Goal: Task Accomplishment & Management: Manage account settings

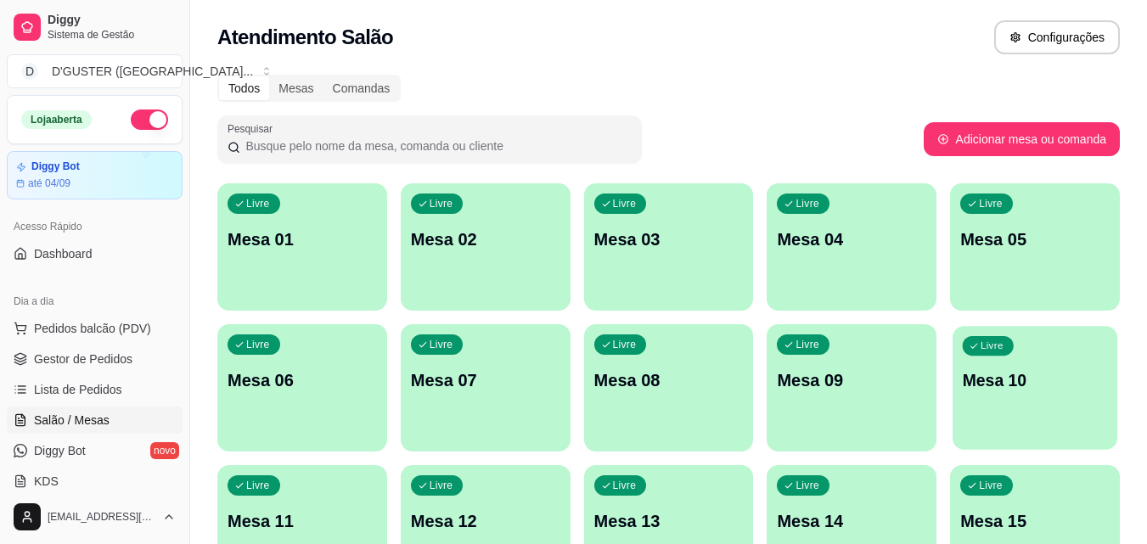
click at [1025, 394] on div "Livre Mesa 10" at bounding box center [1034, 378] width 165 height 104
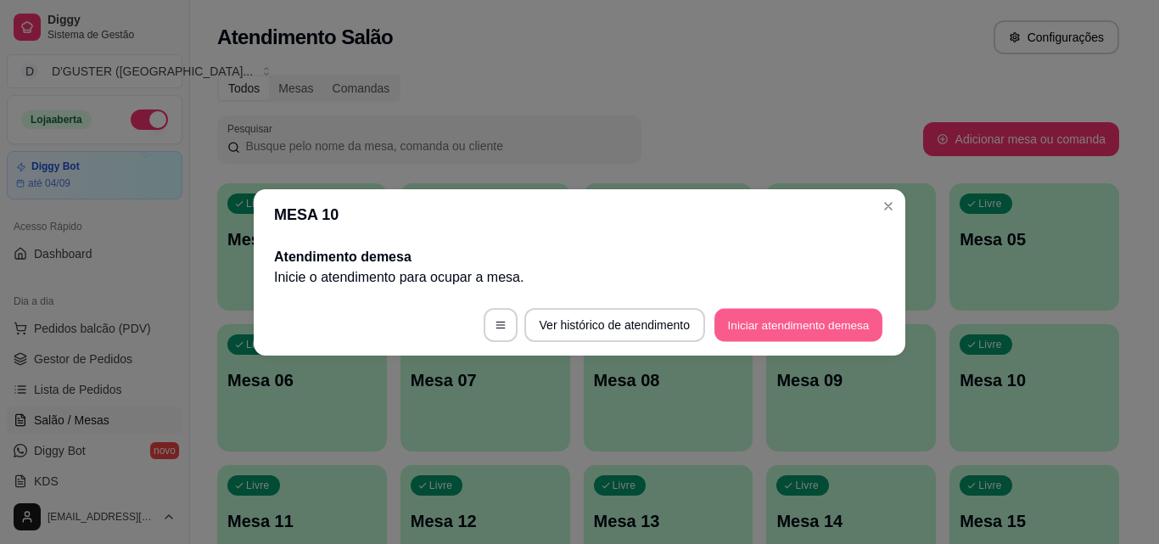
click at [775, 332] on button "Iniciar atendimento de mesa" at bounding box center [799, 324] width 168 height 33
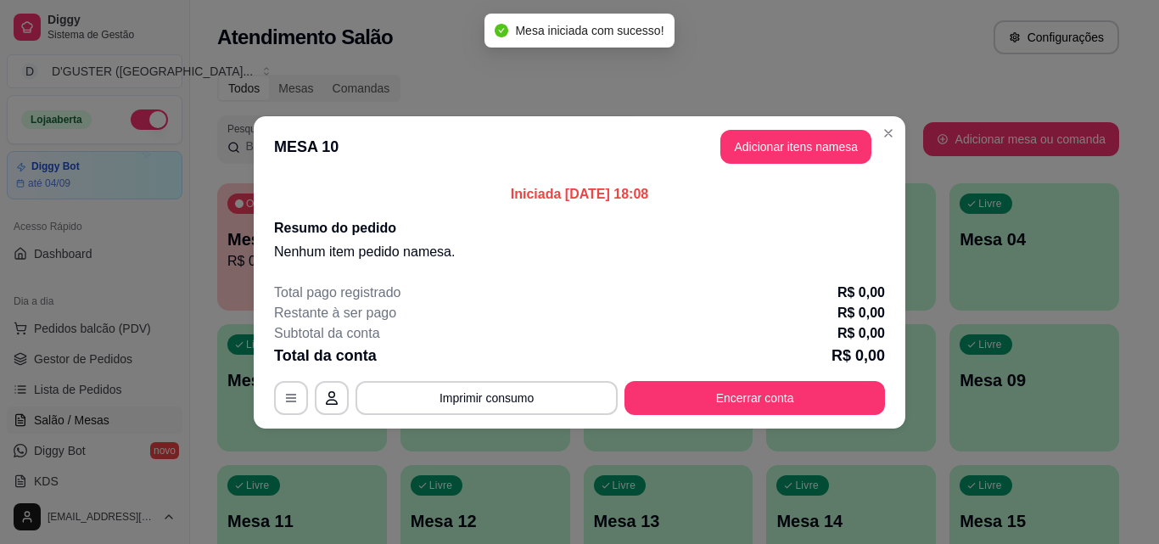
click at [812, 167] on header "MESA 10 Adicionar itens na mesa" at bounding box center [580, 146] width 652 height 61
click at [812, 159] on button "Adicionar itens na mesa" at bounding box center [796, 146] width 146 height 33
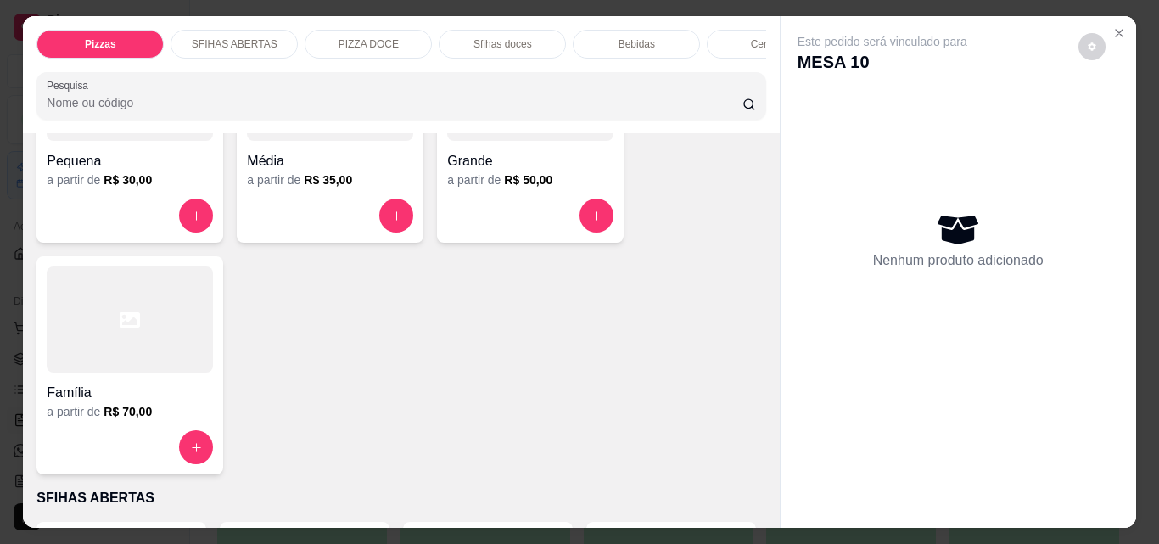
scroll to position [255, 0]
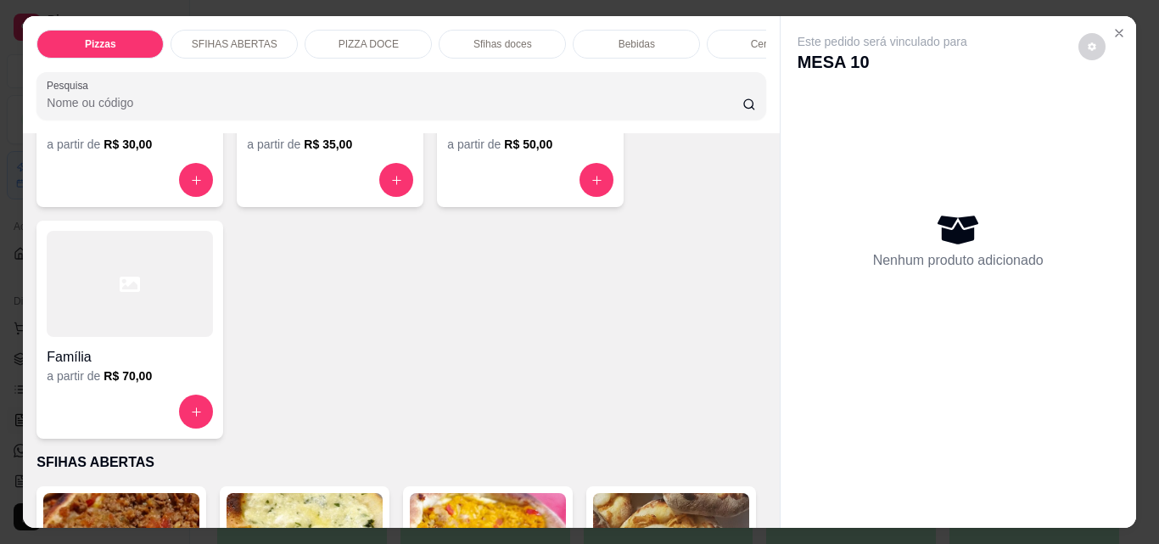
click at [114, 355] on h4 "Família" at bounding box center [130, 357] width 166 height 20
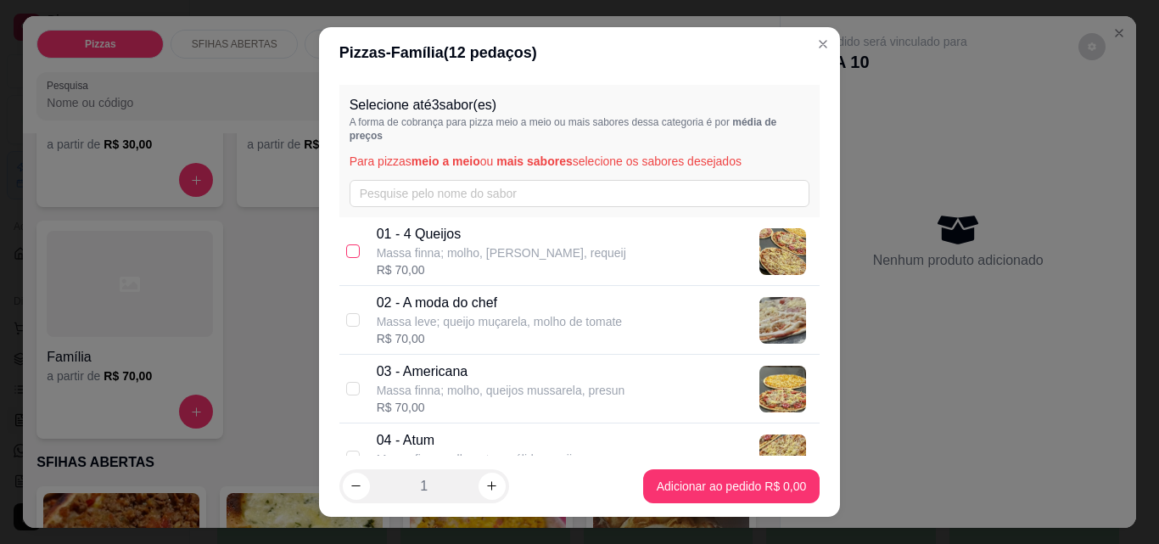
click at [351, 249] on input "checkbox" at bounding box center [353, 251] width 14 height 14
checkbox input "true"
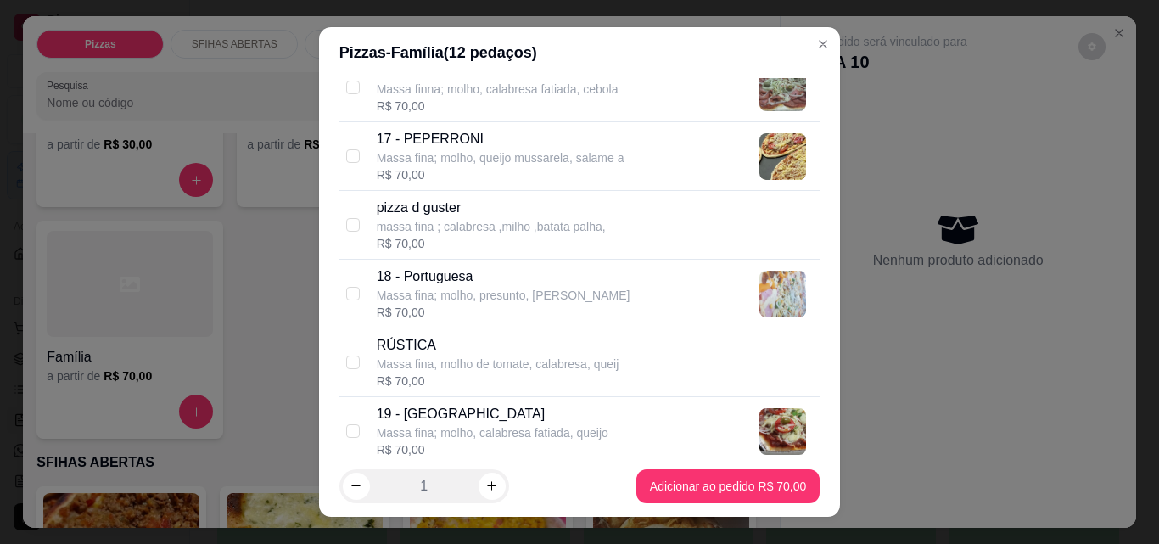
scroll to position [1443, 0]
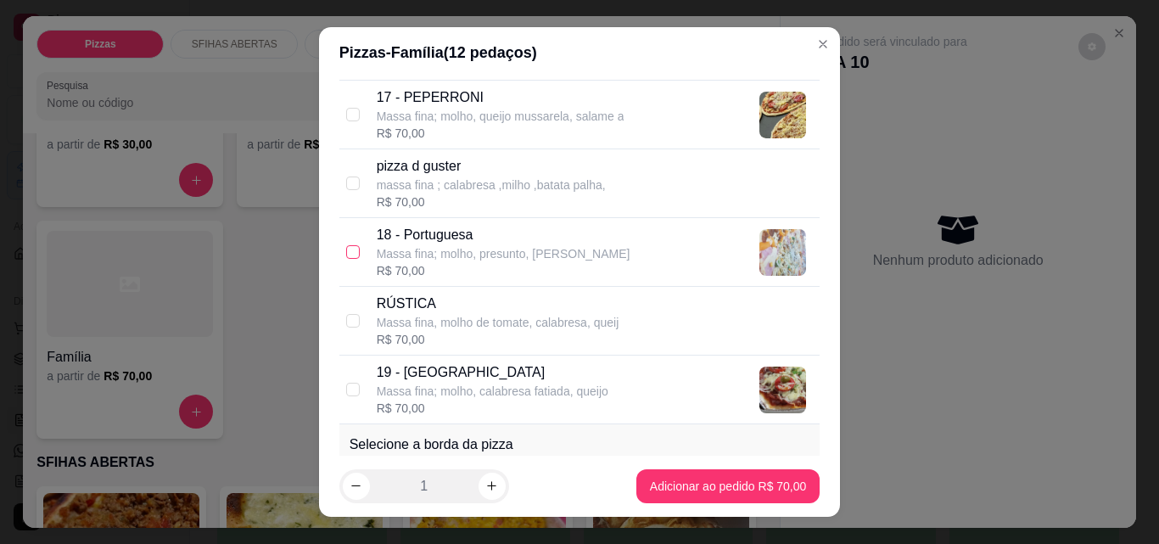
click at [351, 253] on input "checkbox" at bounding box center [353, 252] width 14 height 14
checkbox input "true"
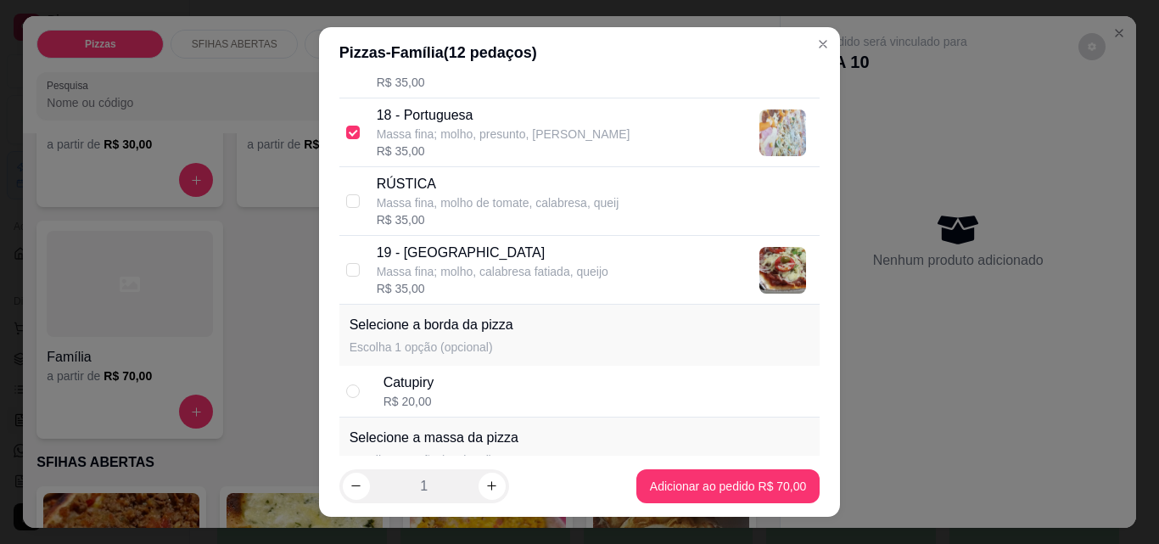
scroll to position [1613, 0]
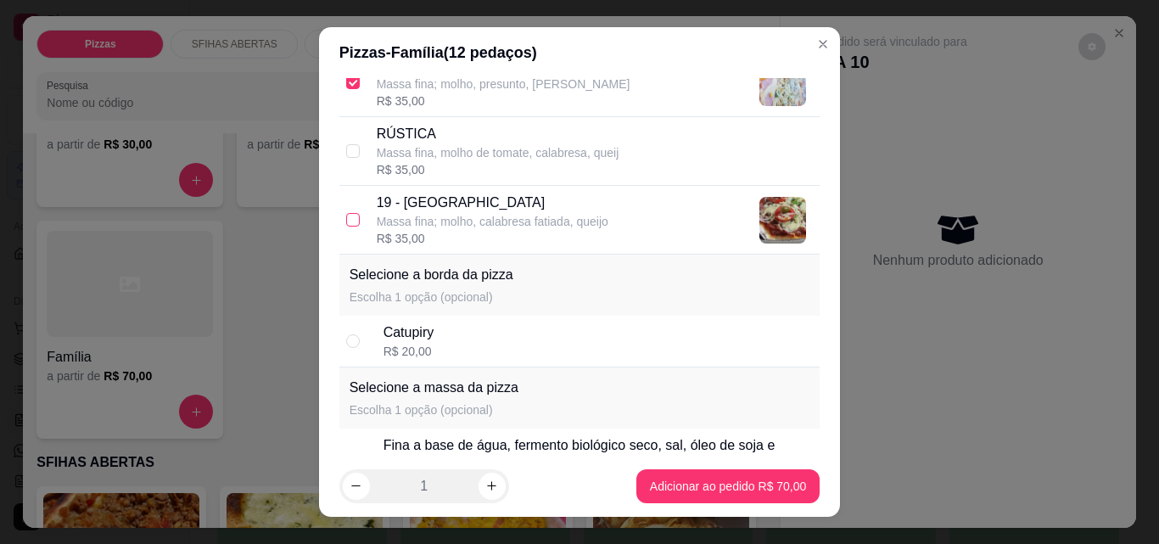
click at [346, 222] on input "checkbox" at bounding box center [353, 220] width 14 height 14
checkbox input "true"
click at [339, 345] on div "Catupiry R$ 20,00" at bounding box center [579, 342] width 481 height 52
radio input "true"
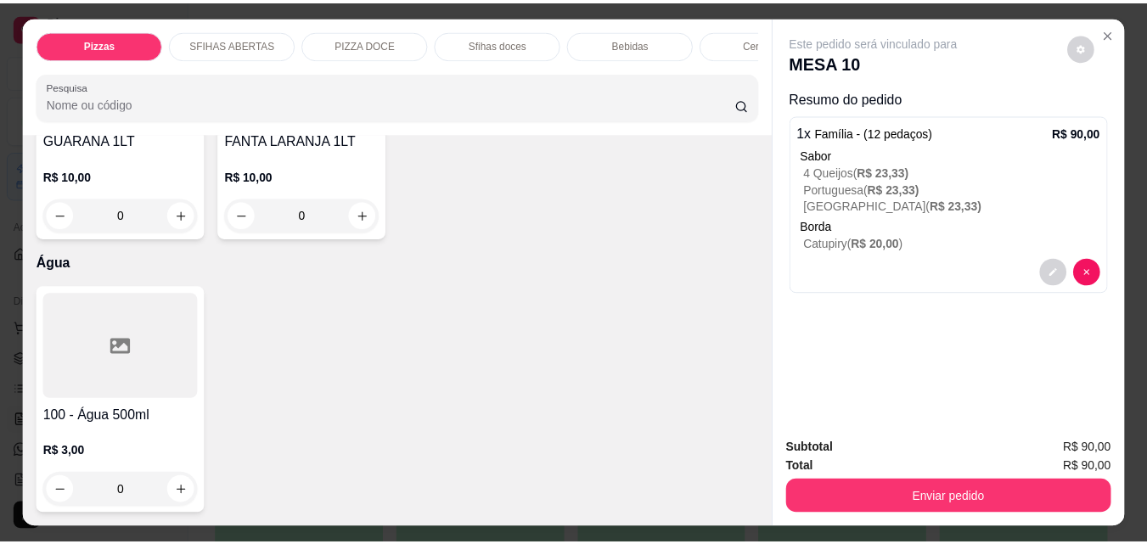
scroll to position [6662, 0]
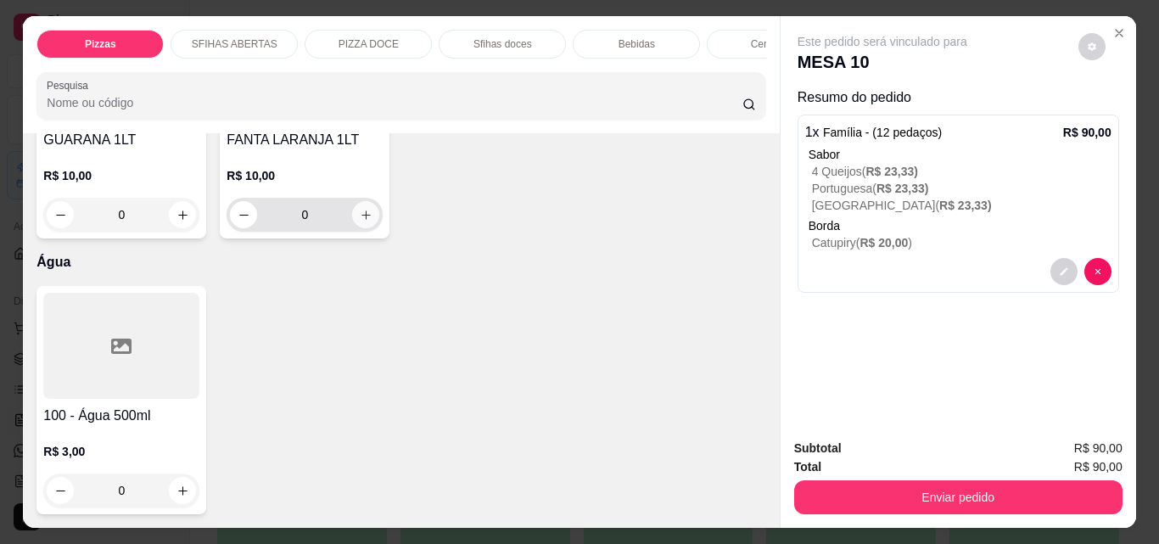
click at [360, 222] on icon "increase-product-quantity" at bounding box center [366, 215] width 13 height 13
type input "1"
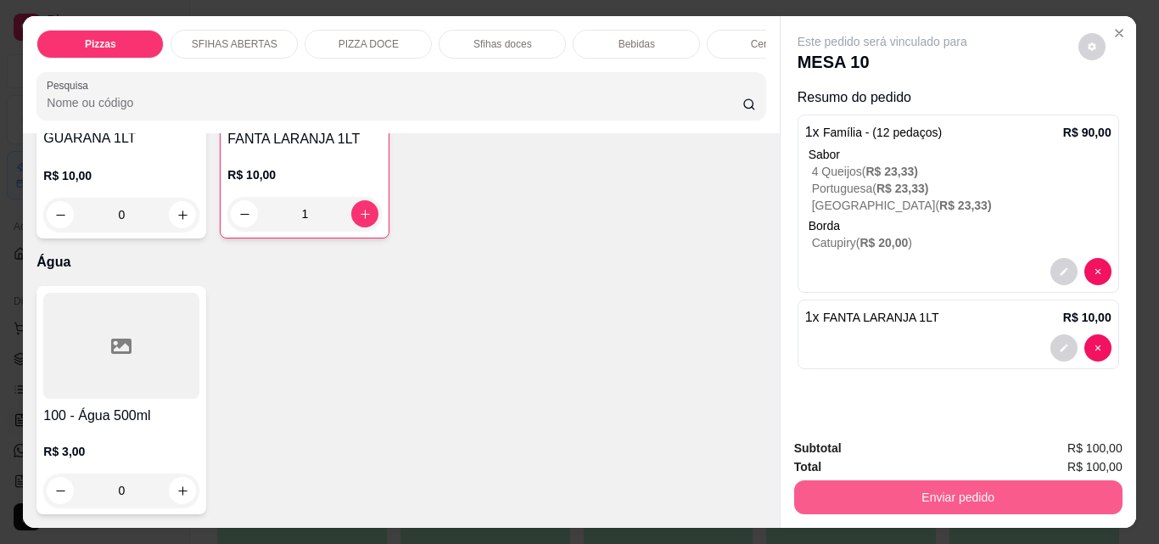
click at [870, 485] on button "Enviar pedido" at bounding box center [958, 497] width 328 height 34
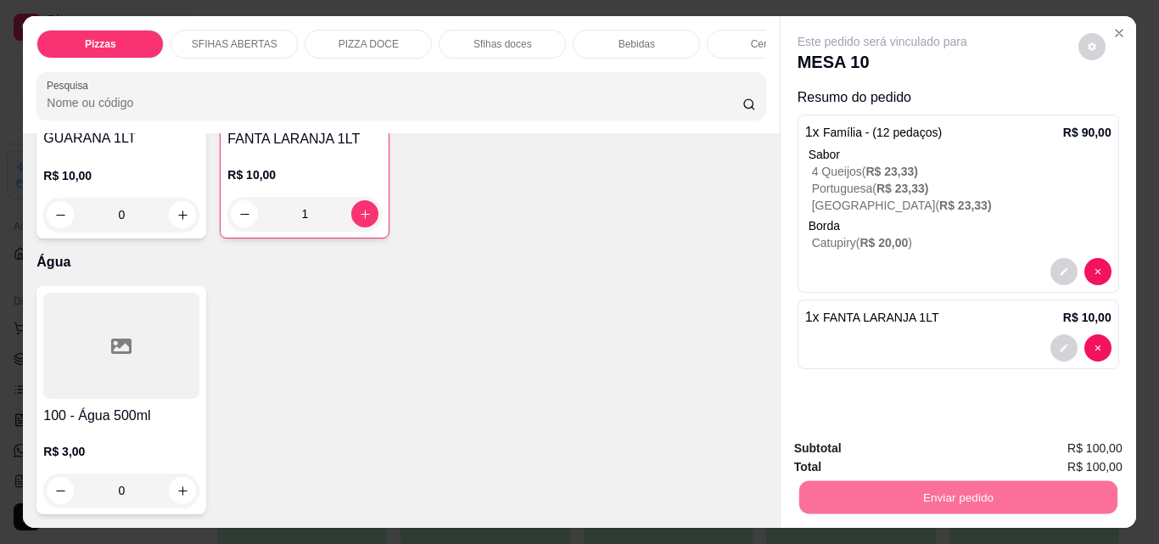
click at [858, 456] on button "Não registrar e enviar pedido" at bounding box center [901, 448] width 171 height 31
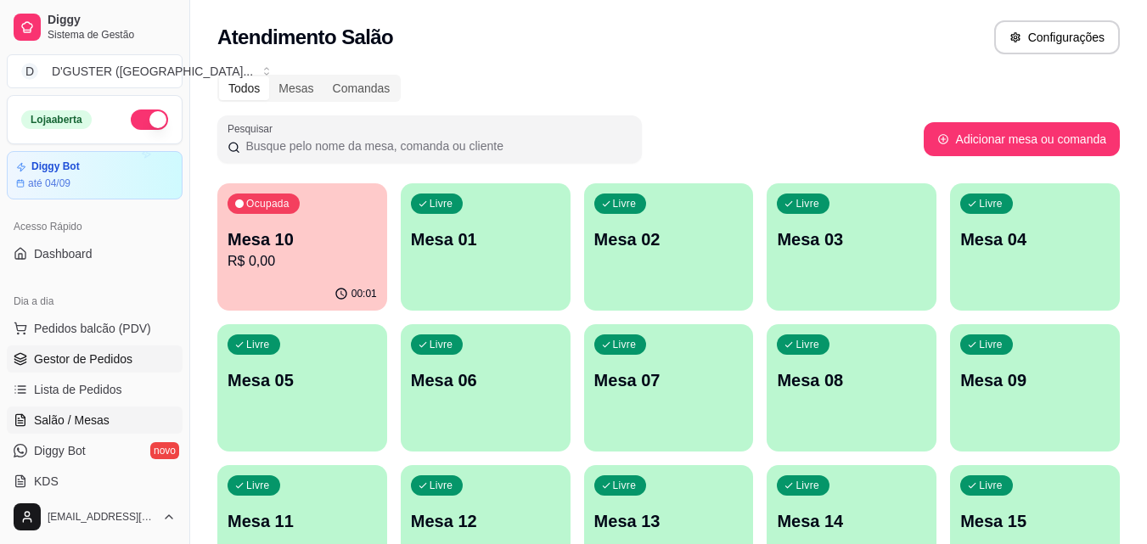
click at [105, 360] on span "Gestor de Pedidos" at bounding box center [83, 359] width 98 height 17
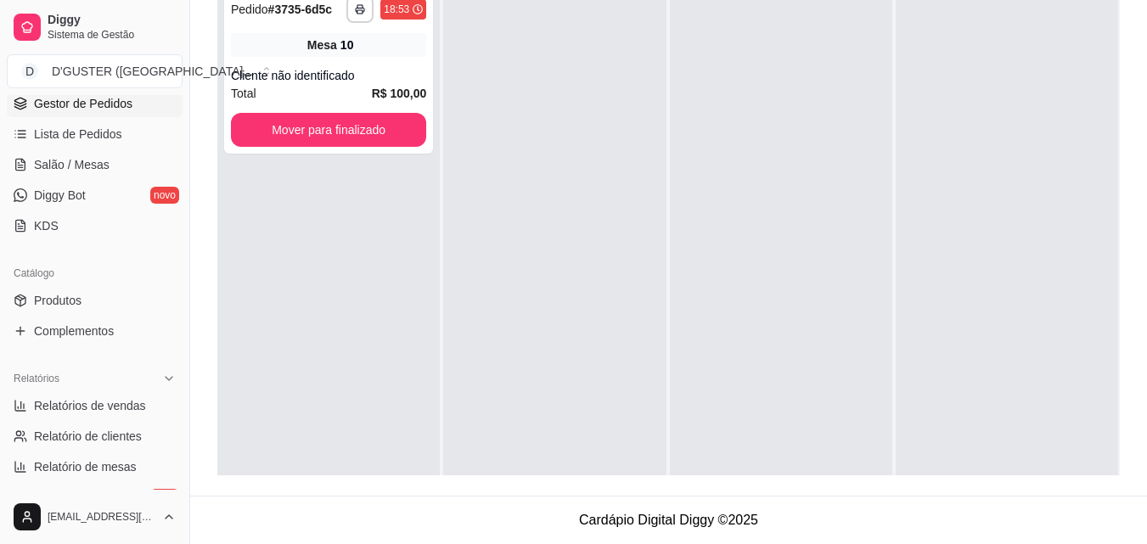
scroll to position [253, 0]
click at [74, 290] on link "Produtos" at bounding box center [95, 302] width 176 height 27
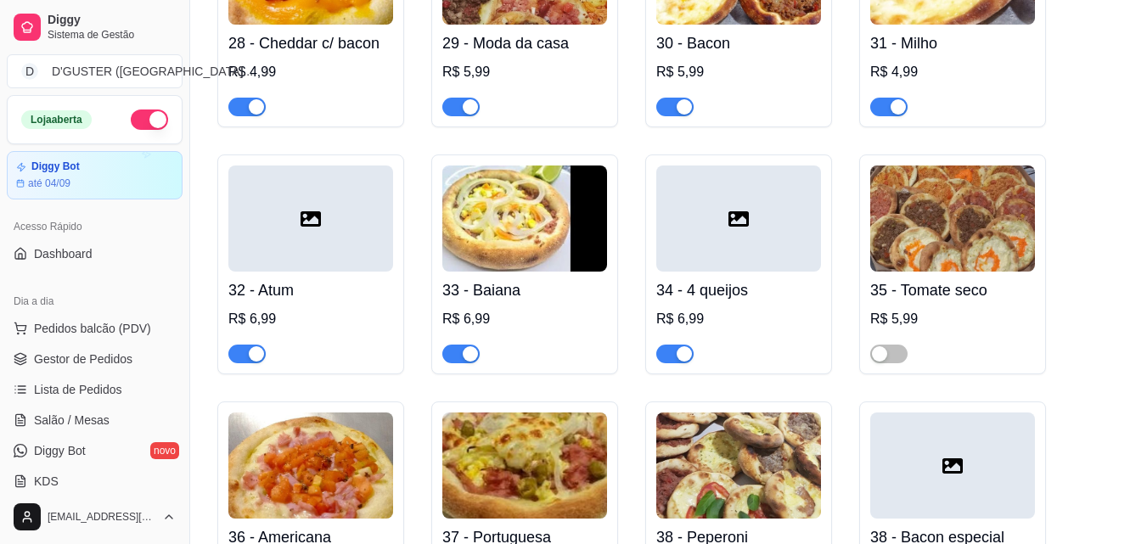
click at [129, 374] on ul "Pedidos balcão (PDV) Gestor de Pedidos Lista de Pedidos Salão / Mesas Diggy Bot…" at bounding box center [95, 405] width 176 height 180
click at [126, 364] on span "Gestor de Pedidos" at bounding box center [83, 359] width 98 height 17
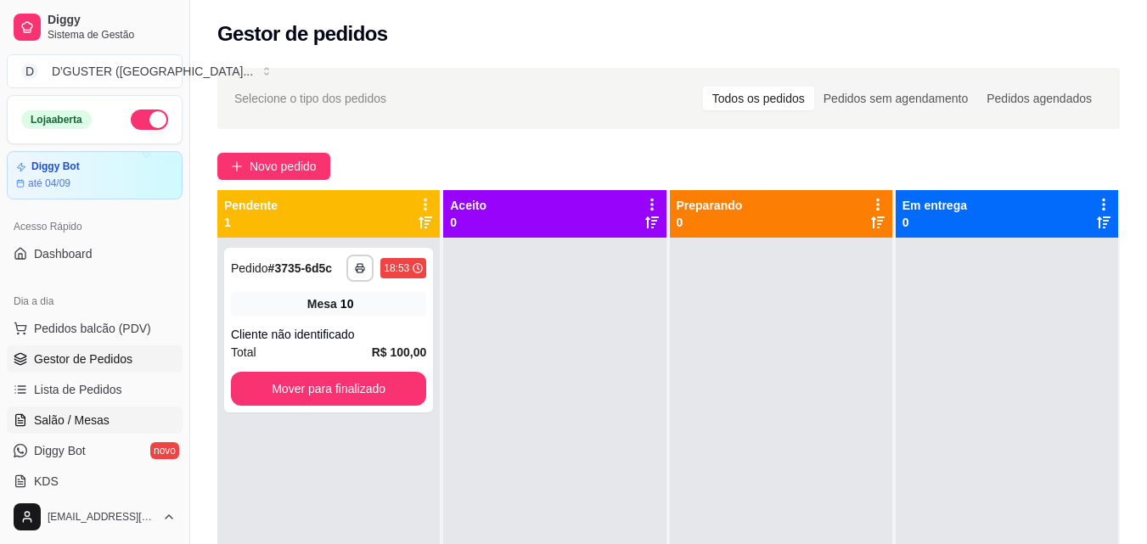
click at [99, 417] on span "Salão / Mesas" at bounding box center [72, 420] width 76 height 17
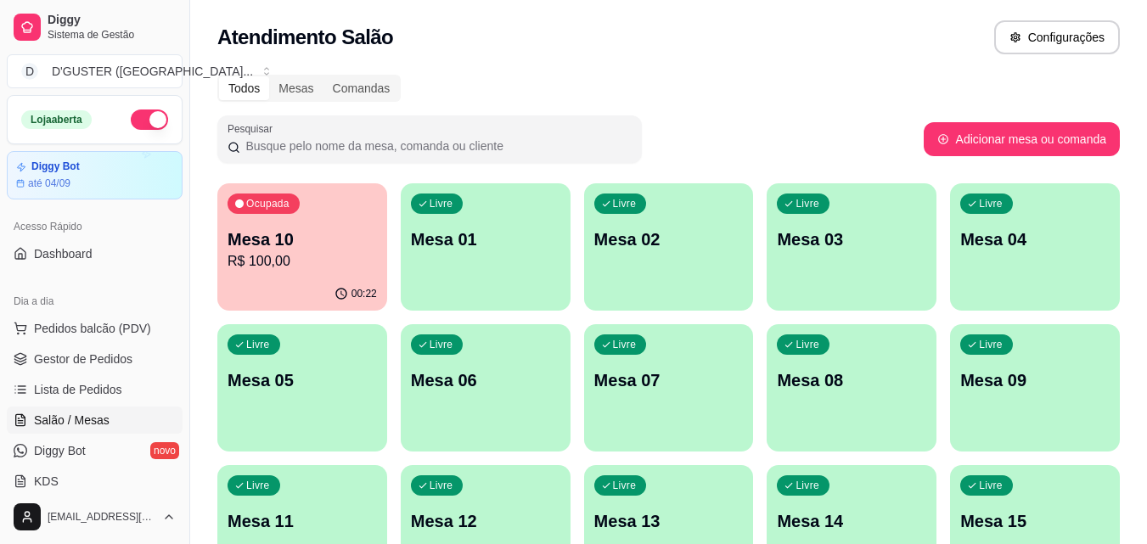
click at [326, 272] on div "Ocupada Mesa 10 R$ 100,00" at bounding box center [302, 230] width 170 height 94
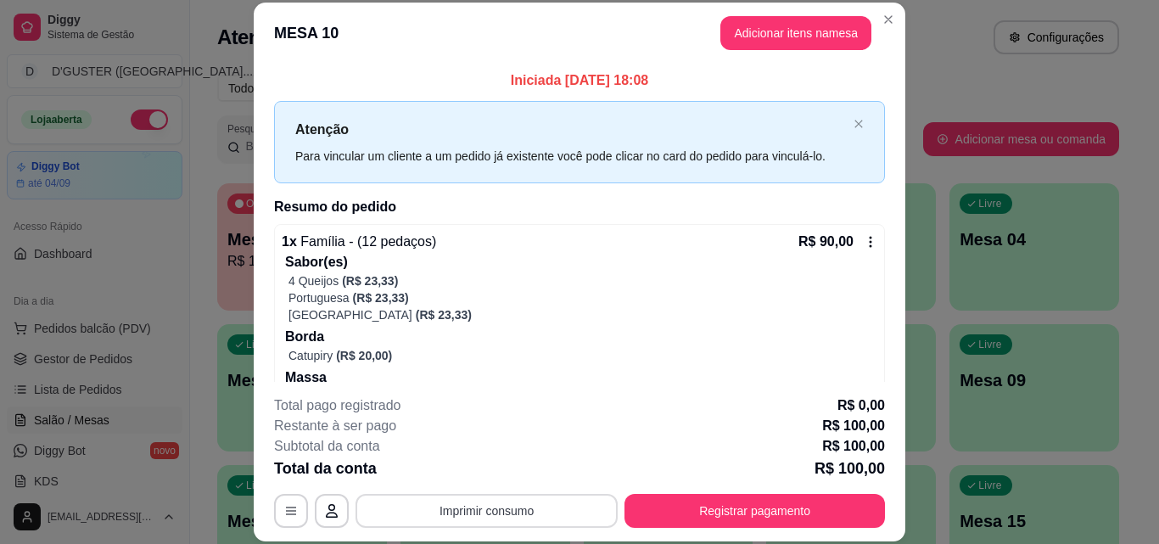
click at [540, 503] on button "Imprimir consumo" at bounding box center [487, 511] width 262 height 34
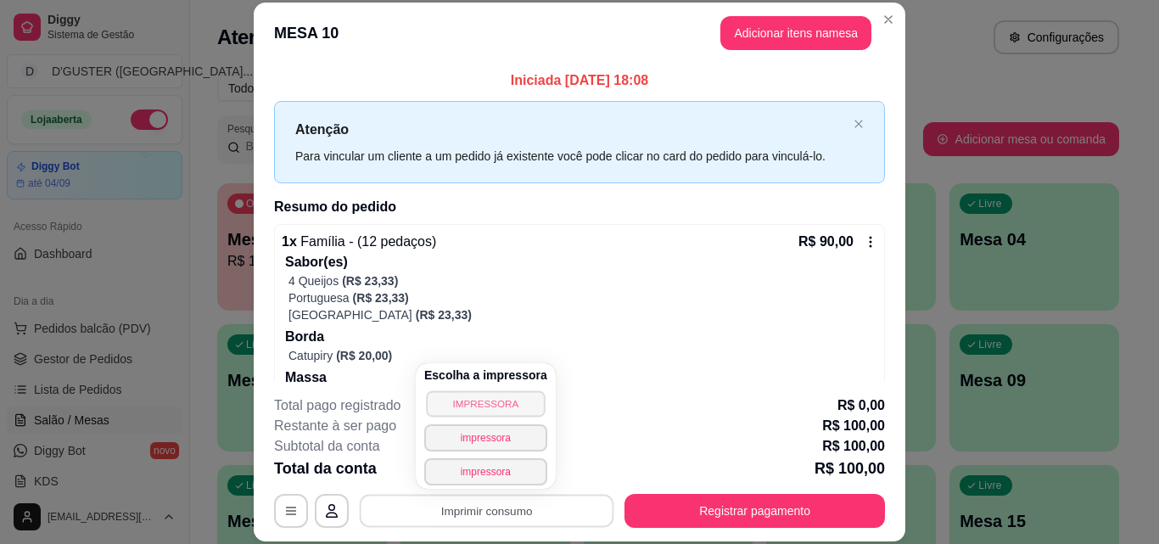
click at [476, 409] on button "IMPRESSORA" at bounding box center [485, 403] width 119 height 26
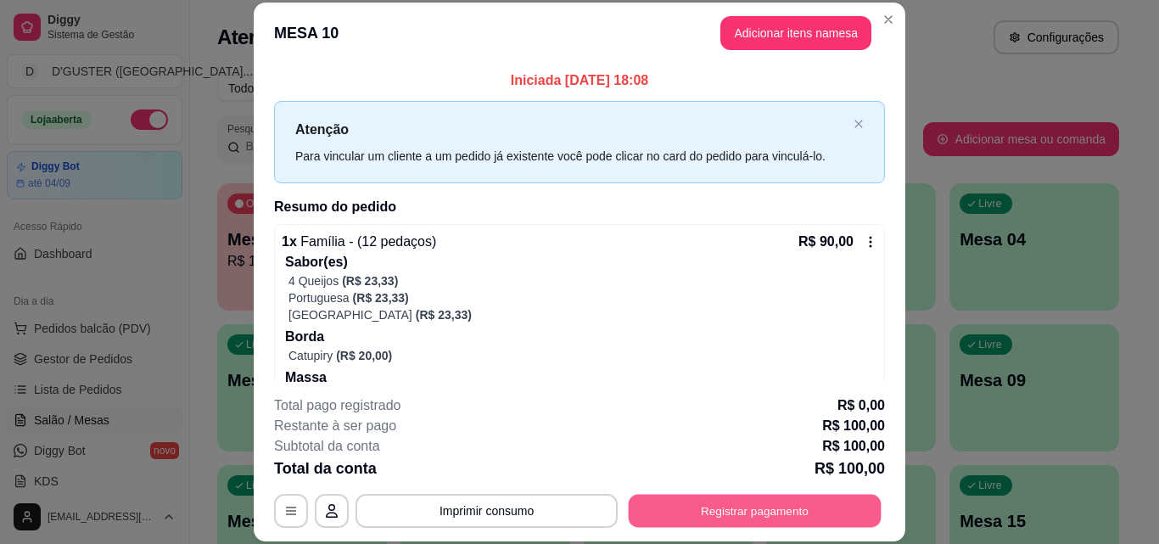
click at [817, 513] on button "Registrar pagamento" at bounding box center [755, 510] width 253 height 33
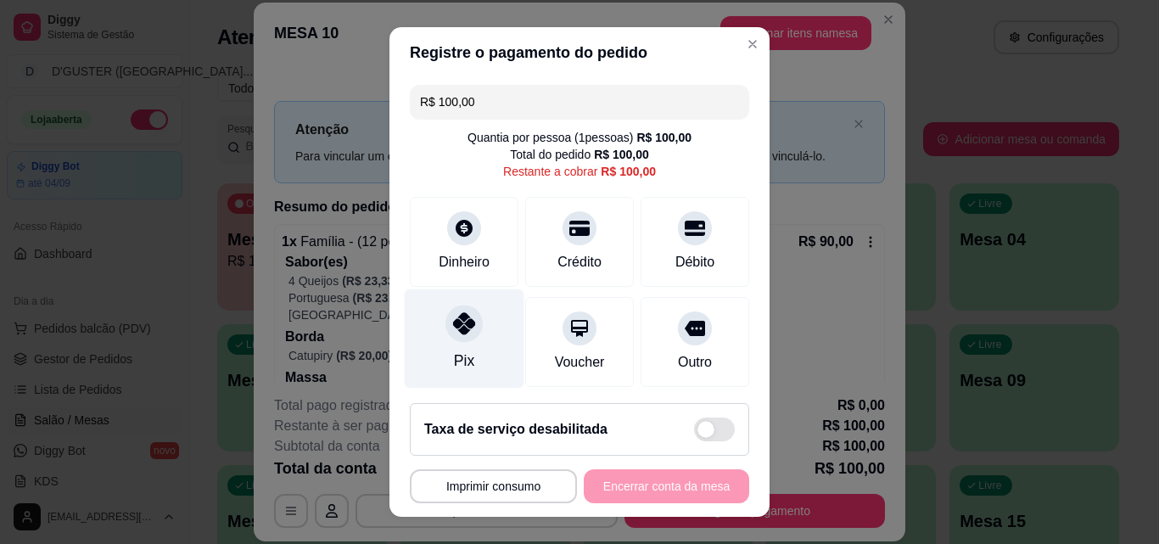
click at [474, 336] on div "Pix" at bounding box center [465, 338] width 120 height 99
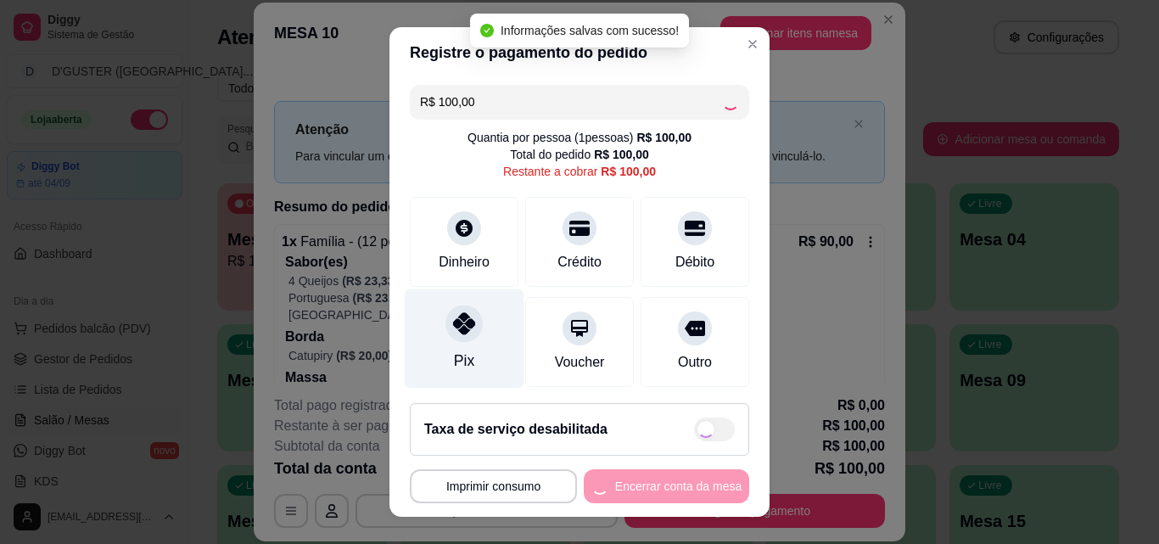
type input "R$ 0,00"
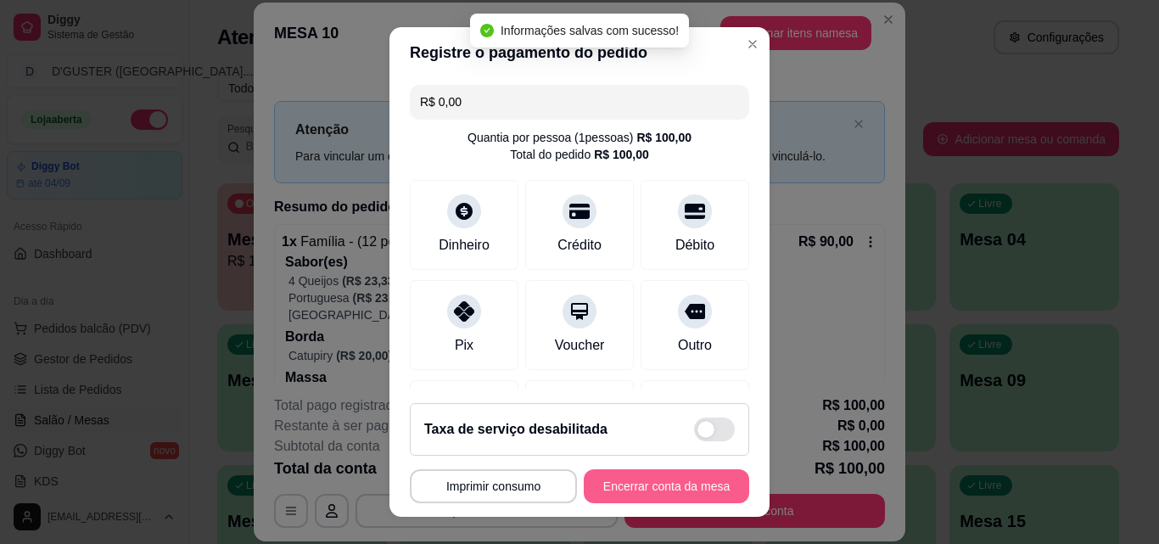
click at [680, 480] on button "Encerrar conta da mesa" at bounding box center [666, 486] width 165 height 34
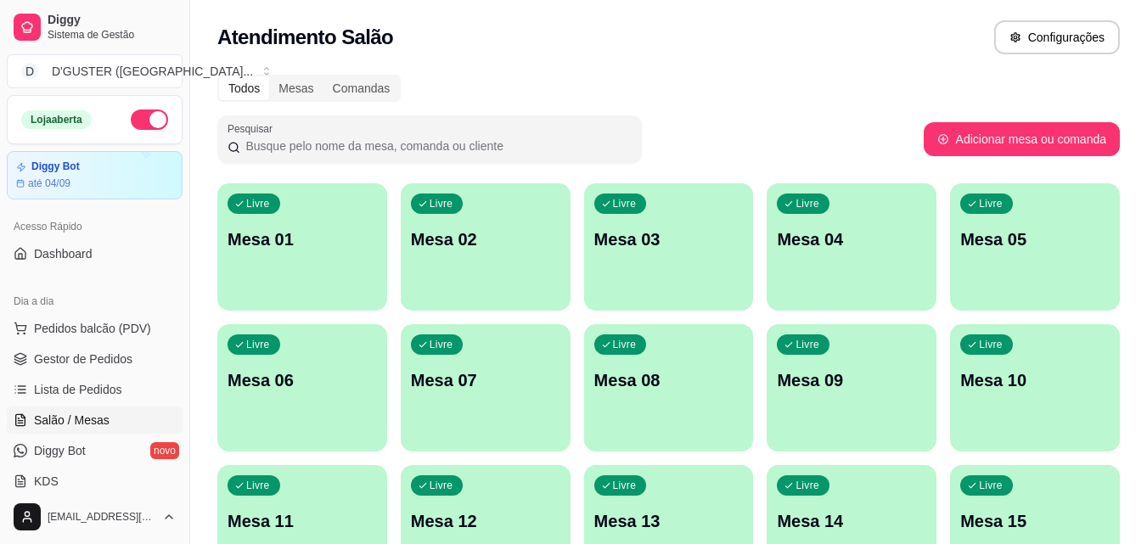
click at [271, 268] on div "Livre Mesa 01" at bounding box center [302, 236] width 170 height 107
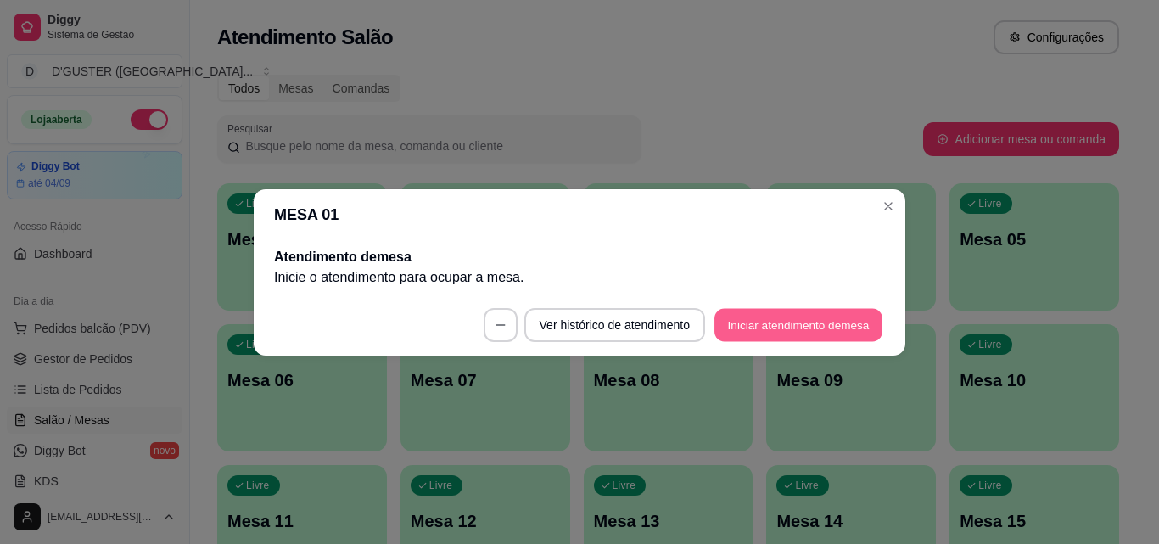
click at [788, 328] on button "Iniciar atendimento de mesa" at bounding box center [799, 324] width 168 height 33
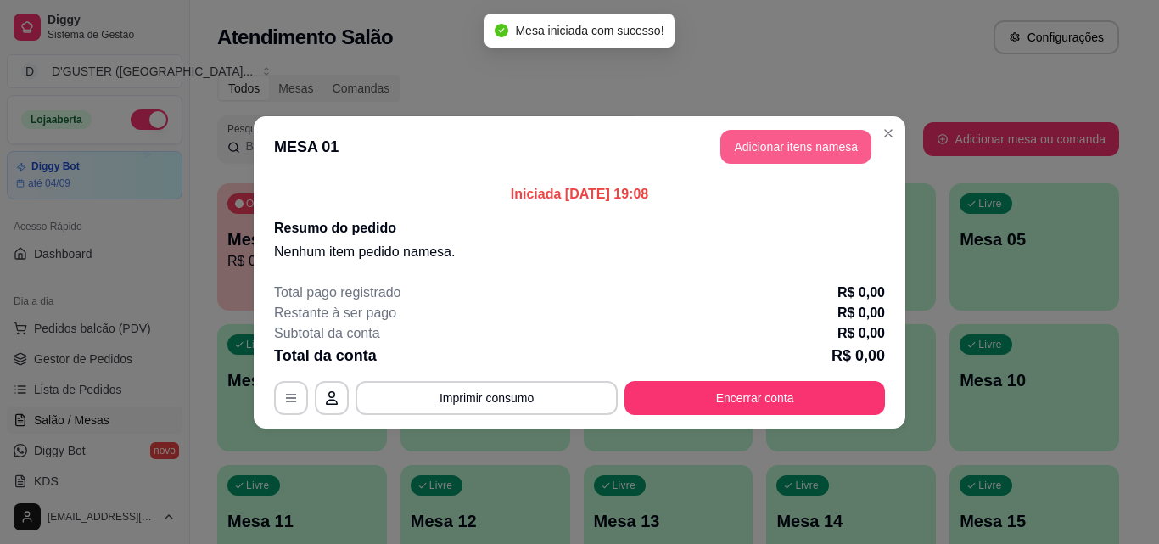
click at [816, 149] on button "Adicionar itens na mesa" at bounding box center [796, 147] width 151 height 34
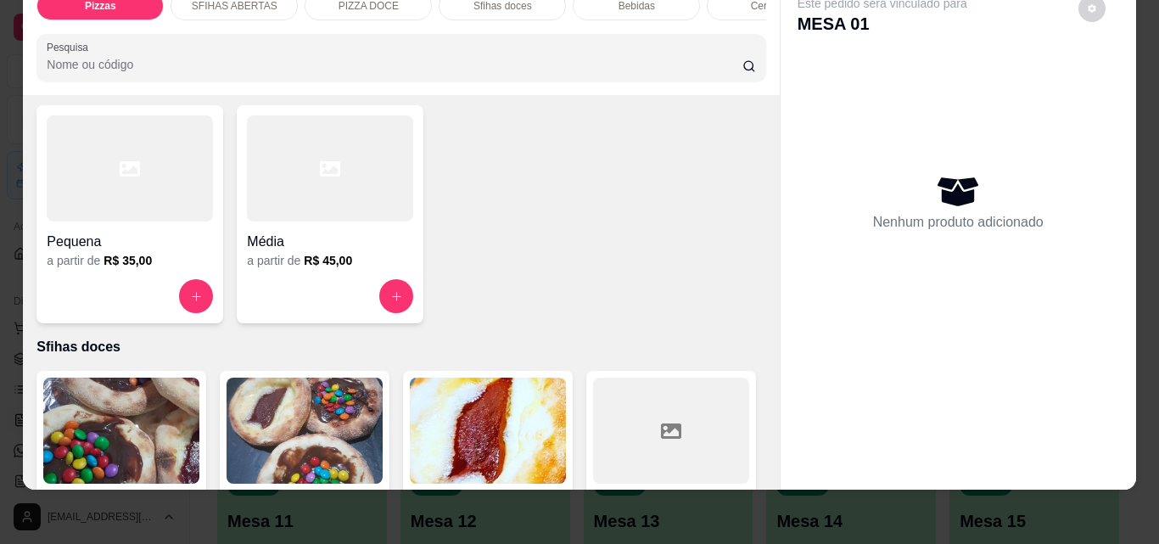
scroll to position [2292, 0]
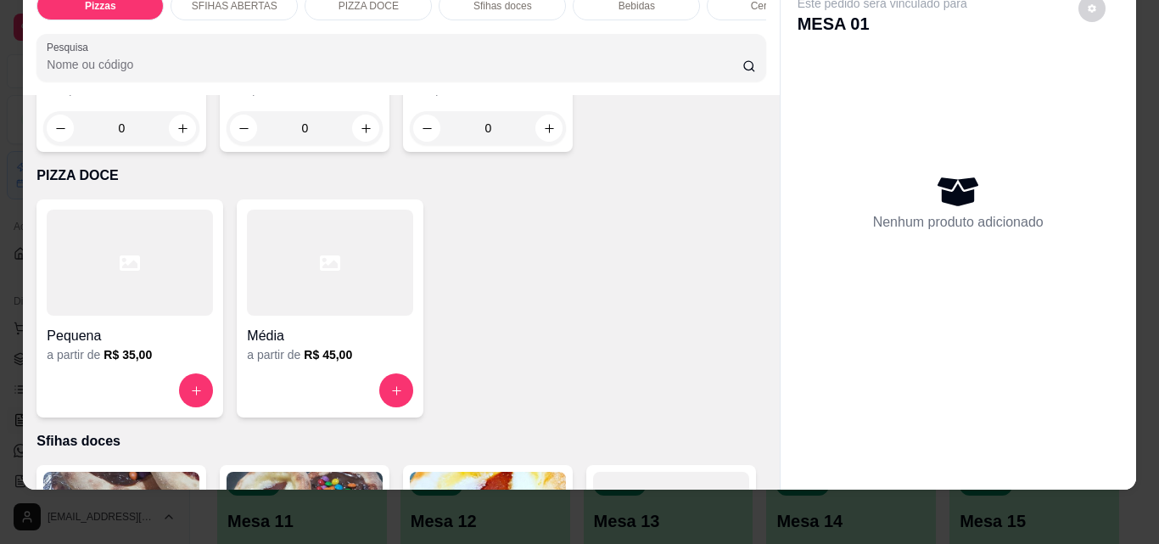
type input "1"
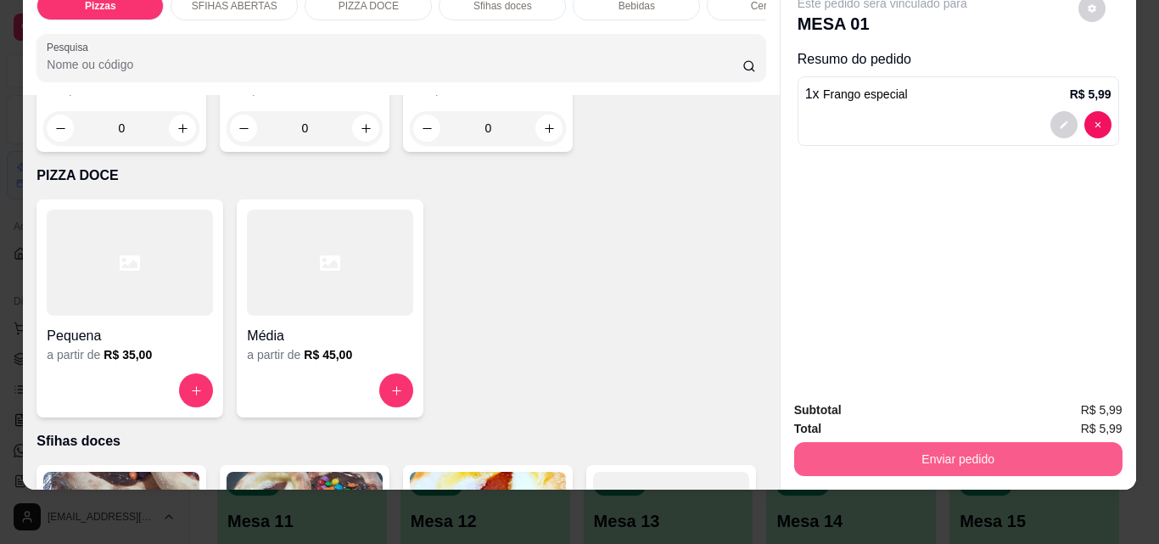
click at [938, 442] on button "Enviar pedido" at bounding box center [958, 459] width 328 height 34
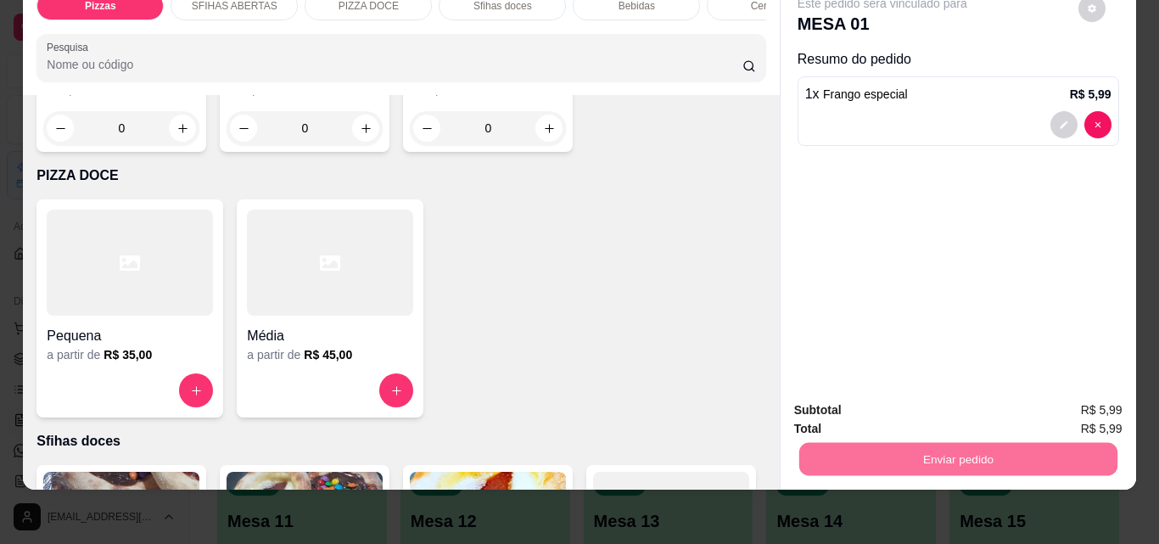
click at [866, 409] on button "Não registrar e enviar pedido" at bounding box center [901, 404] width 171 height 31
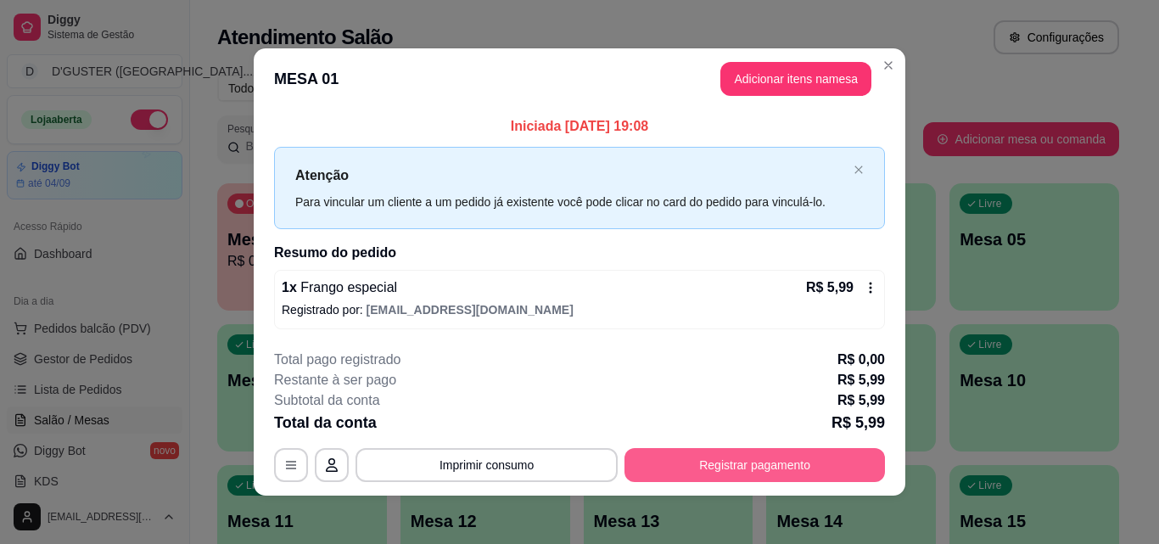
click at [798, 474] on button "Registrar pagamento" at bounding box center [755, 465] width 261 height 34
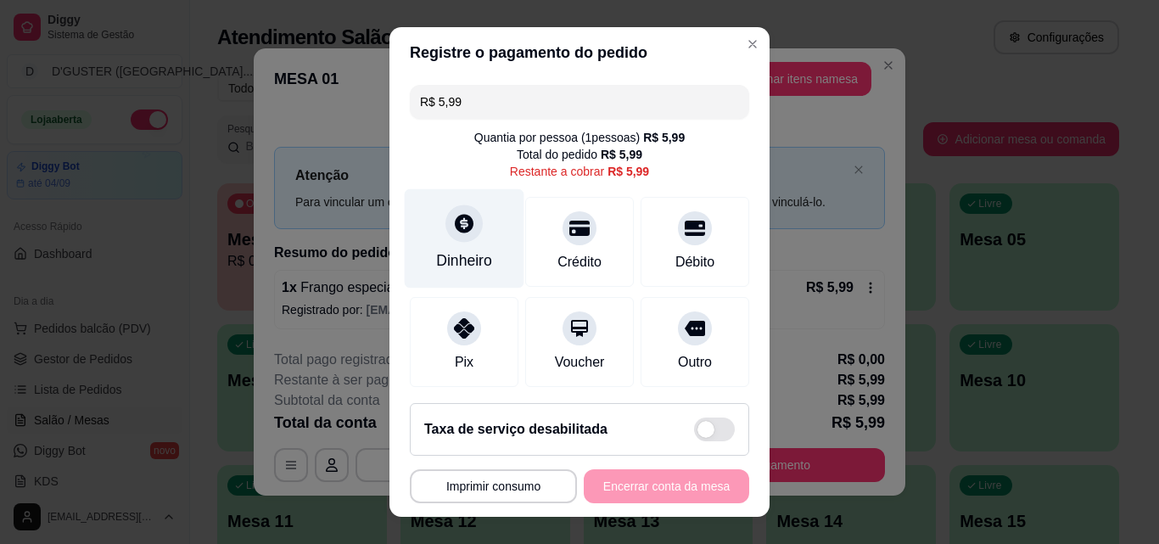
click at [467, 254] on div "Dinheiro" at bounding box center [464, 261] width 56 height 22
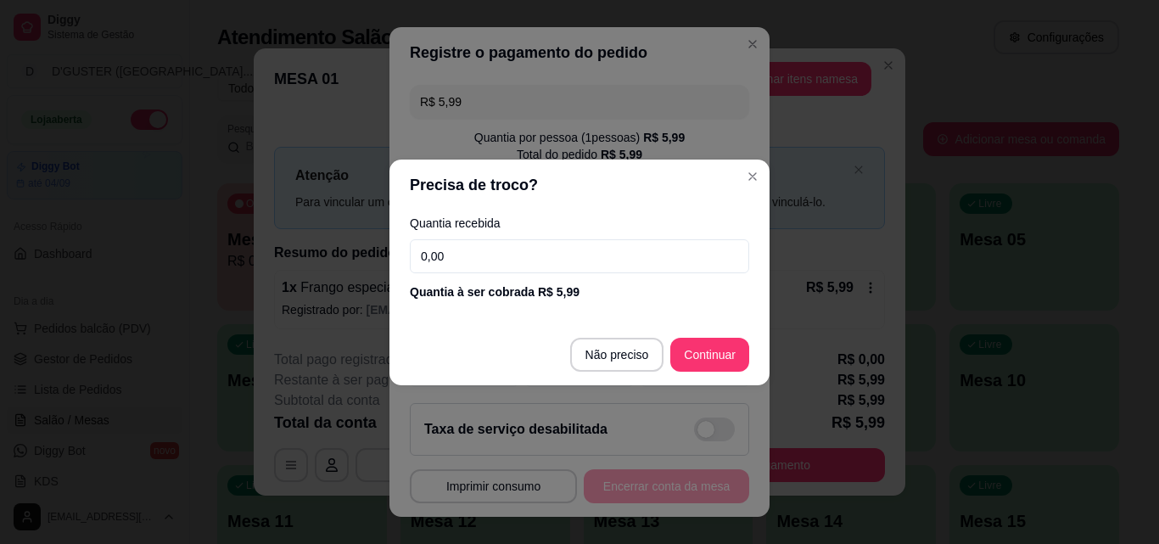
click at [547, 256] on input "0,00" at bounding box center [579, 256] width 339 height 34
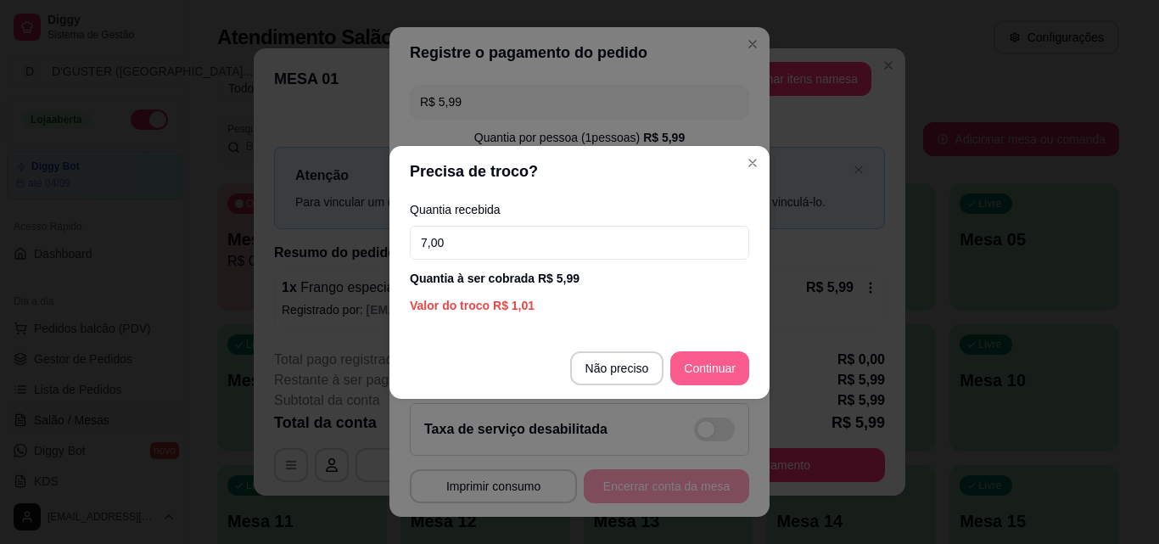
type input "7,00"
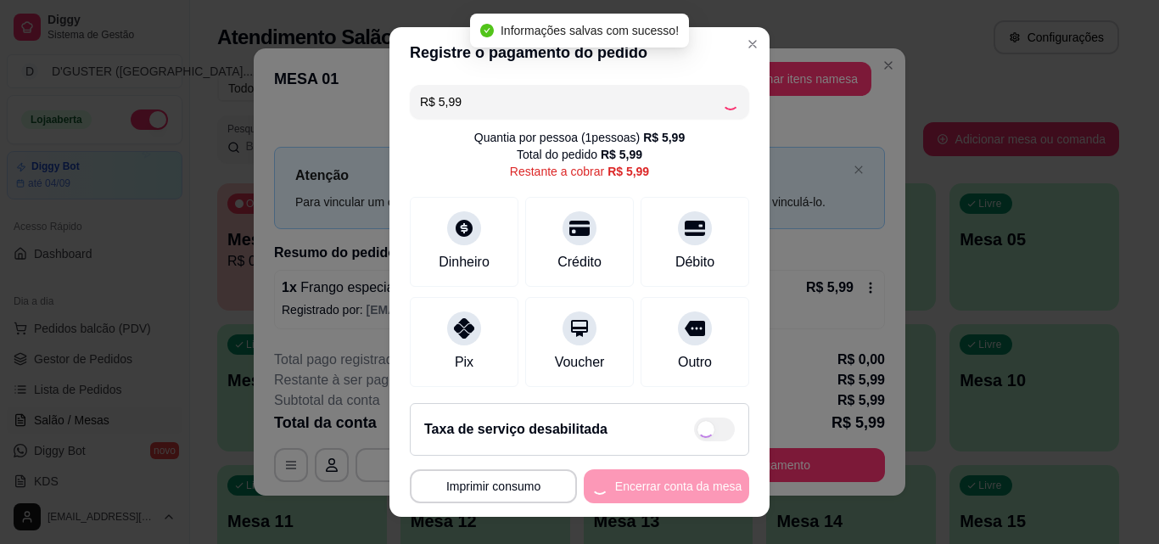
type input "R$ 0,00"
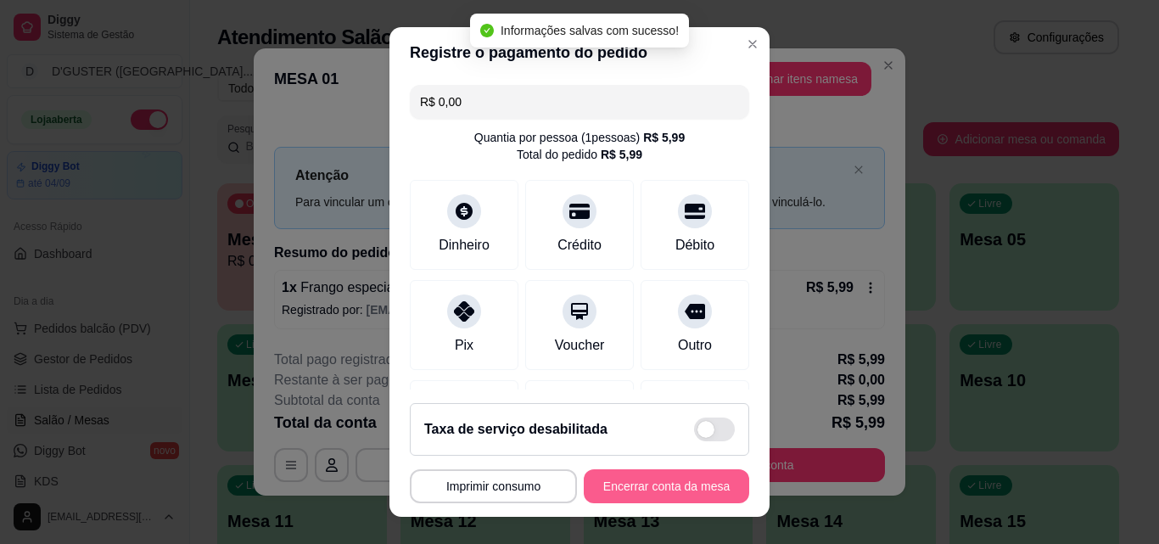
click at [690, 494] on button "Encerrar conta da mesa" at bounding box center [666, 486] width 165 height 34
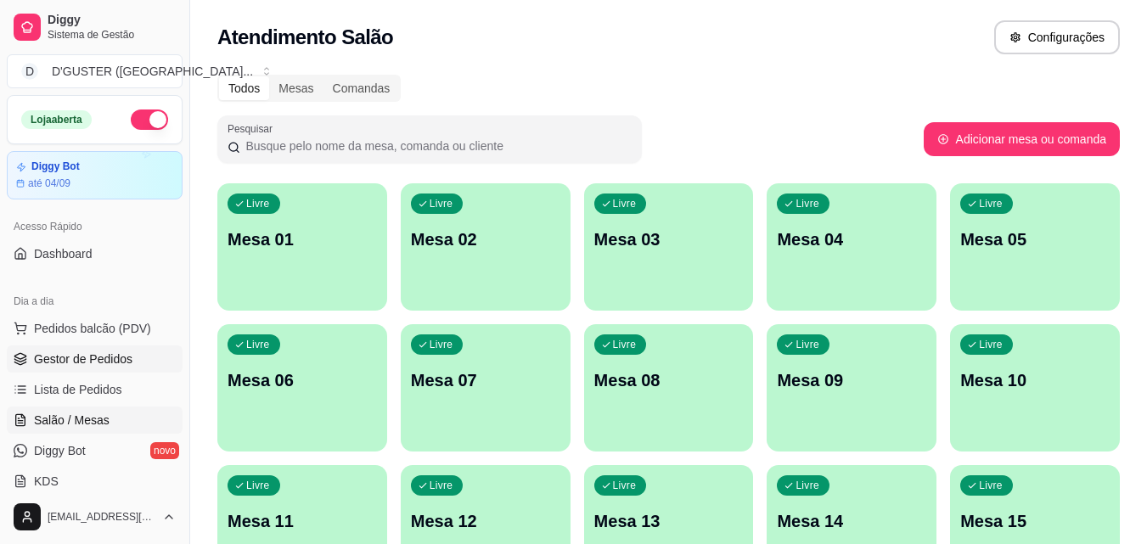
click at [131, 353] on link "Gestor de Pedidos" at bounding box center [95, 358] width 176 height 27
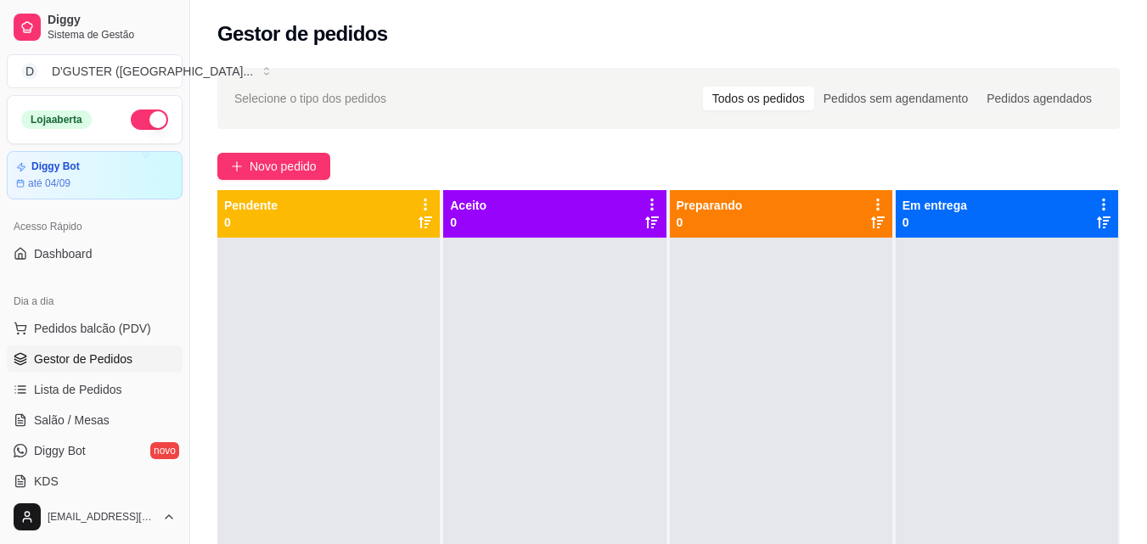
click at [7, 345] on link "Gestor de Pedidos" at bounding box center [95, 358] width 176 height 27
click at [92, 421] on span "Salão / Mesas" at bounding box center [72, 420] width 76 height 17
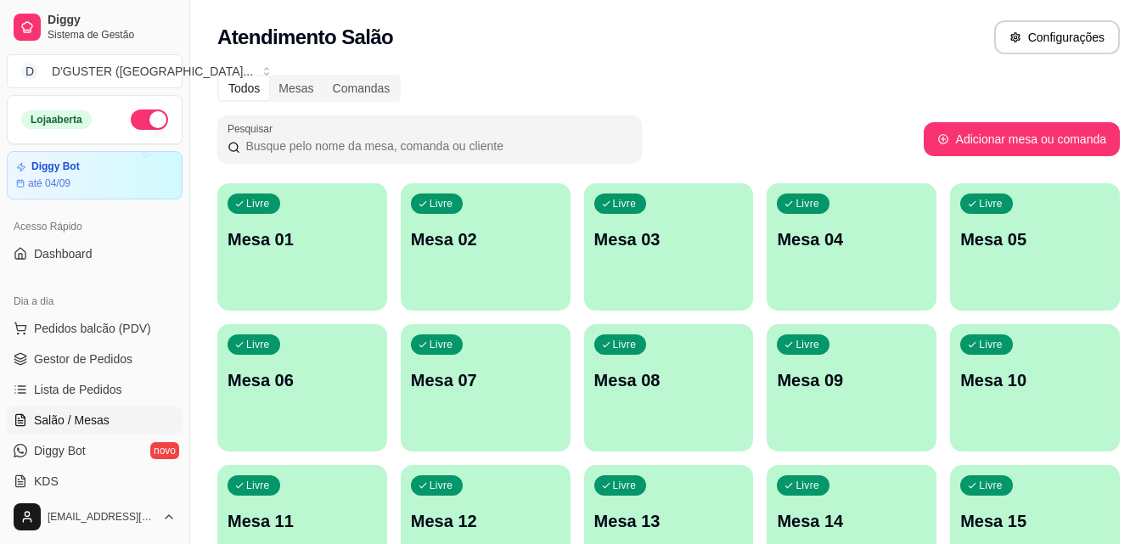
click at [858, 243] on p "Mesa 04" at bounding box center [851, 239] width 149 height 24
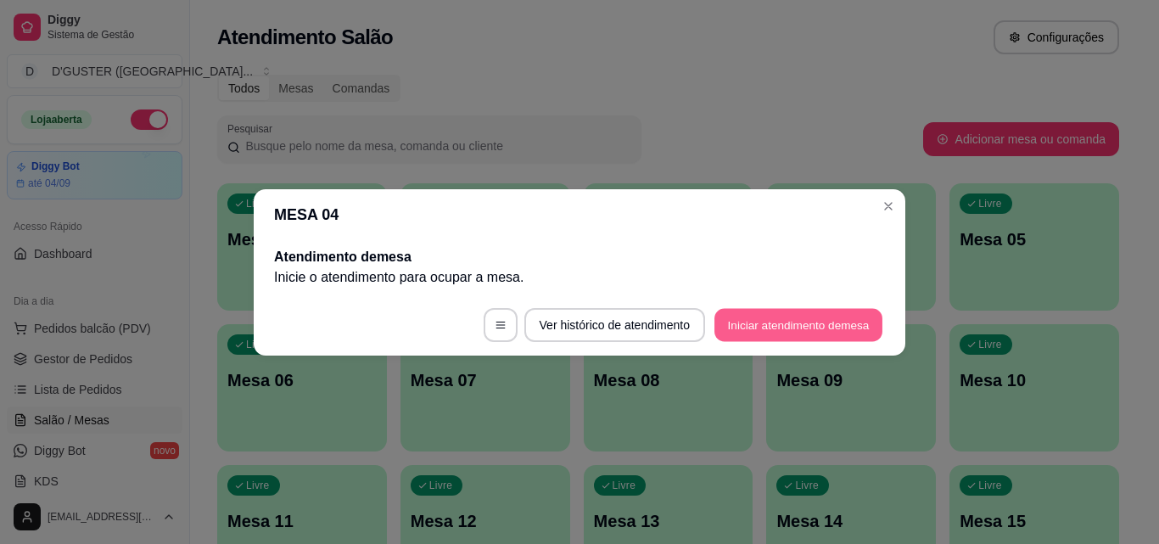
click at [817, 323] on button "Iniciar atendimento de mesa" at bounding box center [799, 324] width 168 height 33
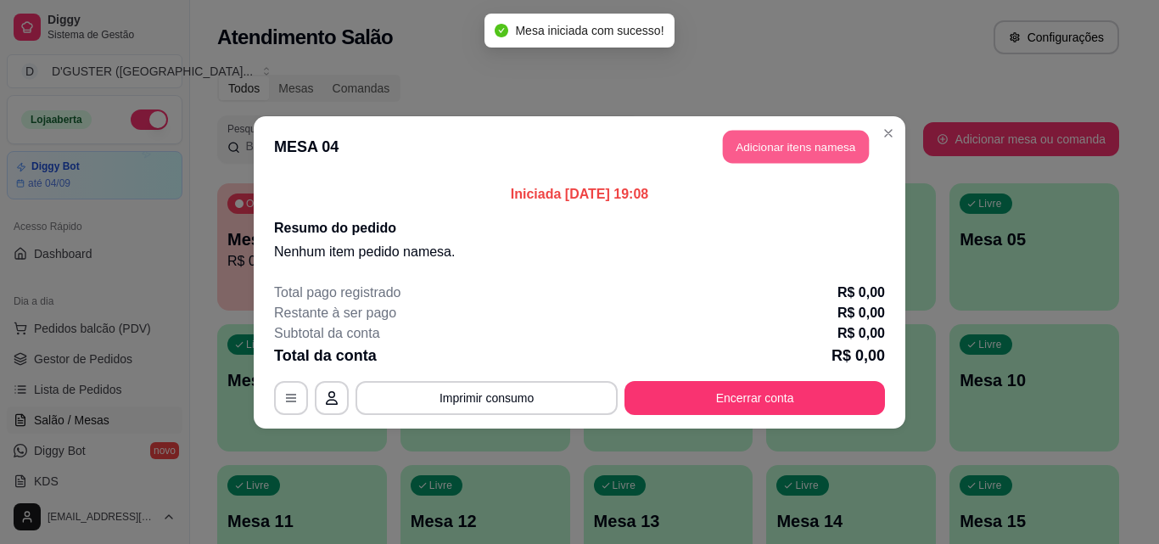
click at [797, 146] on button "Adicionar itens na mesa" at bounding box center [796, 146] width 146 height 33
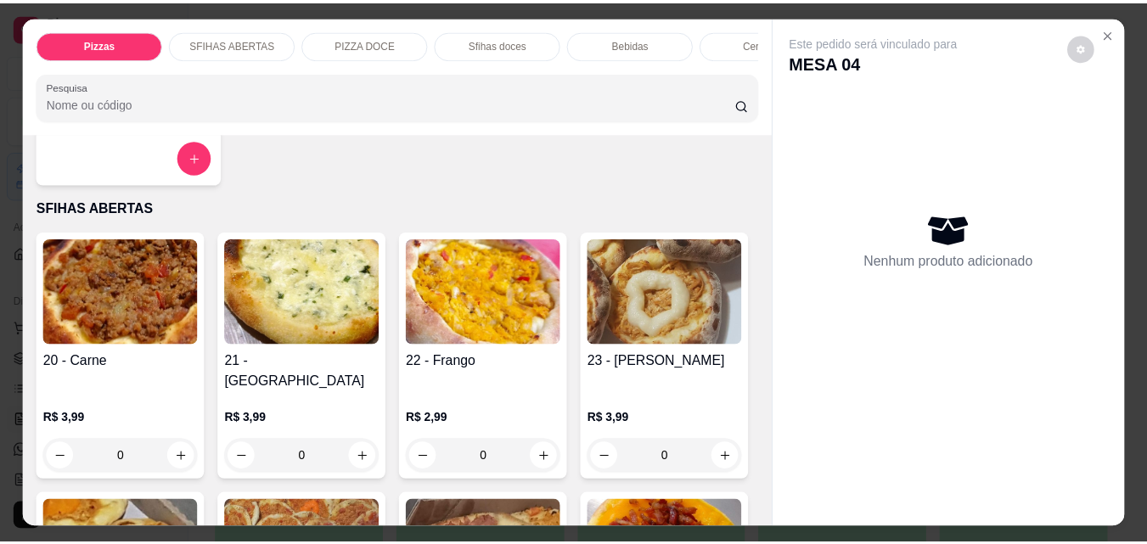
scroll to position [594, 0]
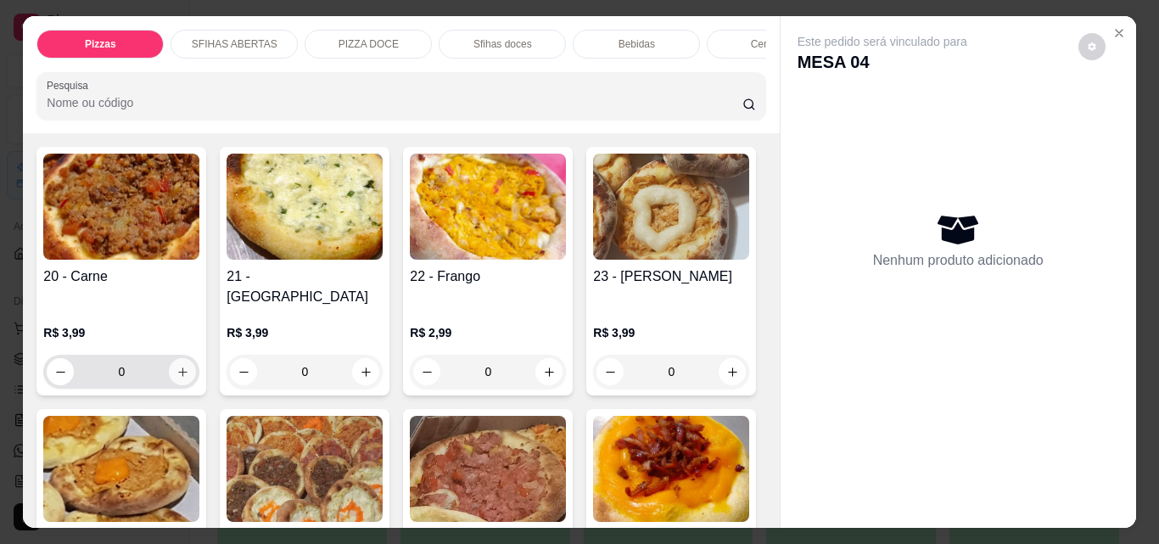
click at [177, 366] on icon "increase-product-quantity" at bounding box center [183, 372] width 13 height 13
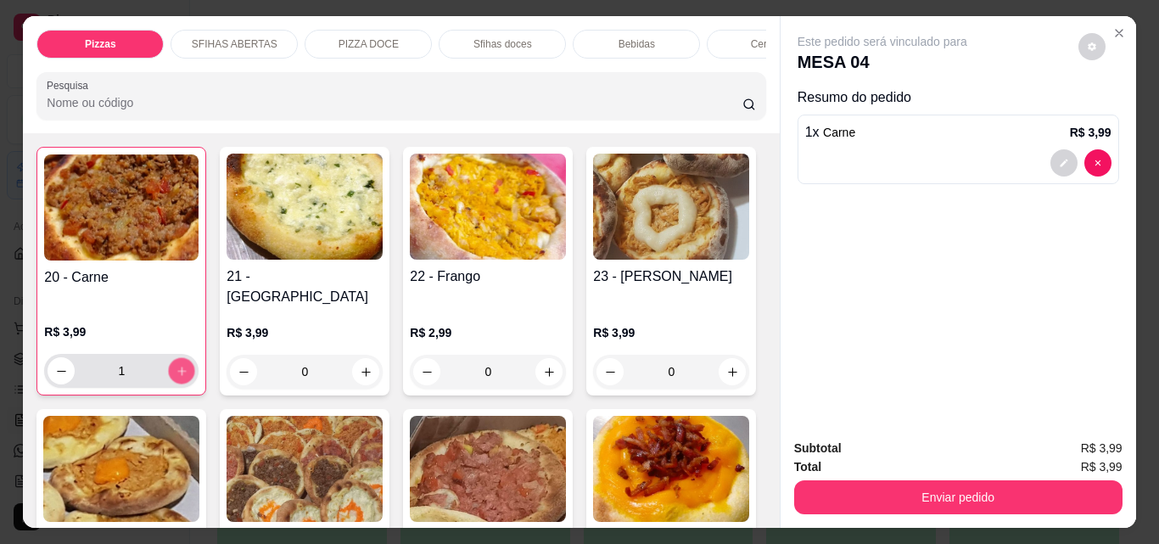
click at [176, 365] on icon "increase-product-quantity" at bounding box center [182, 371] width 13 height 13
type input "2"
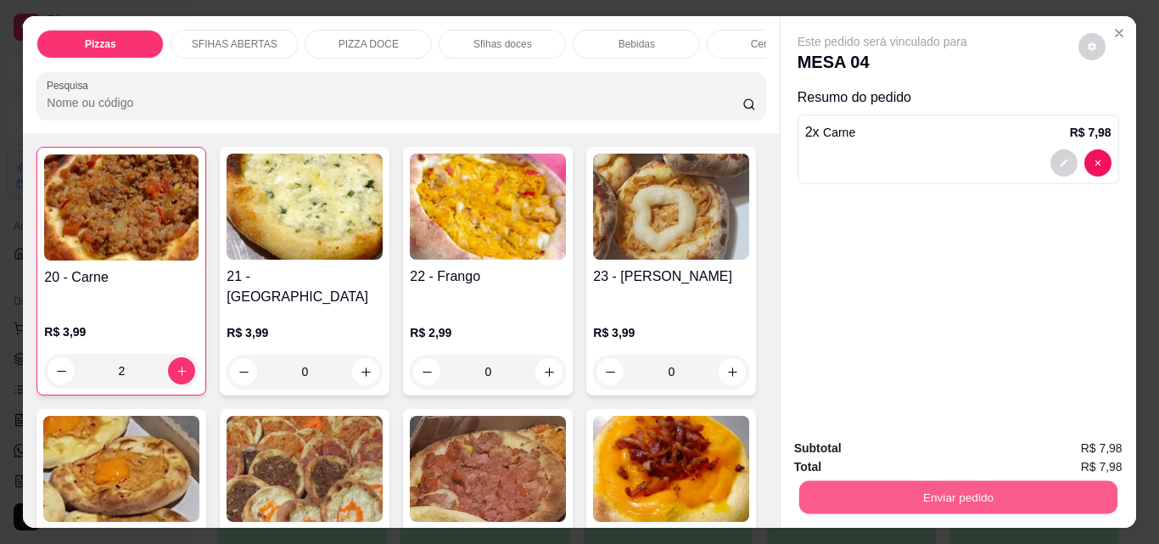
click at [890, 484] on button "Enviar pedido" at bounding box center [958, 496] width 318 height 33
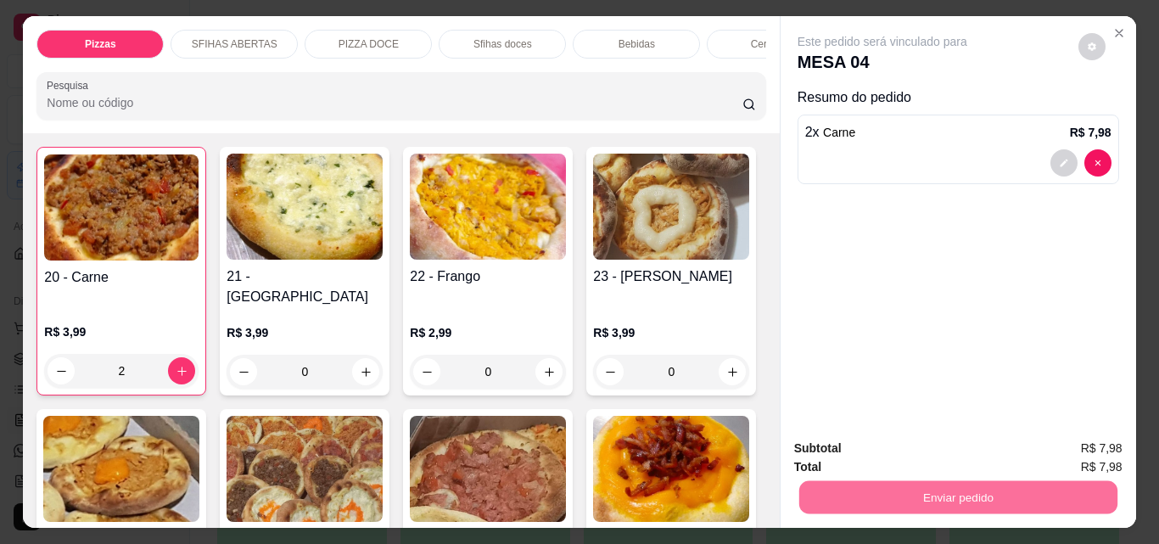
click at [859, 442] on button "Não registrar e enviar pedido" at bounding box center [901, 448] width 171 height 31
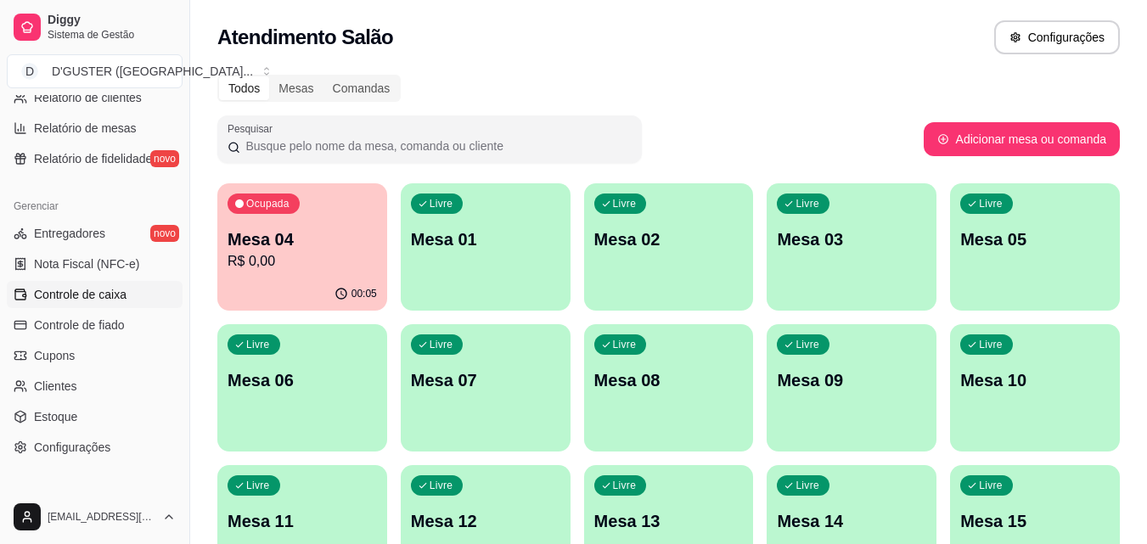
click at [87, 296] on span "Controle de caixa" at bounding box center [80, 294] width 93 height 17
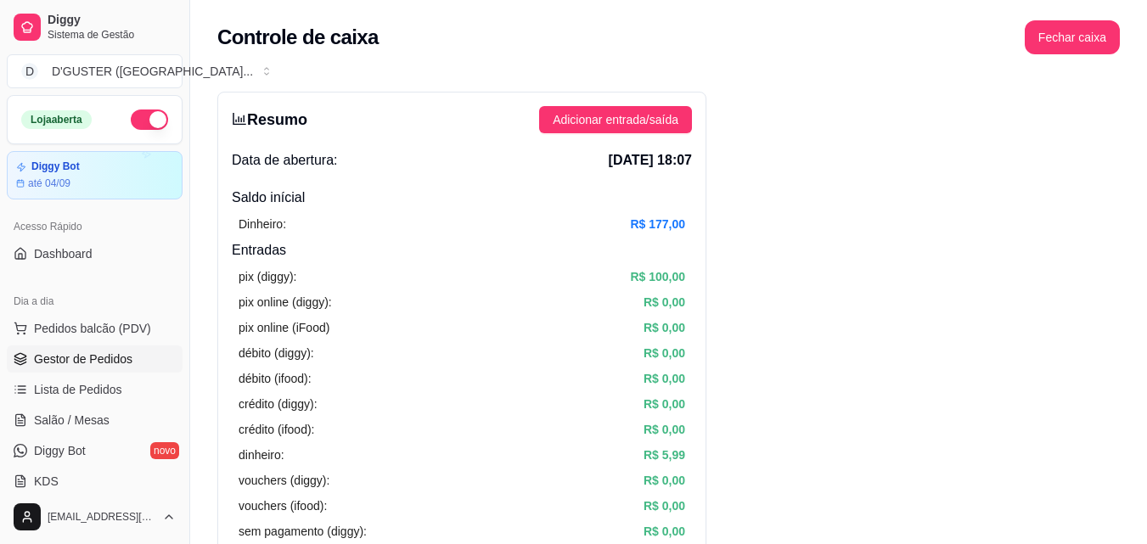
click at [79, 359] on span "Gestor de Pedidos" at bounding box center [83, 359] width 98 height 17
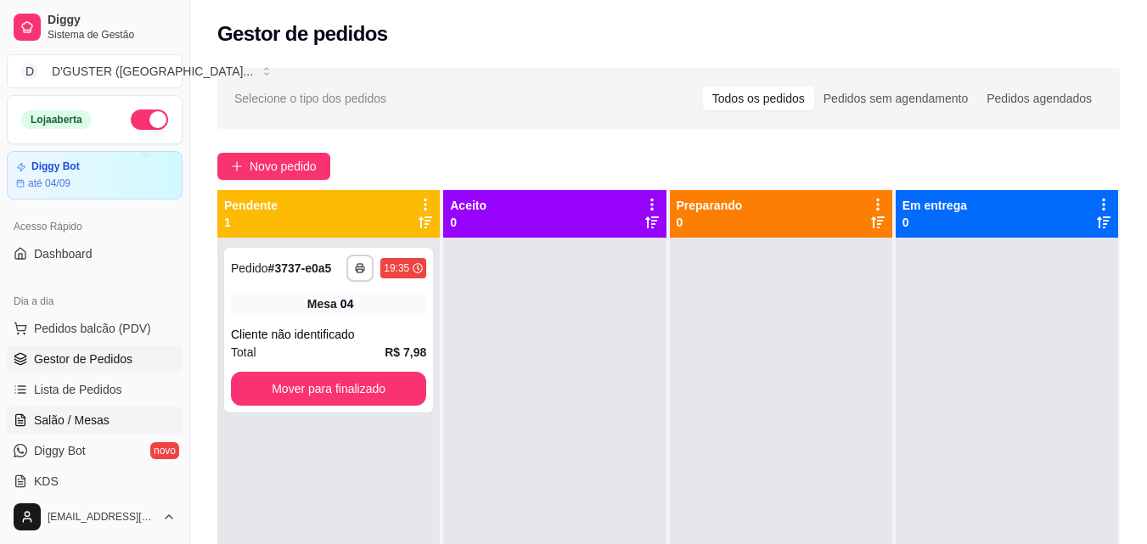
click at [61, 419] on span "Salão / Mesas" at bounding box center [72, 420] width 76 height 17
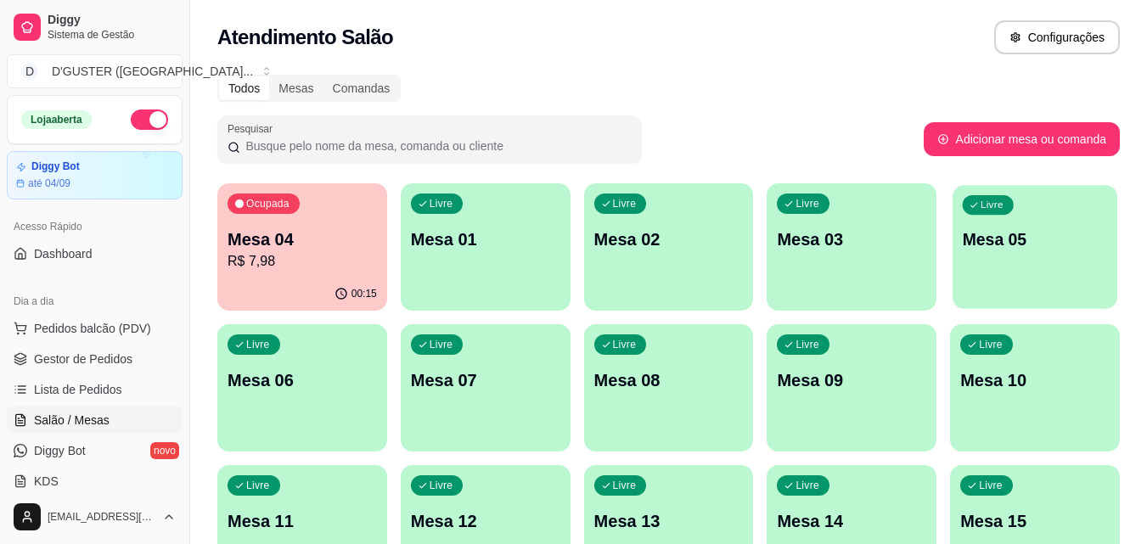
click at [1009, 245] on p "Mesa 05" at bounding box center [1034, 239] width 145 height 23
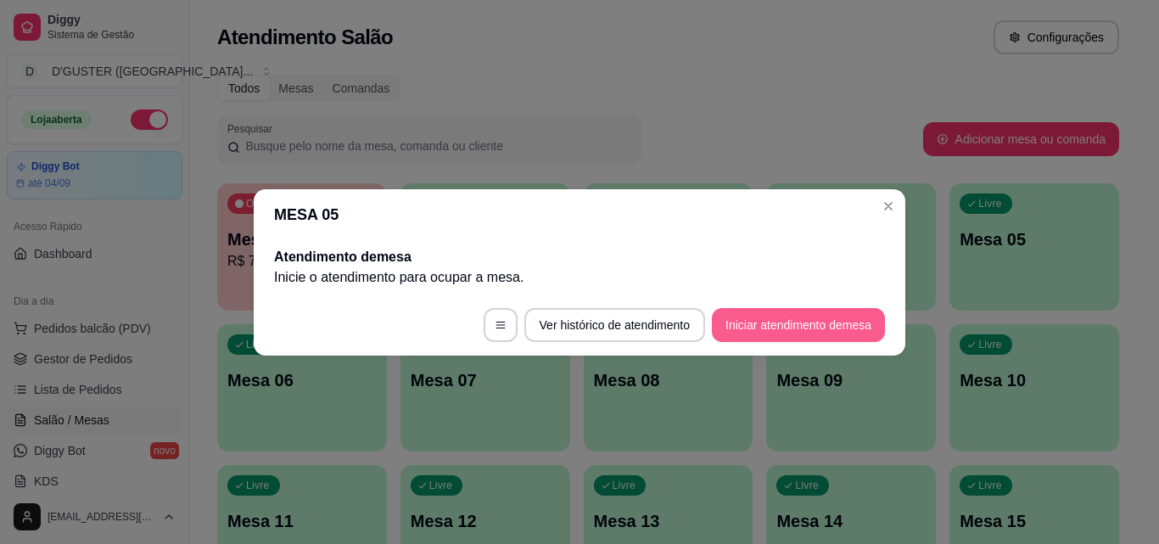
click at [767, 319] on button "Iniciar atendimento de mesa" at bounding box center [798, 325] width 173 height 34
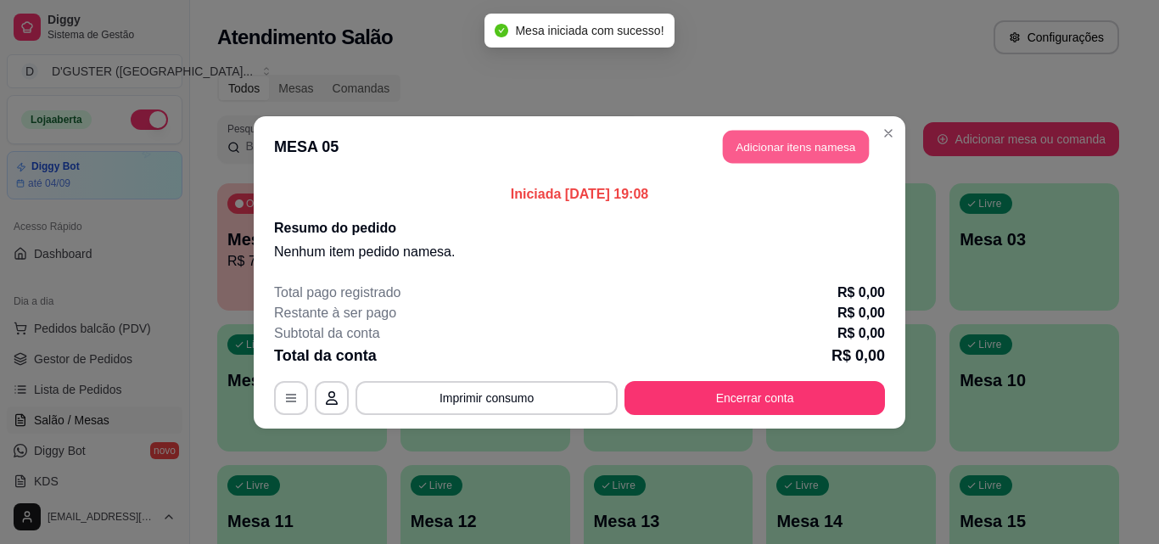
click at [797, 132] on button "Adicionar itens na mesa" at bounding box center [796, 146] width 146 height 33
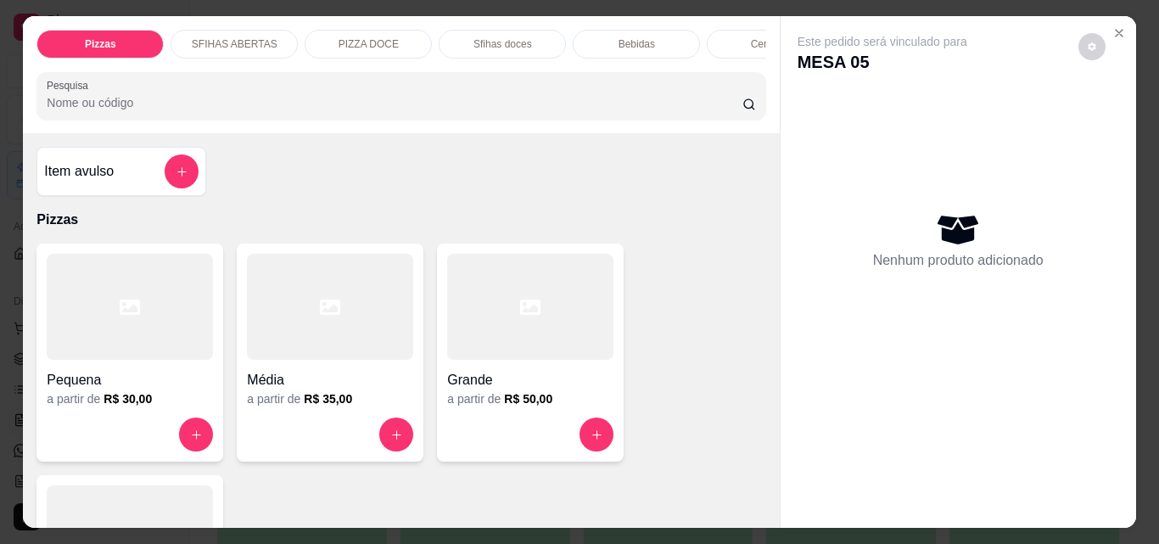
click at [629, 37] on p "Bebidas" at bounding box center [637, 44] width 36 height 14
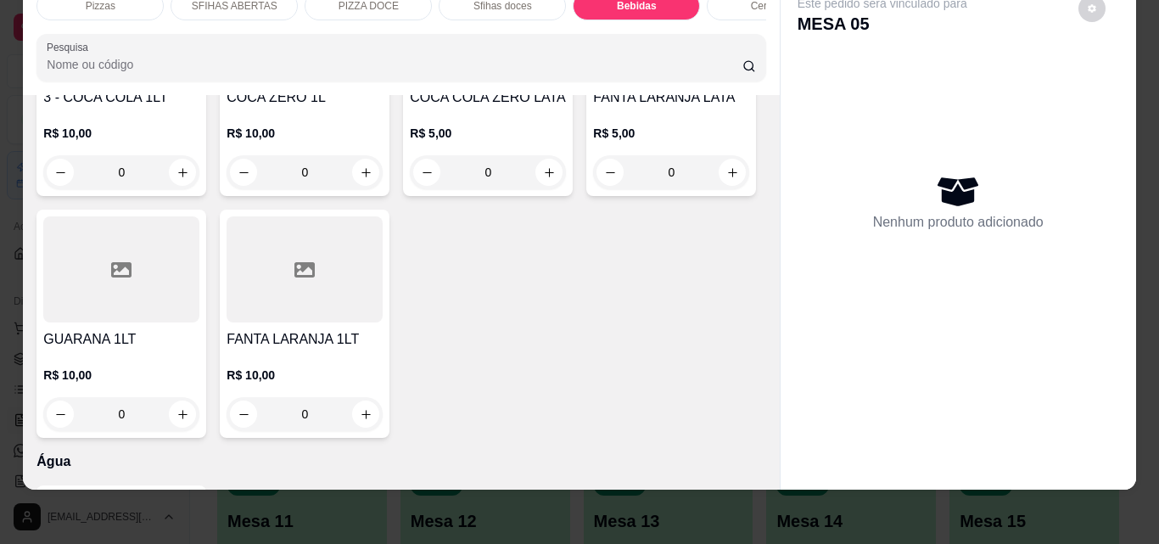
scroll to position [5188, 0]
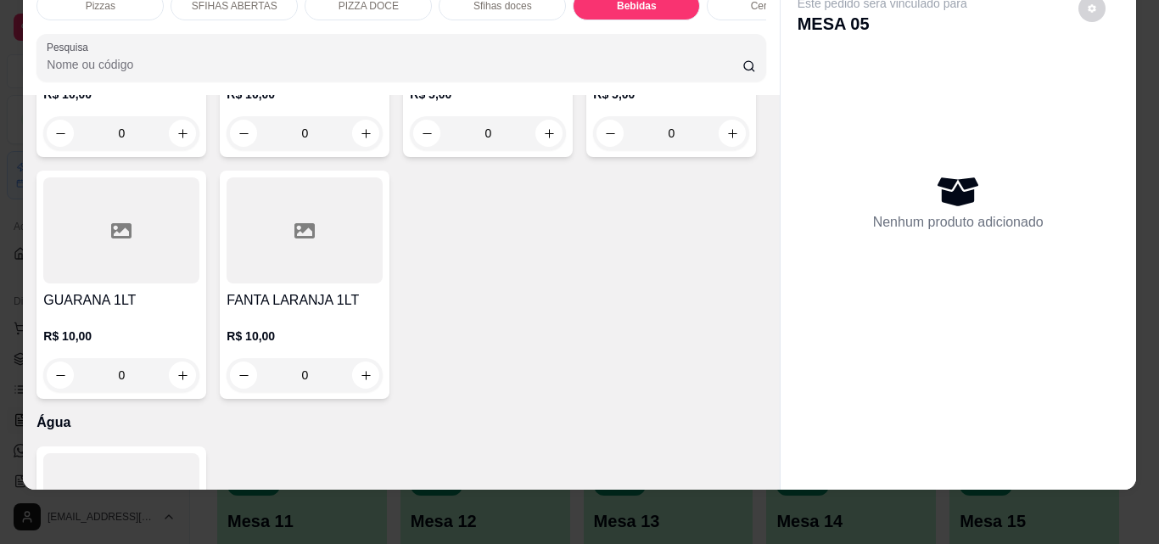
type input "1"
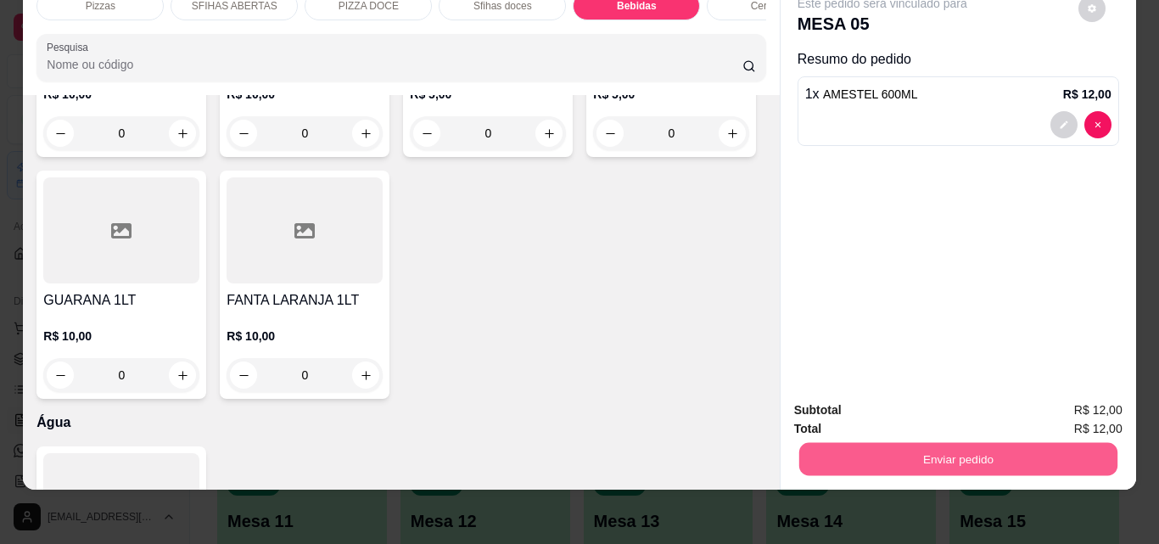
click at [936, 446] on button "Enviar pedido" at bounding box center [958, 458] width 318 height 33
click at [903, 398] on button "Não registrar e enviar pedido" at bounding box center [902, 405] width 177 height 32
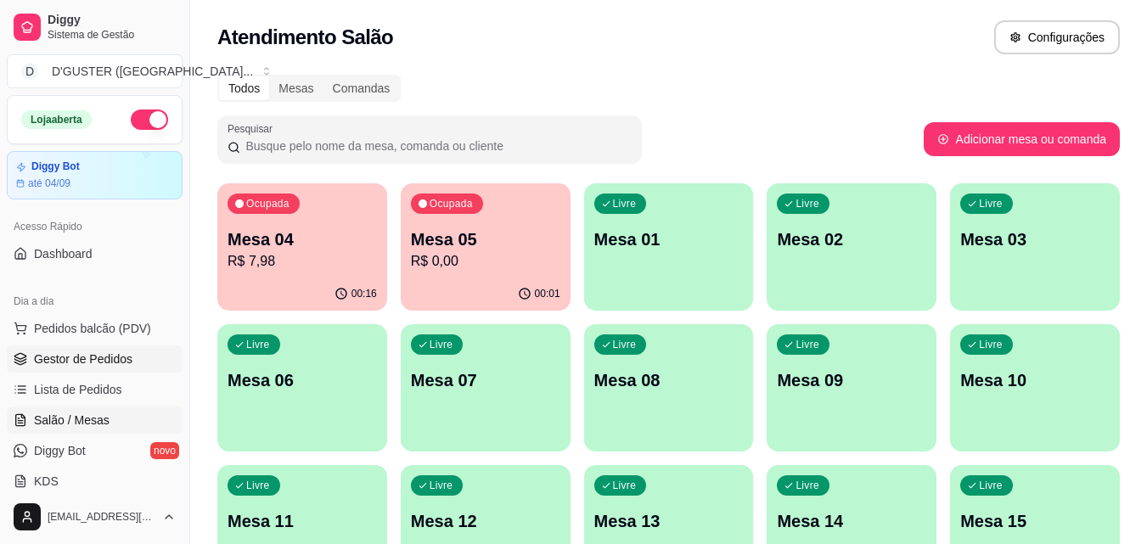
click at [82, 356] on span "Gestor de Pedidos" at bounding box center [83, 359] width 98 height 17
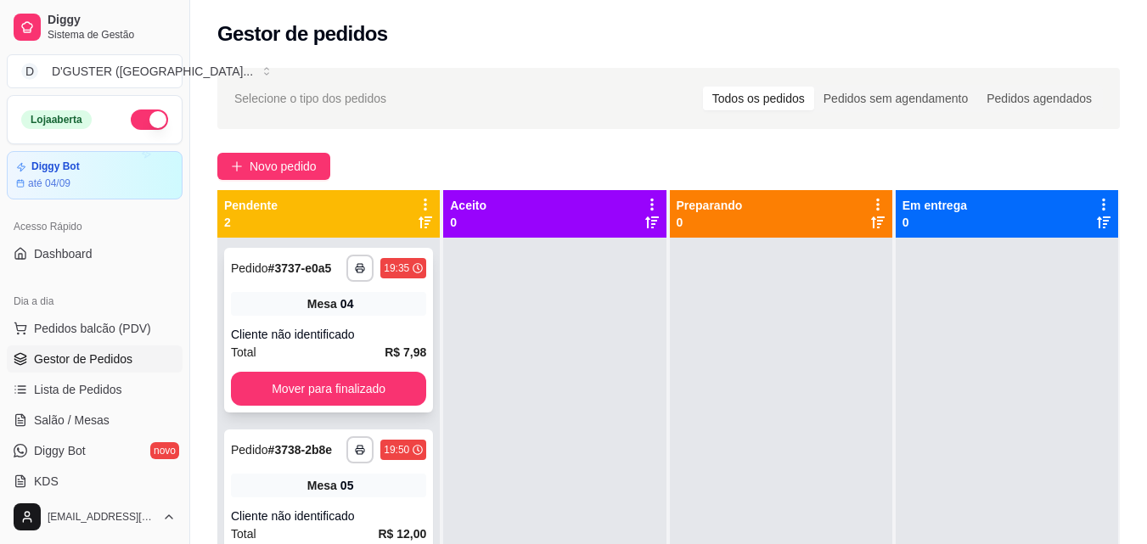
click at [271, 337] on div "Cliente não identificado" at bounding box center [328, 334] width 195 height 17
click at [80, 412] on span "Salão / Mesas" at bounding box center [72, 420] width 76 height 17
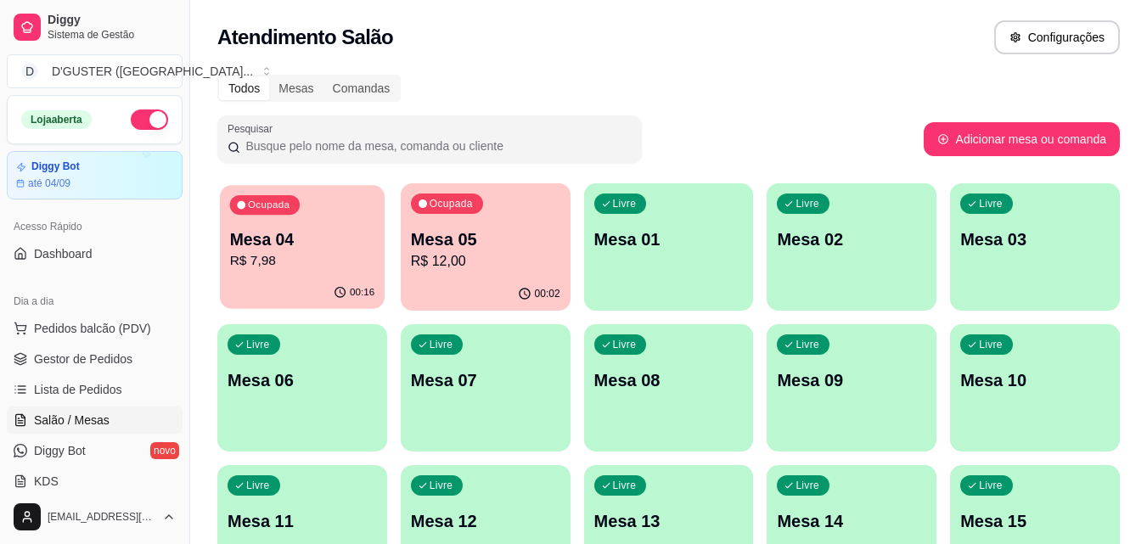
click at [371, 221] on div "Ocupada Mesa 04 R$ 7,98" at bounding box center [302, 231] width 165 height 92
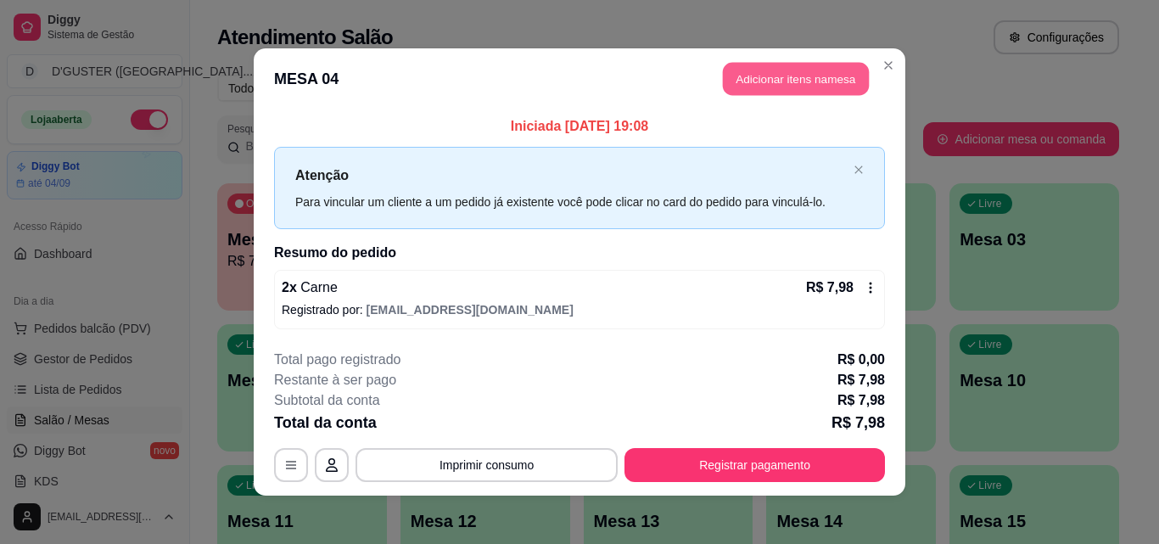
click at [751, 69] on button "Adicionar itens na mesa" at bounding box center [796, 79] width 146 height 33
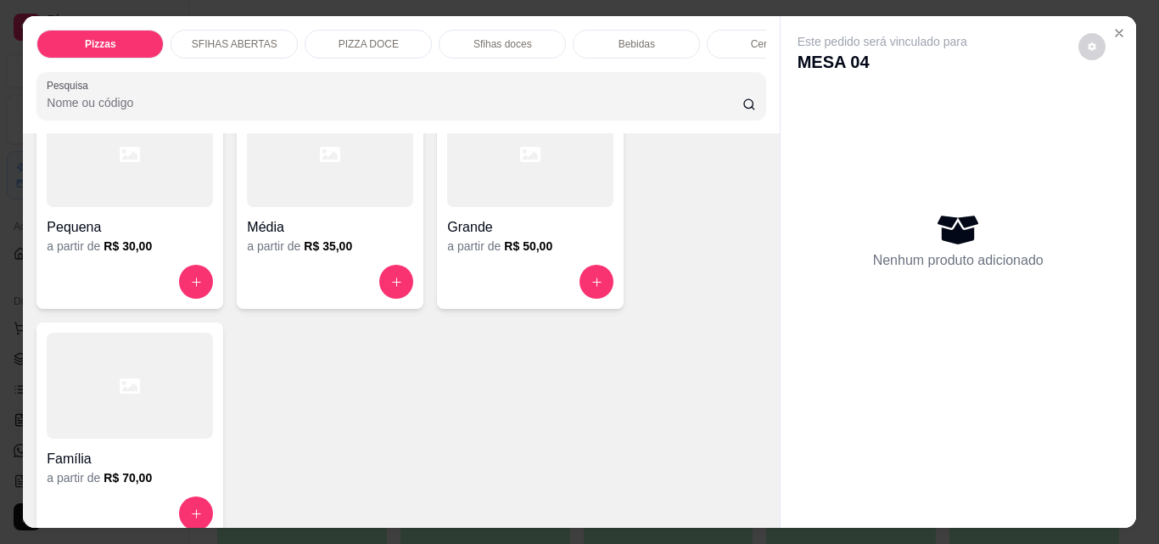
scroll to position [170, 0]
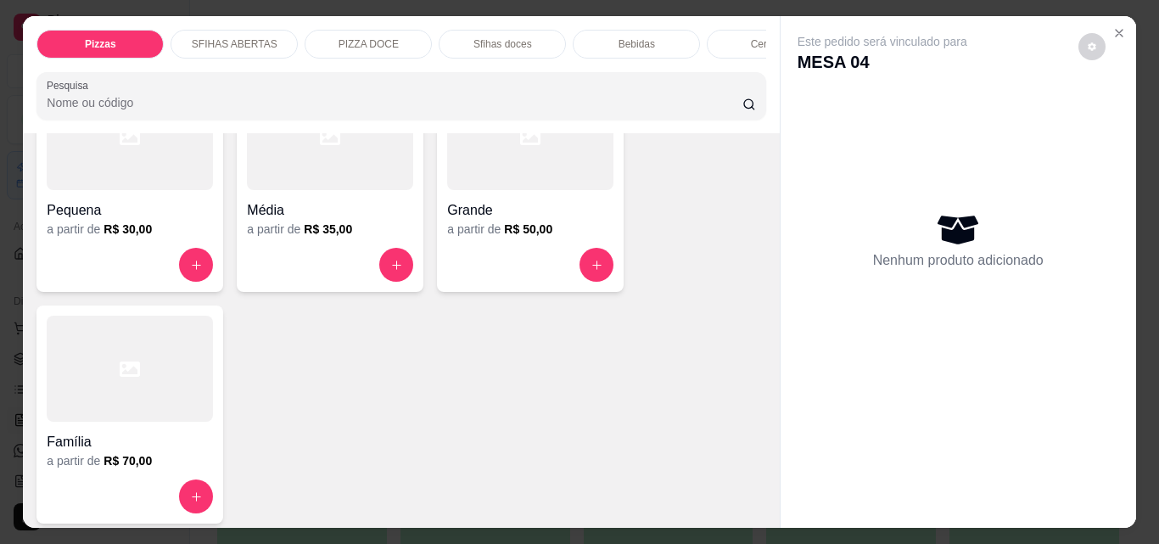
click at [74, 452] on h4 "Família" at bounding box center [130, 442] width 166 height 20
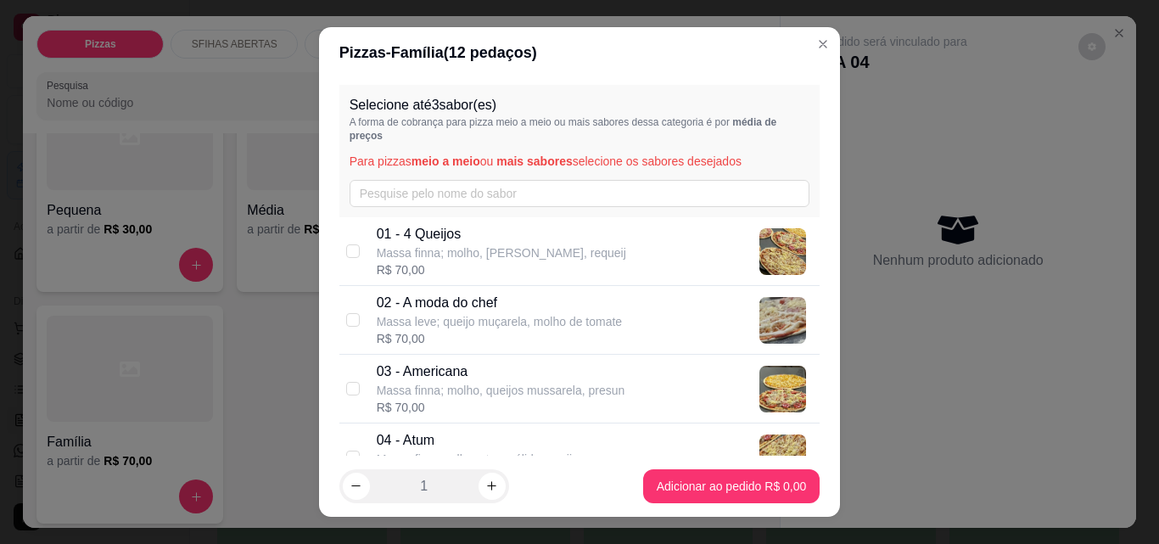
click at [423, 390] on p "Massa finna; molho, queijos mussarela, presun" at bounding box center [501, 390] width 249 height 17
checkbox input "true"
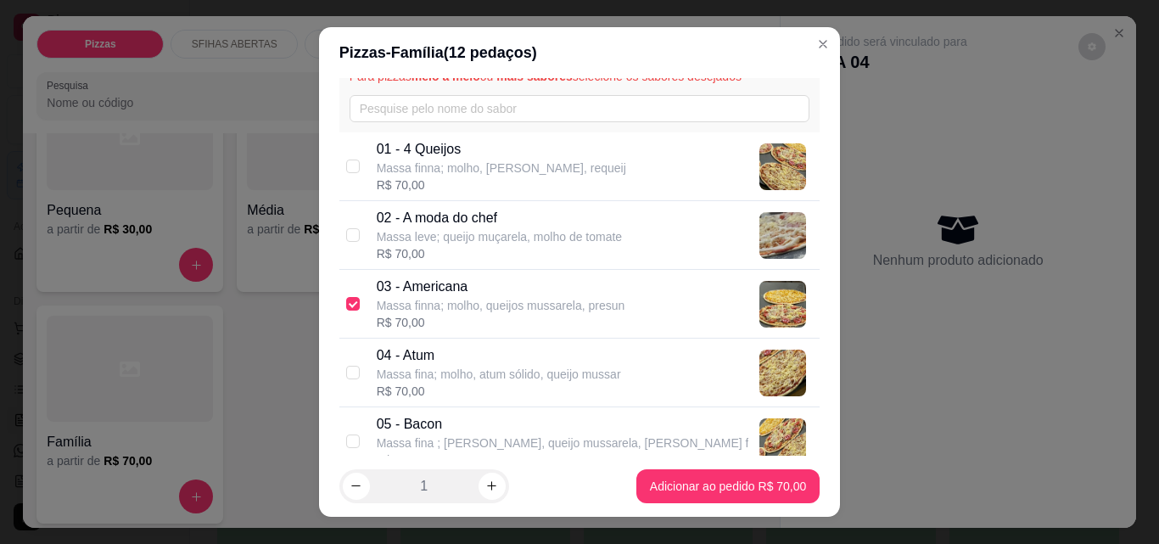
click at [401, 379] on p "Massa fina; molho, atum sólido, queijo mussar" at bounding box center [499, 374] width 244 height 17
checkbox input "true"
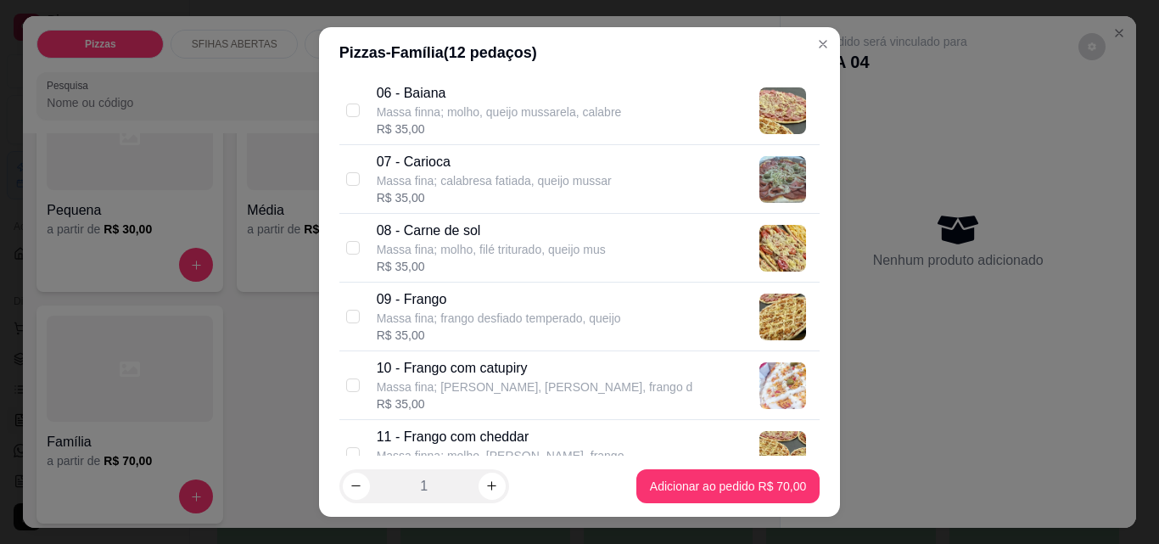
scroll to position [594, 0]
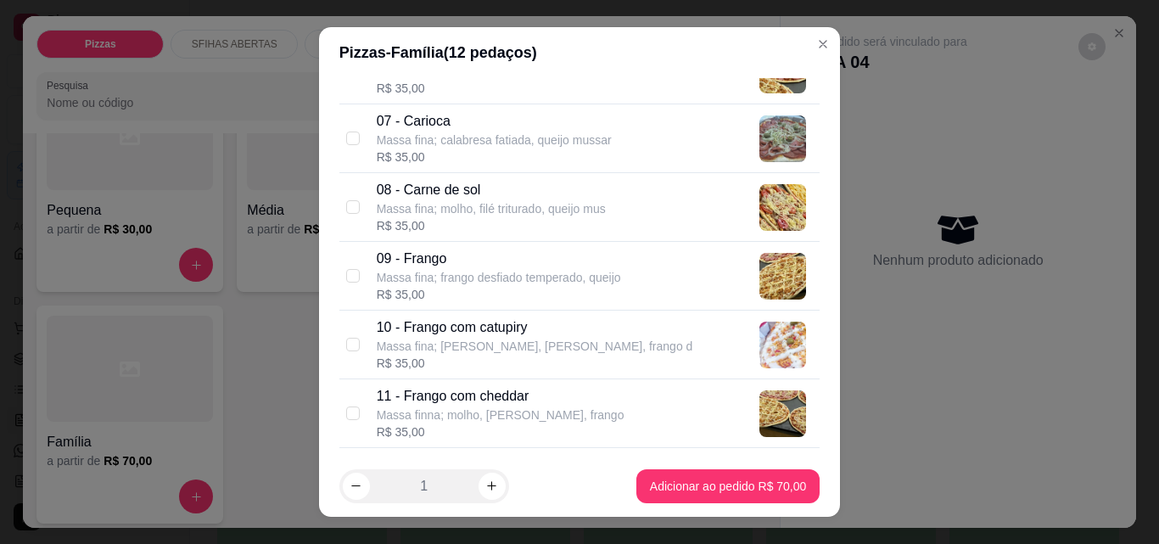
click at [443, 404] on p "11 - Frango com cheddar" at bounding box center [501, 396] width 248 height 20
checkbox input "true"
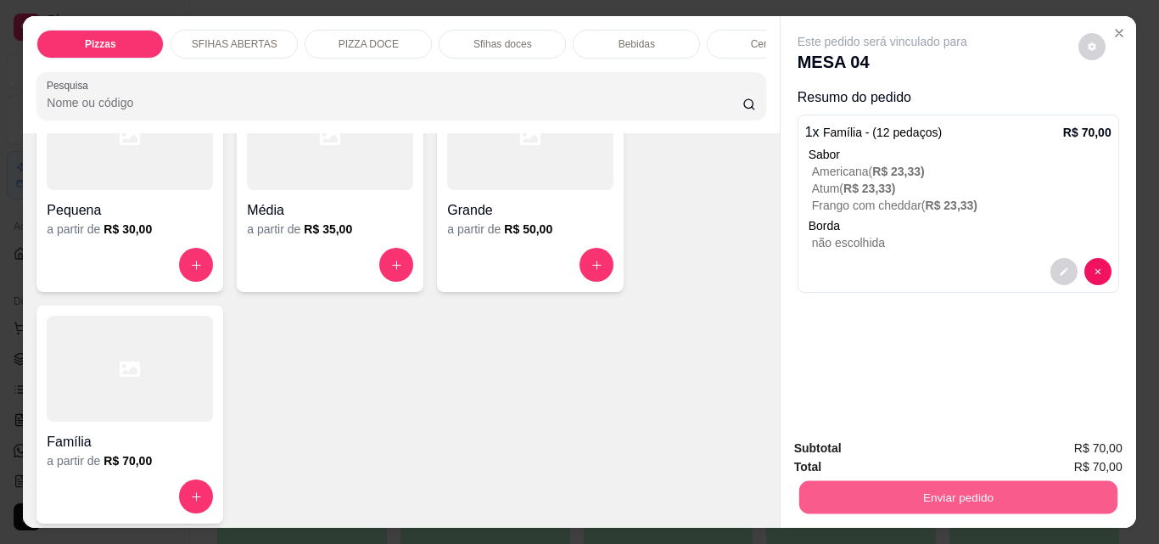
click at [970, 487] on button "Enviar pedido" at bounding box center [958, 496] width 318 height 33
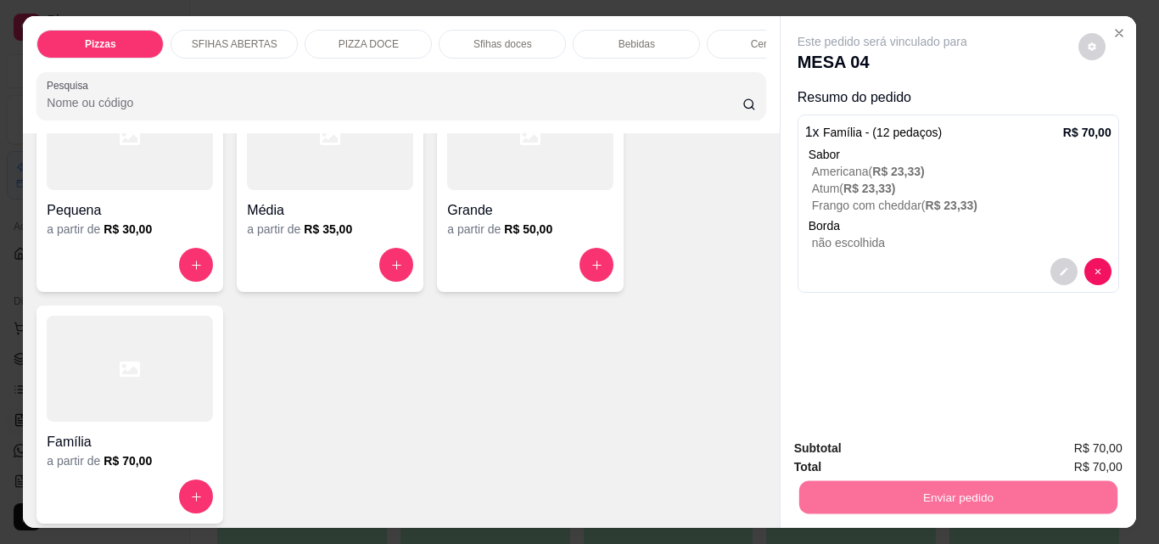
click at [889, 440] on button "Não registrar e enviar pedido" at bounding box center [902, 449] width 177 height 32
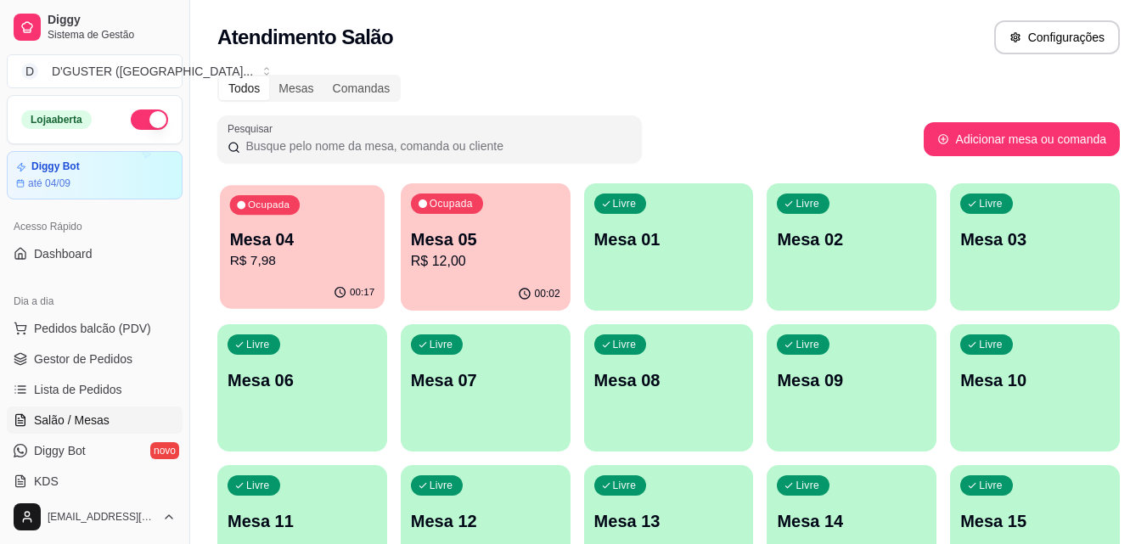
click at [300, 272] on div "Ocupada Mesa 04 R$ 7,98" at bounding box center [302, 231] width 165 height 92
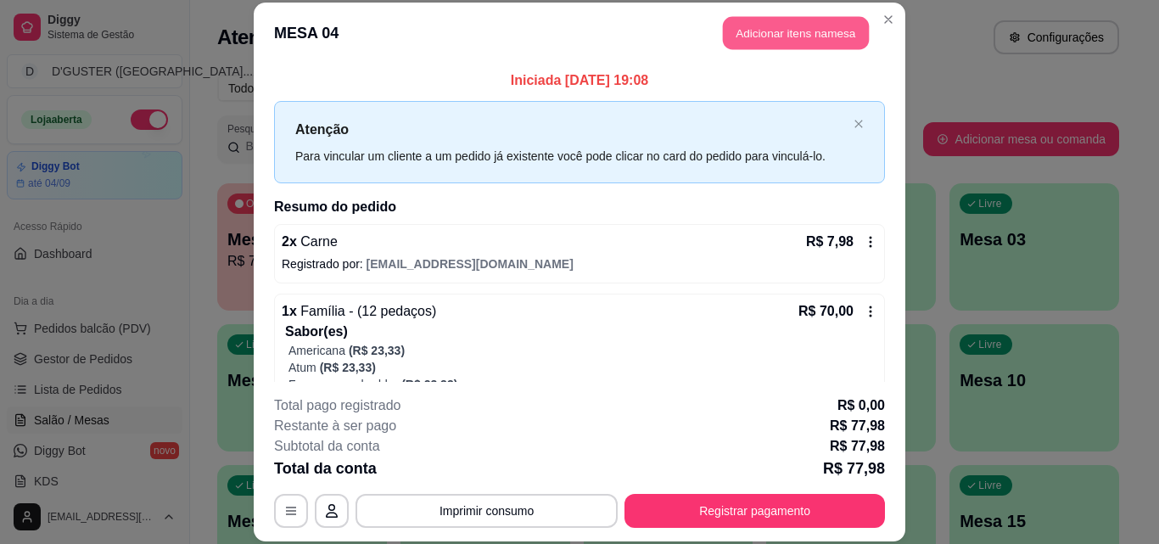
click at [737, 24] on button "Adicionar itens na mesa" at bounding box center [796, 33] width 146 height 33
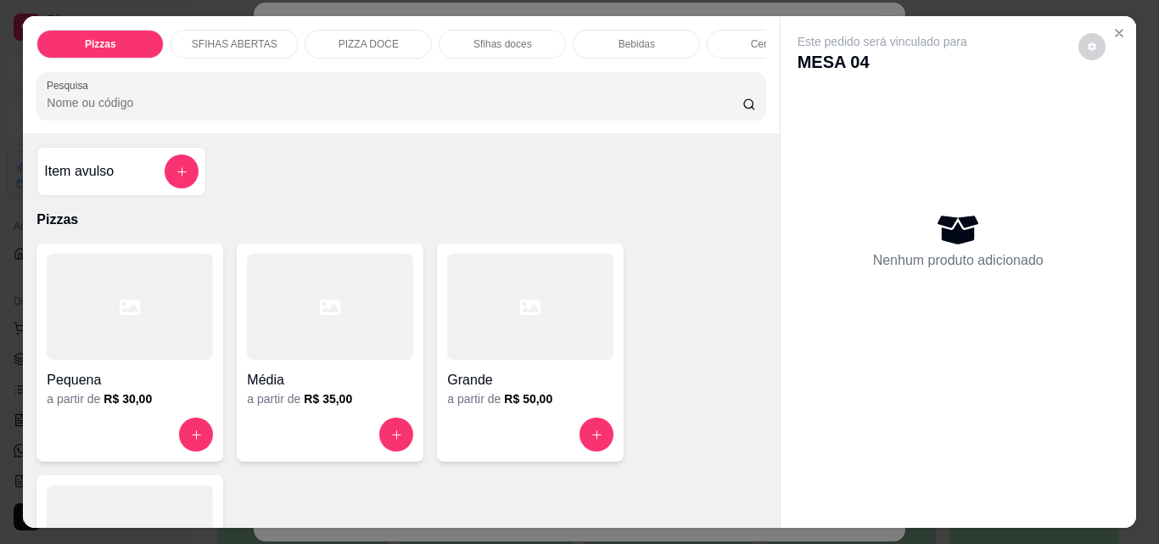
click at [637, 40] on p "Bebidas" at bounding box center [637, 44] width 36 height 14
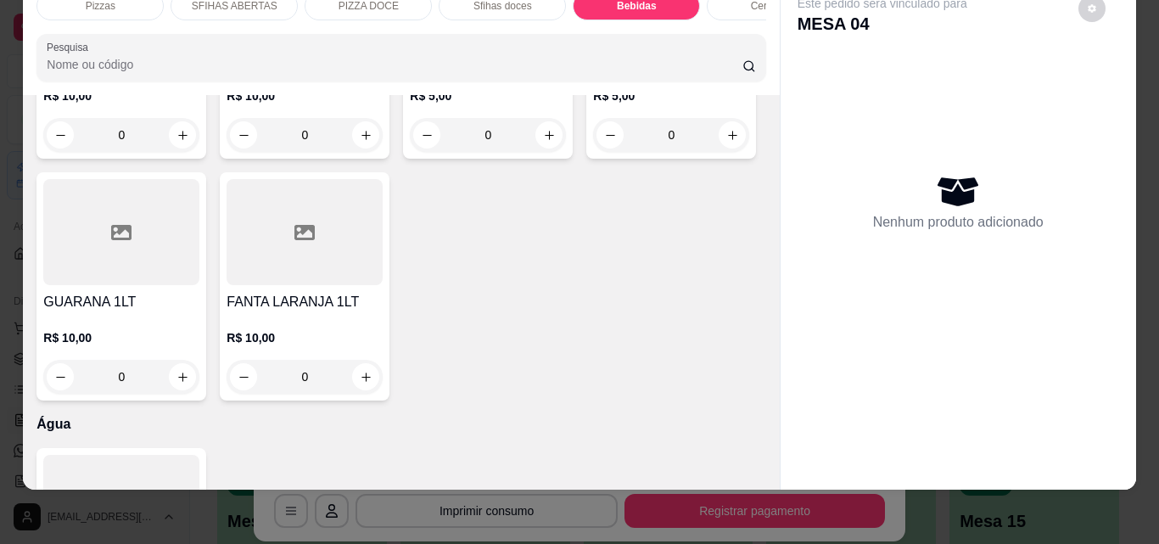
scroll to position [5188, 0]
type input "1"
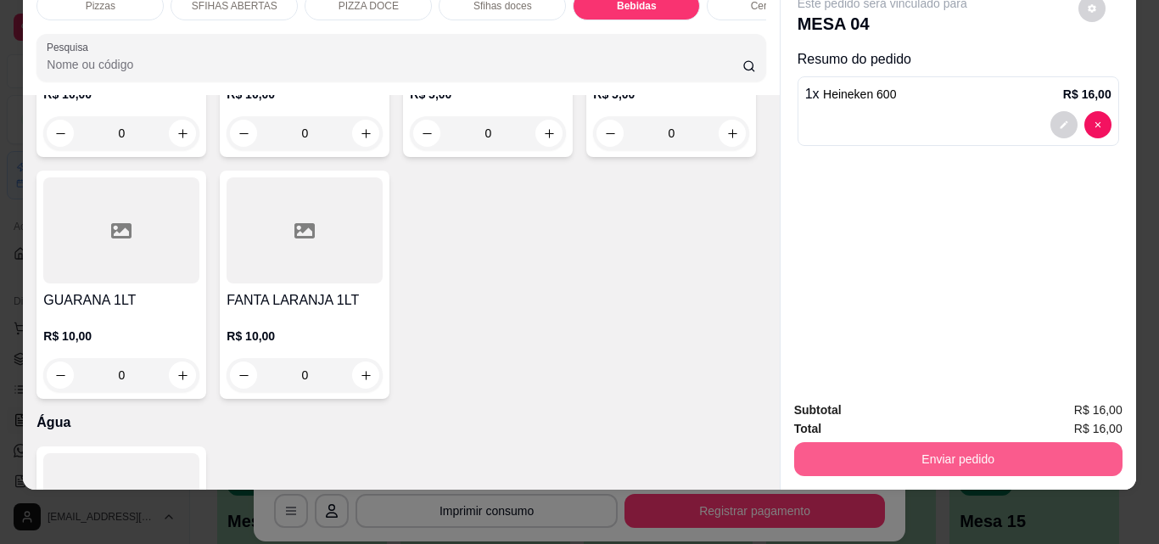
click at [932, 443] on button "Enviar pedido" at bounding box center [958, 459] width 328 height 34
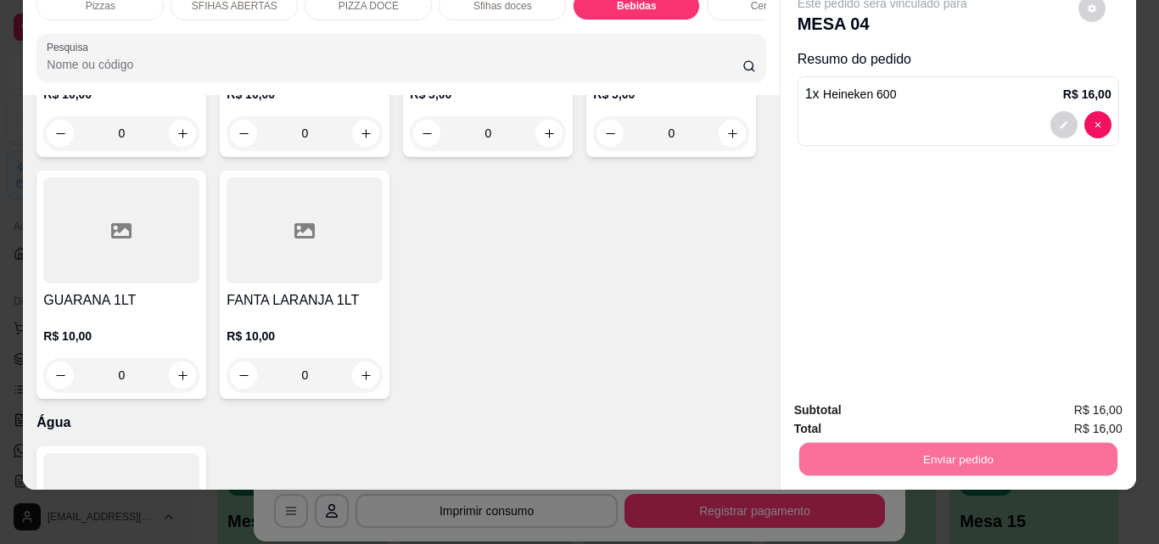
click at [887, 400] on button "Não registrar e enviar pedido" at bounding box center [902, 405] width 177 height 32
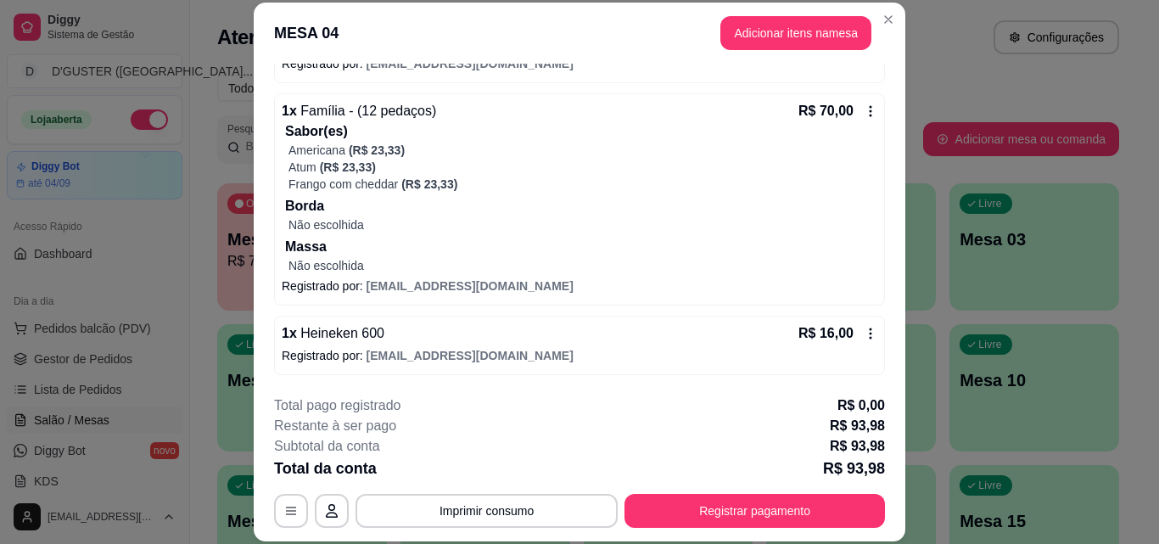
scroll to position [52, 0]
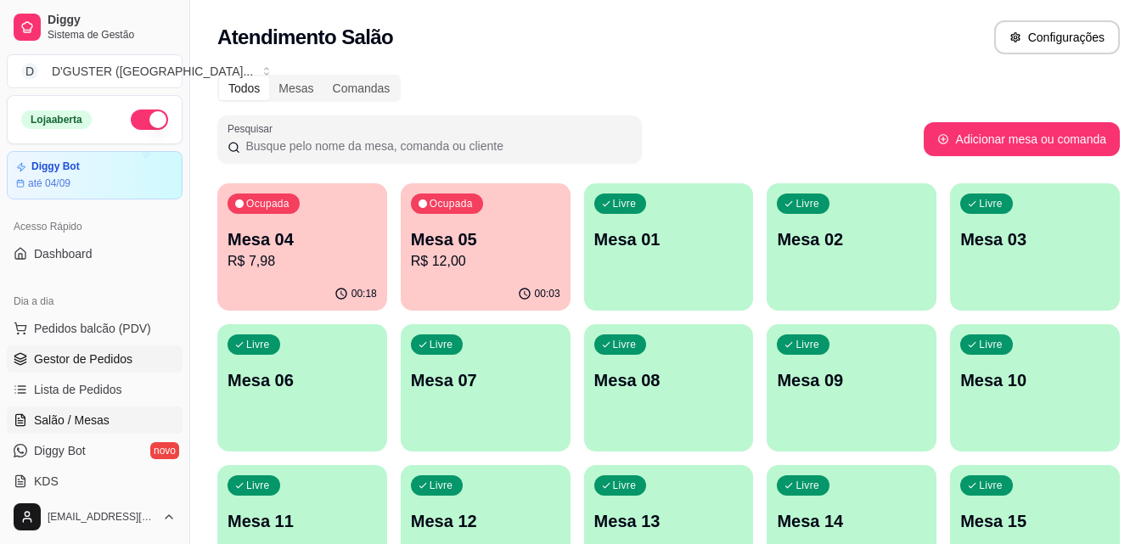
click at [92, 353] on span "Gestor de Pedidos" at bounding box center [83, 359] width 98 height 17
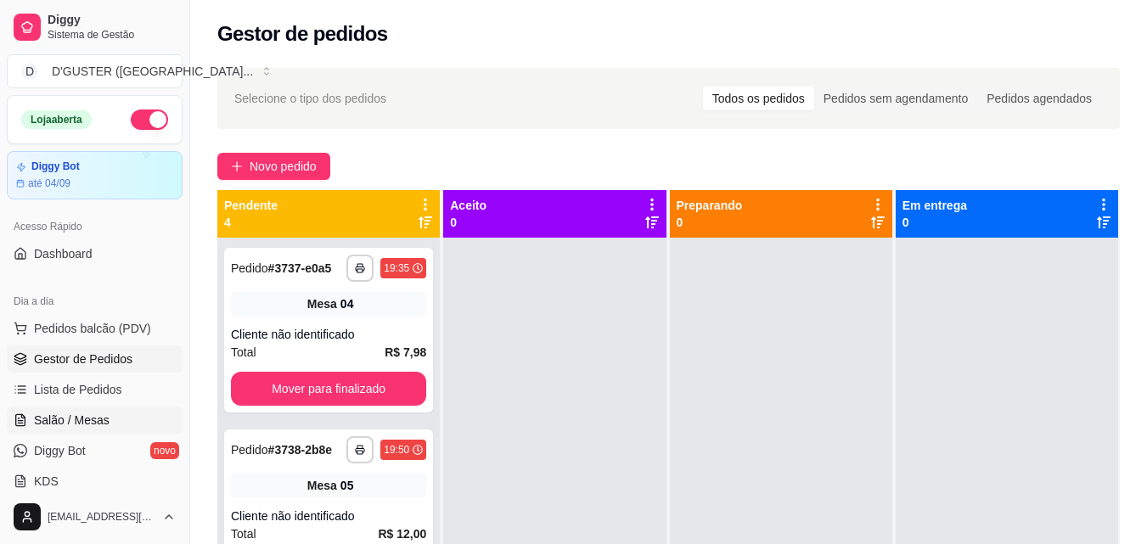
click at [58, 412] on span "Salão / Mesas" at bounding box center [72, 420] width 76 height 17
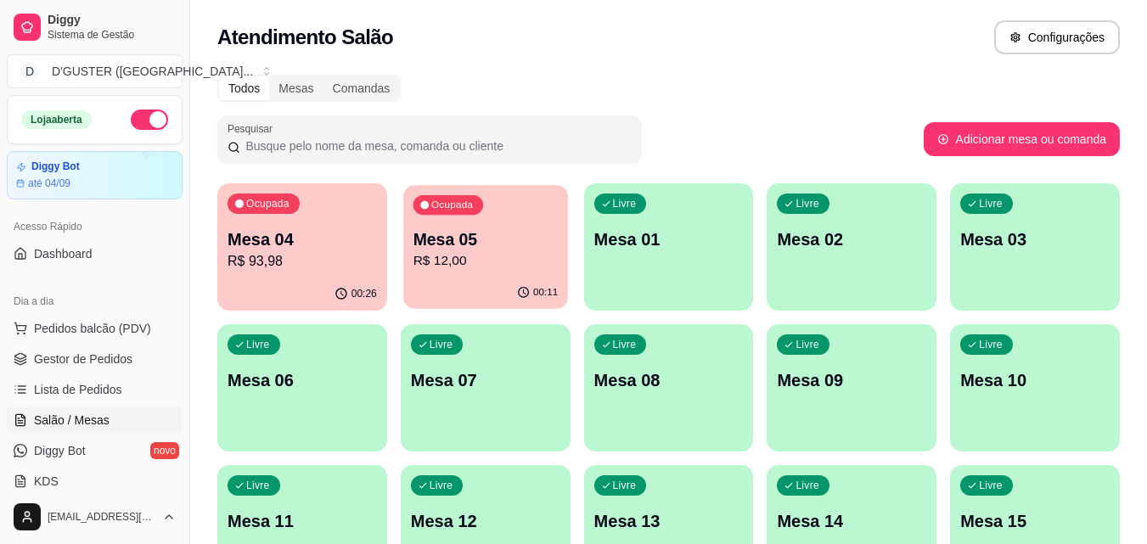
click at [529, 245] on p "Mesa 05" at bounding box center [484, 239] width 145 height 23
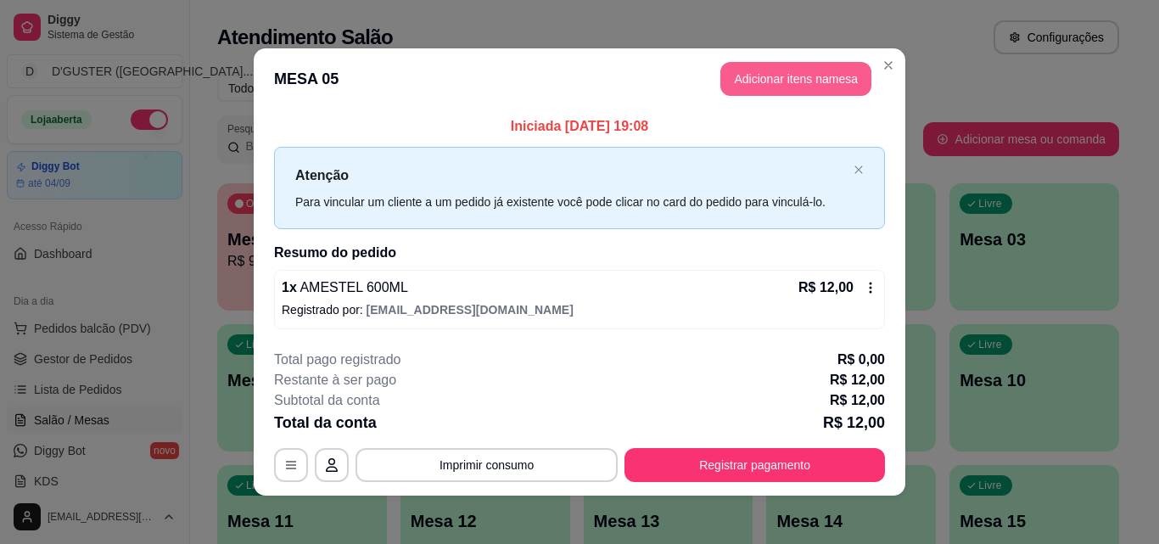
click at [777, 80] on button "Adicionar itens na mesa" at bounding box center [796, 79] width 151 height 34
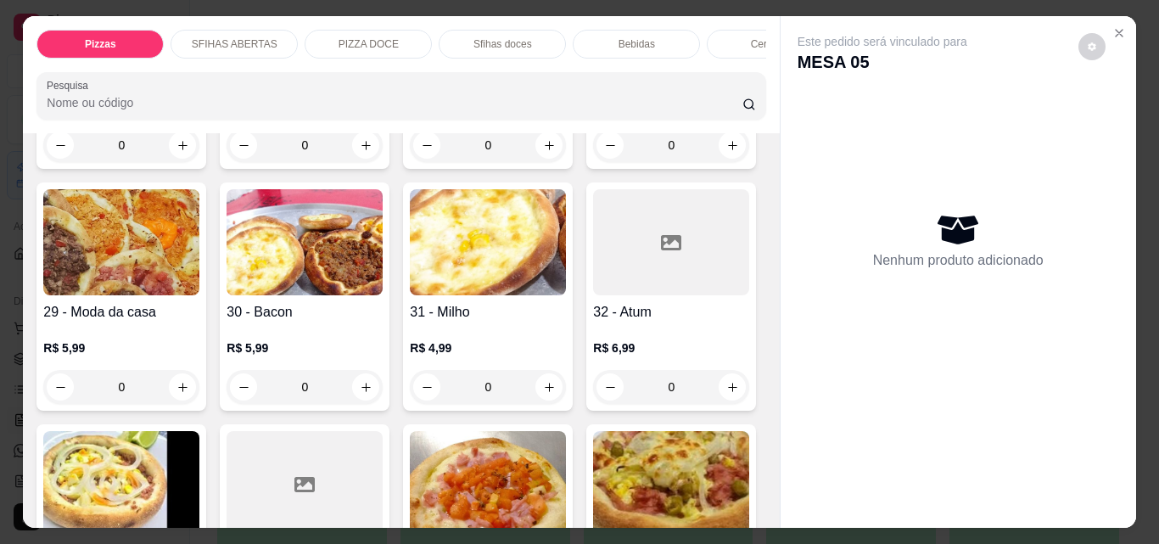
scroll to position [1103, 0]
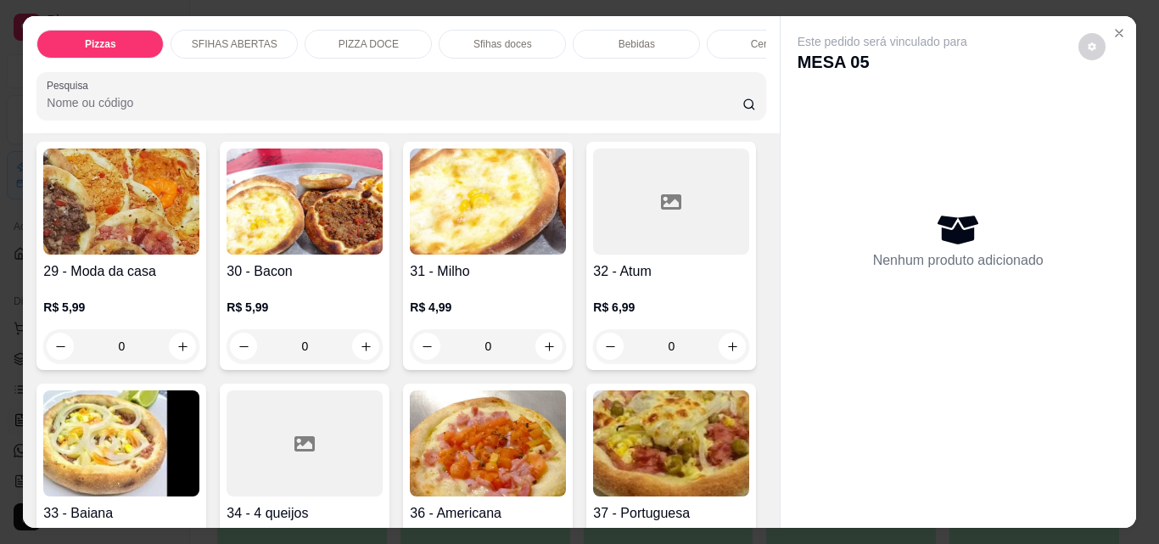
click at [543, 111] on icon "increase-product-quantity" at bounding box center [549, 104] width 13 height 13
type input "1"
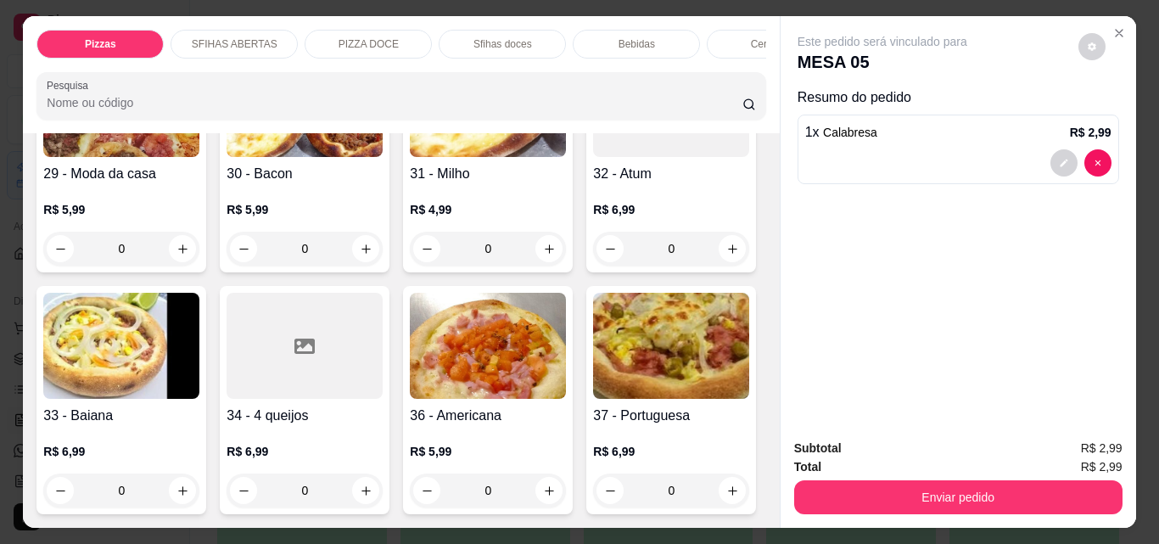
scroll to position [1359, 0]
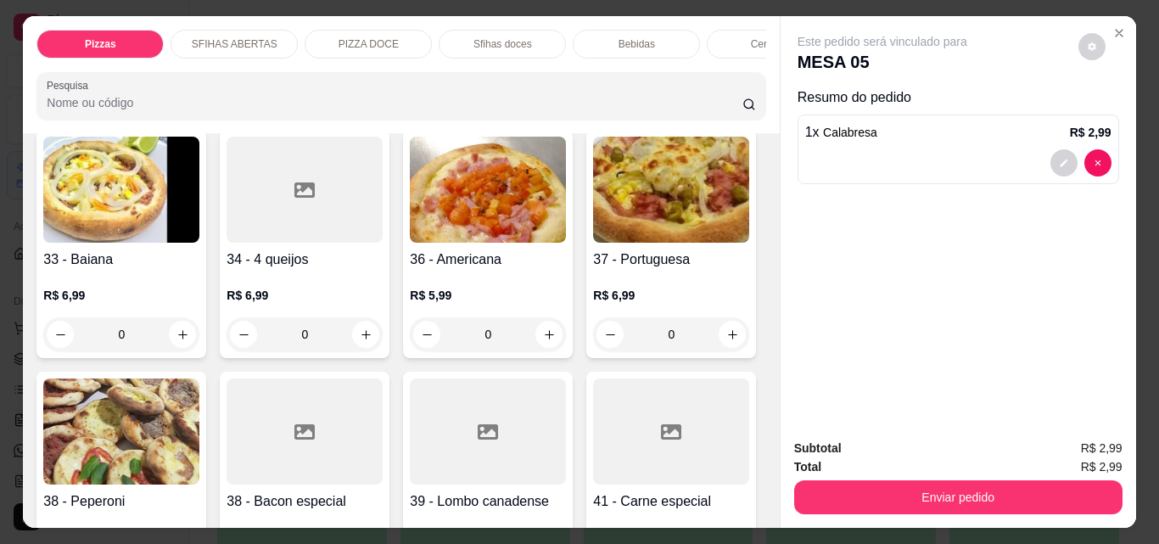
click at [726, 99] on icon "increase-product-quantity" at bounding box center [732, 93] width 13 height 13
type input "1"
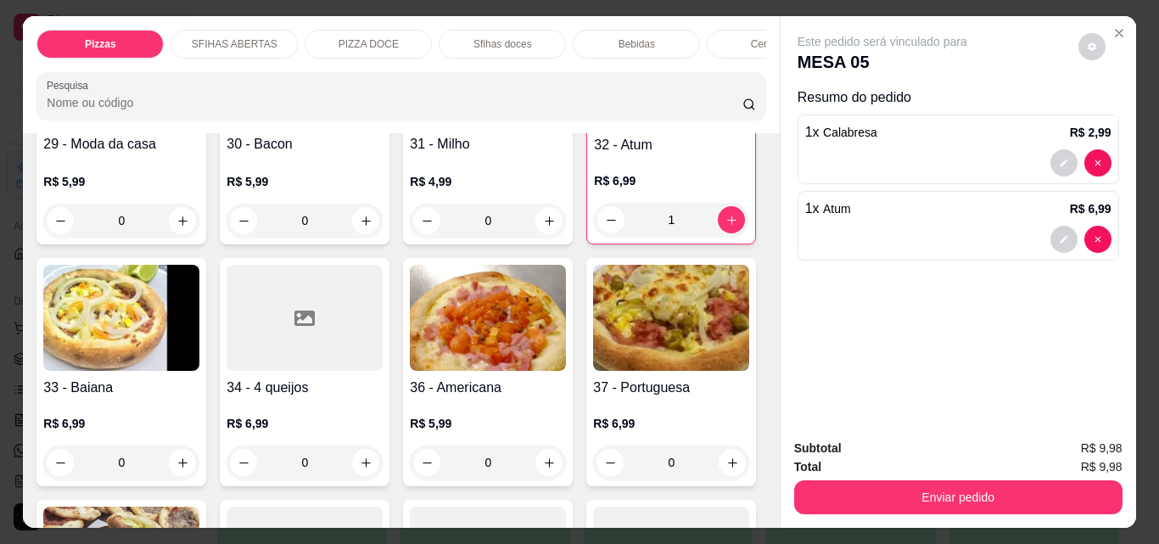
scroll to position [1274, 0]
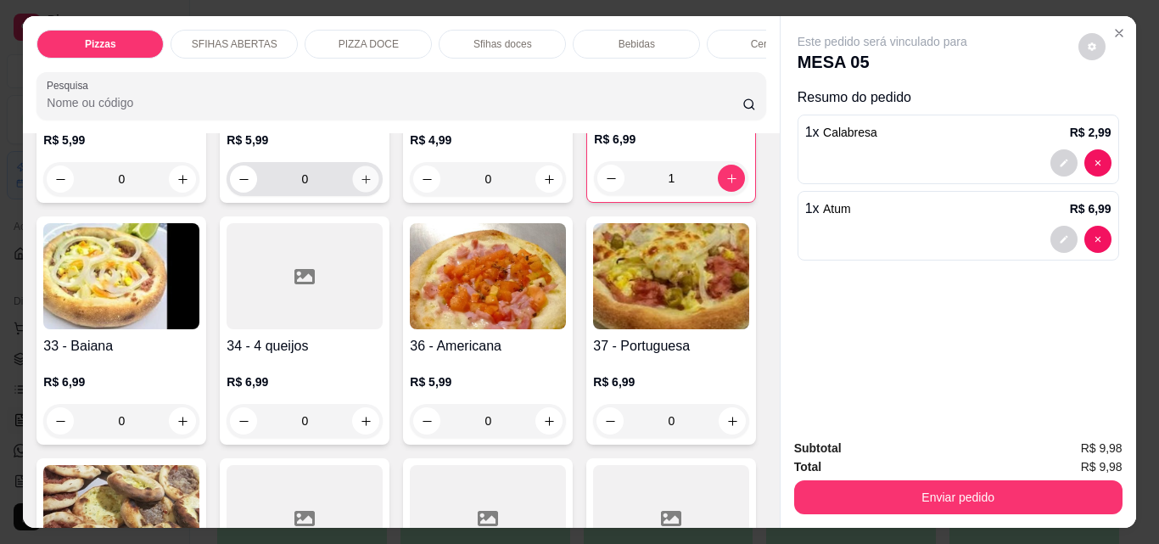
click at [360, 186] on icon "increase-product-quantity" at bounding box center [366, 179] width 13 height 13
click at [359, 185] on icon "increase-product-quantity" at bounding box center [365, 178] width 13 height 13
type input "2"
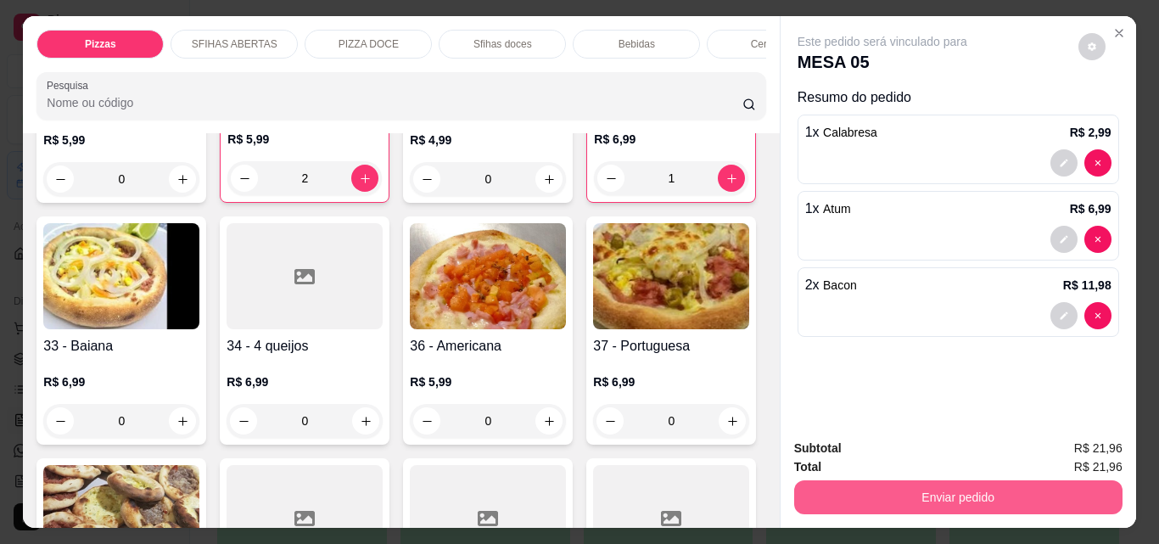
click at [977, 482] on button "Enviar pedido" at bounding box center [958, 497] width 328 height 34
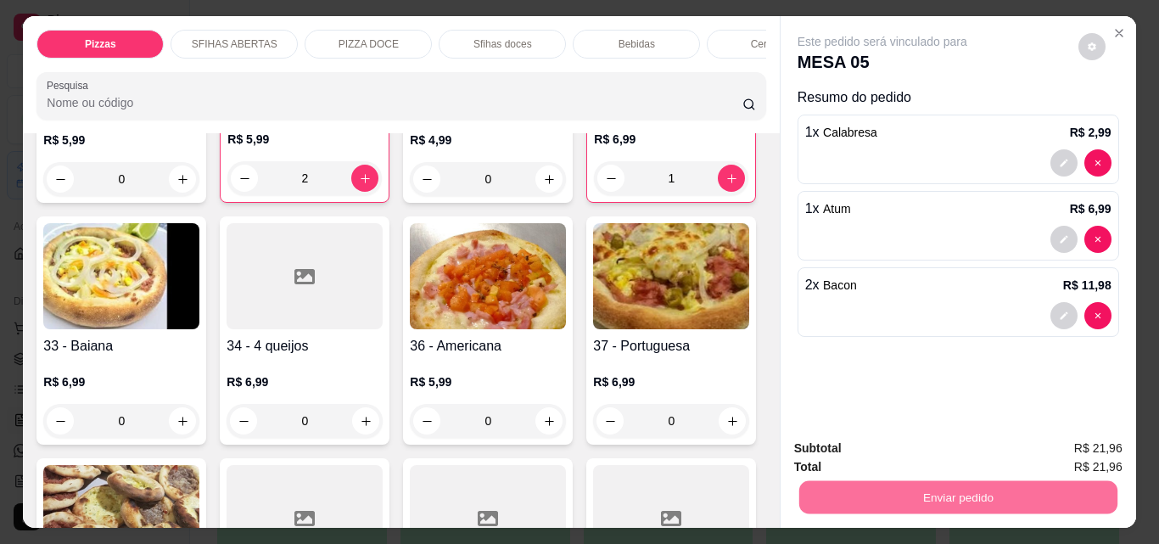
click at [864, 443] on button "Não registrar e enviar pedido" at bounding box center [901, 448] width 171 height 31
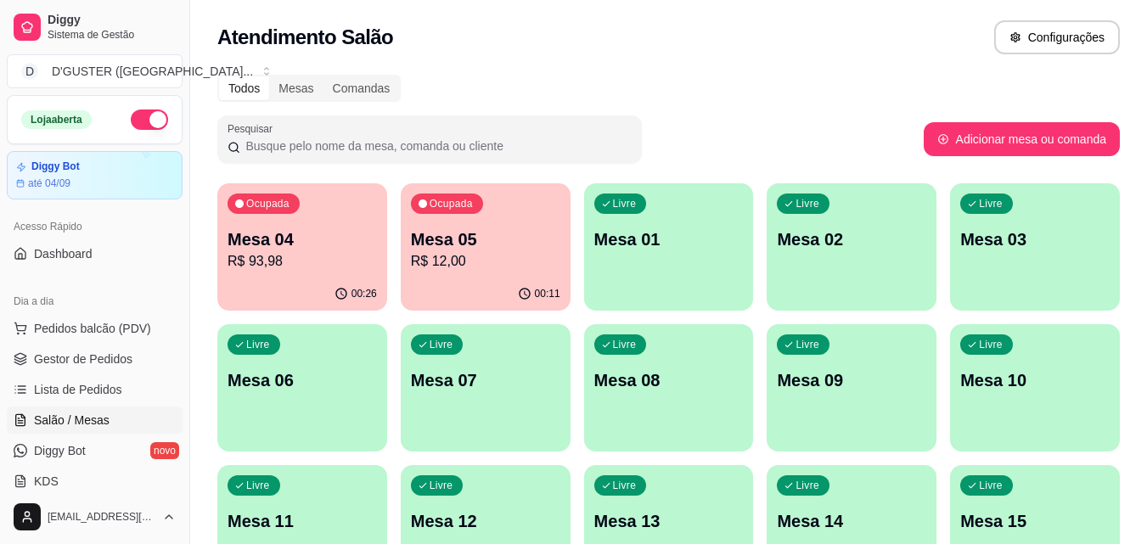
click at [73, 343] on ul "Pedidos balcão (PDV) Gestor de Pedidos Lista de Pedidos Salão / Mesas Diggy Bot…" at bounding box center [95, 405] width 176 height 180
click at [75, 349] on link "Gestor de Pedidos" at bounding box center [95, 358] width 176 height 27
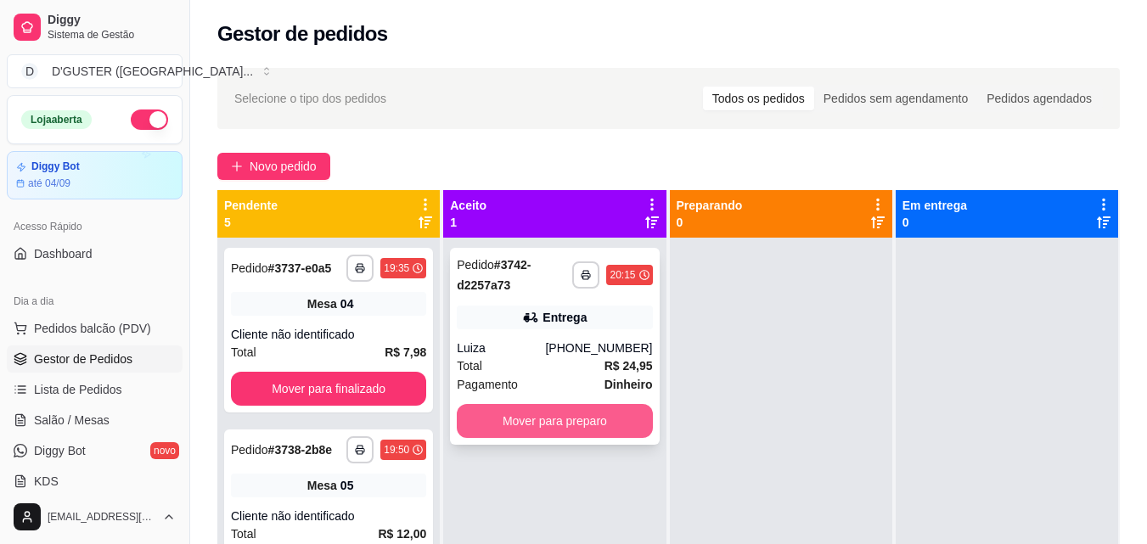
click at [608, 410] on button "Mover para preparo" at bounding box center [554, 421] width 195 height 34
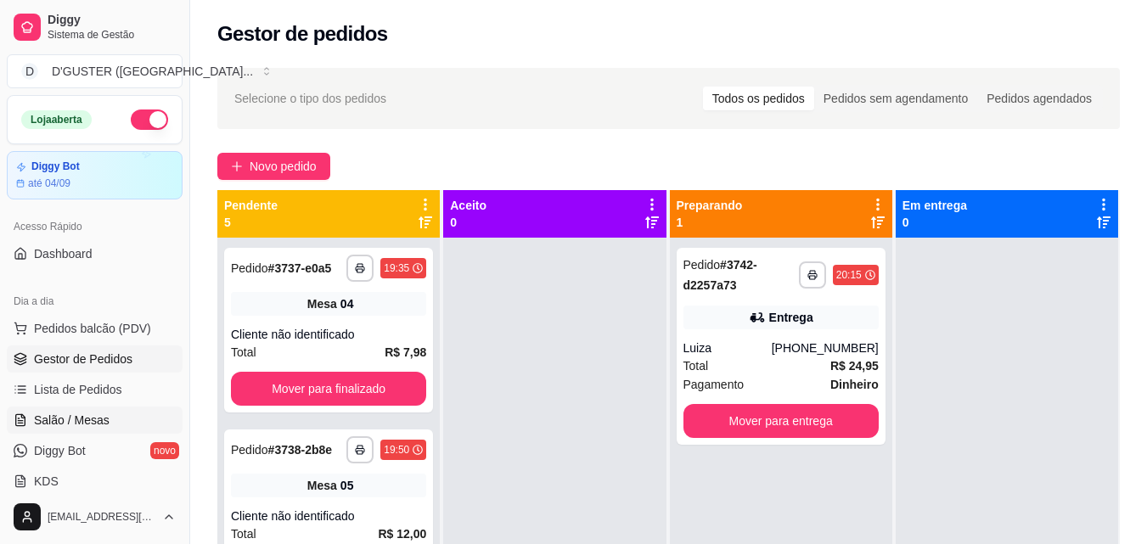
click at [65, 409] on link "Salão / Mesas" at bounding box center [95, 420] width 176 height 27
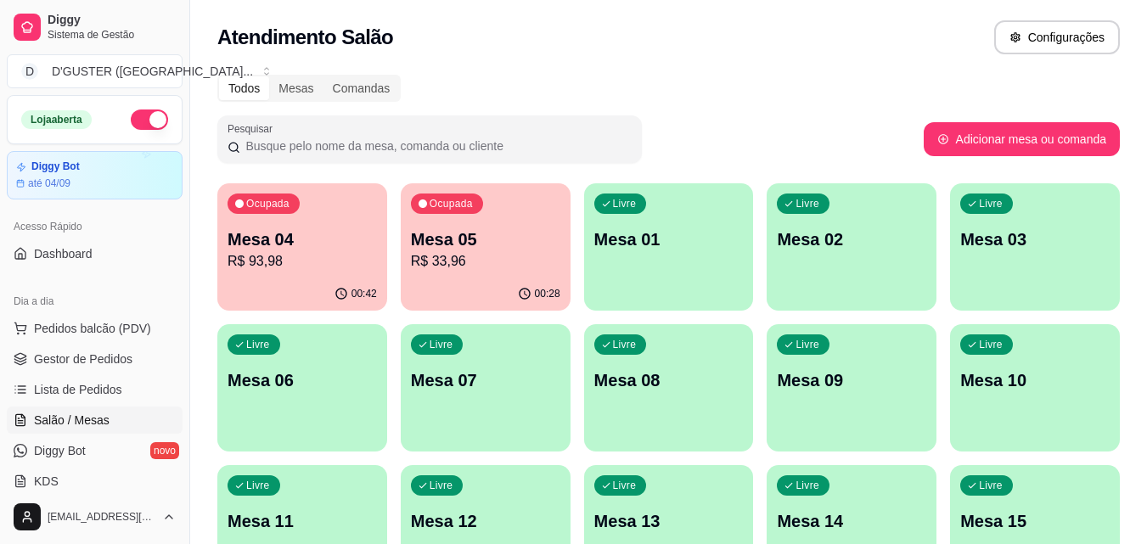
click at [462, 266] on p "R$ 33,96" at bounding box center [485, 261] width 149 height 20
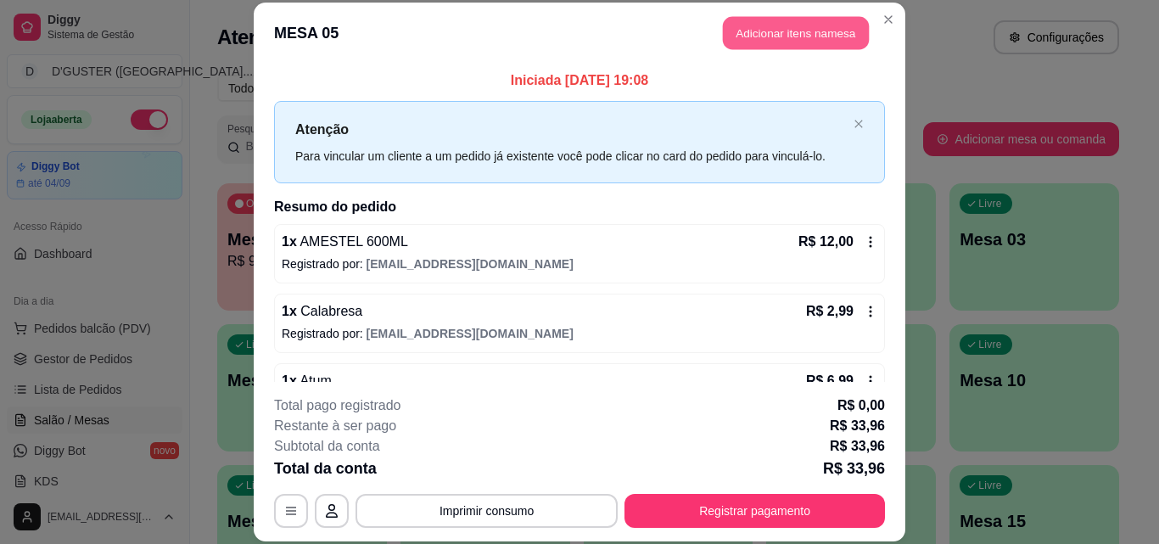
click at [777, 31] on button "Adicionar itens na mesa" at bounding box center [796, 33] width 146 height 33
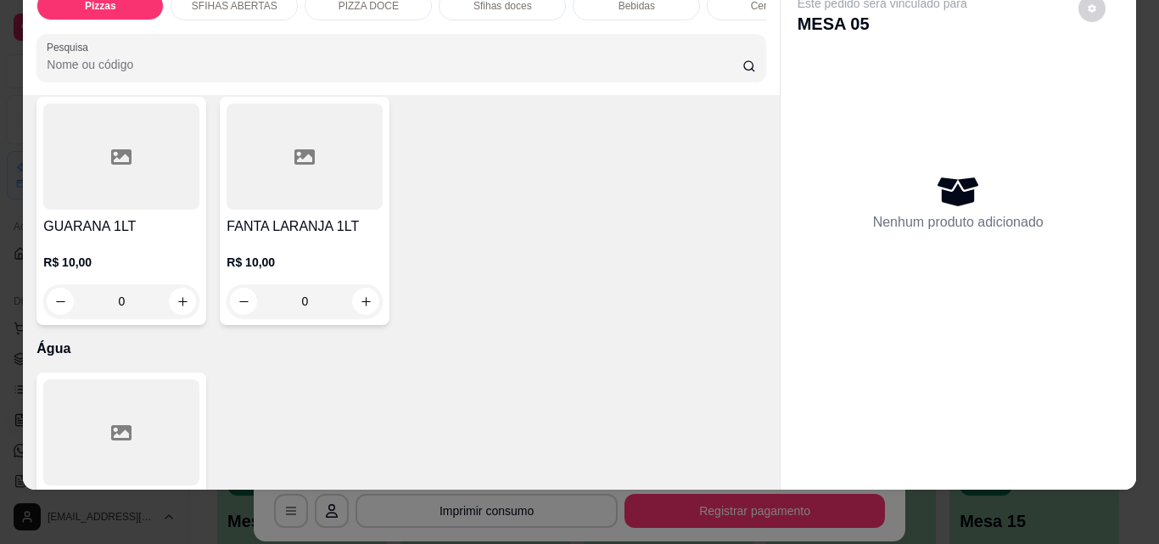
scroll to position [5177, 0]
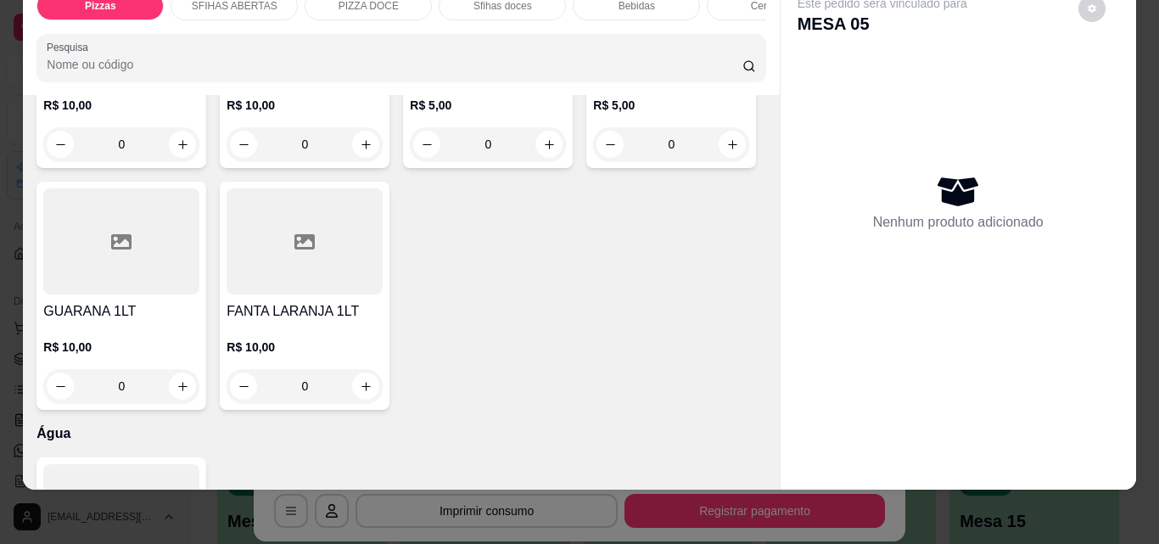
type input "1"
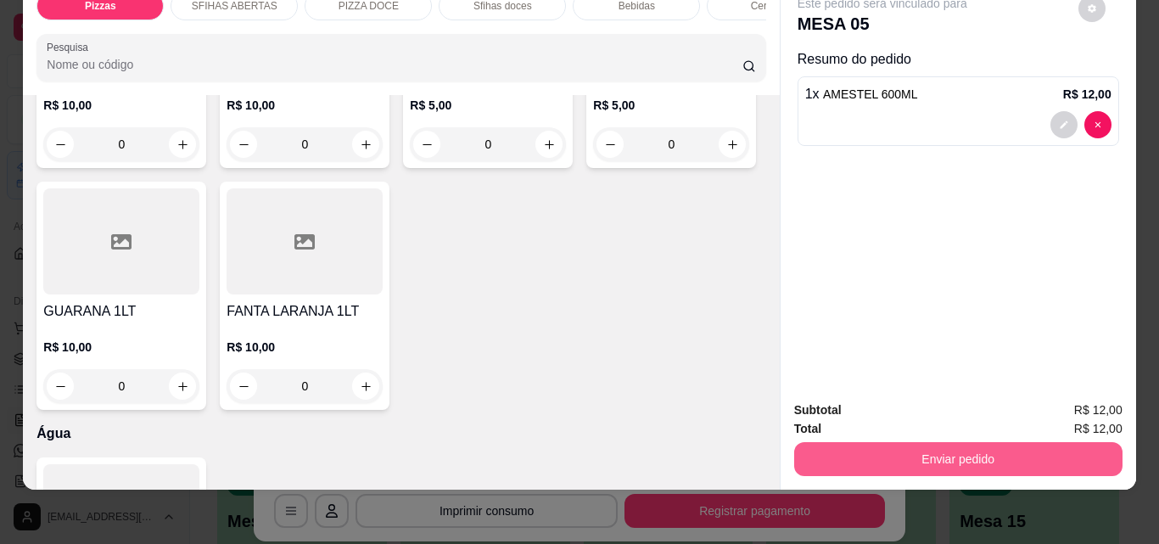
click at [927, 452] on button "Enviar pedido" at bounding box center [958, 459] width 328 height 34
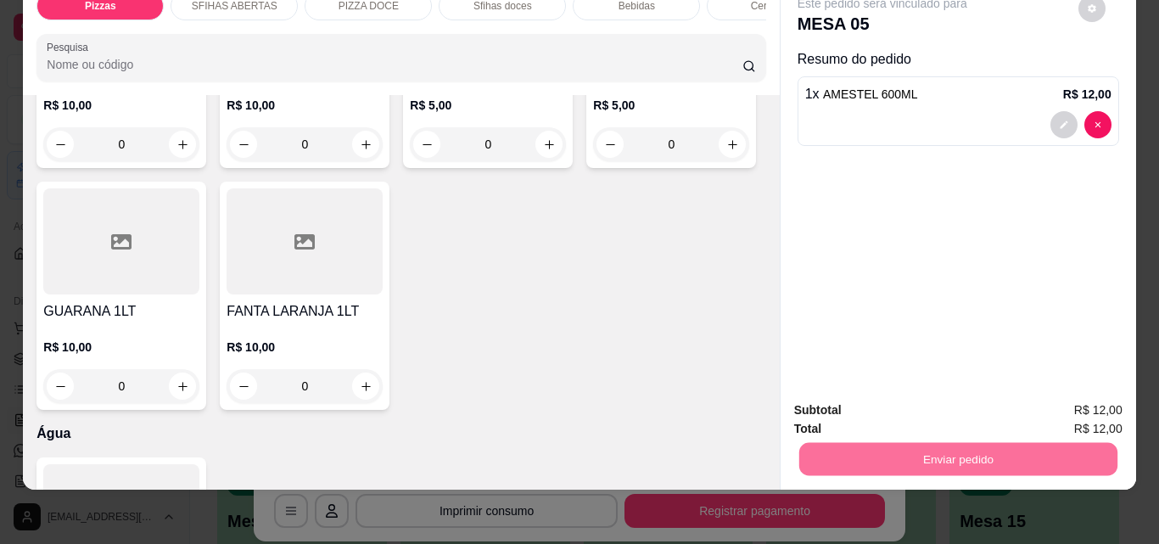
click at [871, 405] on button "Não registrar e enviar pedido" at bounding box center [902, 405] width 177 height 32
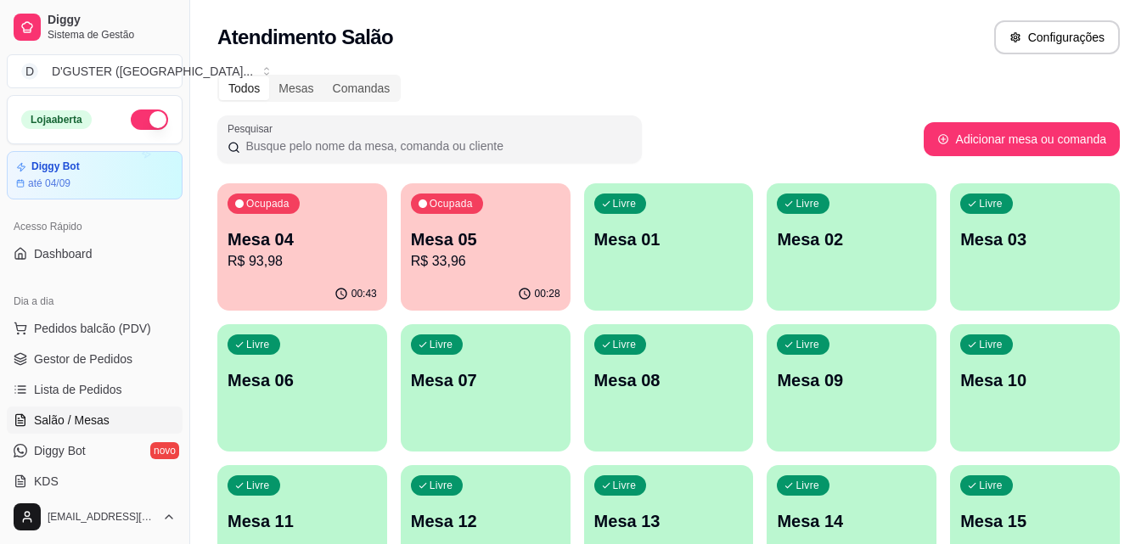
drag, startPoint x: 580, startPoint y: 59, endPoint x: 512, endPoint y: 120, distance: 91.3
click at [575, 62] on div "Atendimento Salão Configurações" at bounding box center [668, 32] width 956 height 65
click at [270, 233] on p "Mesa 04" at bounding box center [302, 239] width 145 height 23
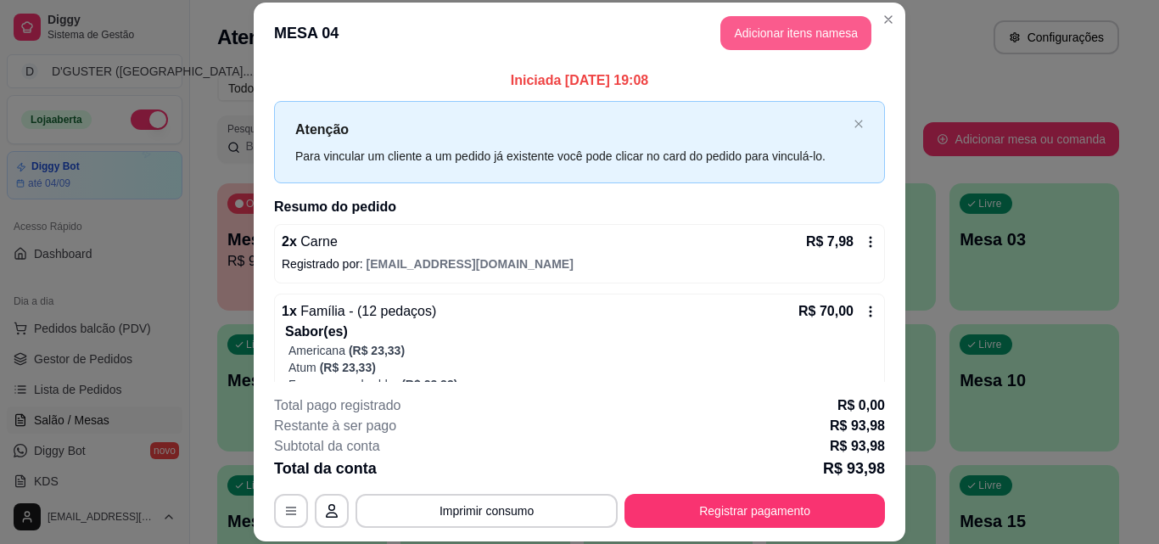
click at [799, 34] on button "Adicionar itens na mesa" at bounding box center [796, 33] width 151 height 34
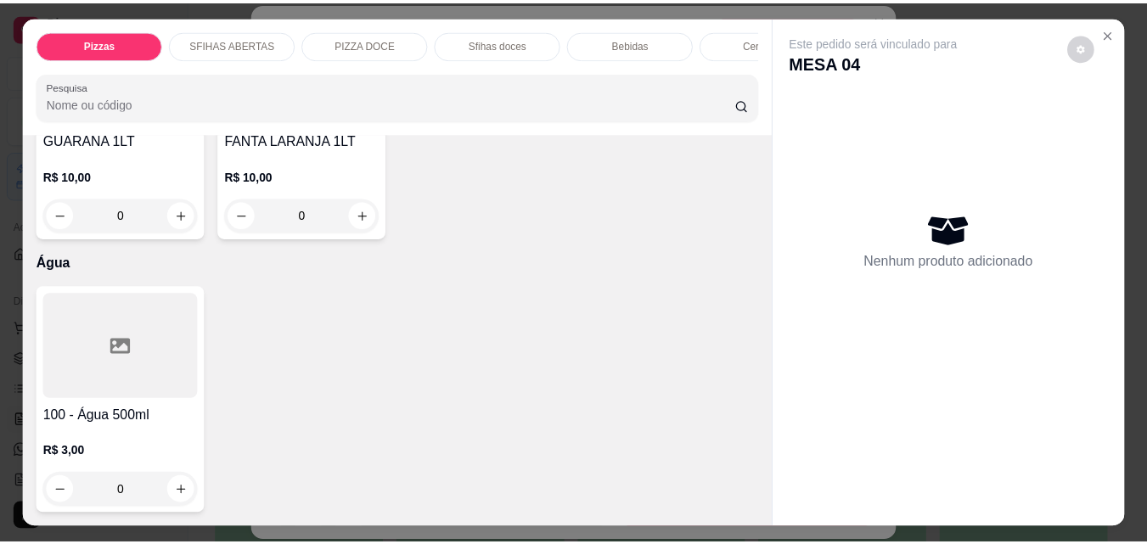
scroll to position [6196, 0]
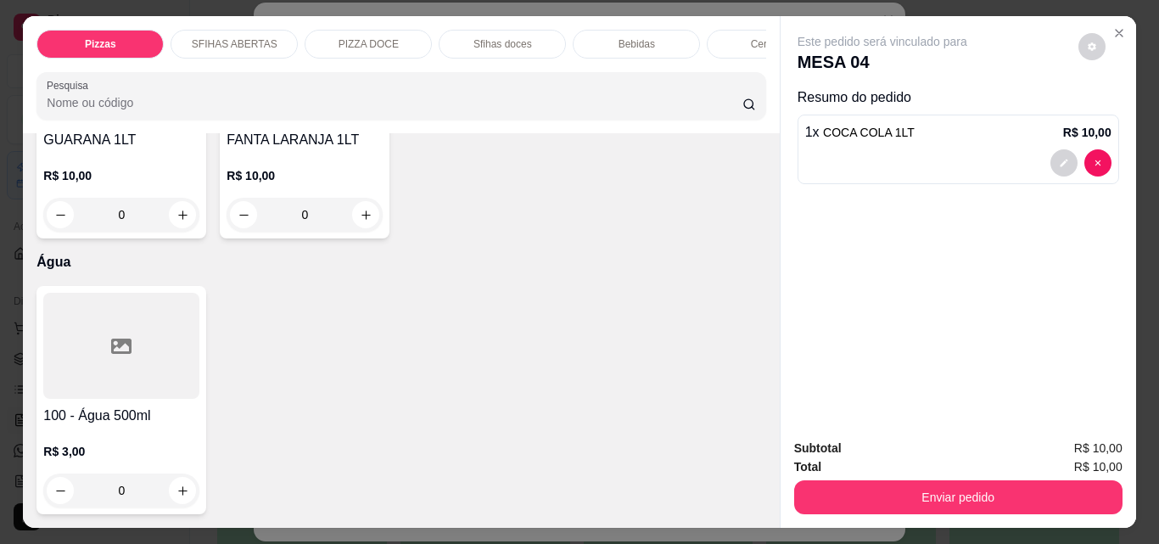
type input "1"
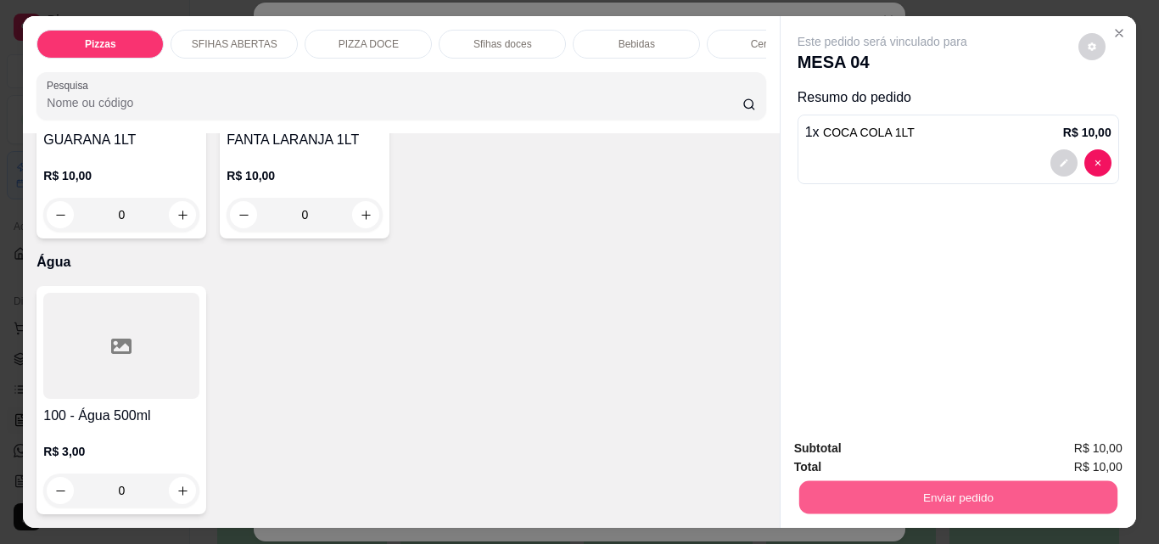
click at [949, 480] on button "Enviar pedido" at bounding box center [958, 496] width 318 height 33
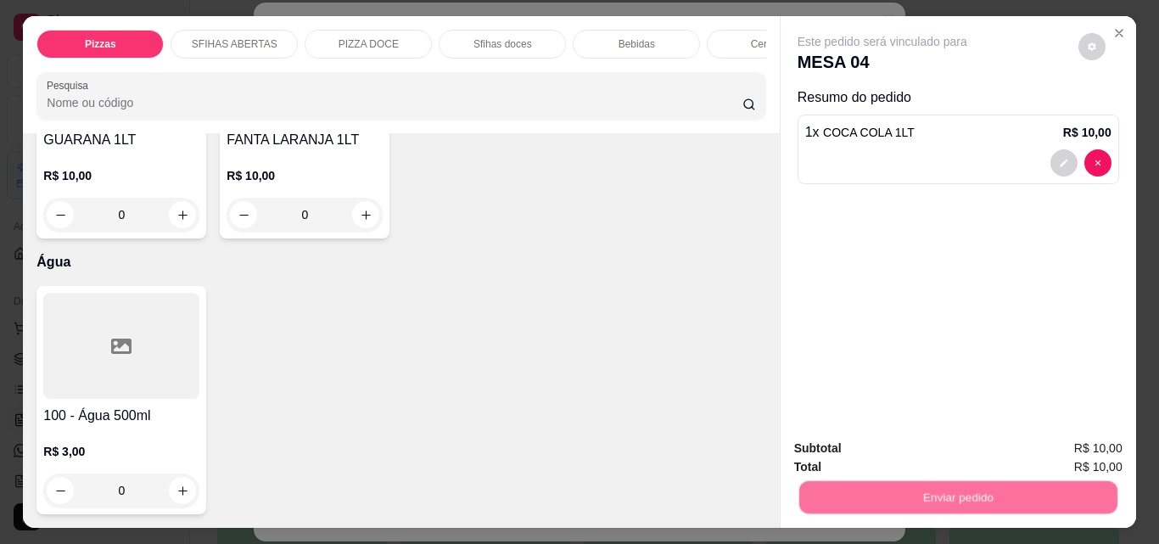
click at [853, 446] on button "Não registrar e enviar pedido" at bounding box center [902, 449] width 177 height 32
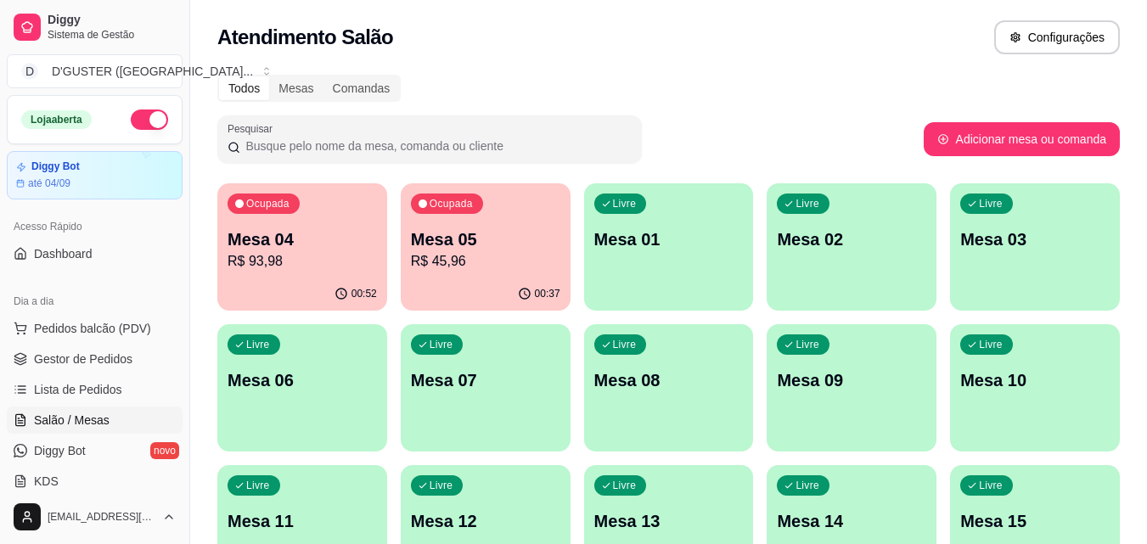
click at [323, 259] on p "R$ 93,98" at bounding box center [301, 261] width 149 height 20
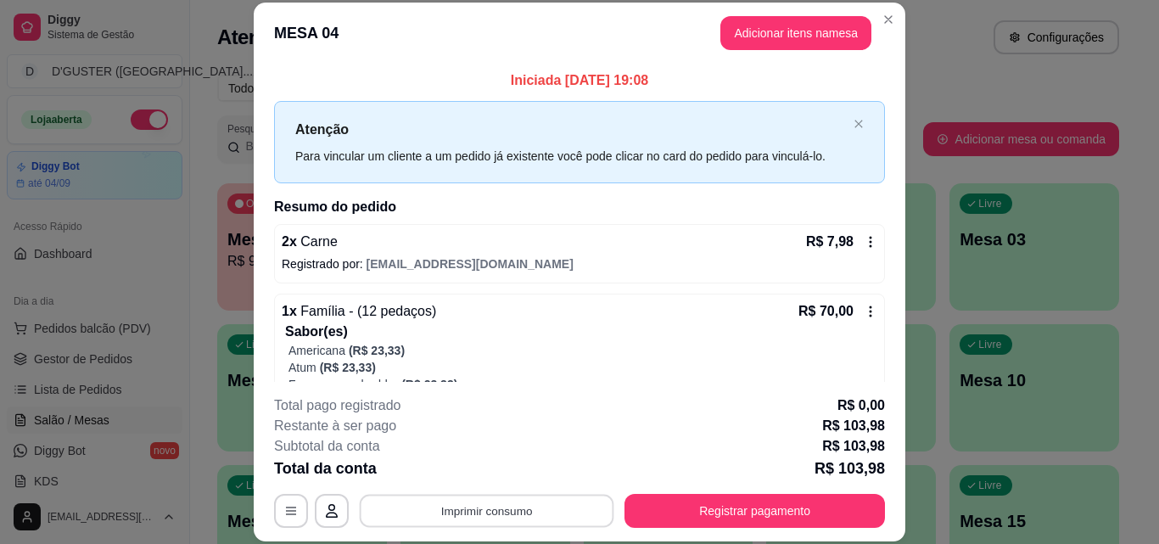
click at [527, 501] on button "Imprimir consumo" at bounding box center [487, 510] width 255 height 33
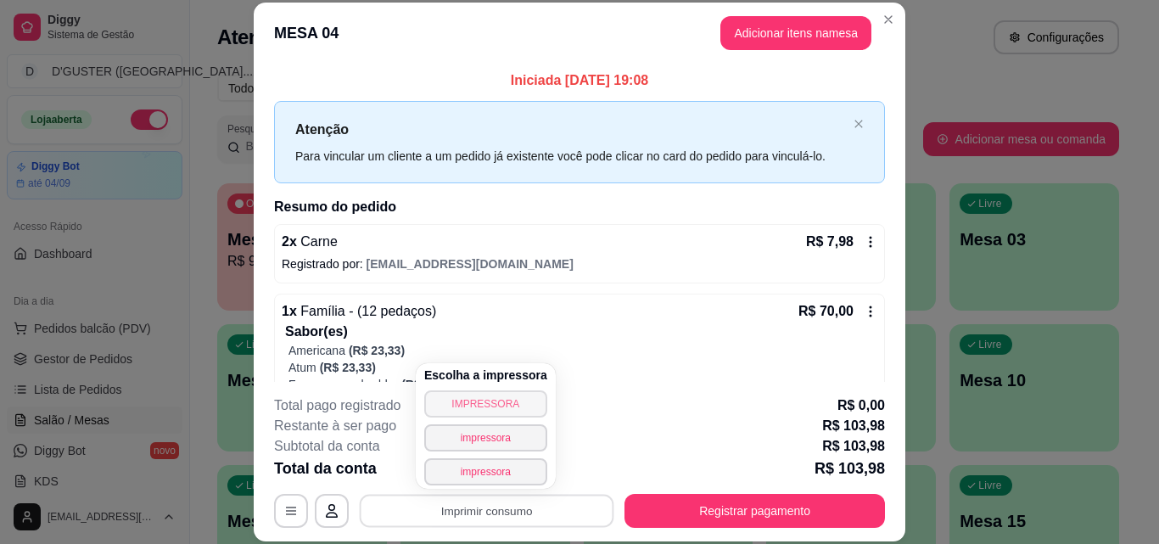
click at [513, 408] on button "IMPRESSORA" at bounding box center [485, 403] width 123 height 27
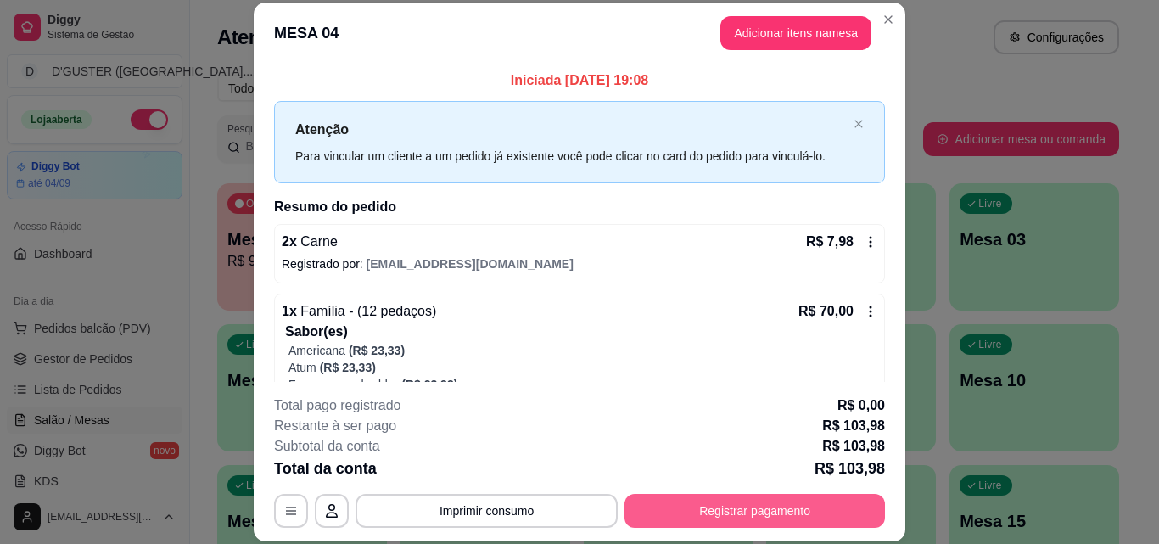
click at [779, 527] on button "Registrar pagamento" at bounding box center [755, 511] width 261 height 34
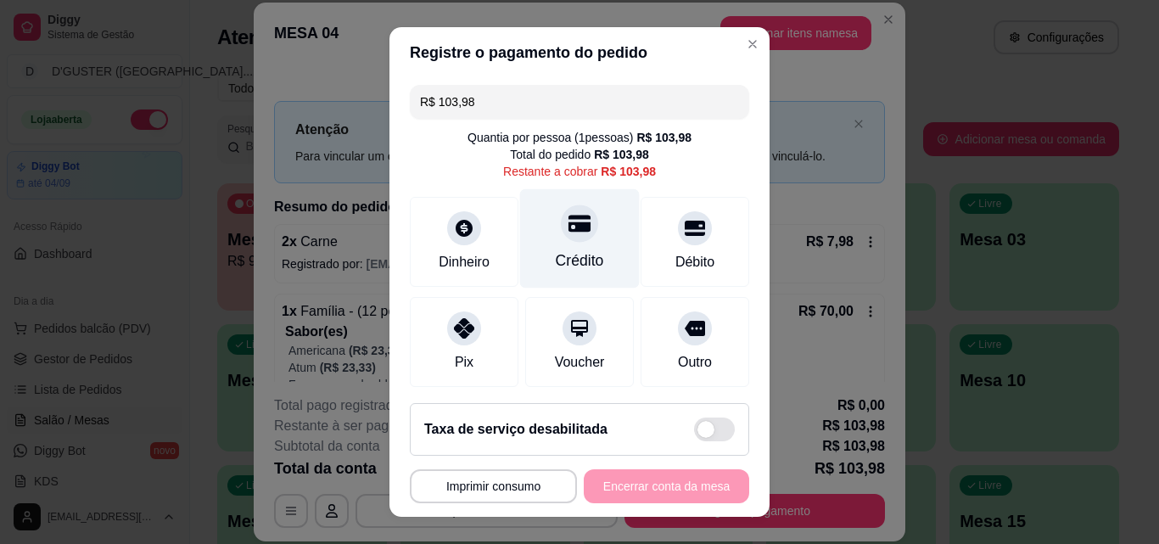
click at [566, 246] on div "Crédito" at bounding box center [580, 238] width 120 height 99
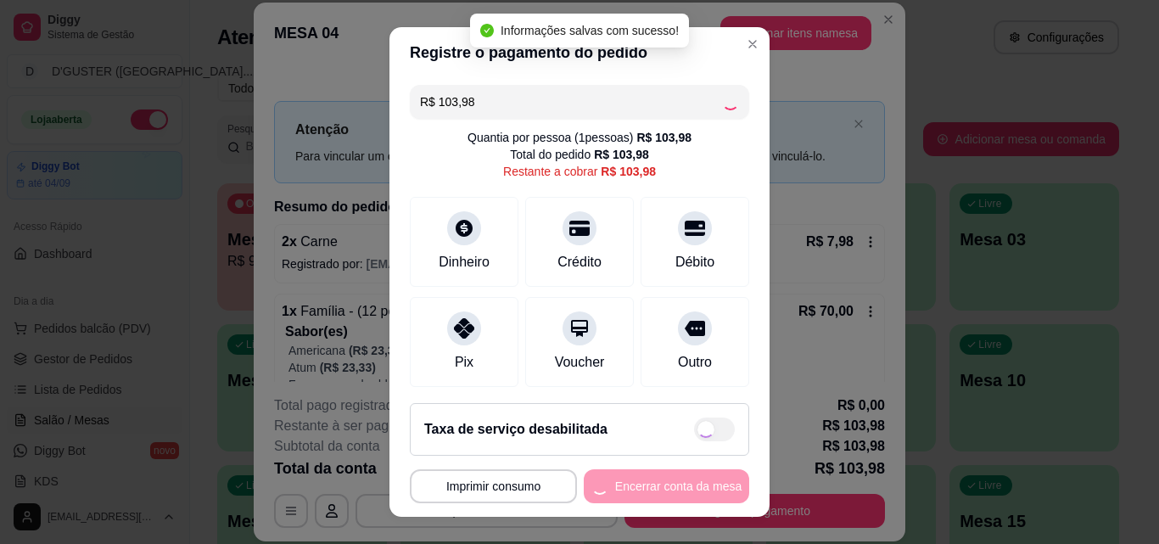
type input "R$ 0,00"
click at [684, 478] on button "Encerrar conta da mesa" at bounding box center [666, 486] width 165 height 34
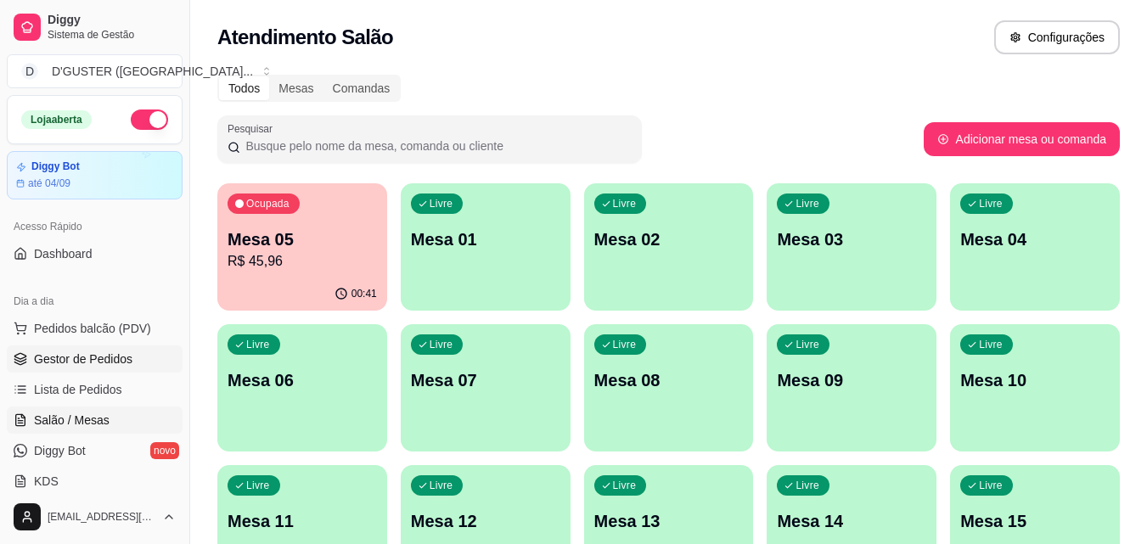
click at [94, 361] on span "Gestor de Pedidos" at bounding box center [83, 359] width 98 height 17
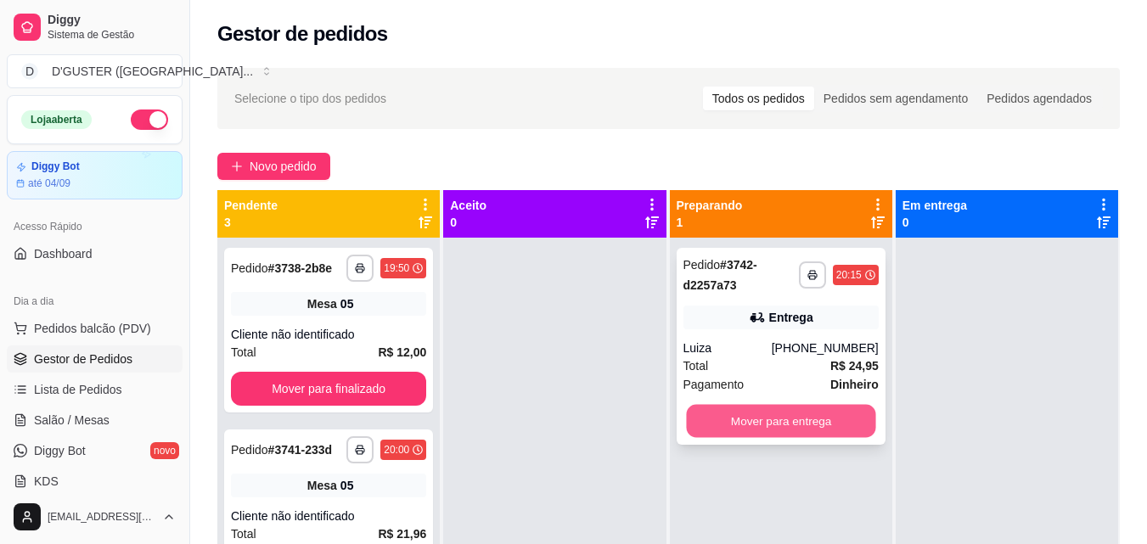
click at [816, 412] on button "Mover para entrega" at bounding box center [780, 421] width 189 height 33
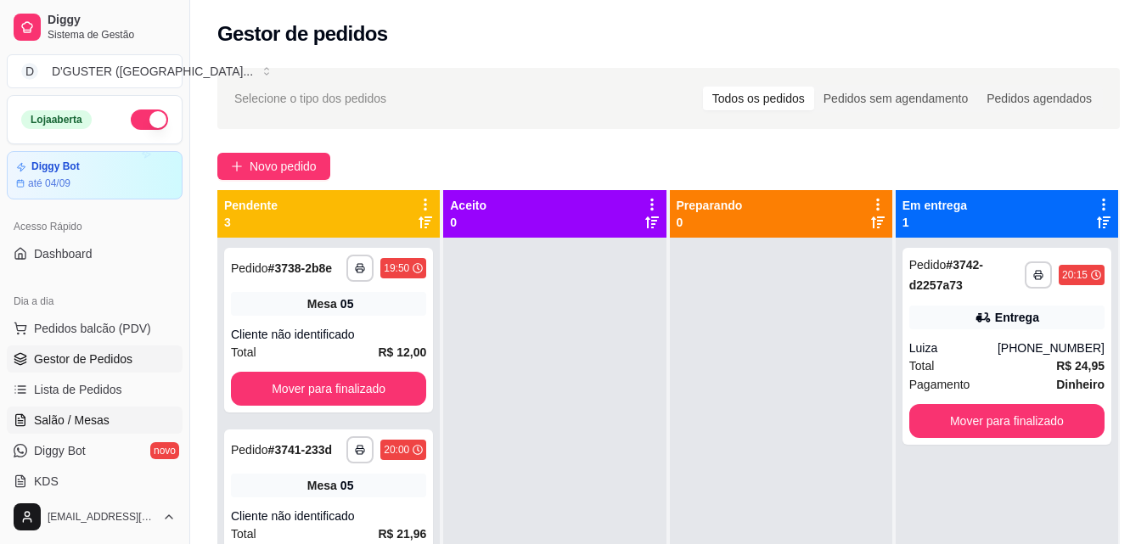
click at [43, 424] on span "Salão / Mesas" at bounding box center [72, 420] width 76 height 17
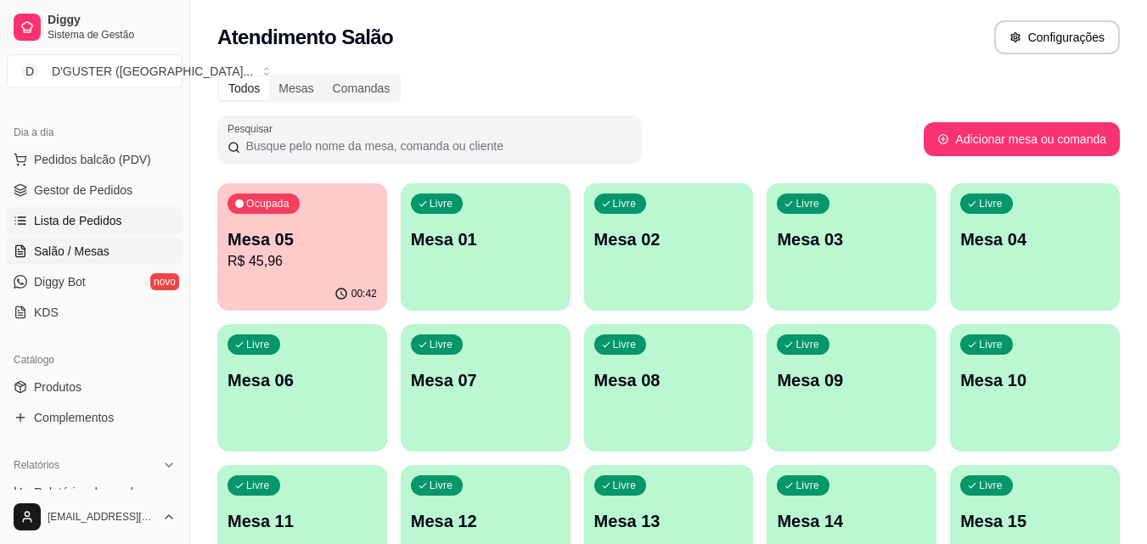
scroll to position [170, 0]
click at [93, 377] on link "Produtos" at bounding box center [95, 386] width 176 height 27
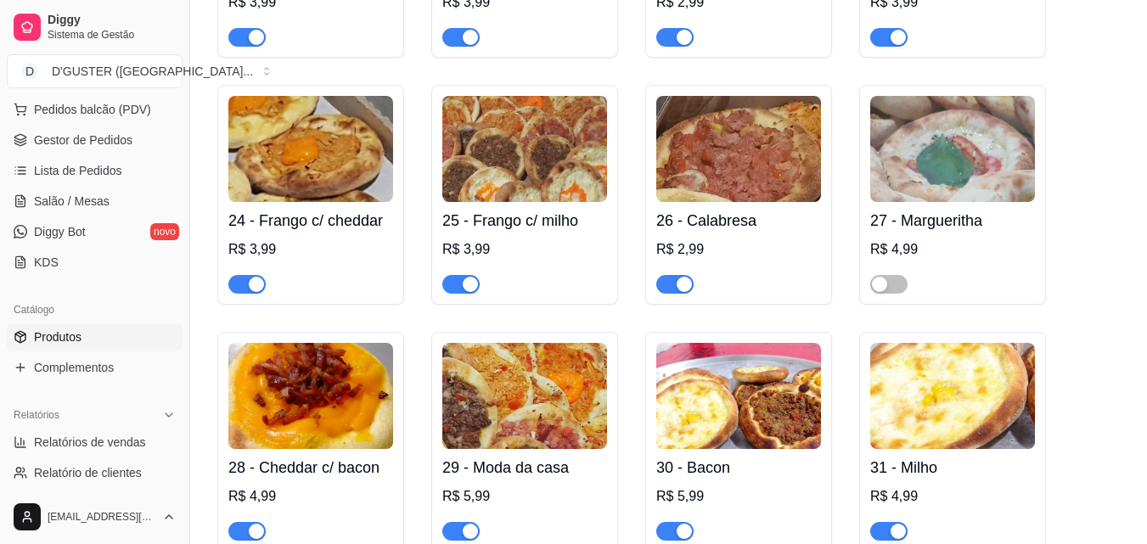
scroll to position [339, 0]
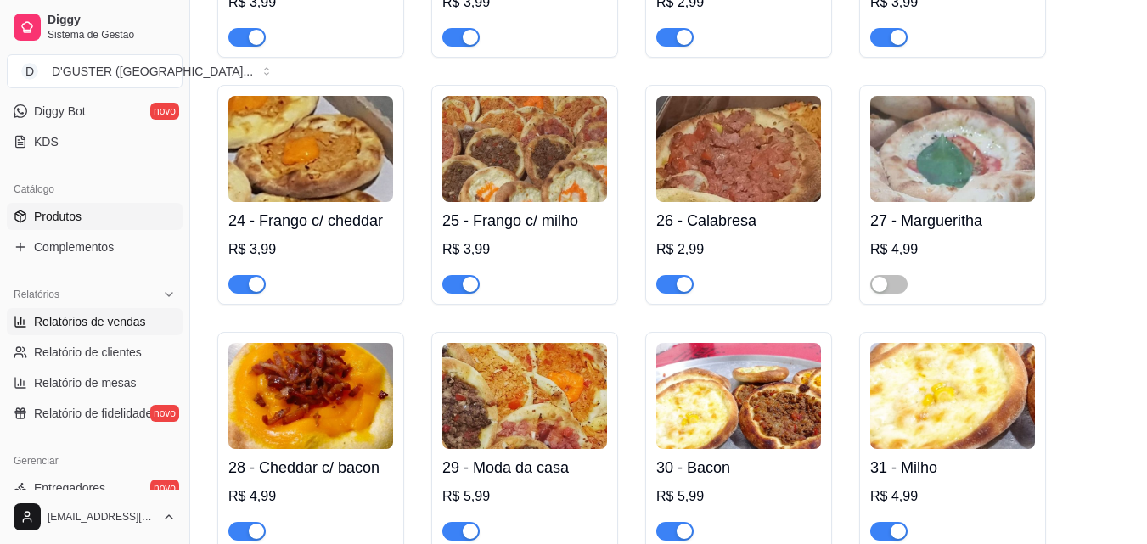
click at [123, 326] on span "Relatórios de vendas" at bounding box center [90, 321] width 112 height 17
select select "ALL"
select select "0"
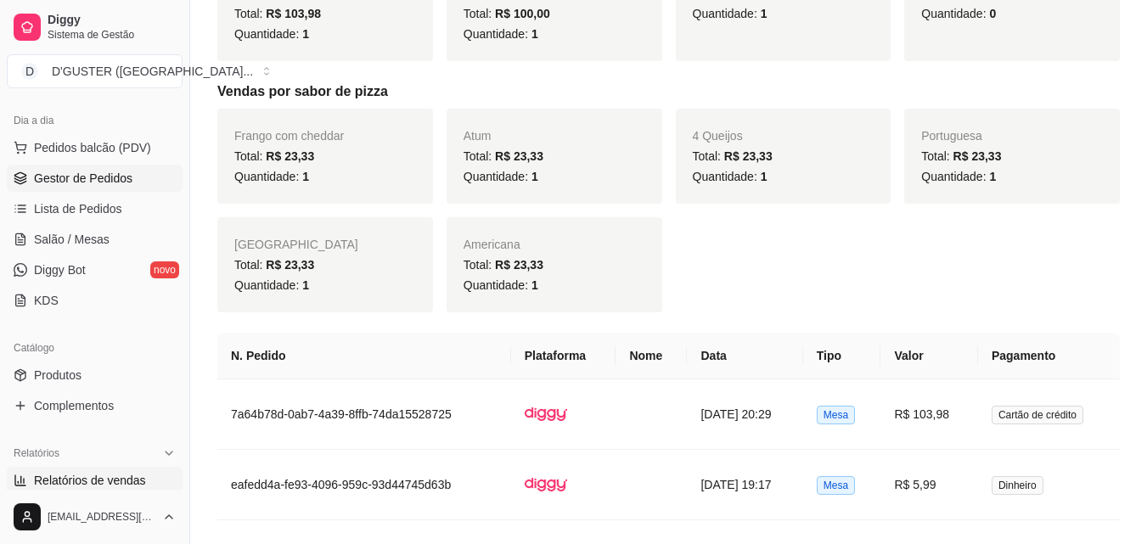
scroll to position [170, 0]
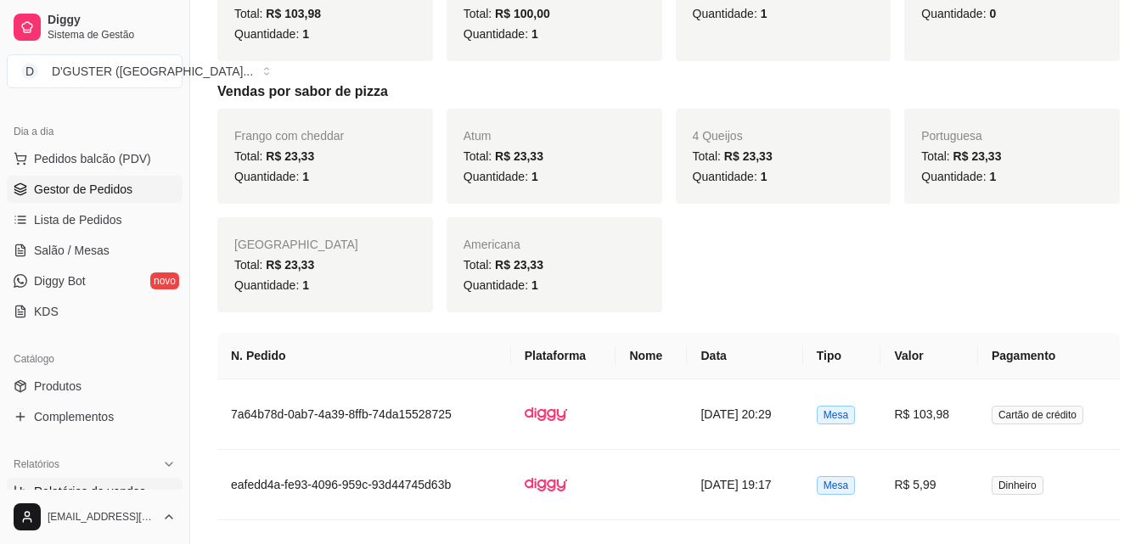
click at [132, 197] on link "Gestor de Pedidos" at bounding box center [95, 189] width 176 height 27
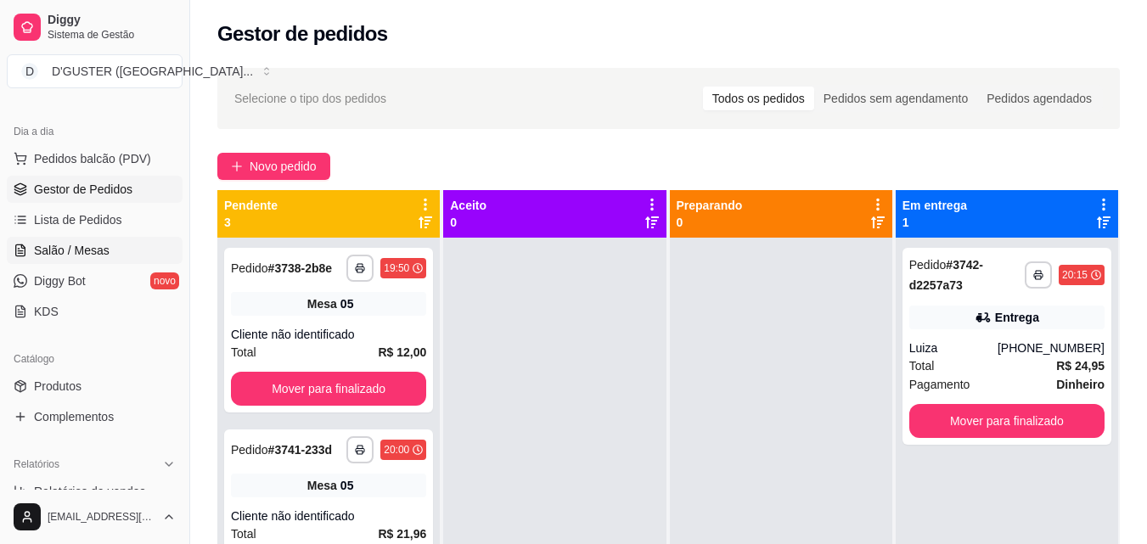
click at [37, 254] on span "Salão / Mesas" at bounding box center [72, 250] width 76 height 17
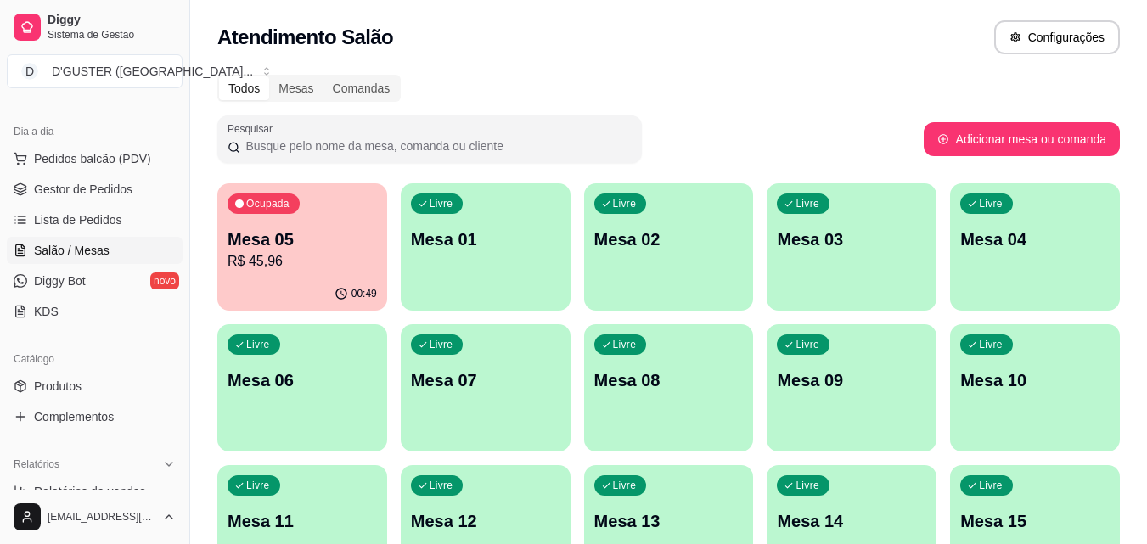
click at [249, 239] on p "Mesa 05" at bounding box center [301, 239] width 149 height 24
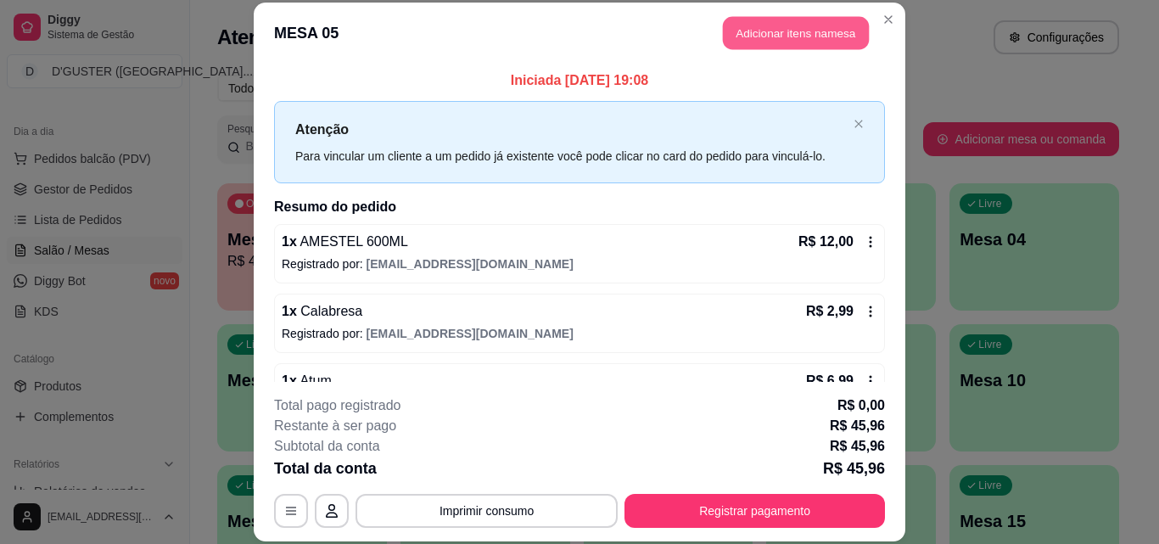
click at [771, 18] on button "Adicionar itens na mesa" at bounding box center [796, 33] width 146 height 33
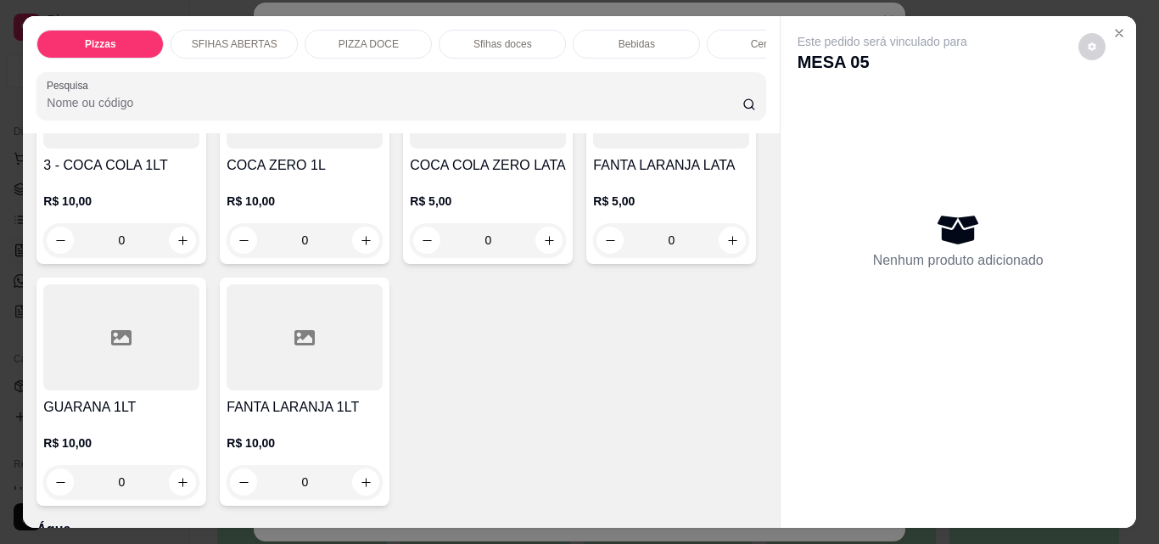
scroll to position [5092, 0]
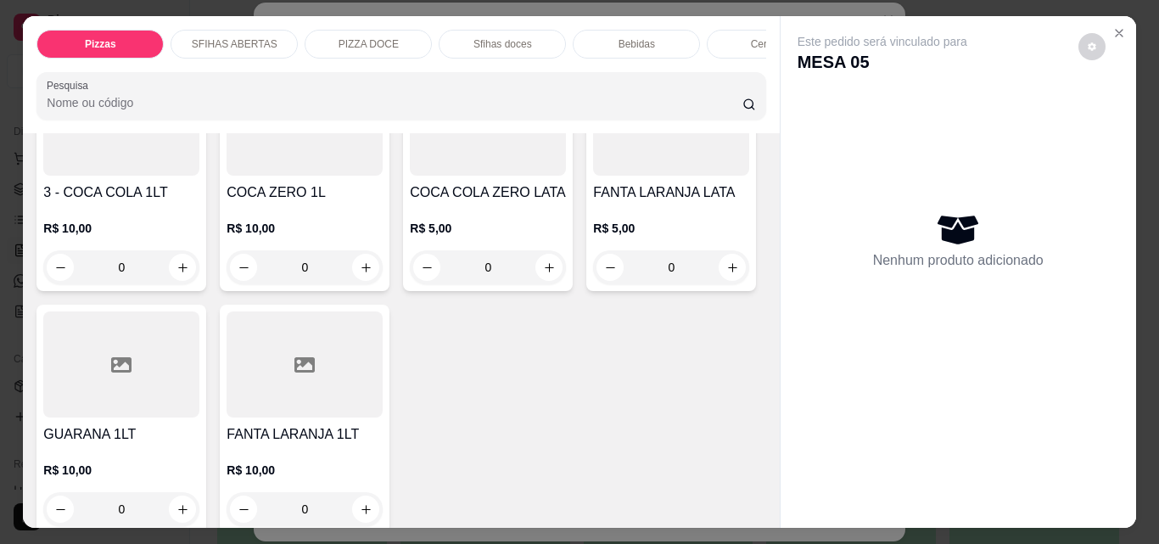
type input "1"
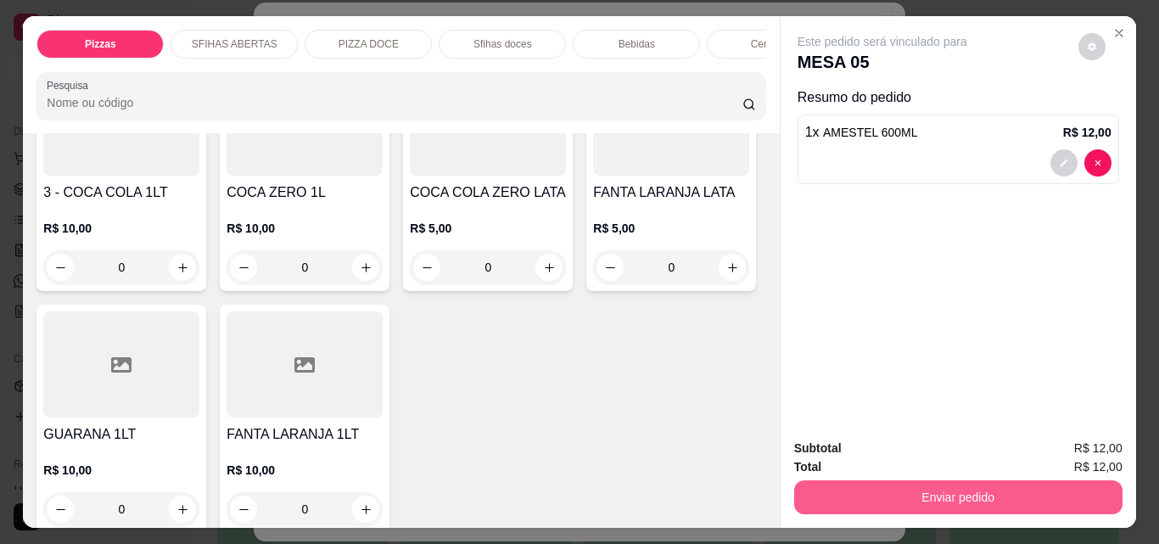
click at [873, 487] on button "Enviar pedido" at bounding box center [958, 497] width 328 height 34
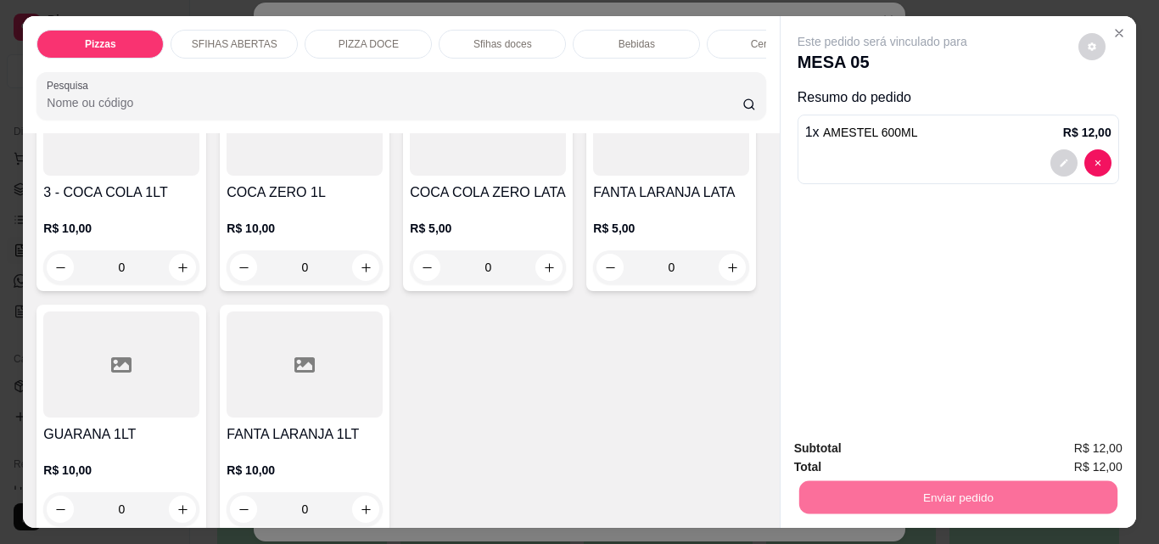
click at [838, 454] on button "Não registrar e enviar pedido" at bounding box center [902, 449] width 177 height 32
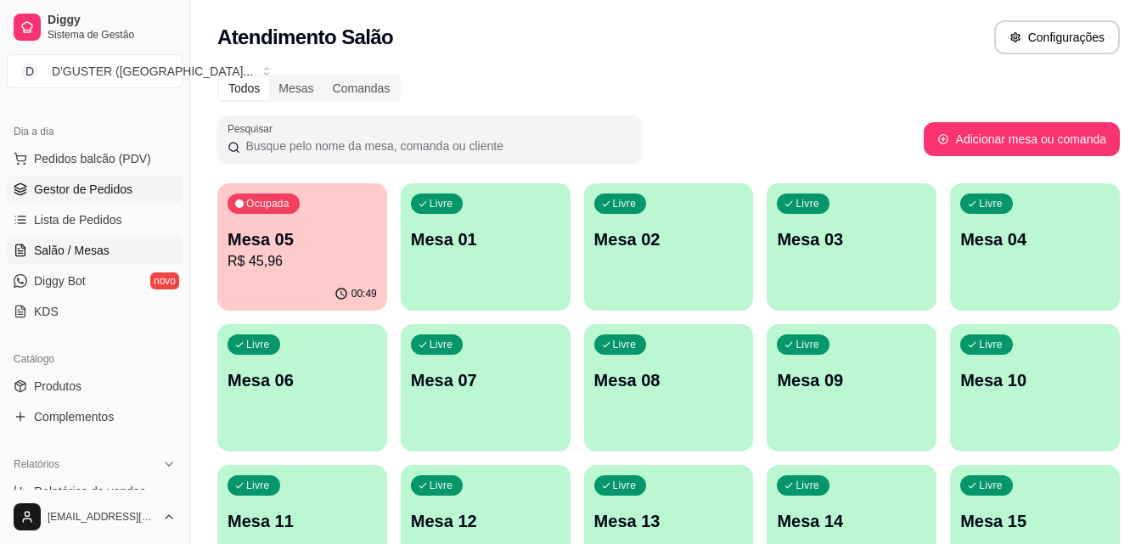
click at [129, 191] on span "Gestor de Pedidos" at bounding box center [83, 189] width 98 height 17
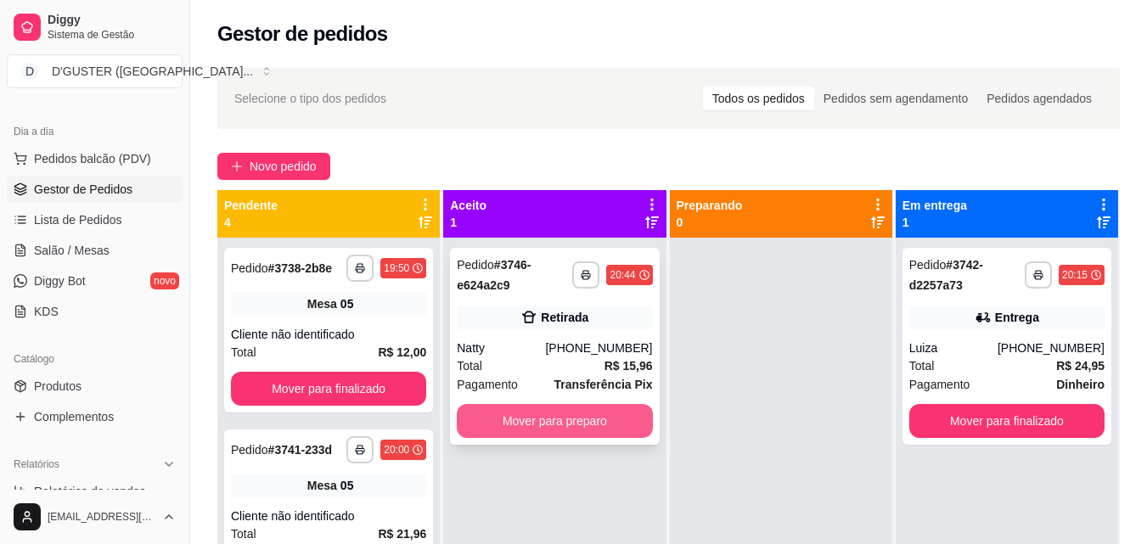
click at [550, 431] on button "Mover para preparo" at bounding box center [554, 421] width 195 height 34
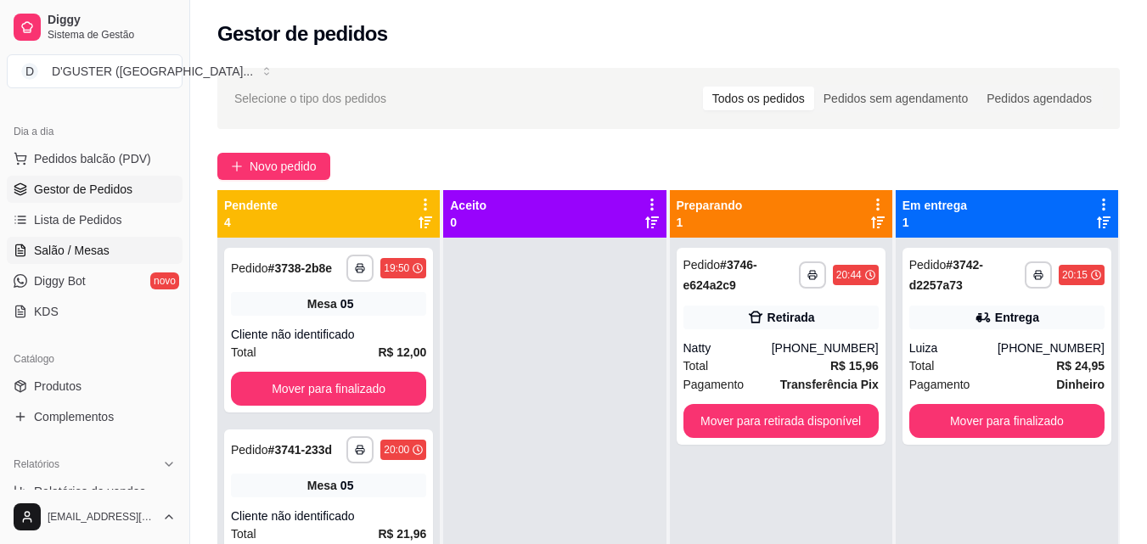
click at [91, 246] on span "Salão / Mesas" at bounding box center [72, 250] width 76 height 17
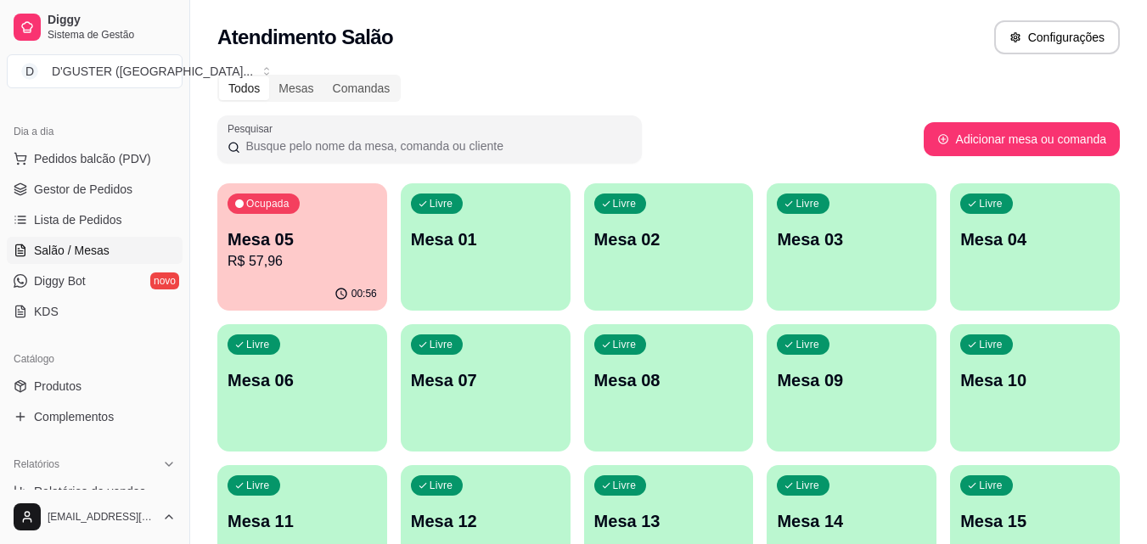
click at [550, 262] on div "Livre Mesa 01" at bounding box center [486, 236] width 170 height 107
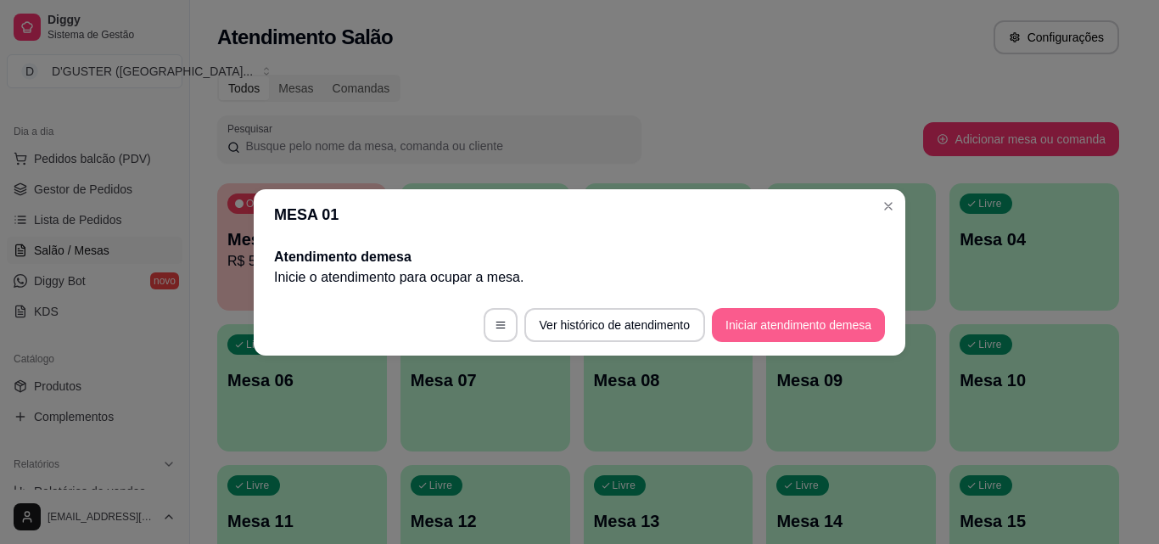
click at [796, 323] on button "Iniciar atendimento de mesa" at bounding box center [798, 325] width 173 height 34
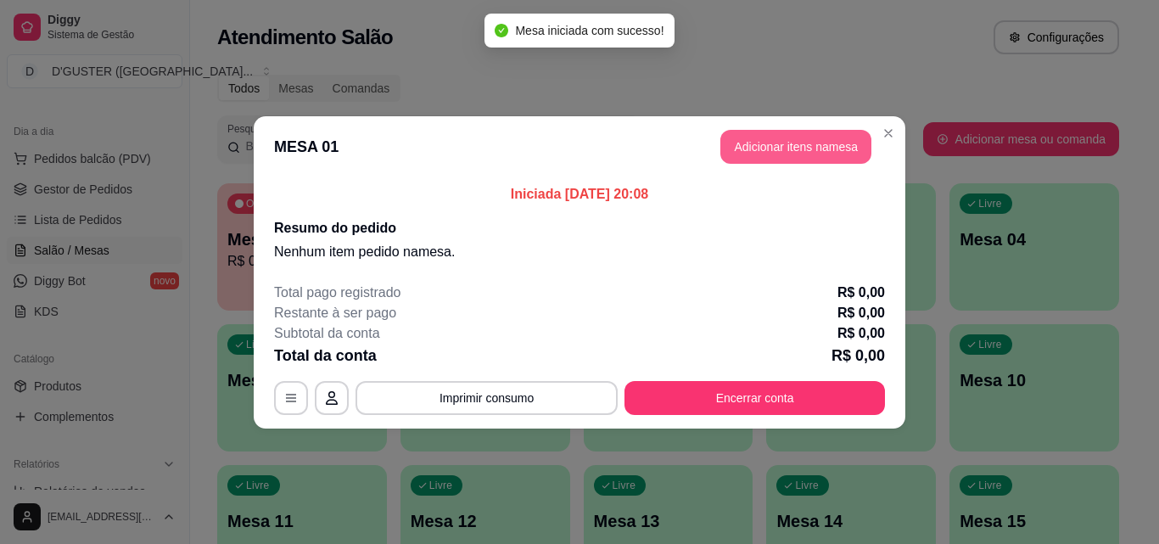
click at [816, 137] on button "Adicionar itens na mesa" at bounding box center [796, 147] width 151 height 34
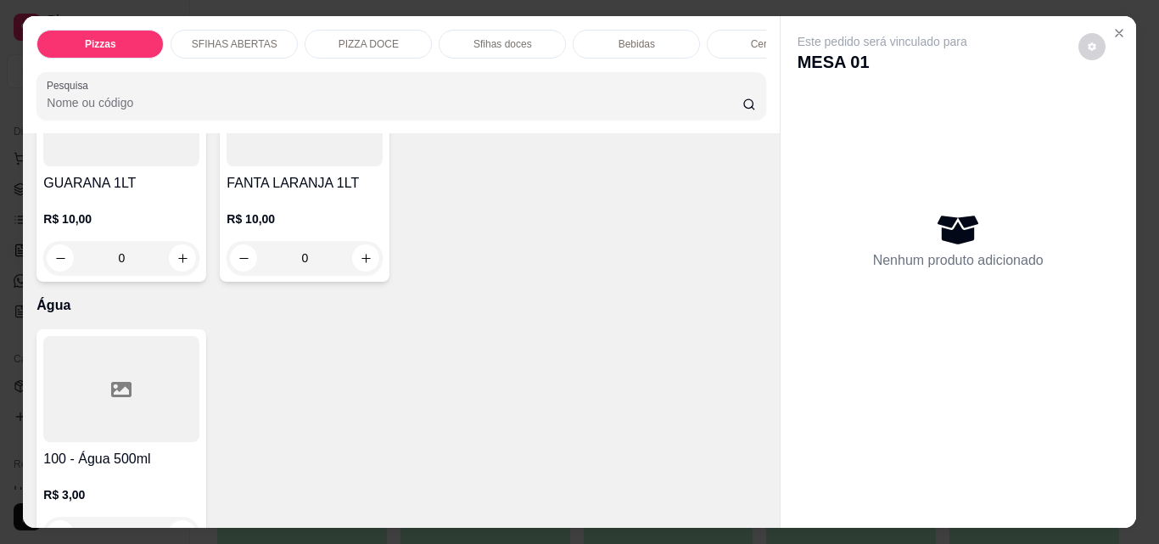
scroll to position [5432, 0]
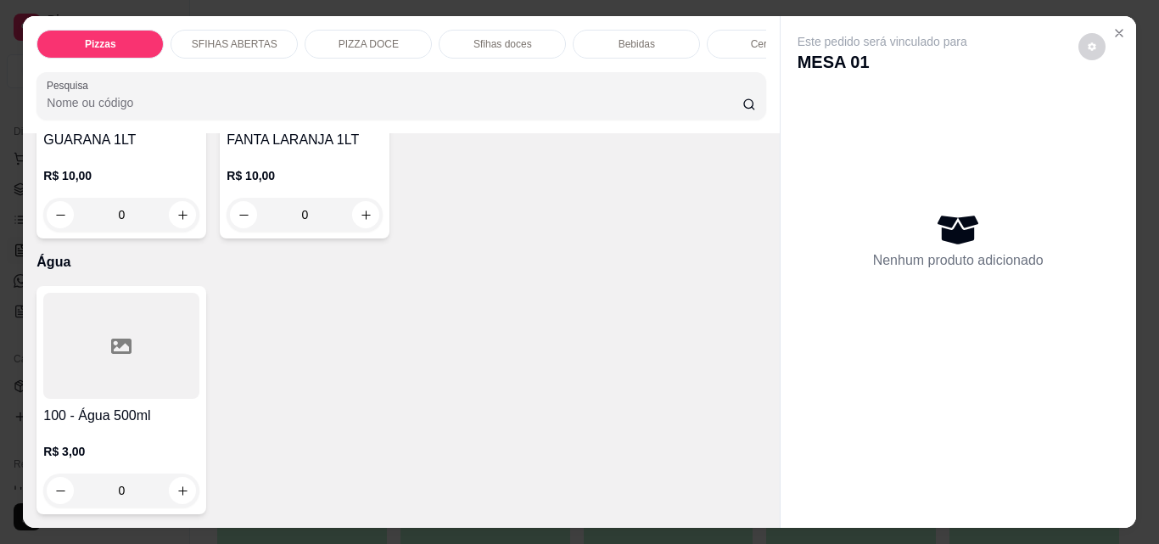
type input "1"
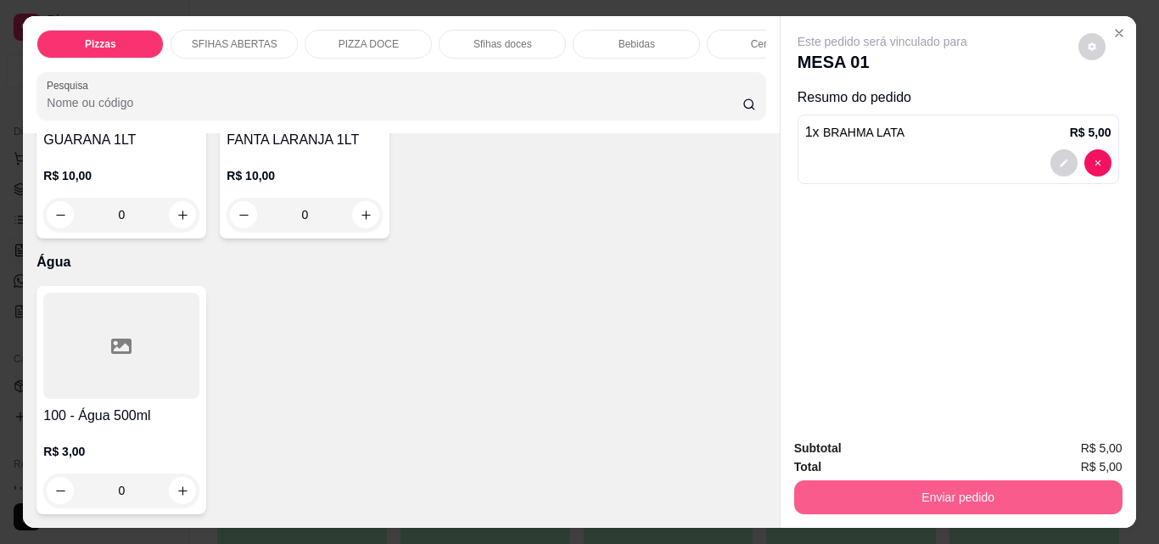
click at [999, 495] on button "Enviar pedido" at bounding box center [958, 497] width 328 height 34
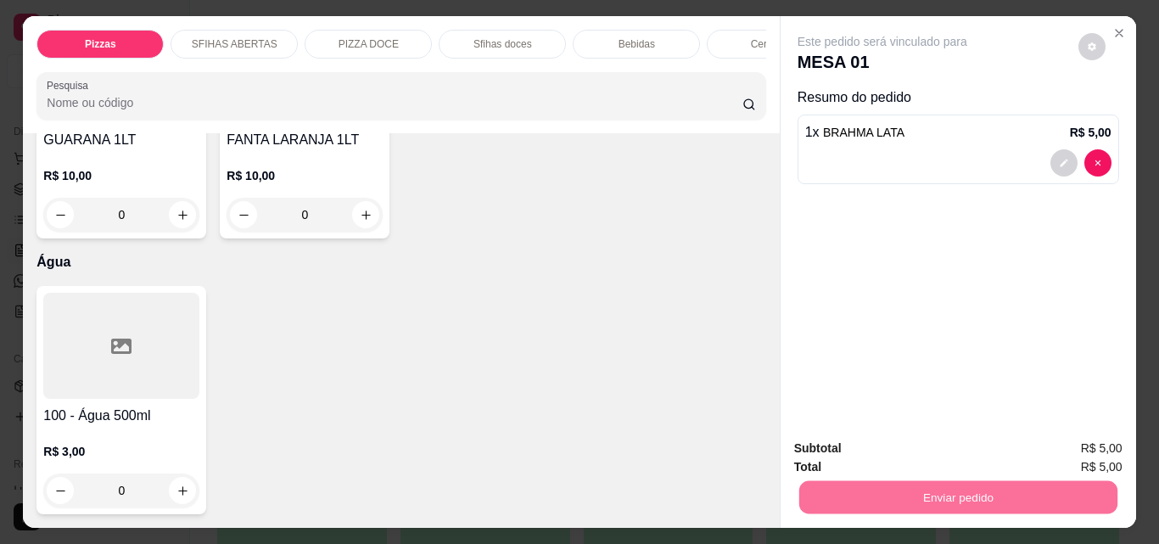
click at [912, 447] on button "Não registrar e enviar pedido" at bounding box center [902, 449] width 177 height 32
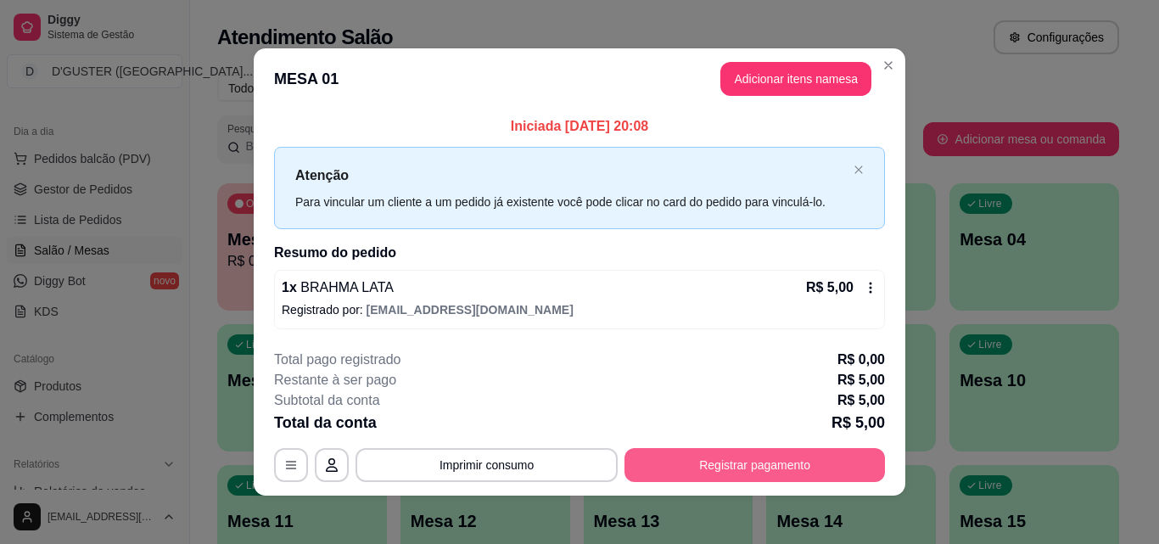
click at [750, 459] on button "Registrar pagamento" at bounding box center [755, 465] width 261 height 34
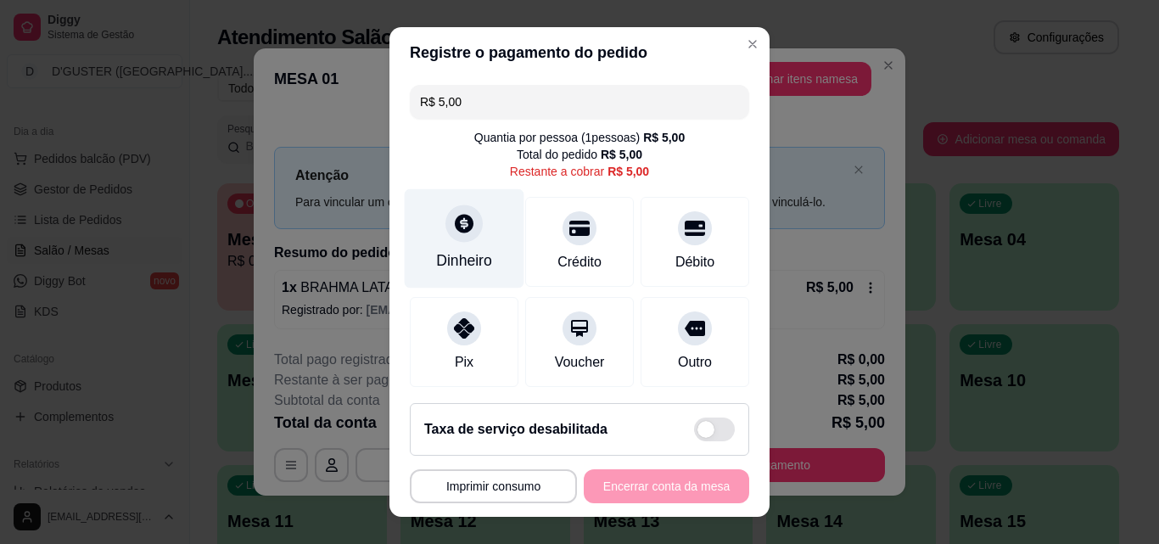
click at [478, 245] on div "Dinheiro" at bounding box center [465, 238] width 120 height 99
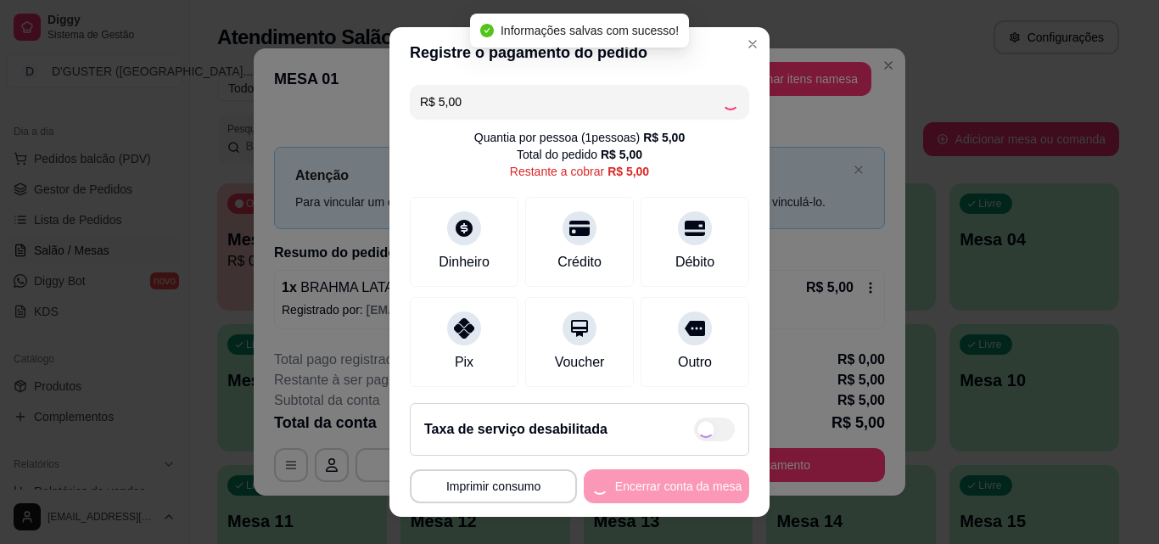
type input "R$ 0,00"
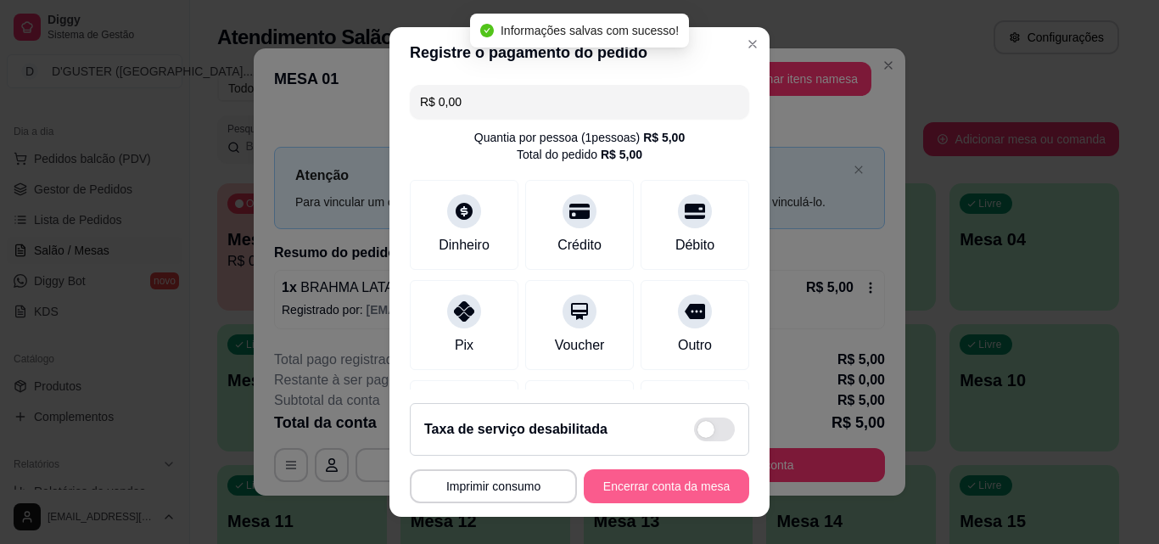
click at [676, 482] on button "Encerrar conta da mesa" at bounding box center [666, 486] width 165 height 34
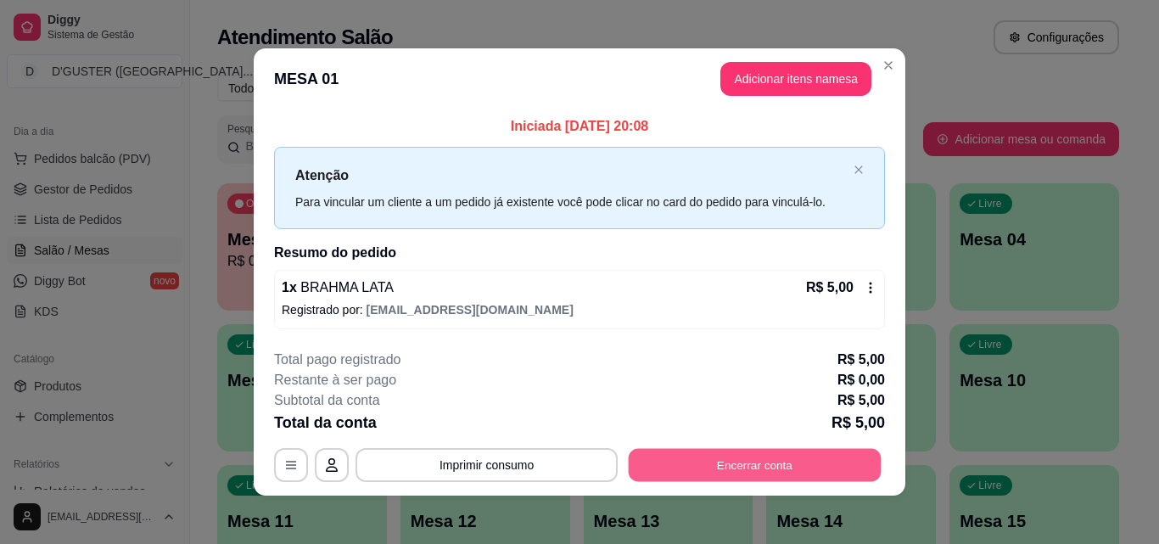
click at [801, 464] on button "Encerrar conta" at bounding box center [755, 465] width 253 height 33
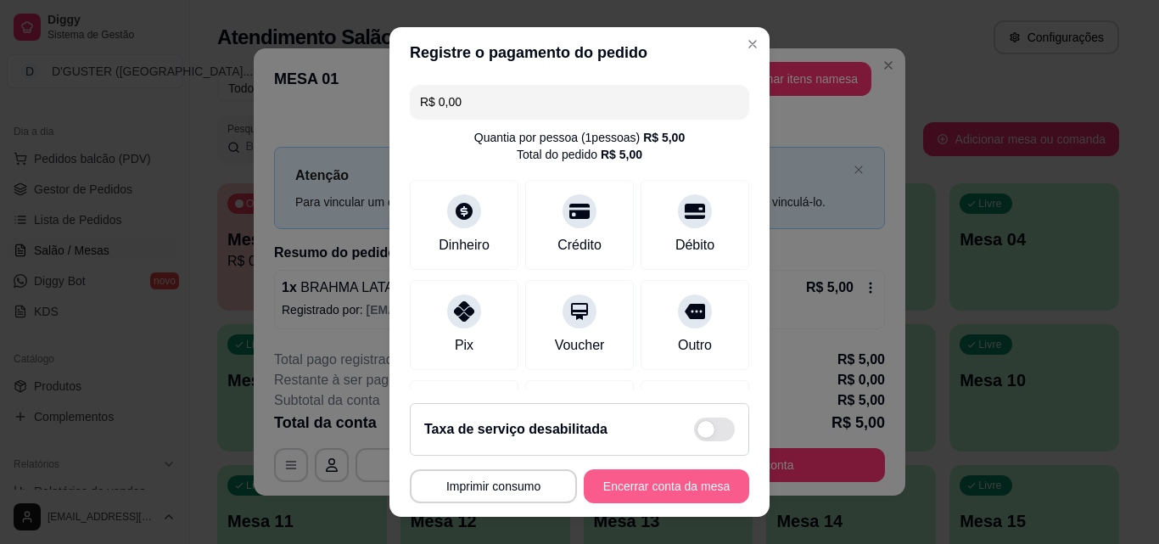
click at [693, 480] on button "Encerrar conta da mesa" at bounding box center [666, 486] width 165 height 34
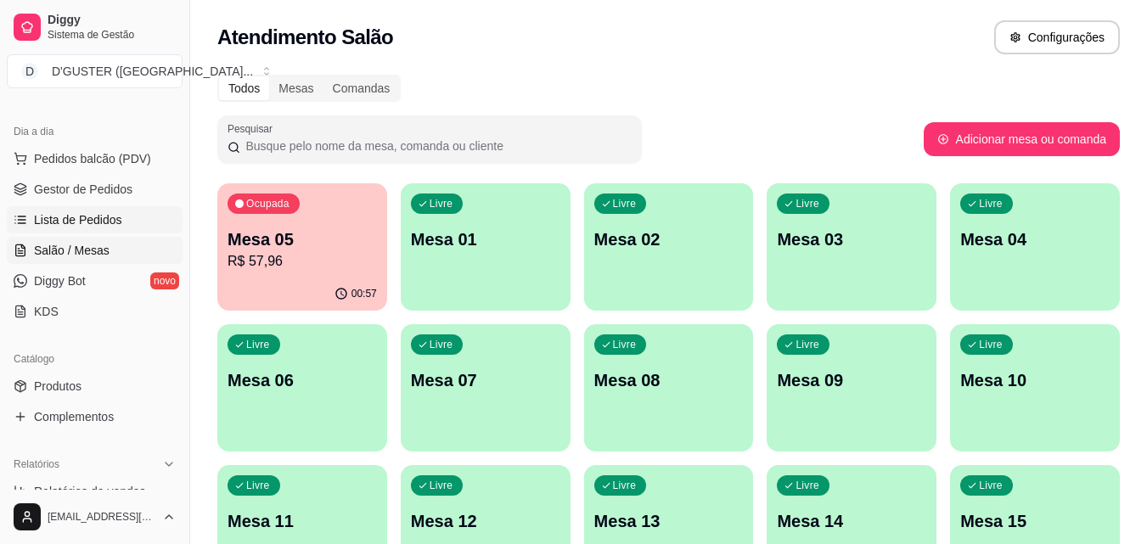
click at [78, 230] on link "Lista de Pedidos" at bounding box center [95, 219] width 176 height 27
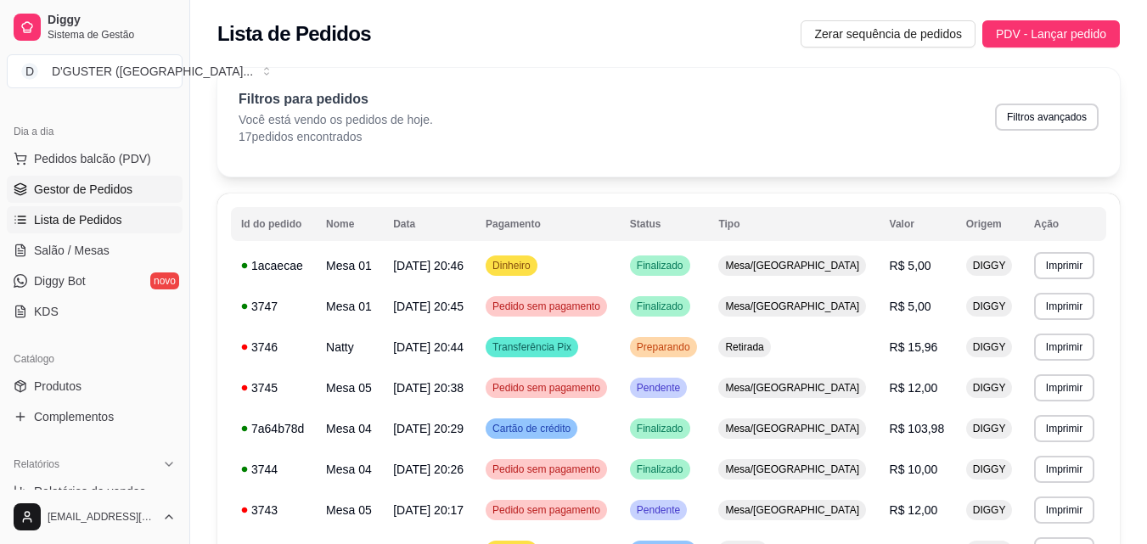
click at [87, 187] on span "Gestor de Pedidos" at bounding box center [83, 189] width 98 height 17
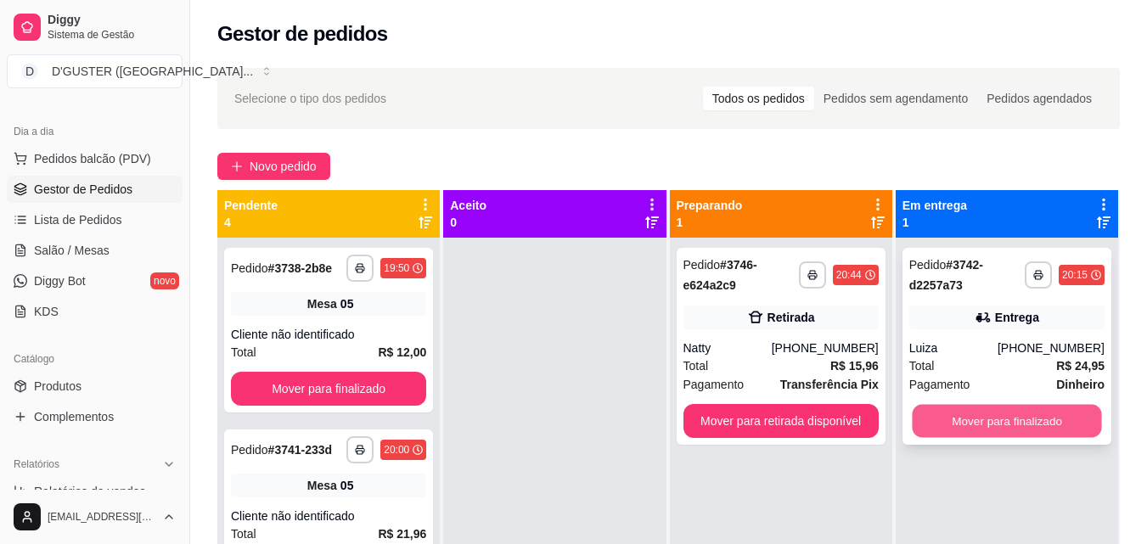
click at [976, 407] on button "Mover para finalizado" at bounding box center [1006, 421] width 189 height 33
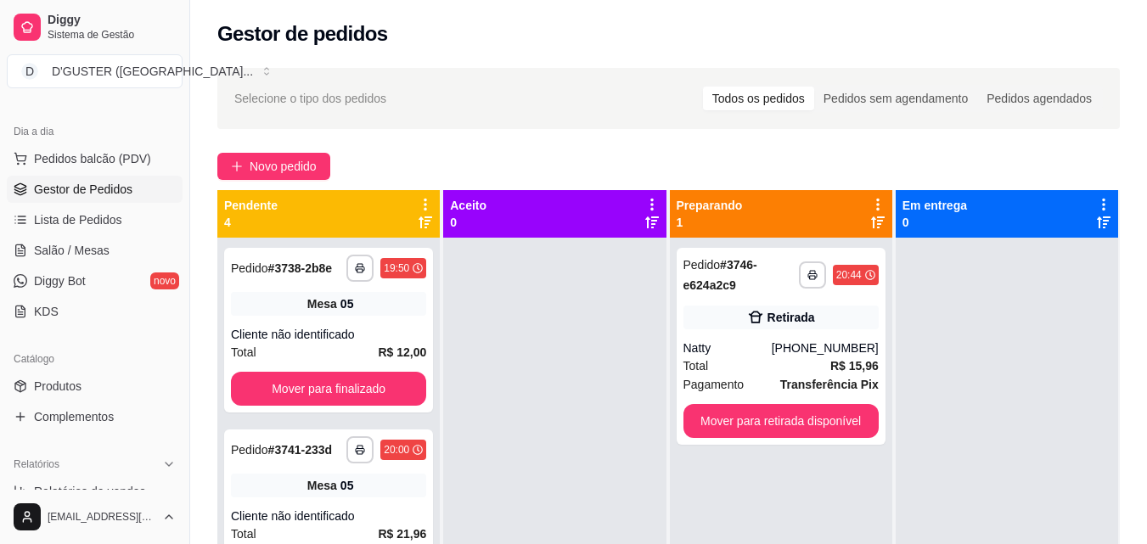
click at [93, 184] on span "Gestor de Pedidos" at bounding box center [83, 189] width 98 height 17
click at [284, 164] on span "Novo pedido" at bounding box center [283, 166] width 67 height 19
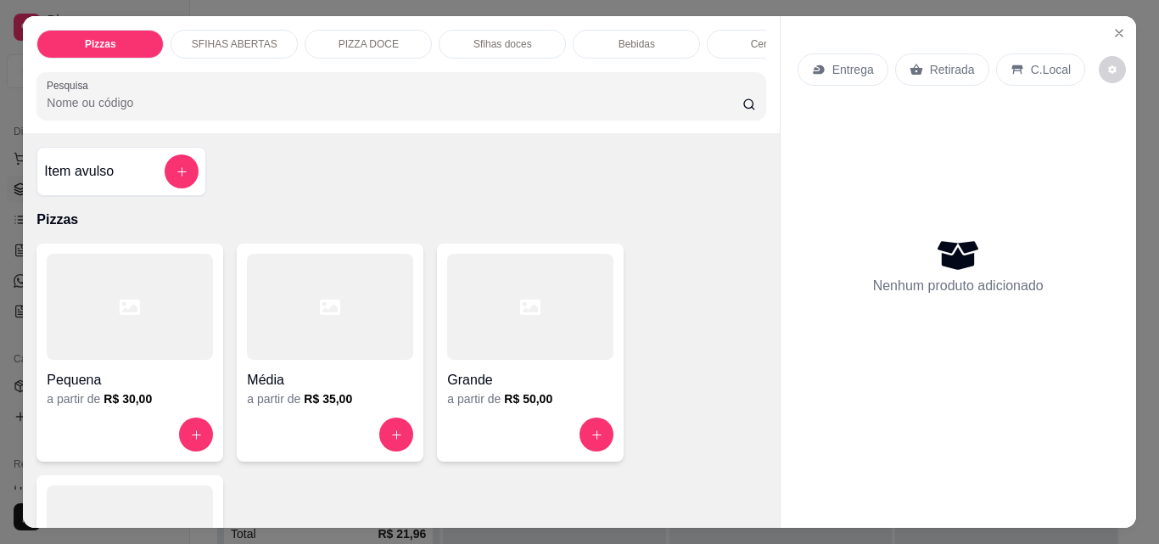
click at [850, 69] on p "Entrega" at bounding box center [854, 69] width 42 height 17
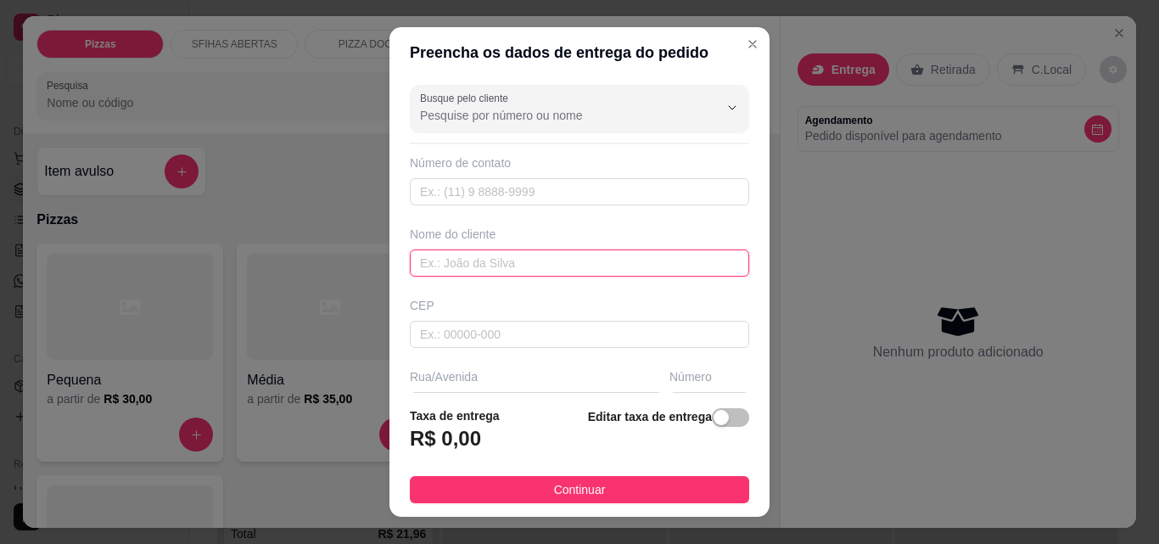
click at [488, 255] on input "text" at bounding box center [579, 263] width 339 height 27
type input "c"
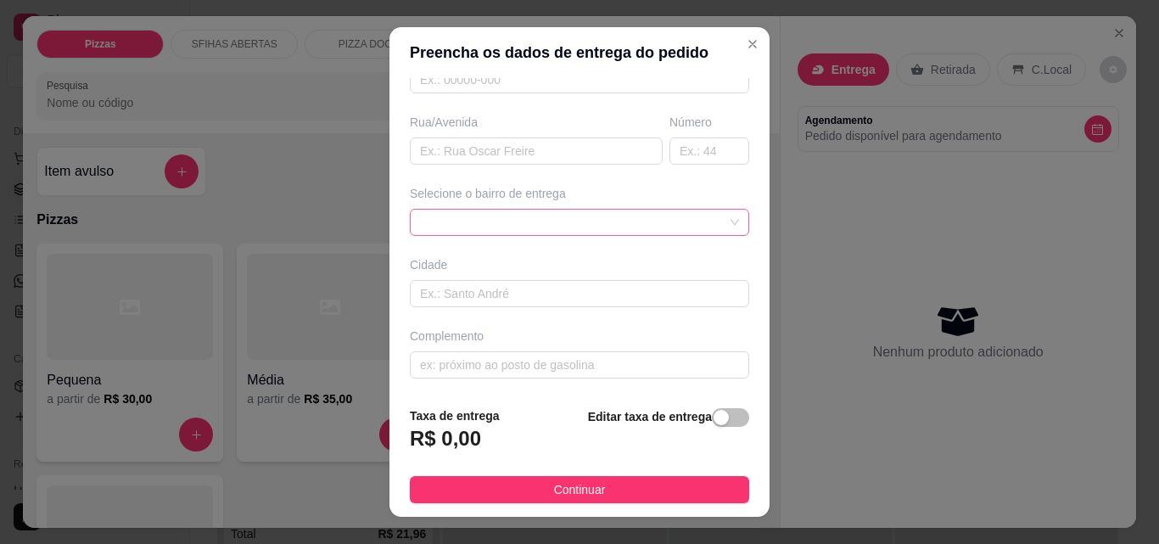
scroll to position [257, 0]
type input "[PERSON_NAME]"
click at [474, 154] on input "text" at bounding box center [536, 148] width 253 height 27
click at [530, 222] on div at bounding box center [579, 219] width 339 height 27
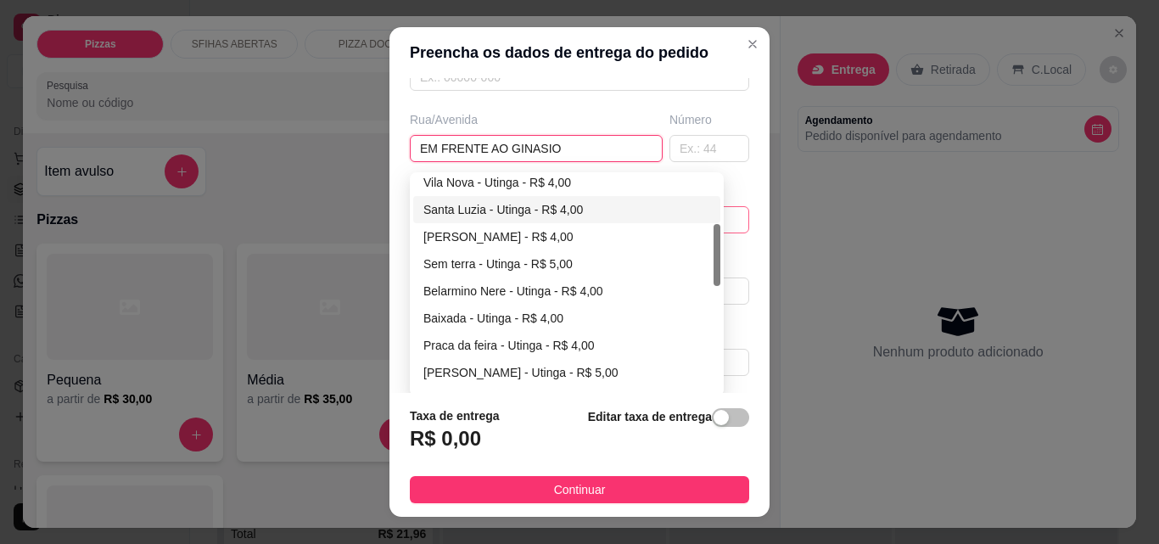
scroll to position [255, 0]
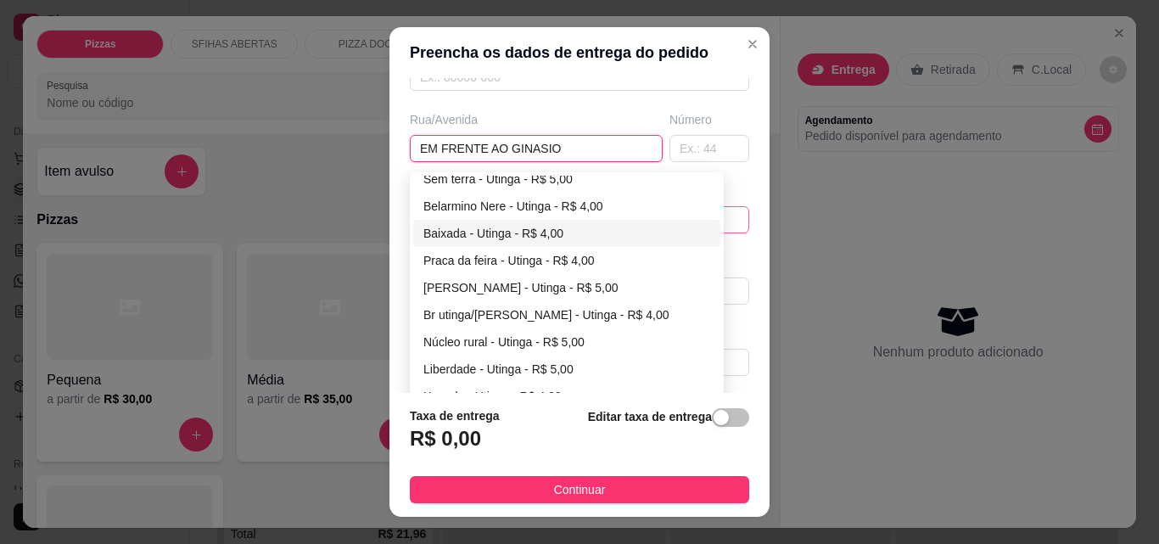
type input "EM FRENTE AO GINASIO"
click at [464, 233] on div "Baixada - Utinga - R$ 4,00" at bounding box center [567, 233] width 287 height 19
type input "Utinga"
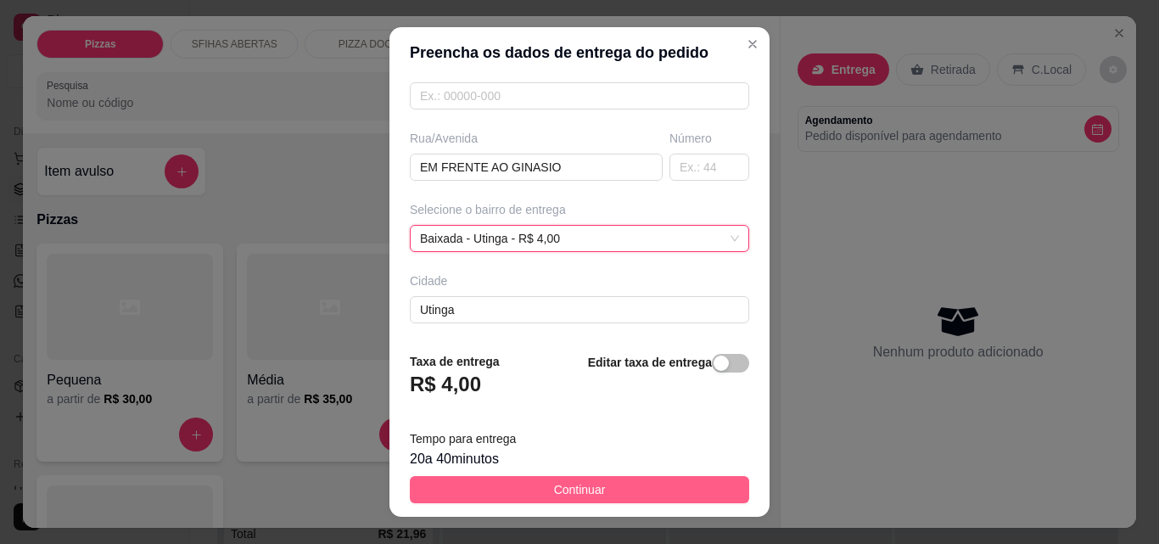
scroll to position [257, 0]
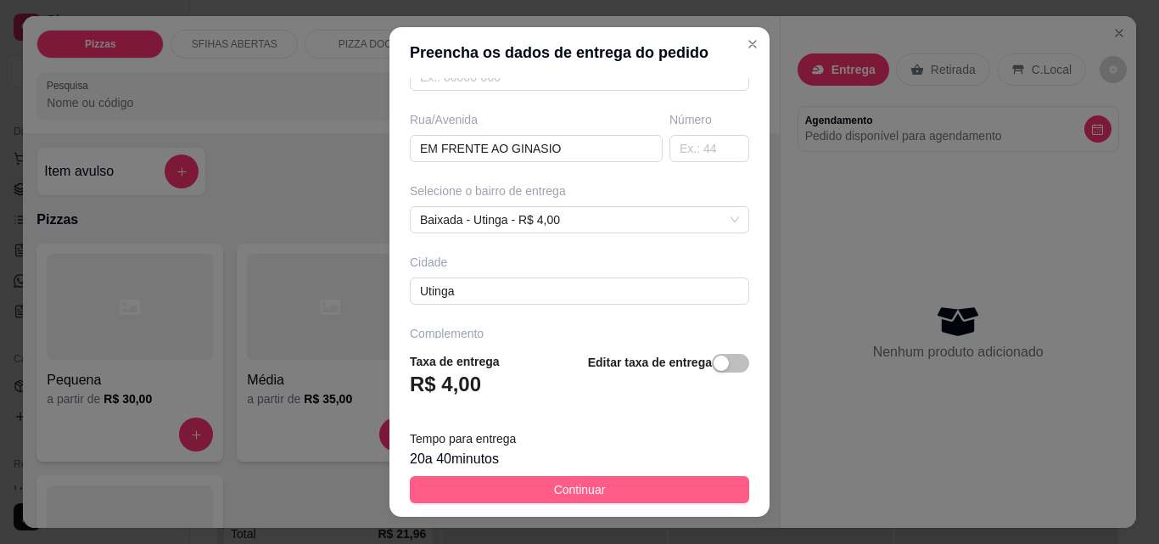
click at [578, 491] on span "Continuar" at bounding box center [580, 489] width 52 height 19
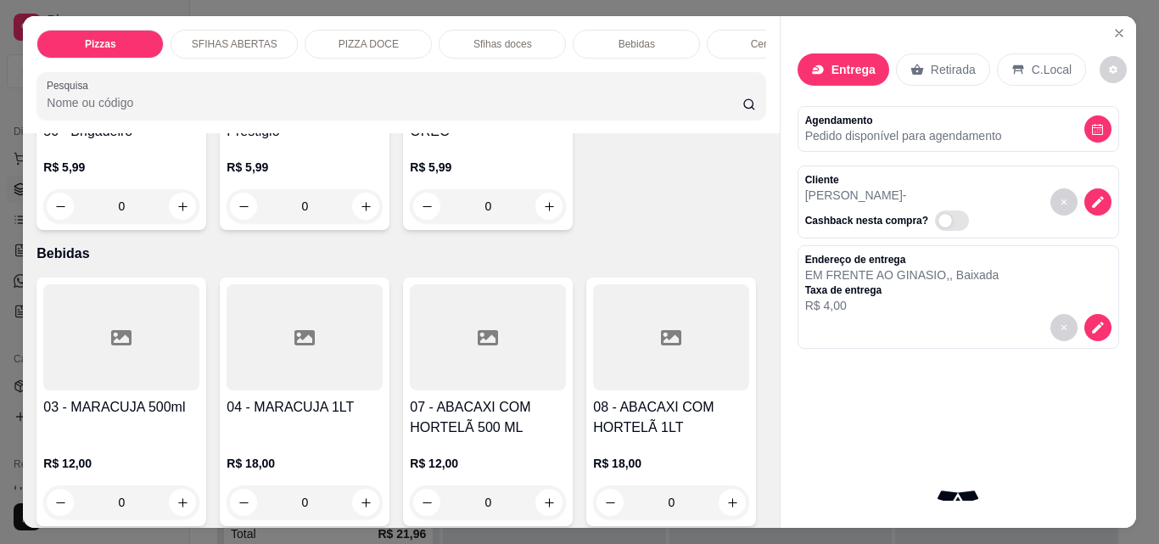
scroll to position [3140, 0]
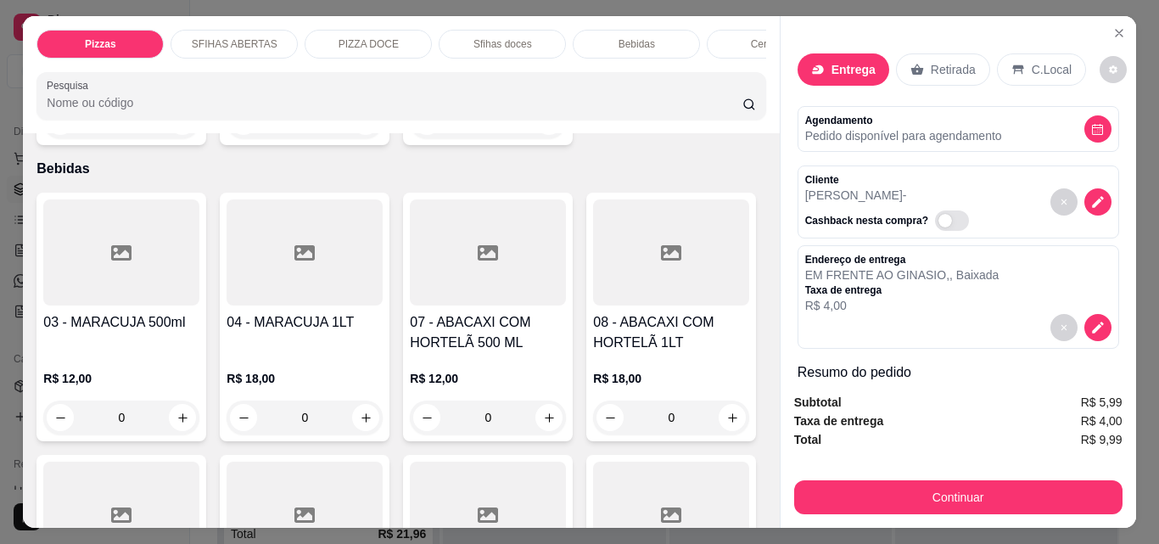
type input "1"
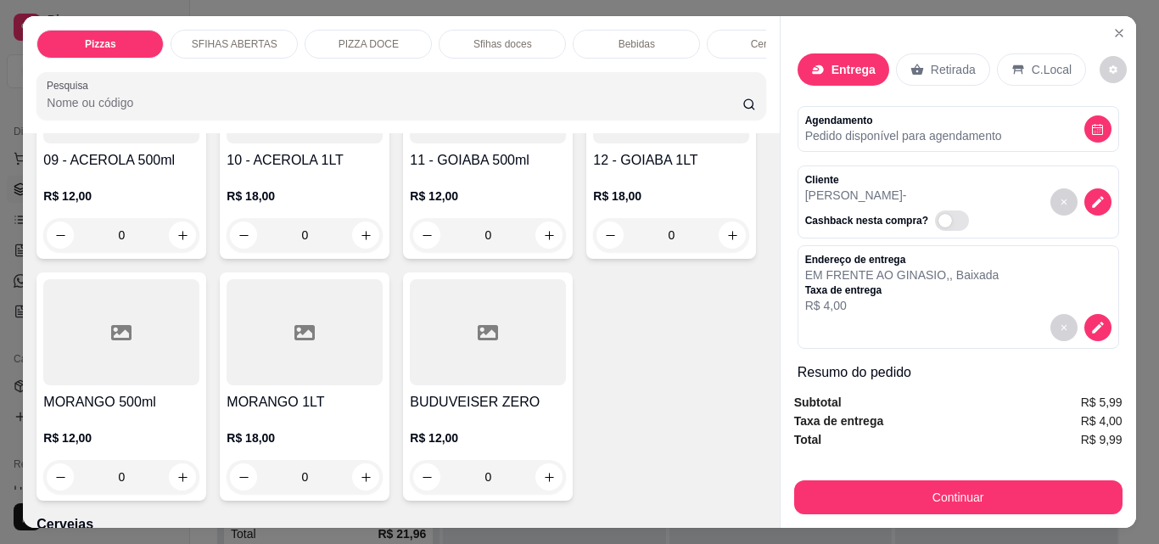
type input "2"
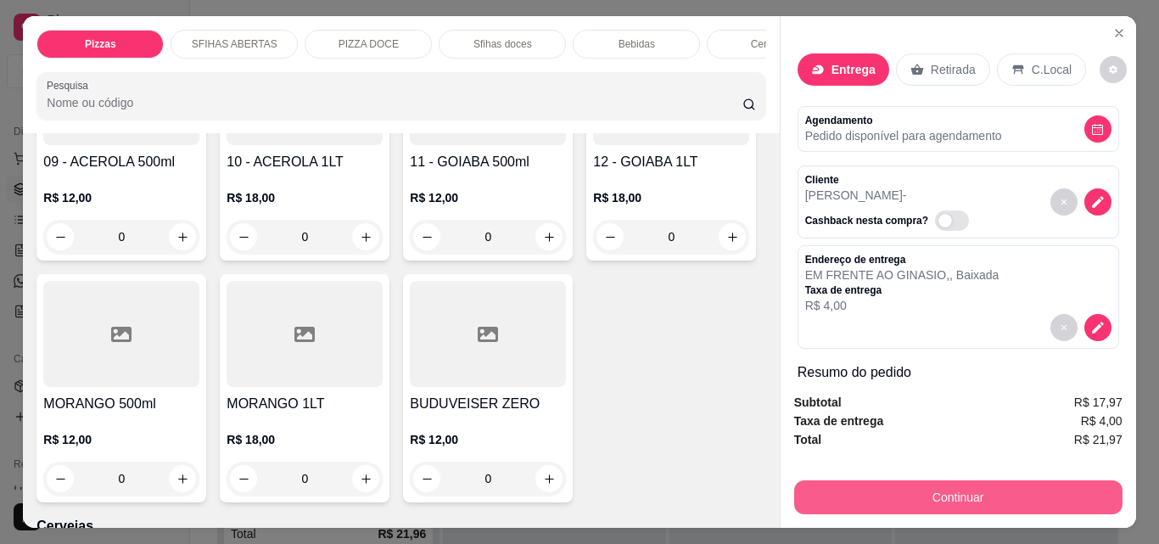
click at [813, 501] on button "Continuar" at bounding box center [958, 497] width 328 height 34
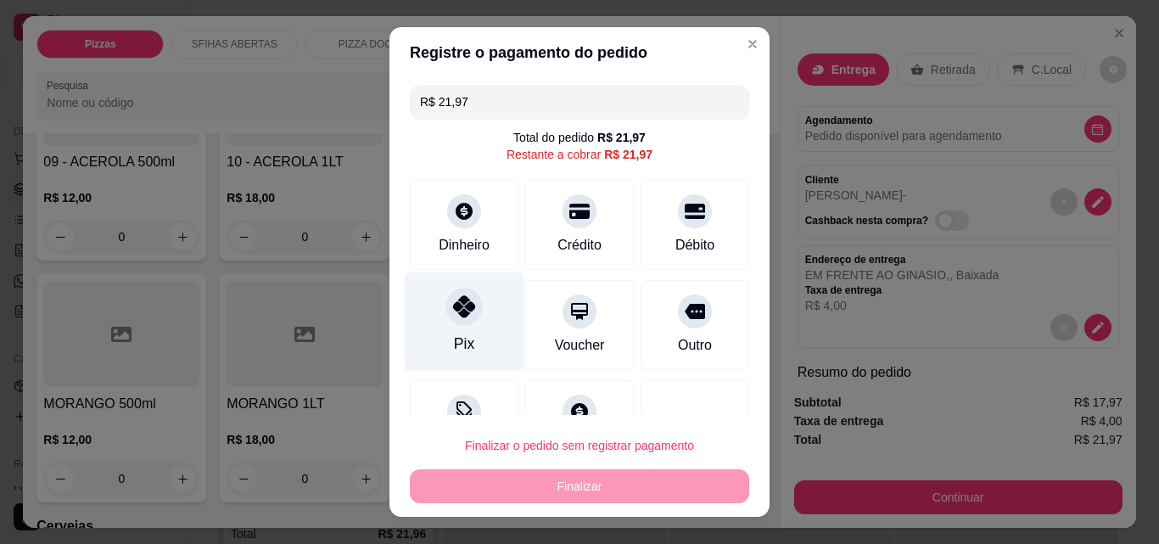
click at [450, 330] on div "Pix" at bounding box center [465, 321] width 120 height 99
type input "R$ 0,00"
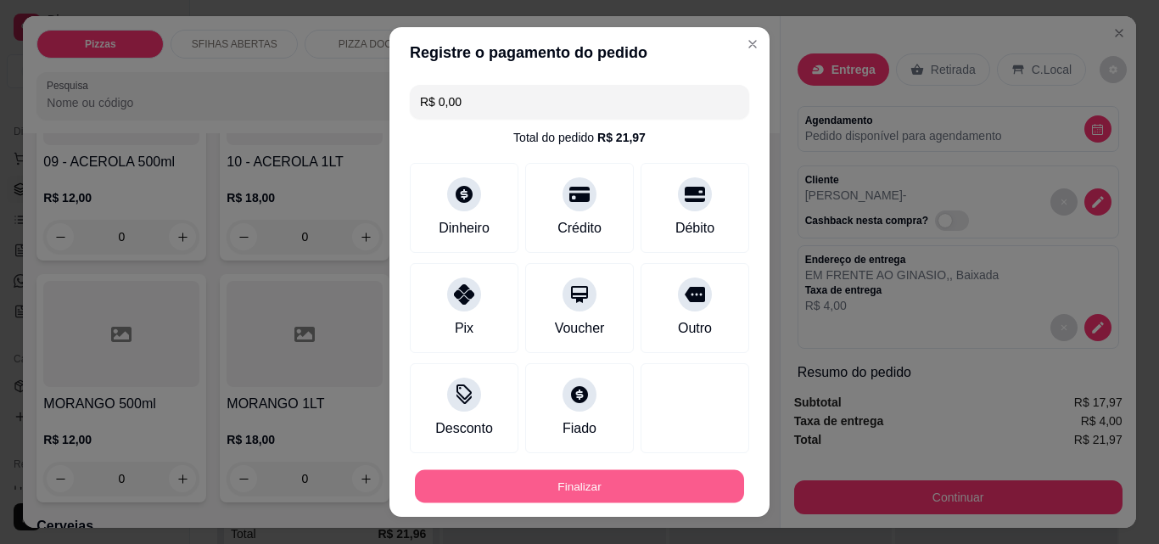
click at [639, 485] on button "Finalizar" at bounding box center [579, 486] width 329 height 33
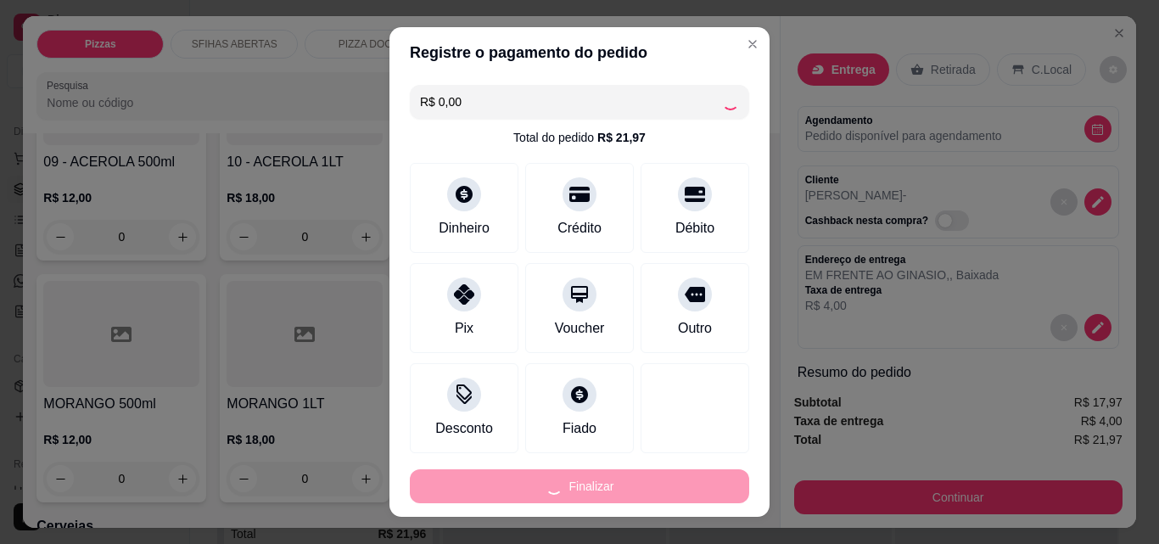
type input "0"
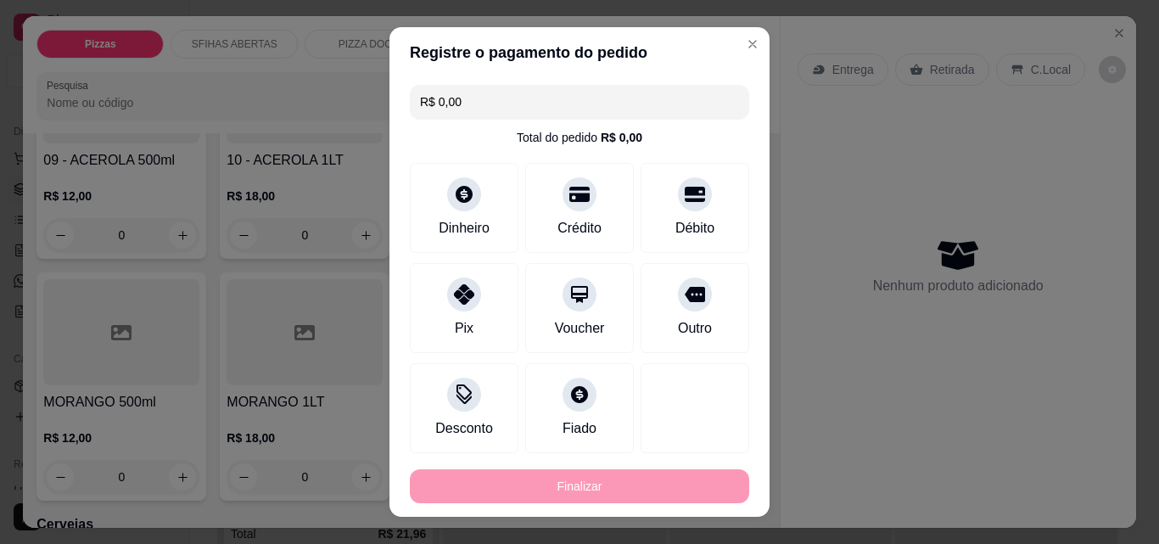
type input "-R$ 21,97"
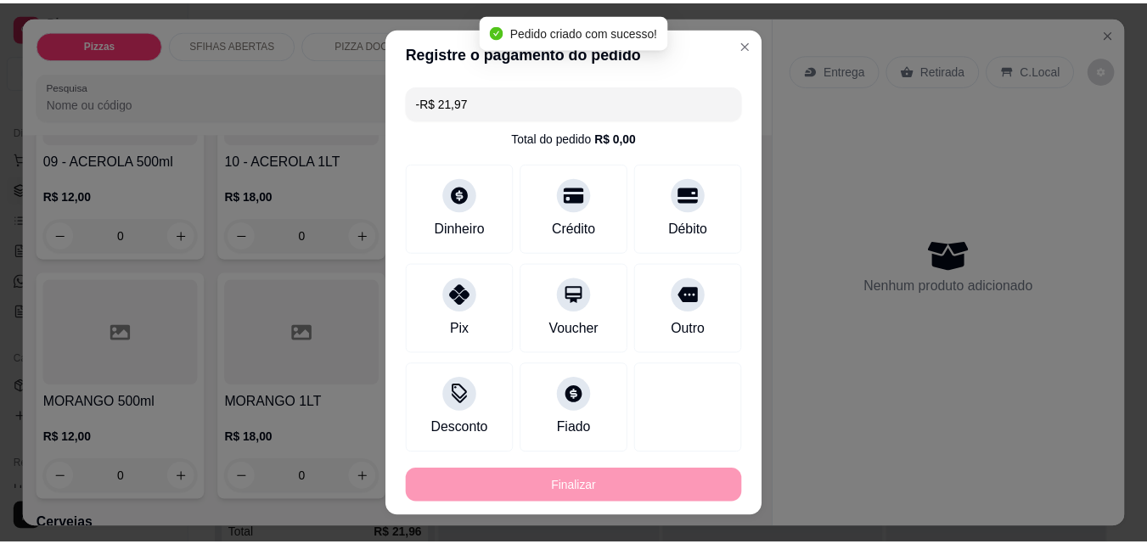
scroll to position [3543, 0]
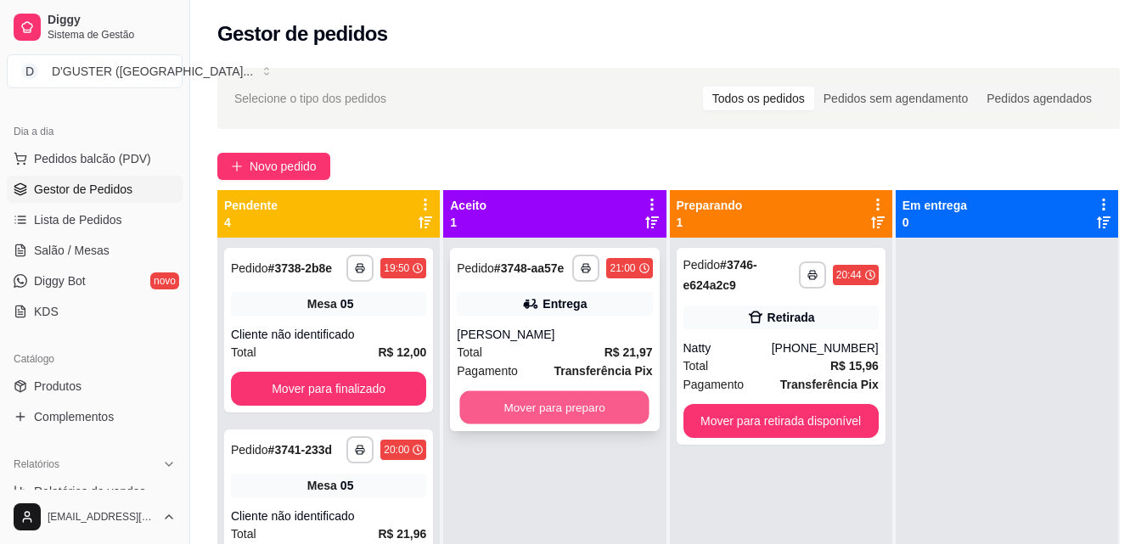
click at [594, 418] on button "Mover para preparo" at bounding box center [554, 407] width 189 height 33
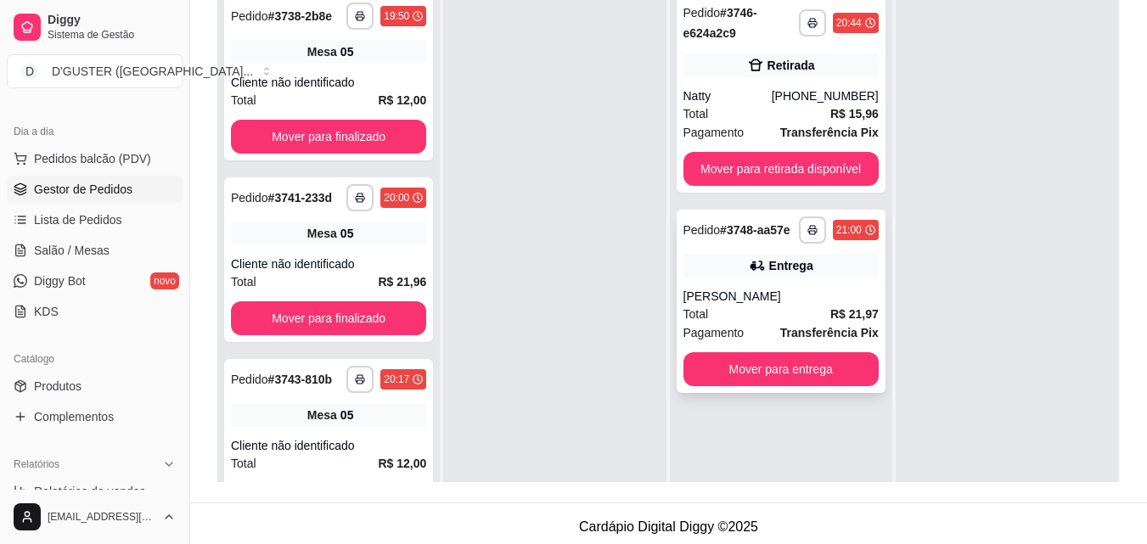
scroll to position [259, 0]
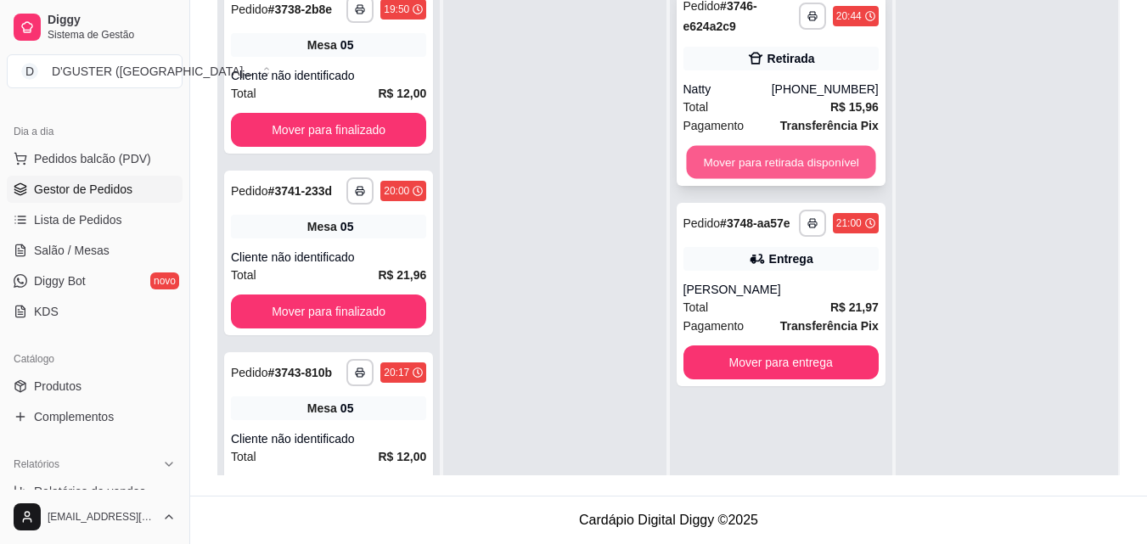
click at [816, 156] on button "Mover para retirada disponível" at bounding box center [780, 162] width 189 height 33
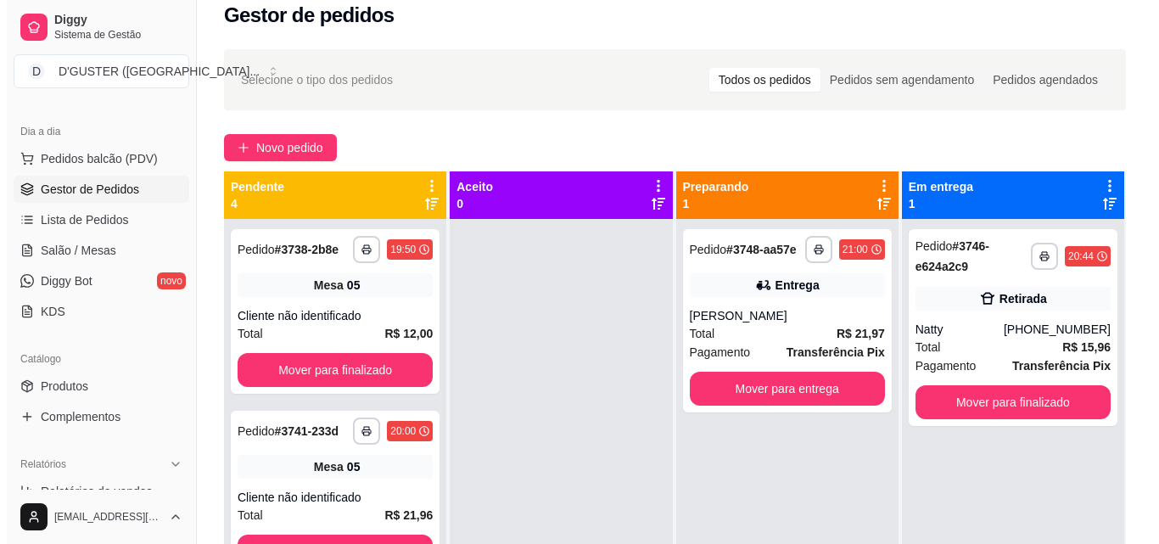
scroll to position [0, 0]
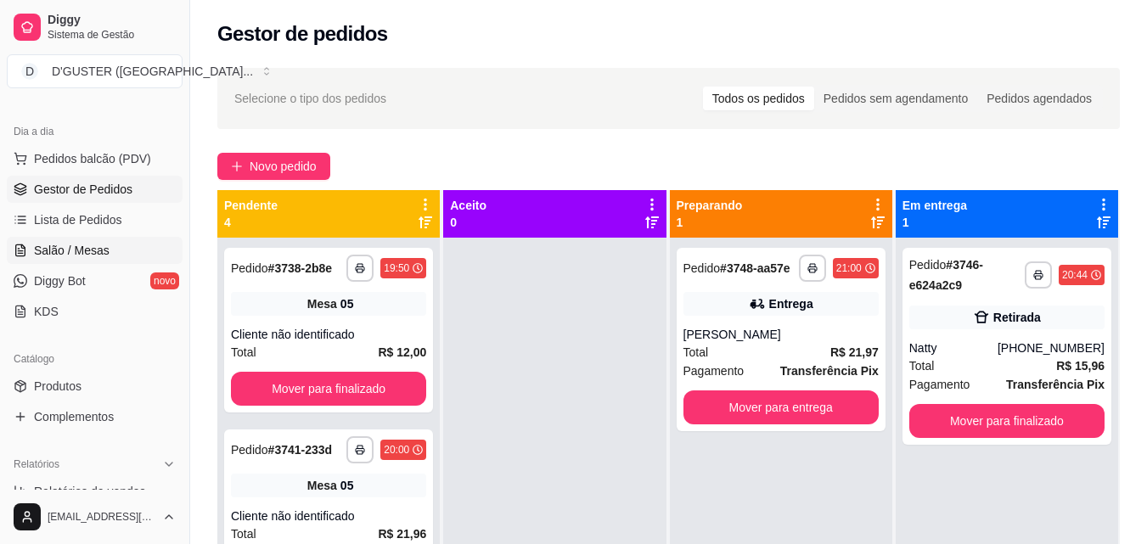
click at [66, 250] on span "Salão / Mesas" at bounding box center [72, 250] width 76 height 17
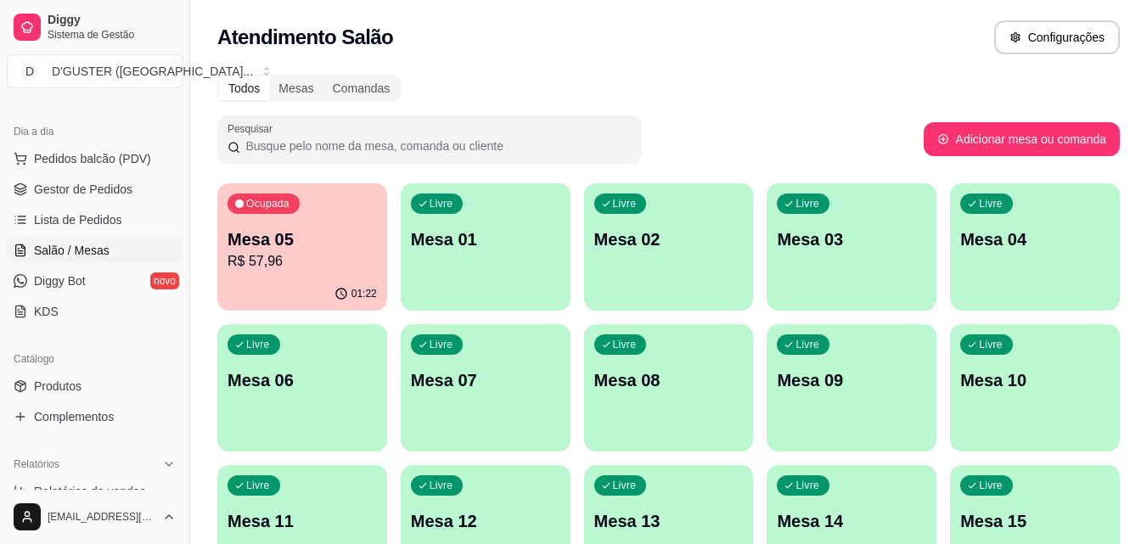
click at [293, 251] on p "R$ 57,96" at bounding box center [301, 261] width 149 height 20
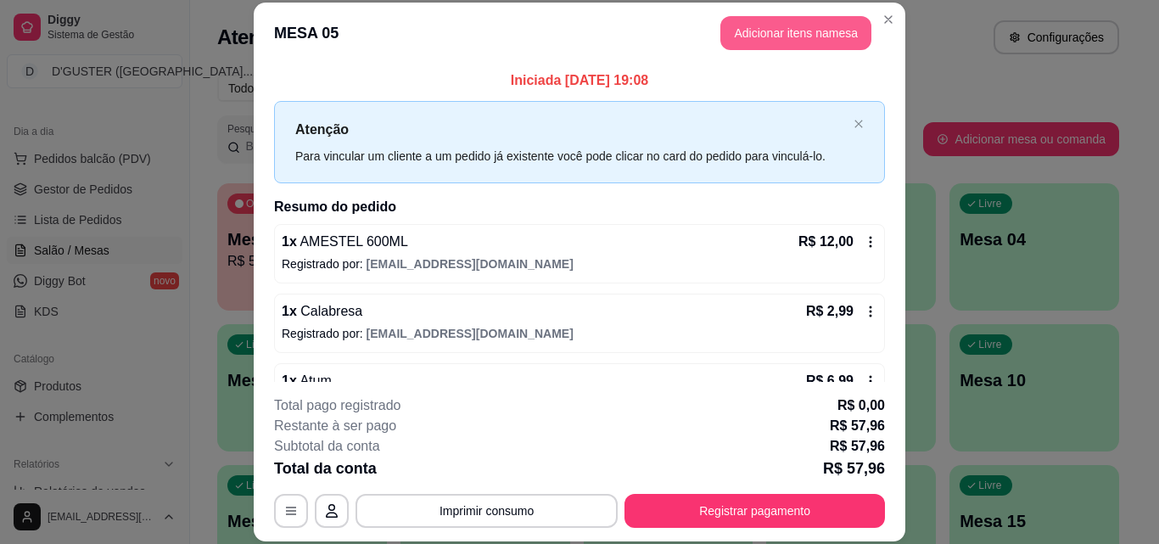
click at [732, 42] on button "Adicionar itens na mesa" at bounding box center [796, 33] width 151 height 34
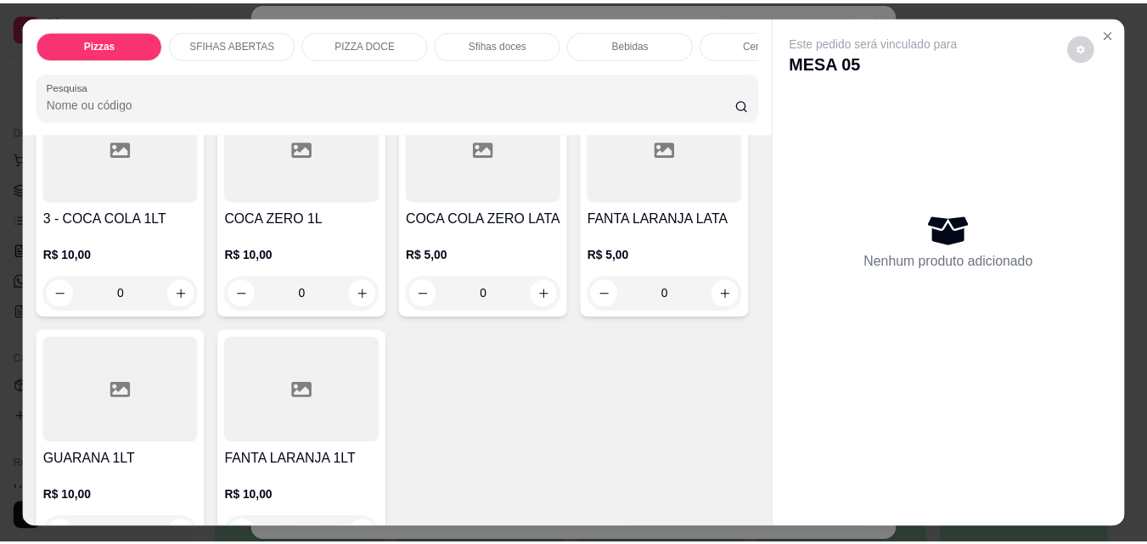
scroll to position [5092, 0]
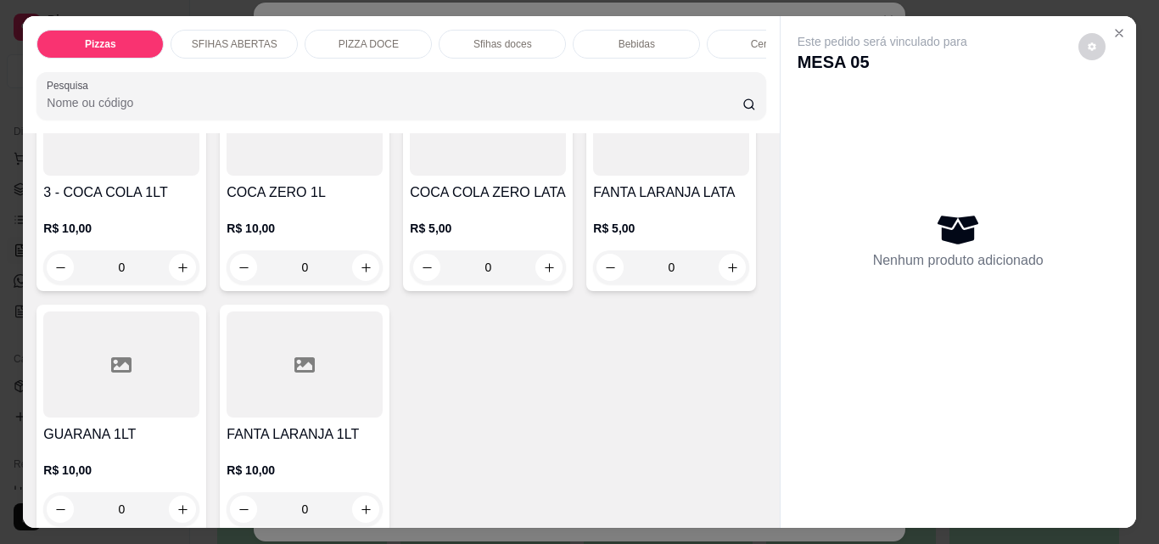
type input "1"
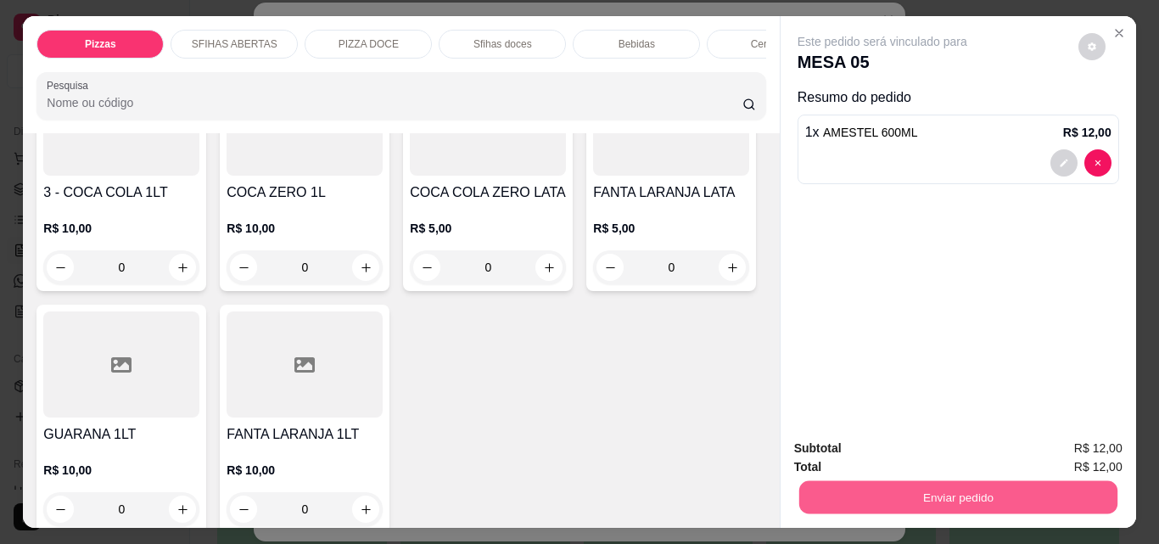
click at [1045, 482] on button "Enviar pedido" at bounding box center [958, 496] width 318 height 33
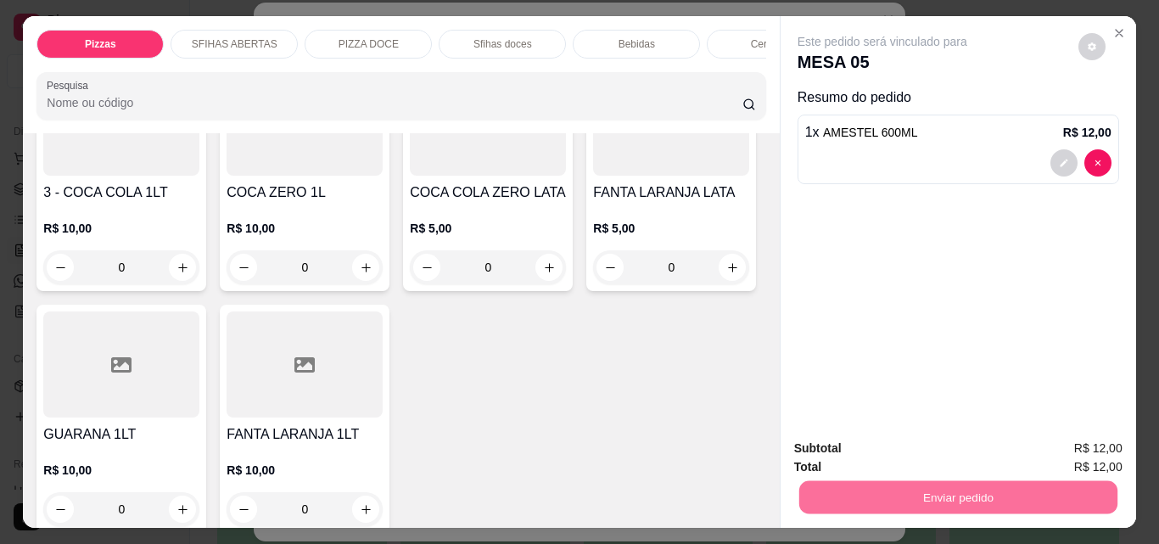
click at [935, 444] on button "Não registrar e enviar pedido" at bounding box center [901, 448] width 171 height 31
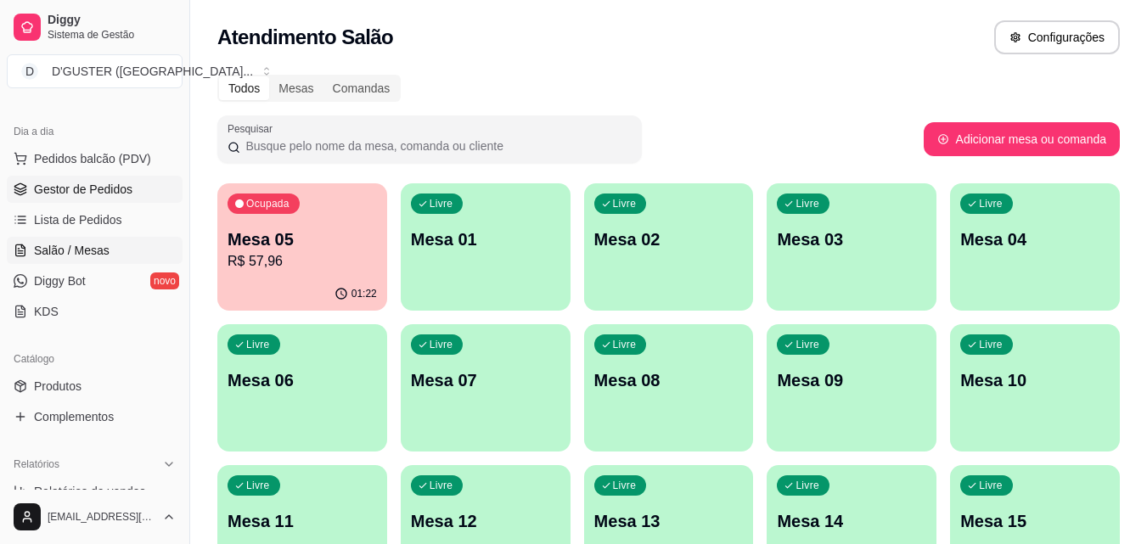
click at [21, 189] on icon at bounding box center [19, 186] width 11 height 6
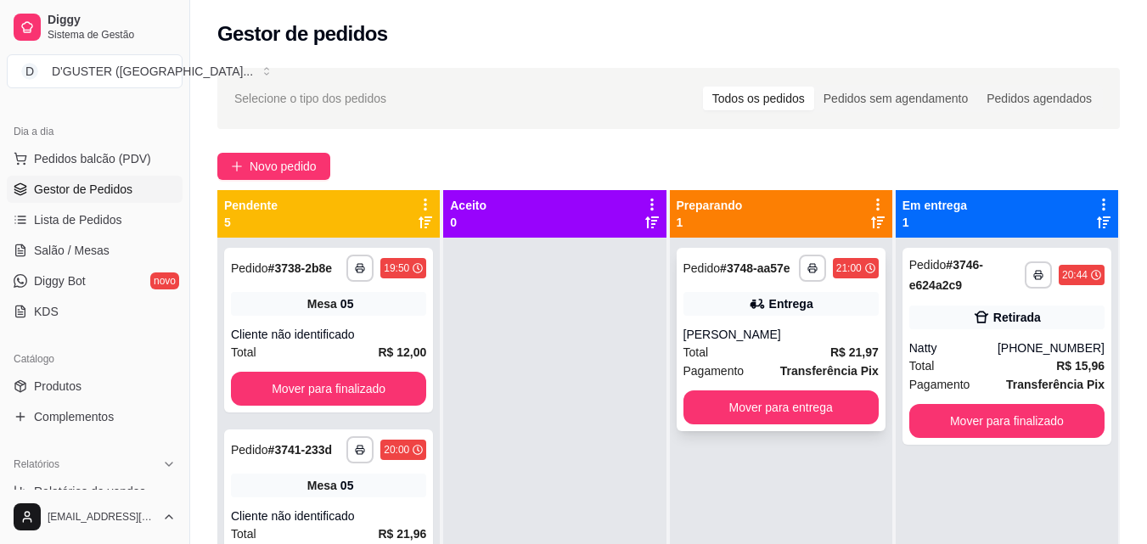
click at [838, 302] on div "Entrega" at bounding box center [780, 304] width 195 height 24
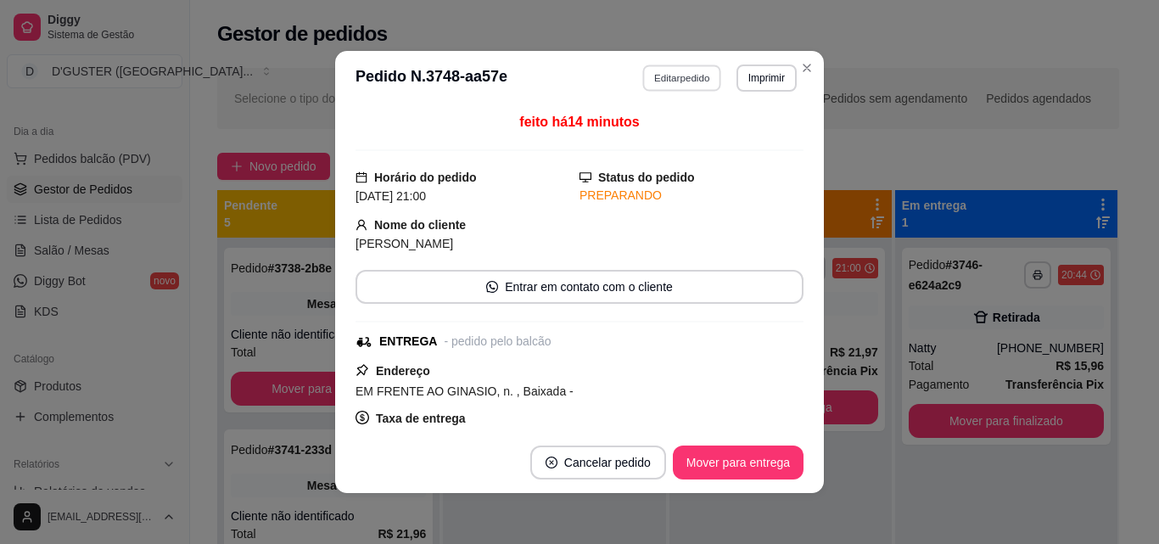
click at [670, 87] on button "Editar pedido" at bounding box center [682, 78] width 79 height 26
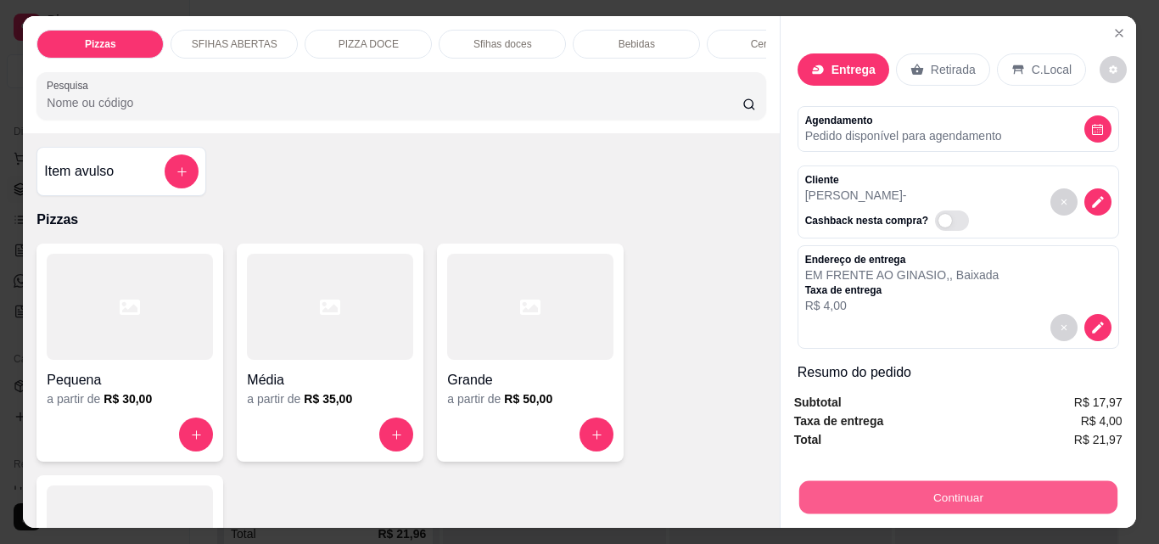
click at [905, 486] on button "Continuar" at bounding box center [958, 496] width 318 height 33
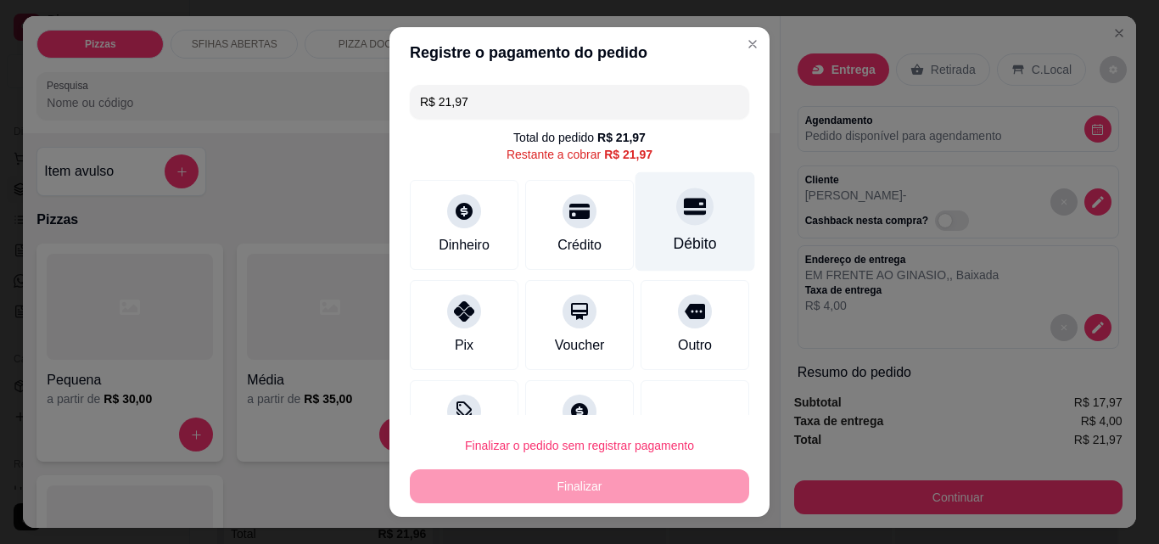
click at [680, 209] on div at bounding box center [694, 206] width 37 height 37
type input "R$ 0,00"
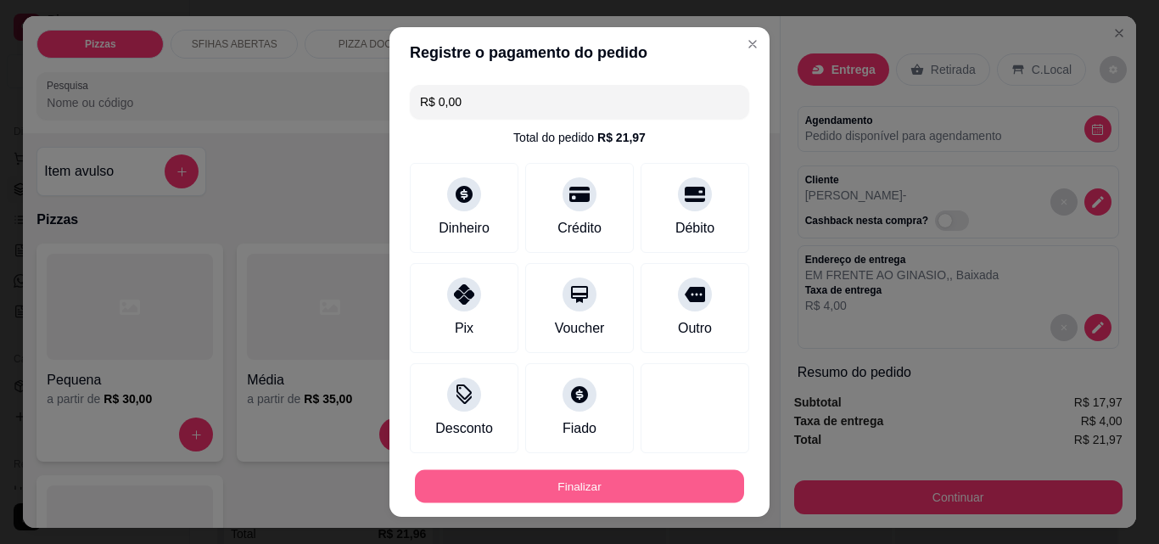
click at [691, 484] on button "Finalizar" at bounding box center [579, 486] width 329 height 33
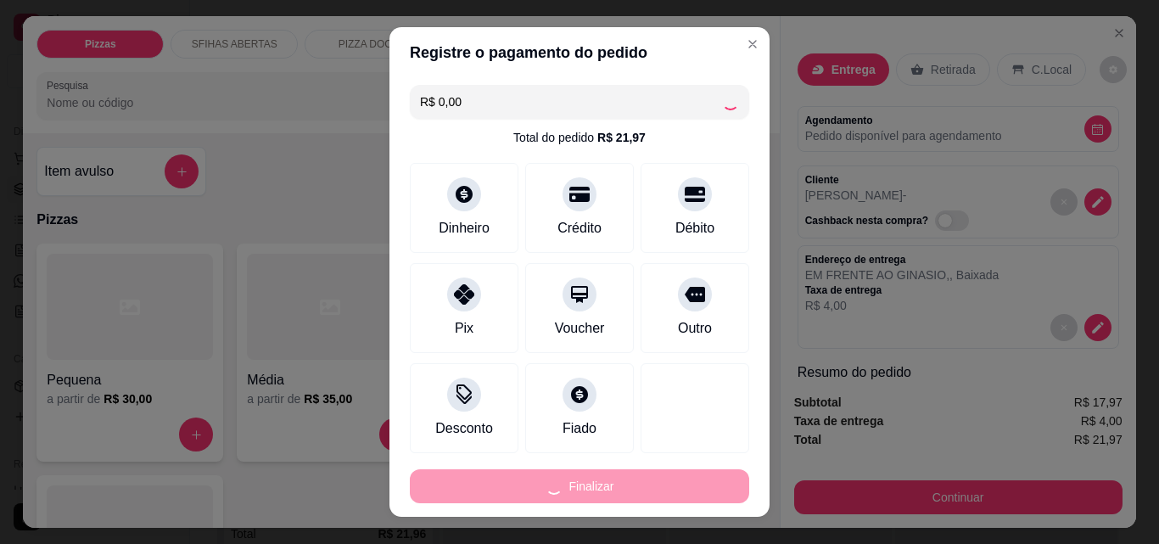
click at [691, 484] on div "Finalizar" at bounding box center [579, 486] width 339 height 34
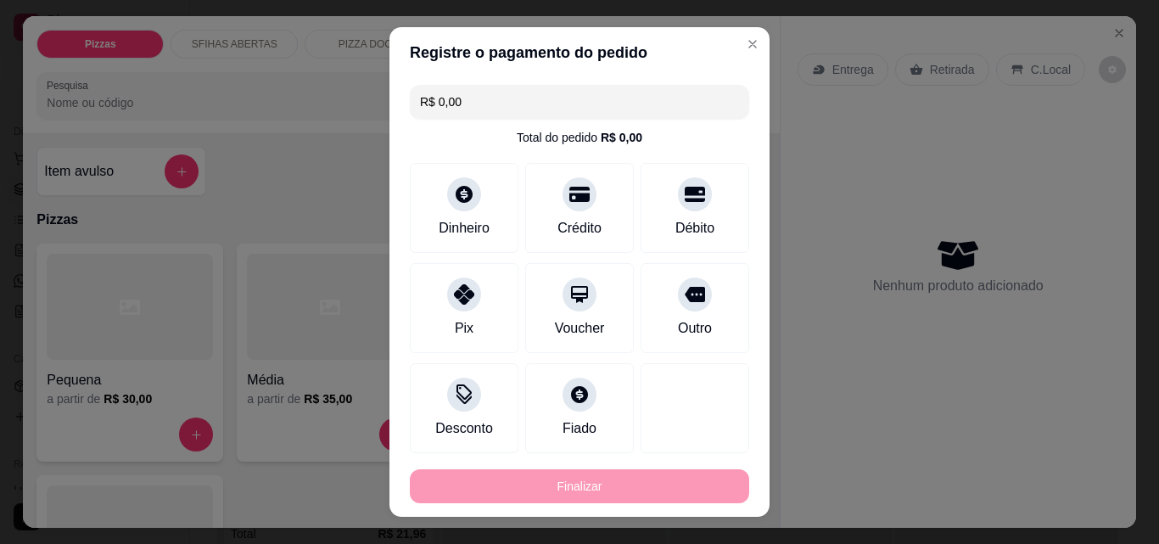
type input "0"
type input "-R$ 21,97"
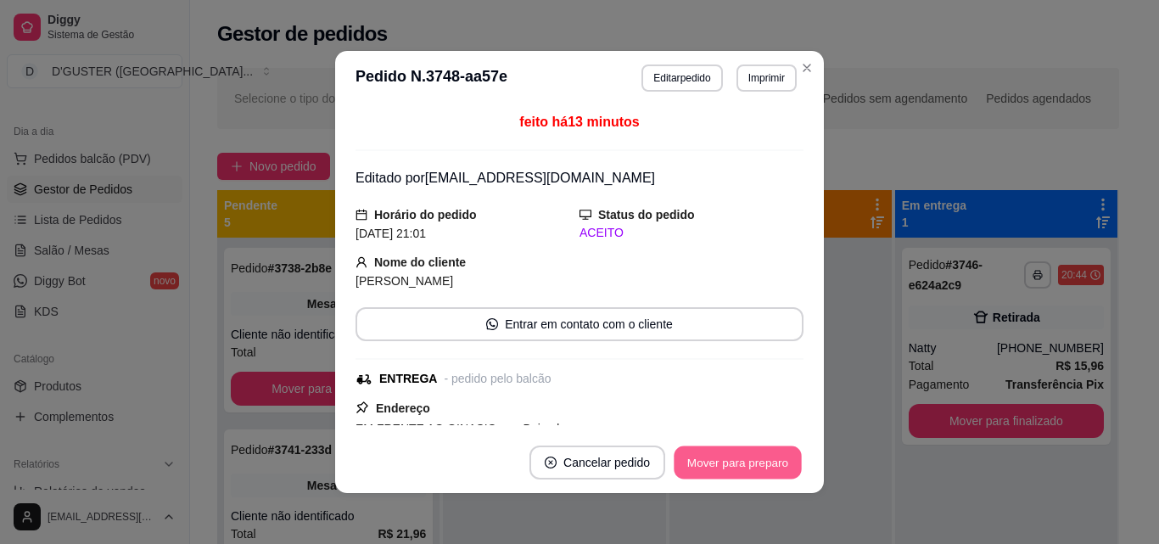
click at [739, 462] on button "Mover para preparo" at bounding box center [737, 462] width 127 height 33
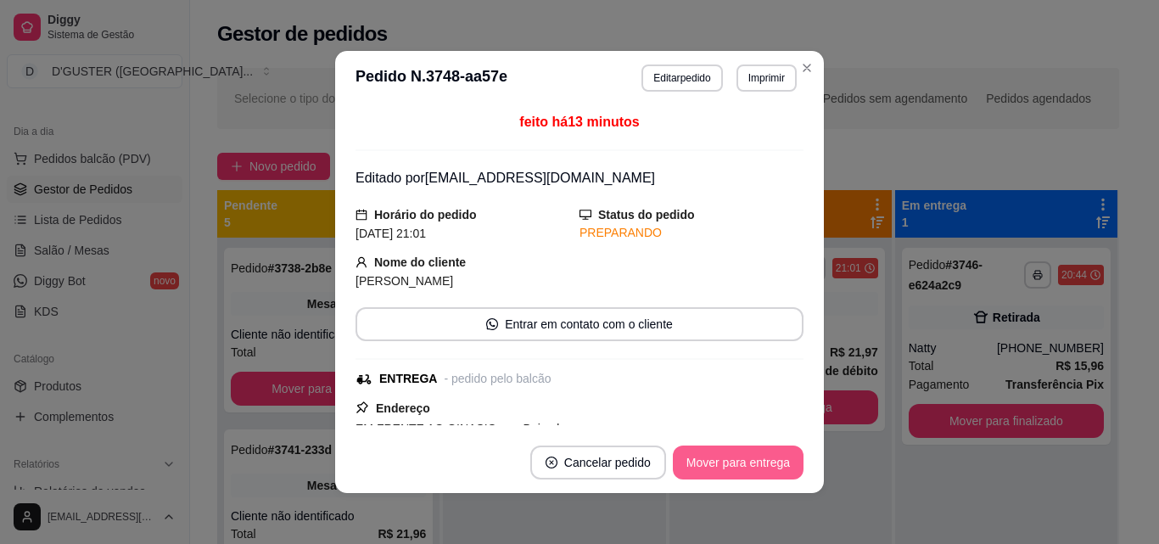
click at [739, 462] on button "Mover para entrega" at bounding box center [738, 463] width 131 height 34
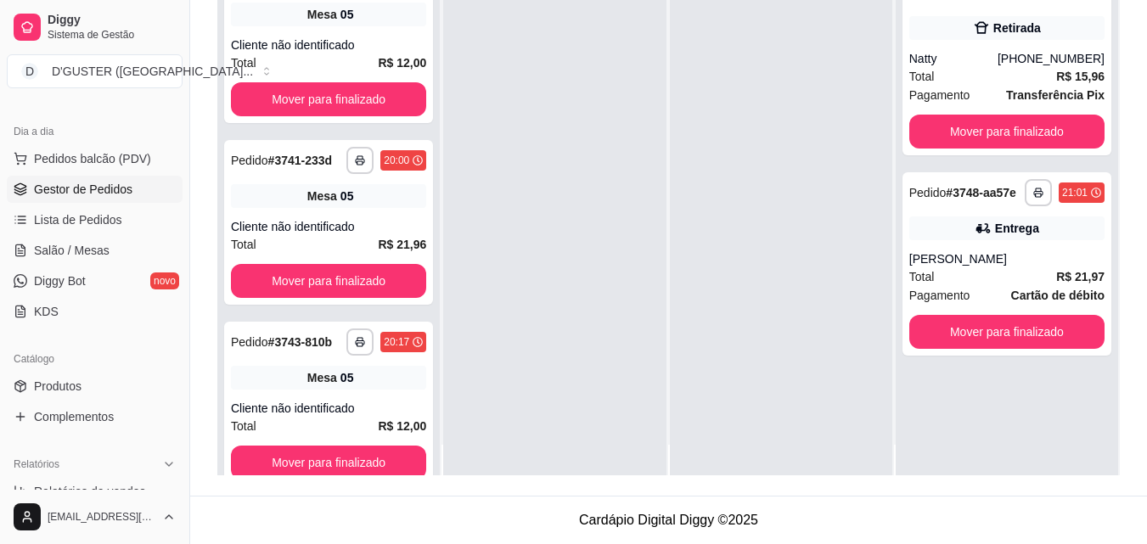
scroll to position [48, 0]
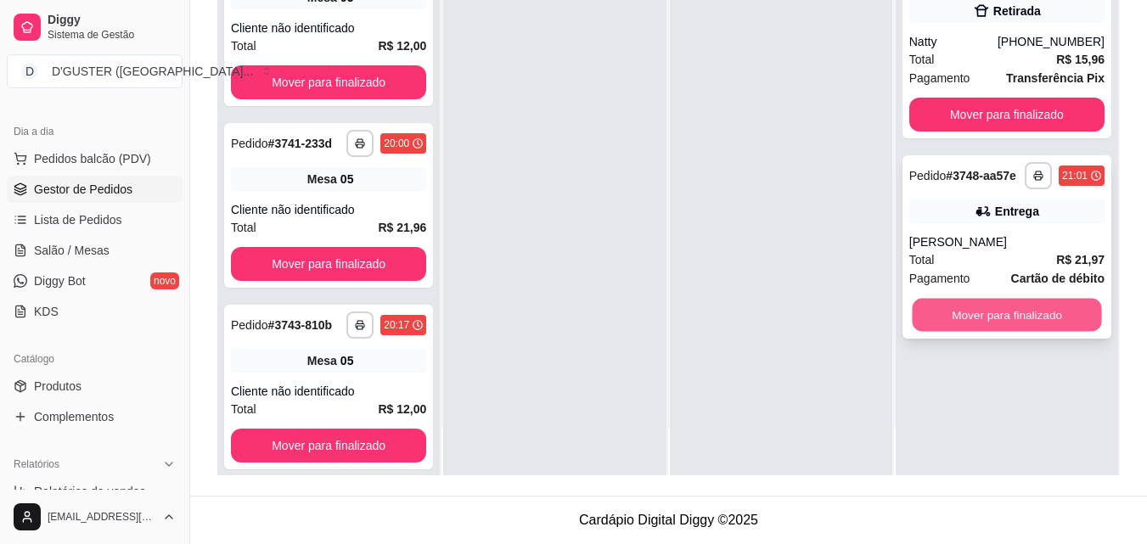
click at [1007, 299] on button "Mover para finalizado" at bounding box center [1006, 315] width 189 height 33
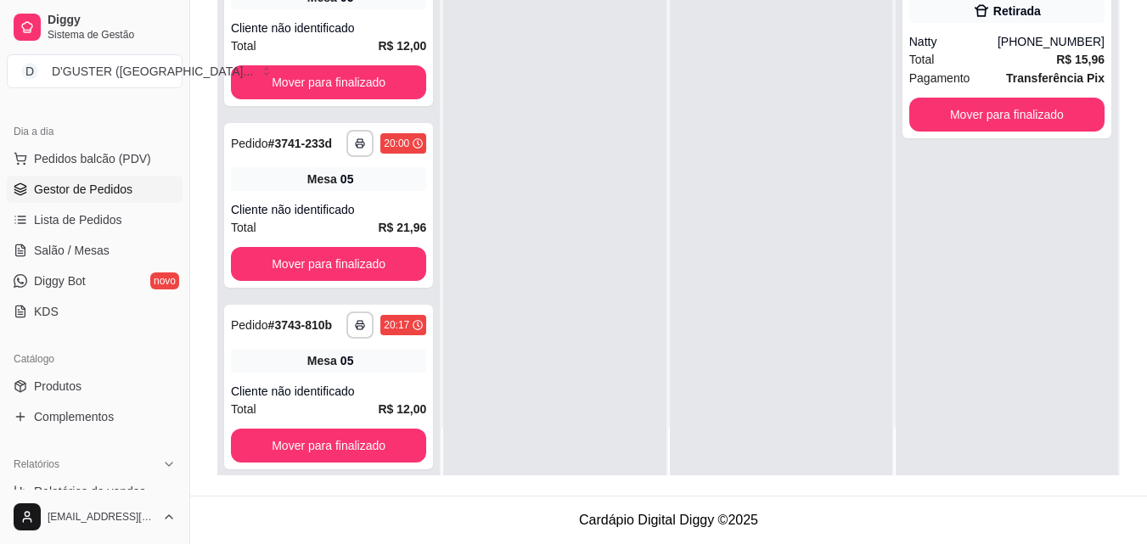
click at [709, 185] on div at bounding box center [781, 203] width 222 height 544
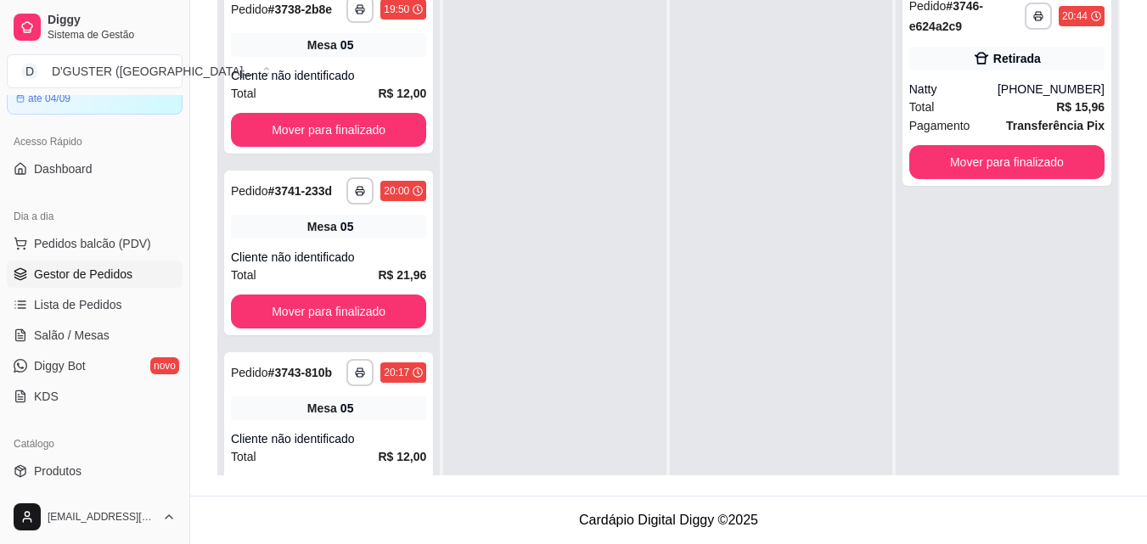
scroll to position [170, 0]
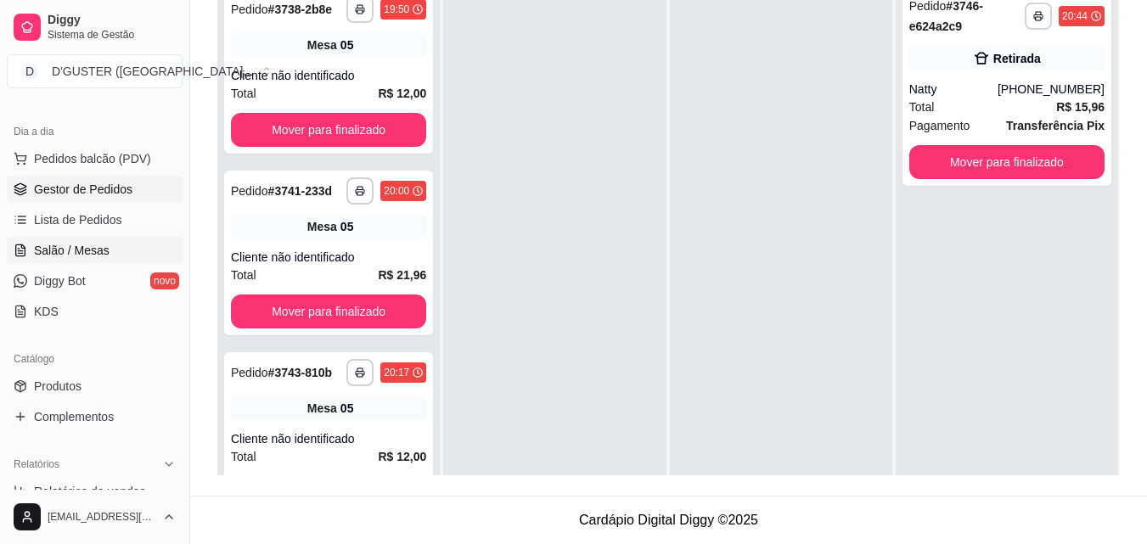
click at [88, 251] on span "Salão / Mesas" at bounding box center [72, 250] width 76 height 17
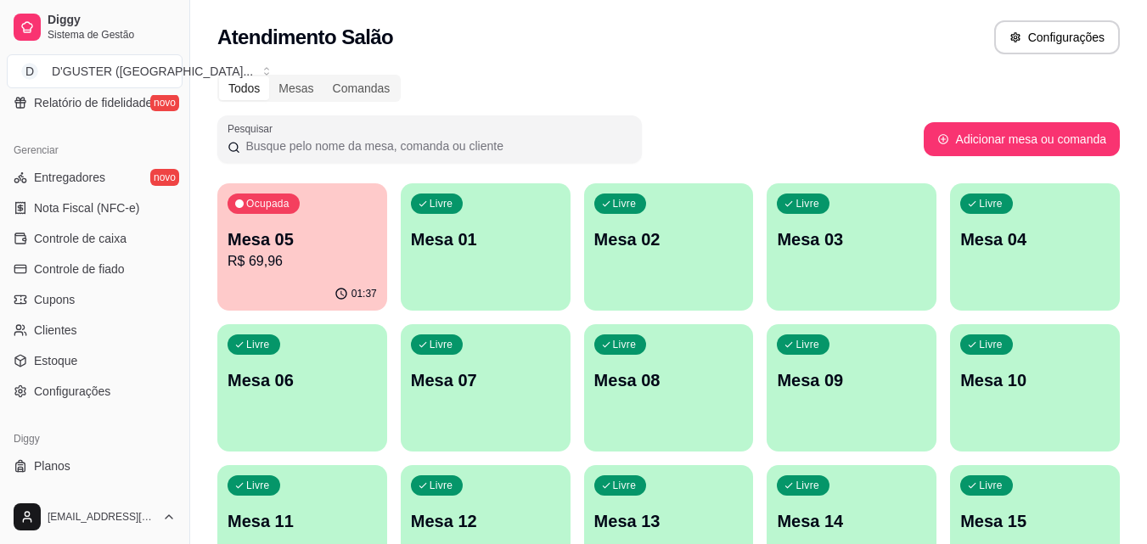
scroll to position [677, 0]
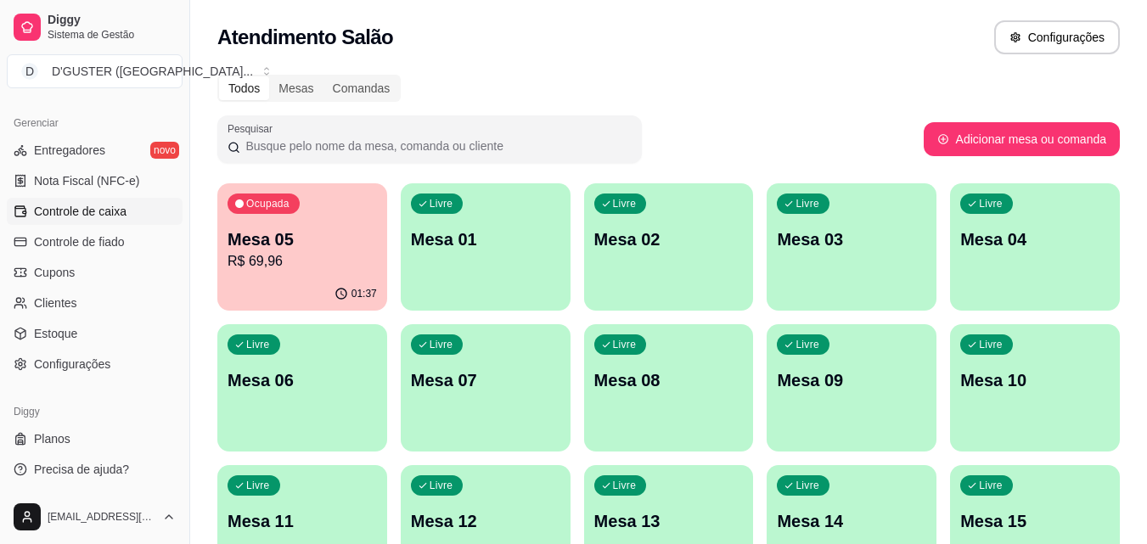
click at [79, 220] on link "Controle de caixa" at bounding box center [95, 211] width 176 height 27
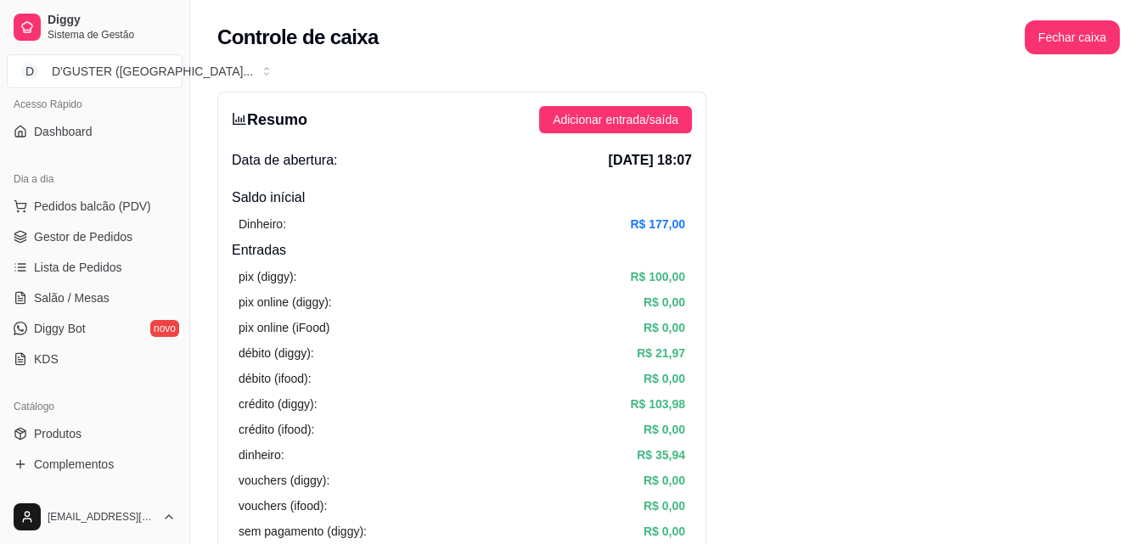
scroll to position [83, 0]
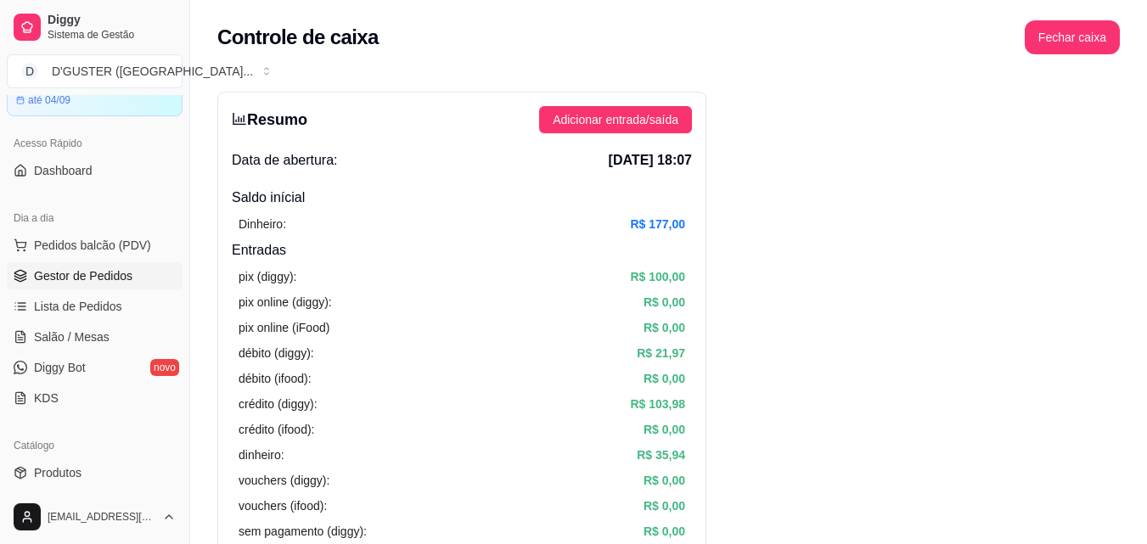
click at [102, 283] on span "Gestor de Pedidos" at bounding box center [83, 275] width 98 height 17
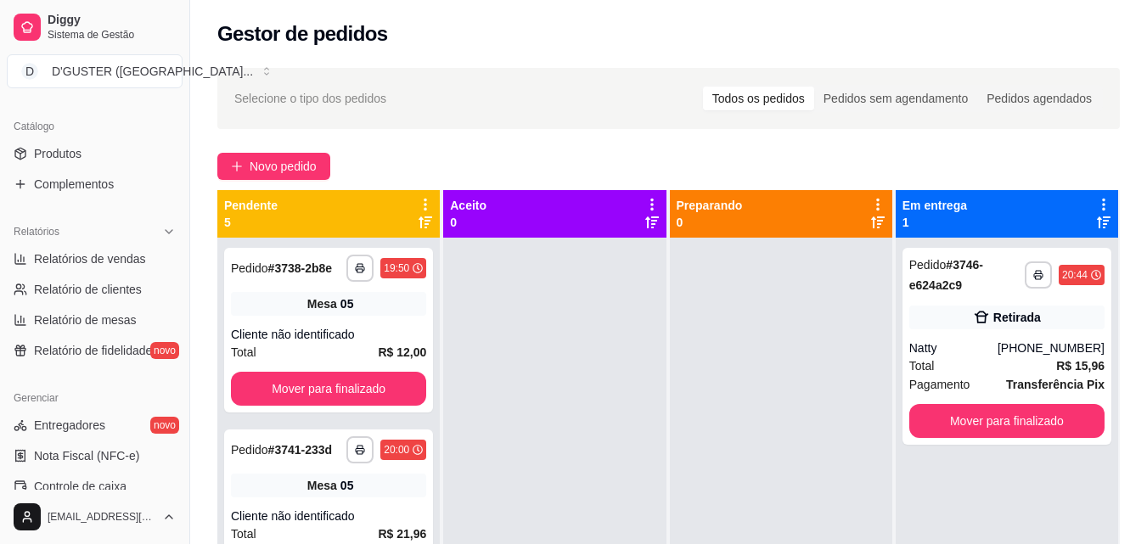
scroll to position [428, 0]
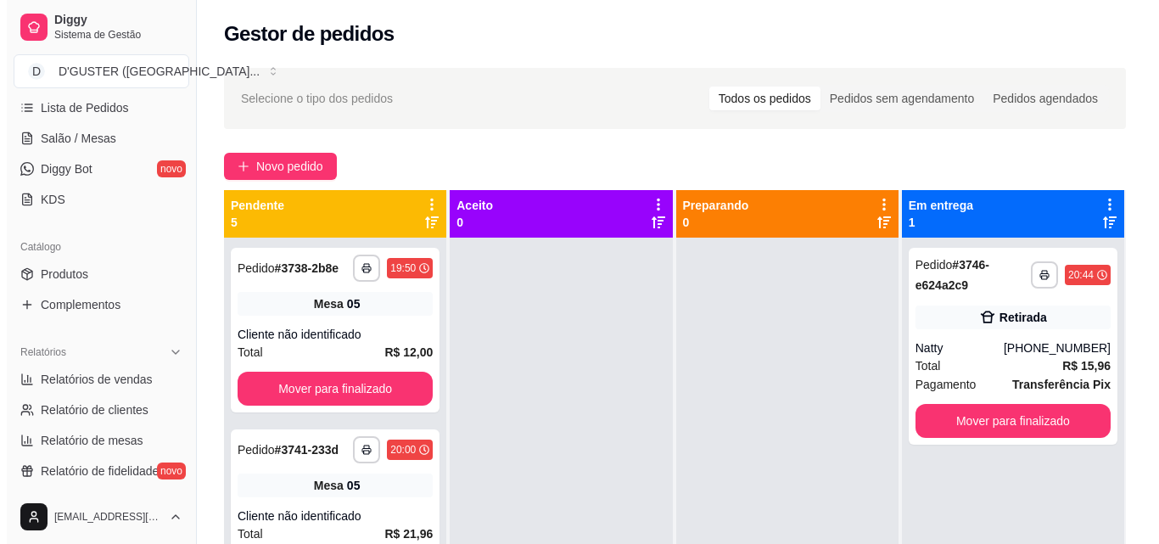
scroll to position [258, 0]
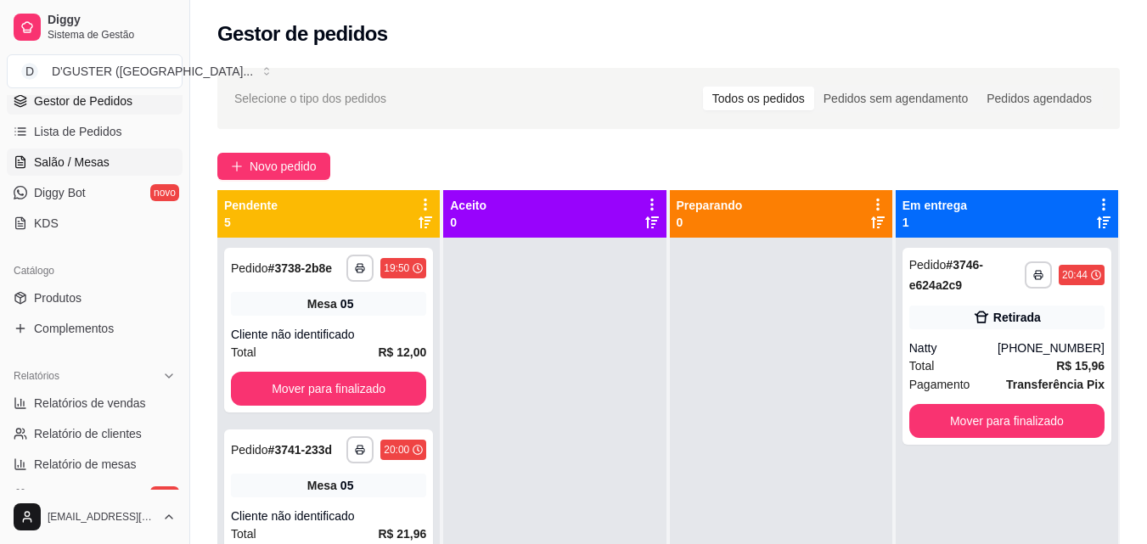
click at [87, 162] on span "Salão / Mesas" at bounding box center [72, 162] width 76 height 17
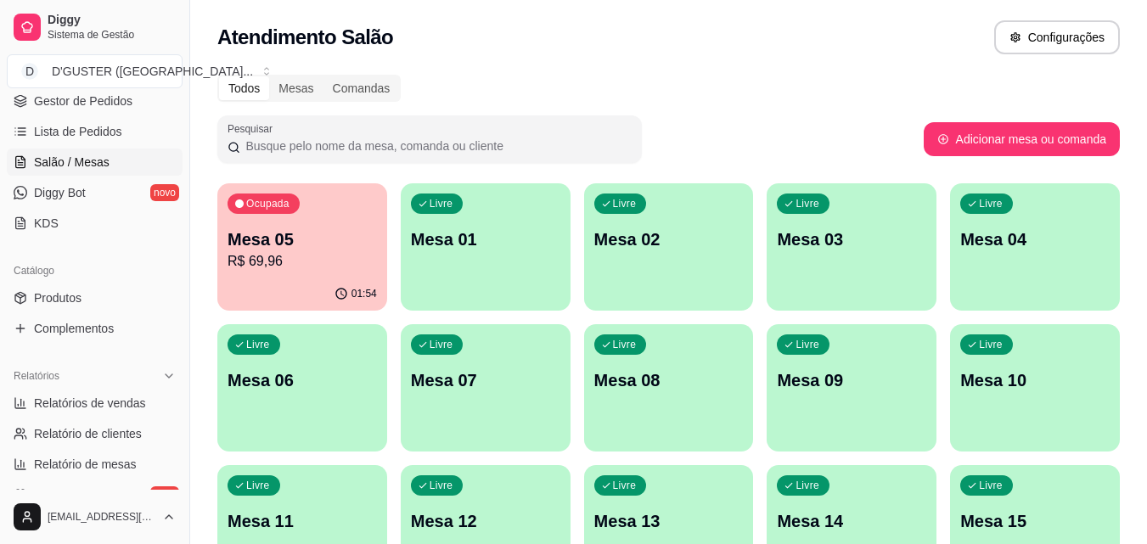
click at [1024, 263] on div "Livre Mesa 04" at bounding box center [1035, 236] width 170 height 107
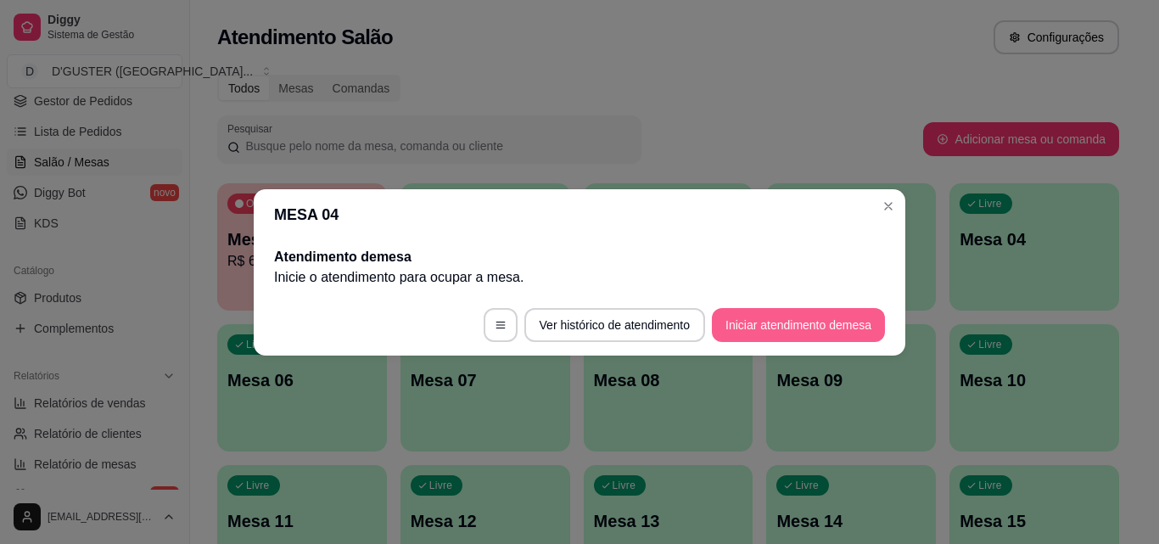
click at [760, 334] on button "Iniciar atendimento de mesa" at bounding box center [798, 325] width 173 height 34
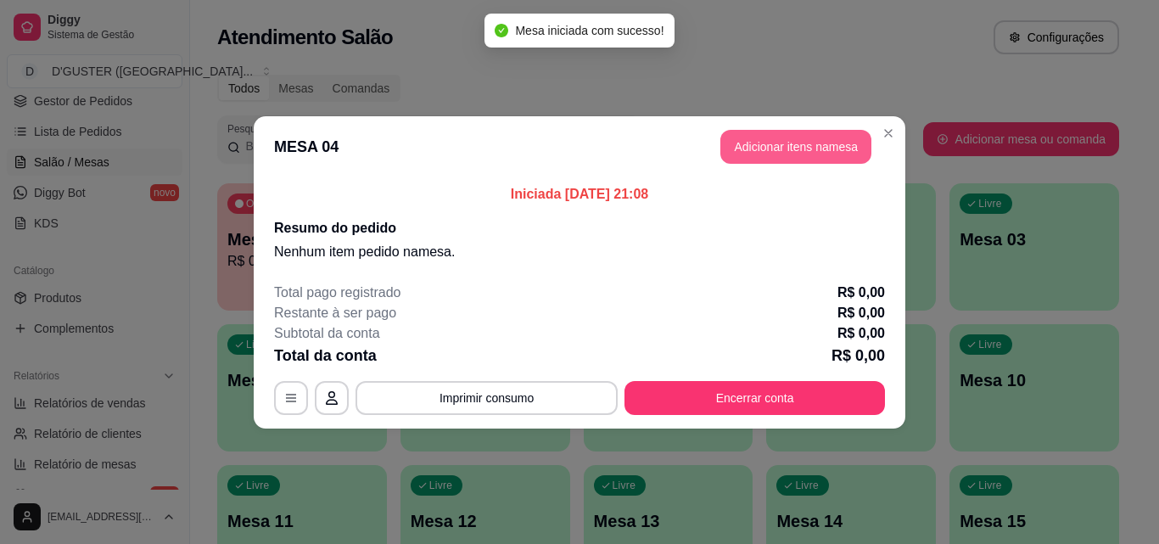
click at [794, 148] on button "Adicionar itens na mesa" at bounding box center [796, 147] width 151 height 34
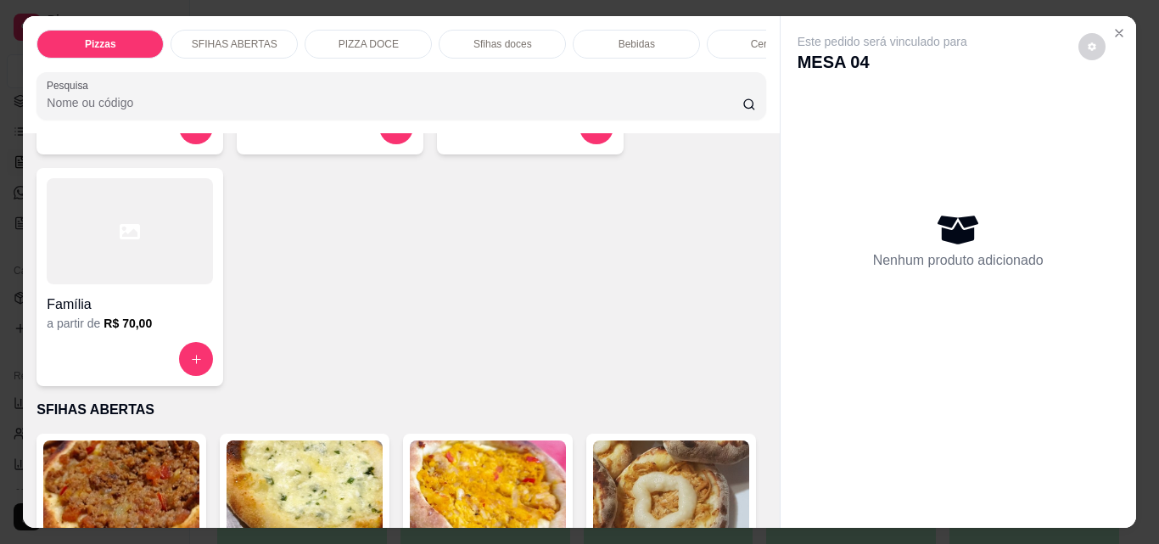
scroll to position [424, 0]
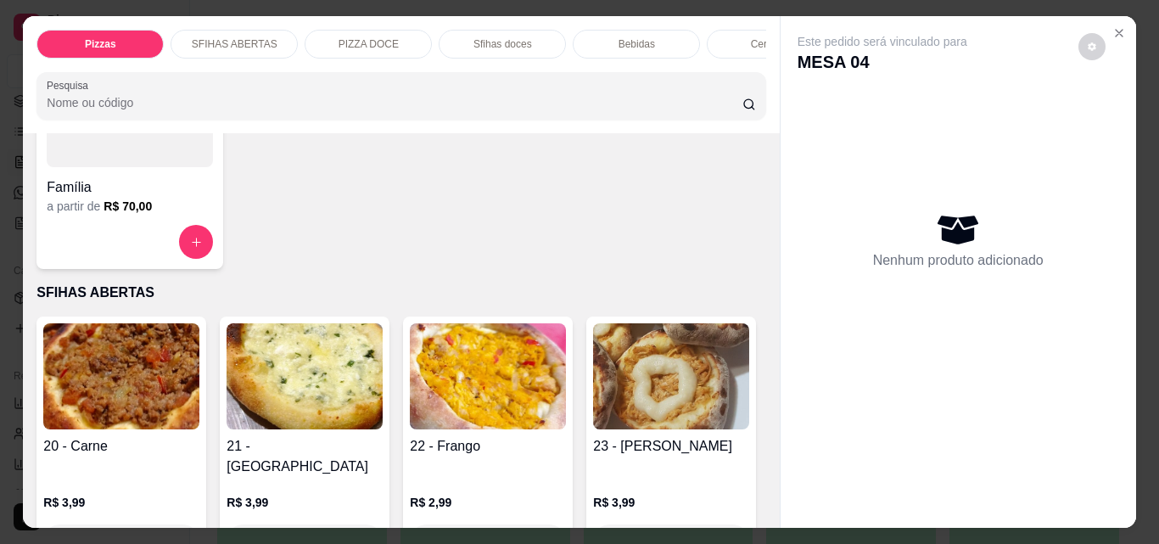
click at [106, 222] on div "Família a partir de R$ 70,00" at bounding box center [129, 160] width 187 height 218
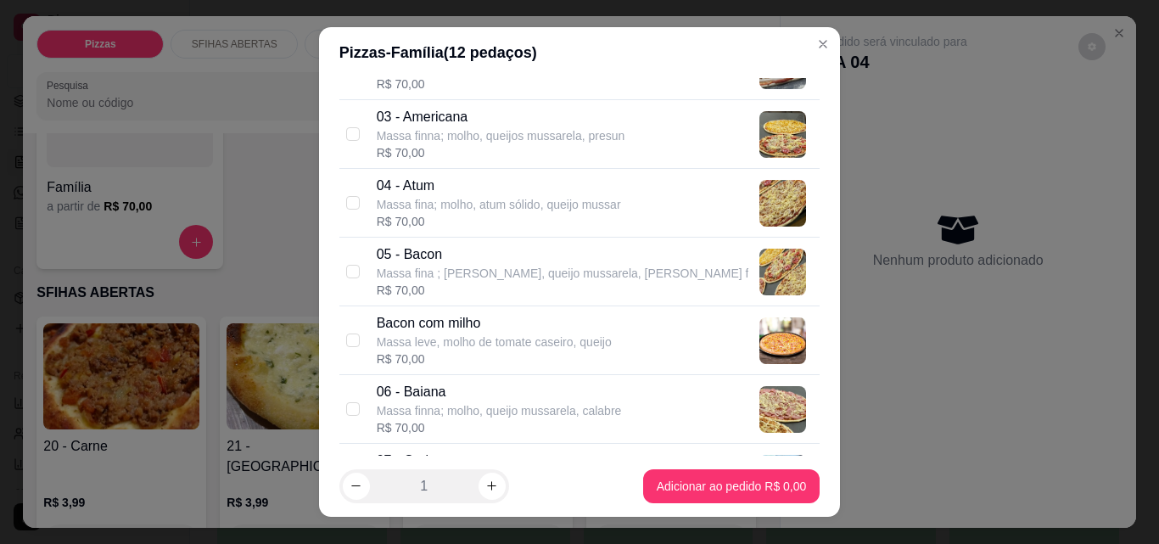
scroll to position [170, 0]
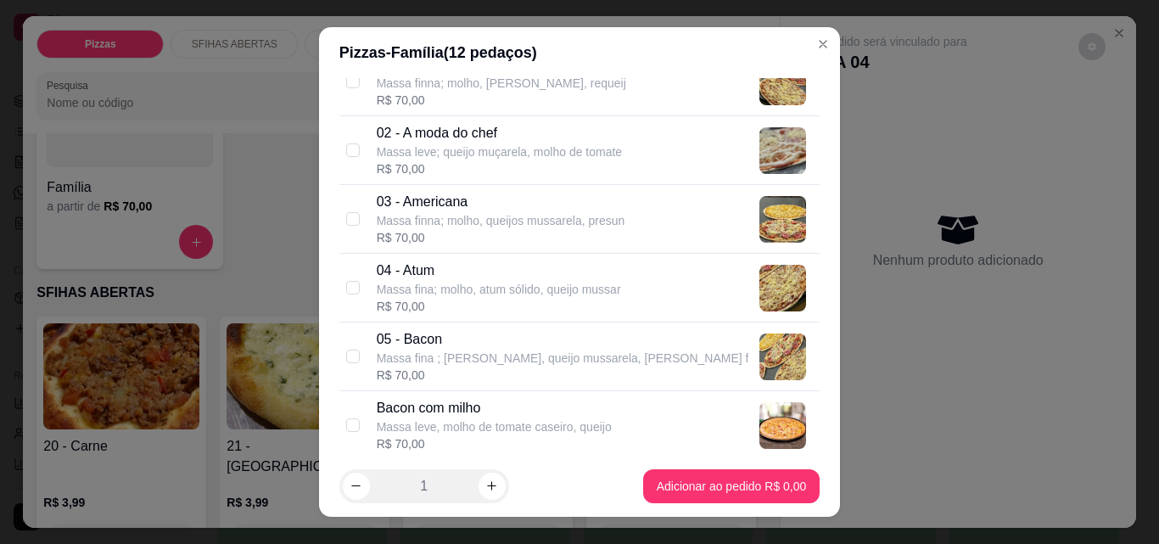
click at [339, 216] on div "03 - Americana Massa finna; molho, queijos mussarela, presun R$ 70,00" at bounding box center [579, 219] width 481 height 69
checkbox input "true"
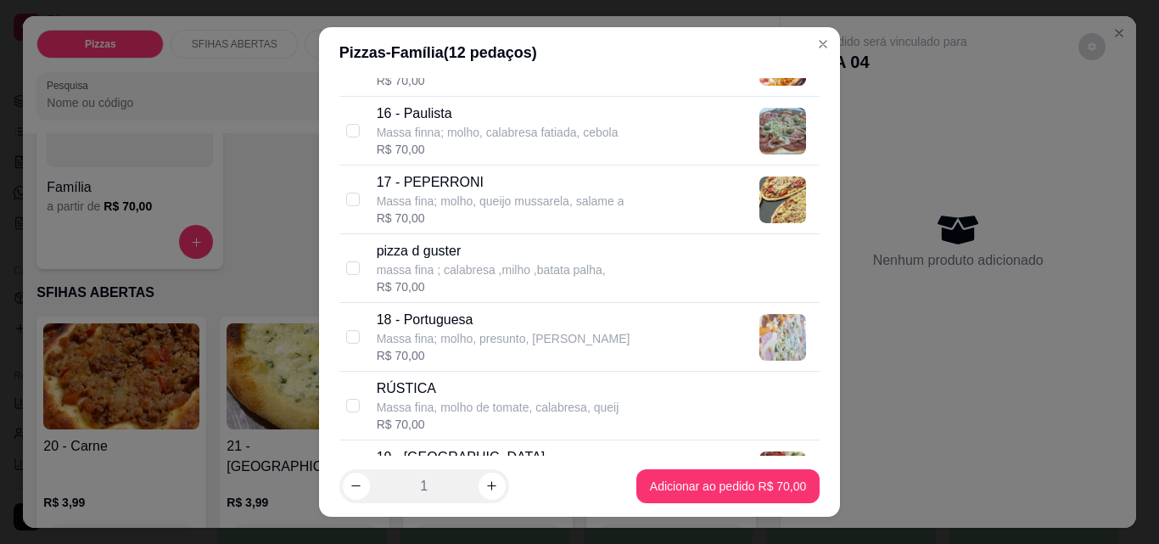
scroll to position [1443, 0]
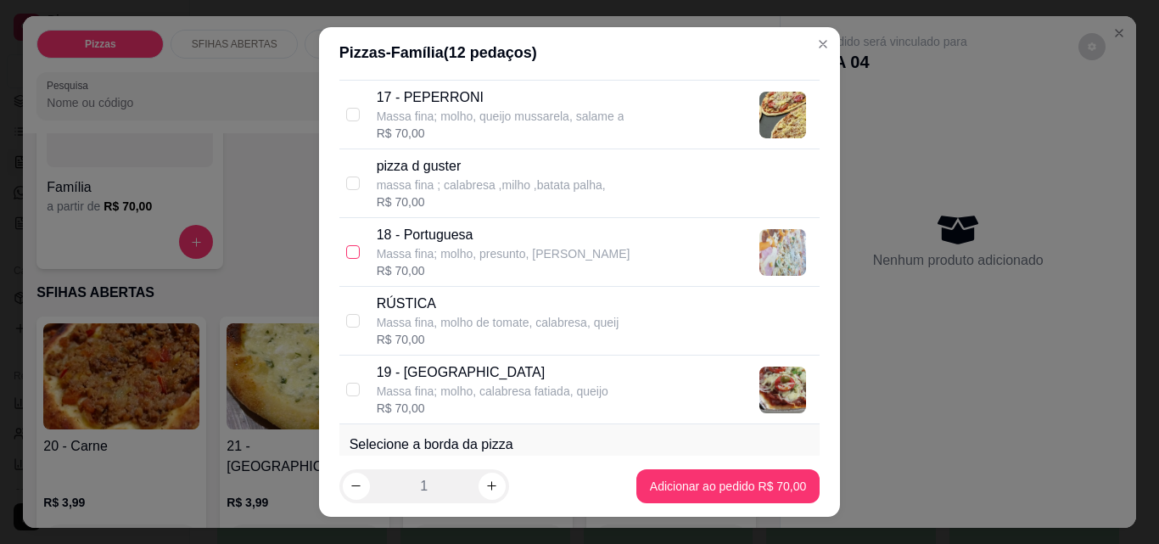
click at [350, 256] on input "checkbox" at bounding box center [353, 252] width 14 height 14
checkbox input "true"
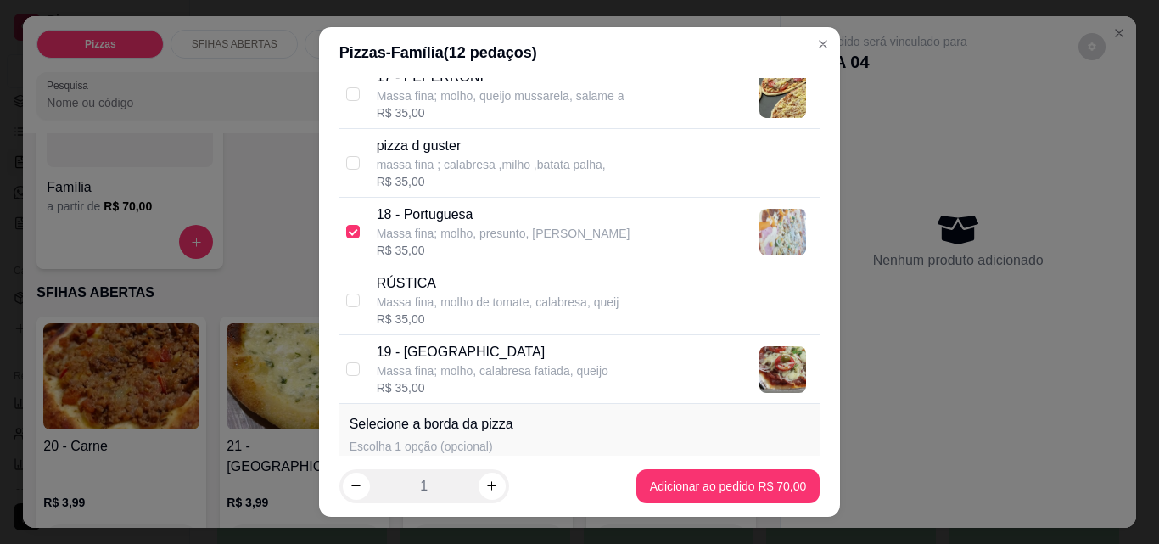
scroll to position [1528, 0]
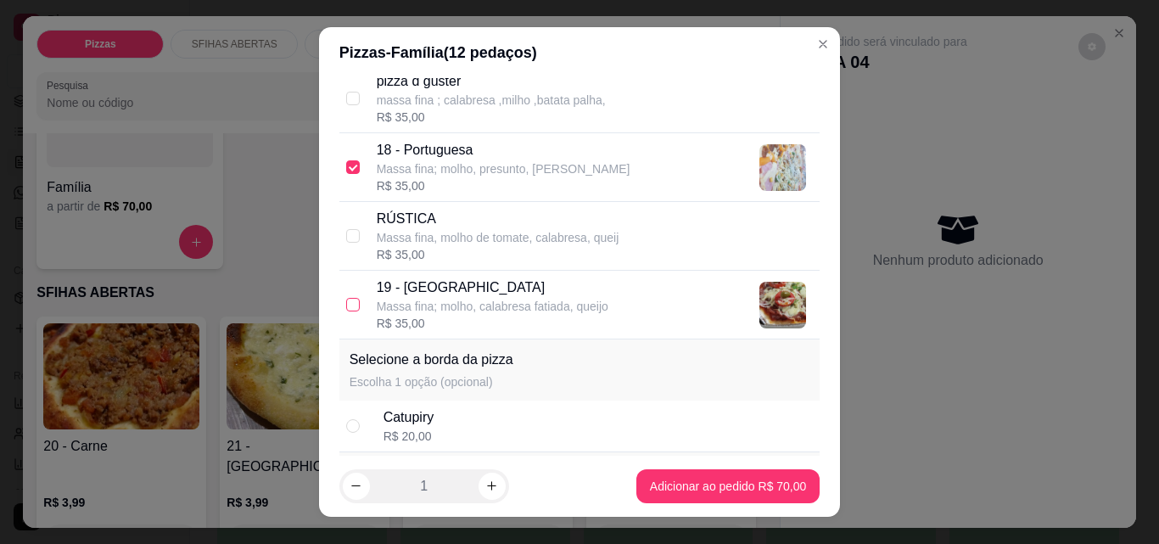
click at [346, 305] on input "checkbox" at bounding box center [353, 305] width 14 height 14
checkbox input "true"
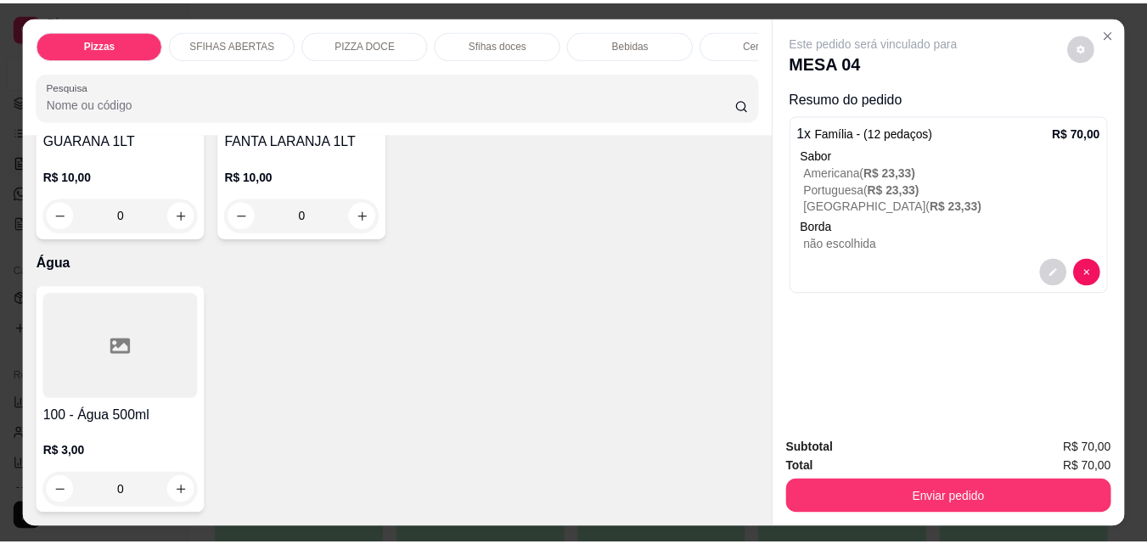
scroll to position [6111, 0]
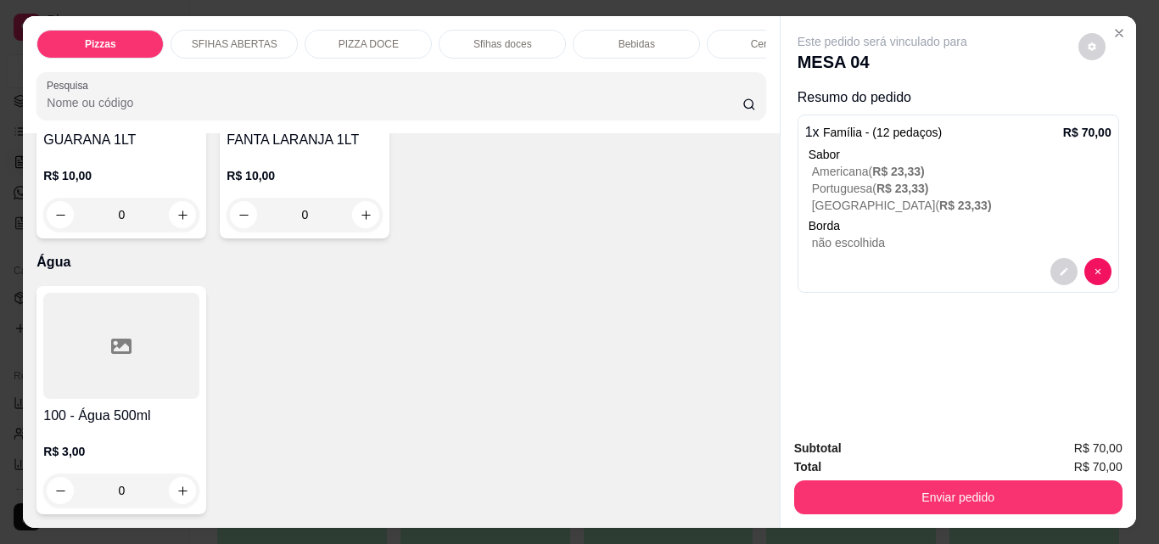
type input "1"
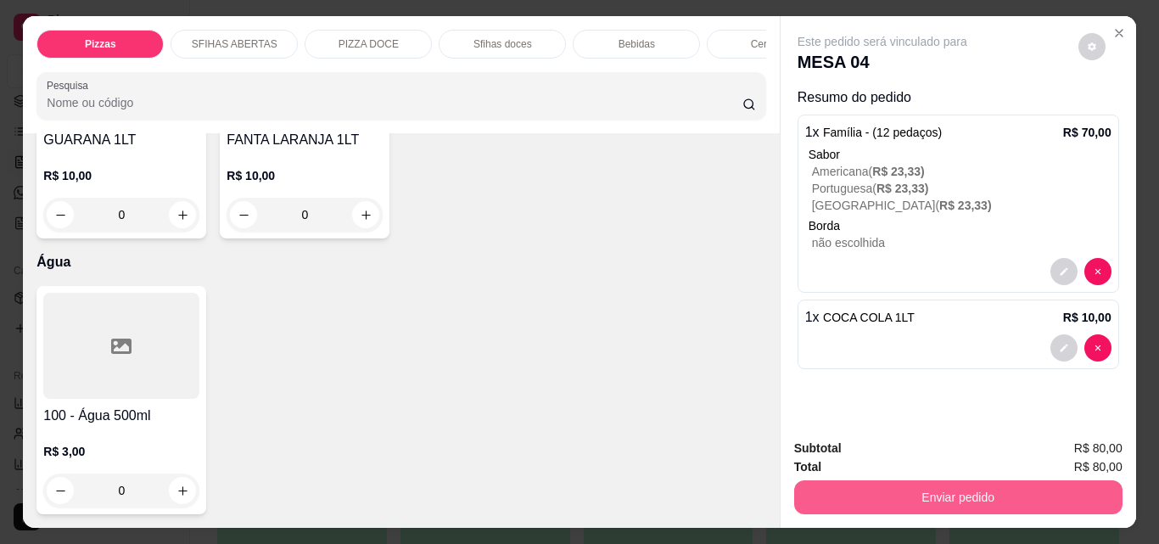
click at [833, 490] on button "Enviar pedido" at bounding box center [958, 497] width 328 height 34
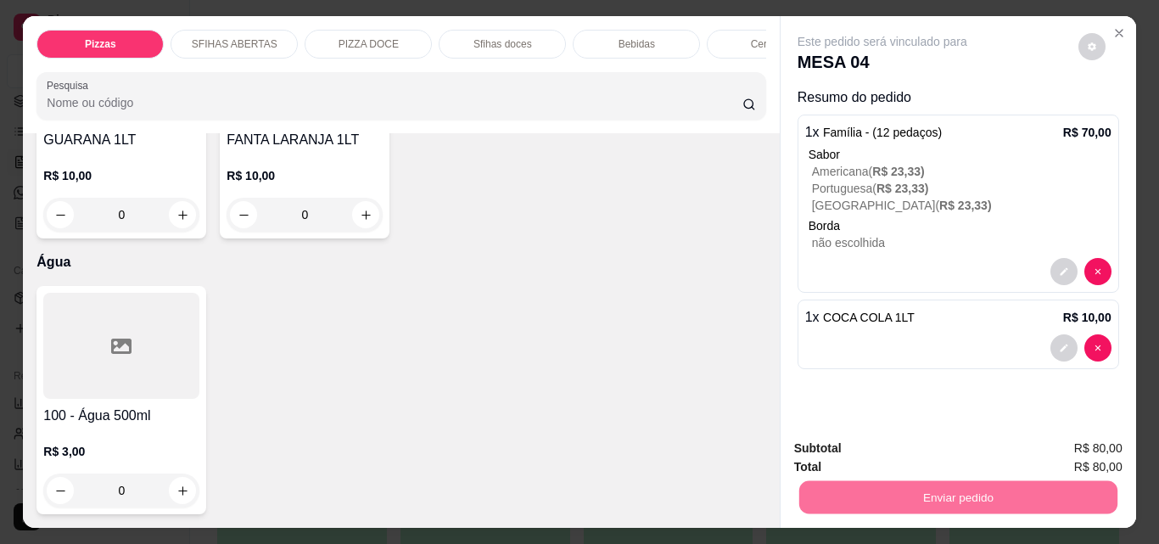
click at [833, 449] on button "Não registrar e enviar pedido" at bounding box center [902, 449] width 177 height 32
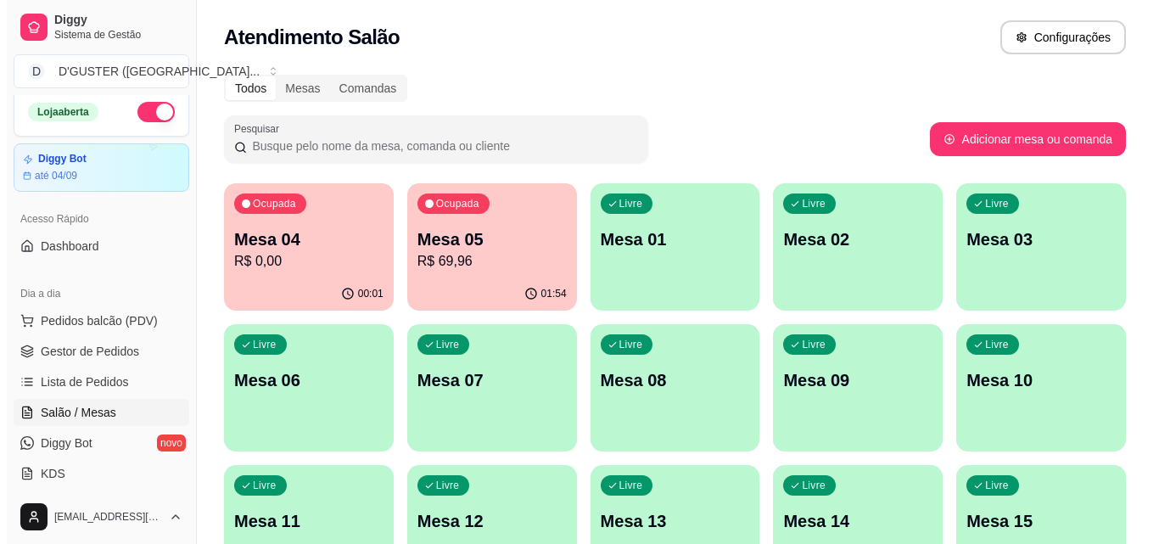
scroll to position [3, 0]
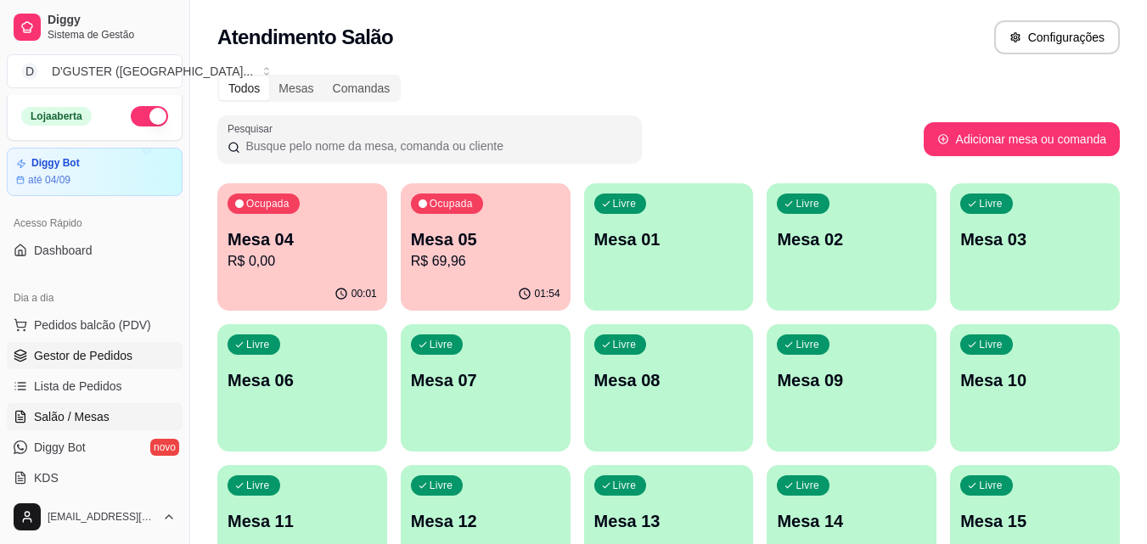
click at [111, 348] on span "Gestor de Pedidos" at bounding box center [83, 355] width 98 height 17
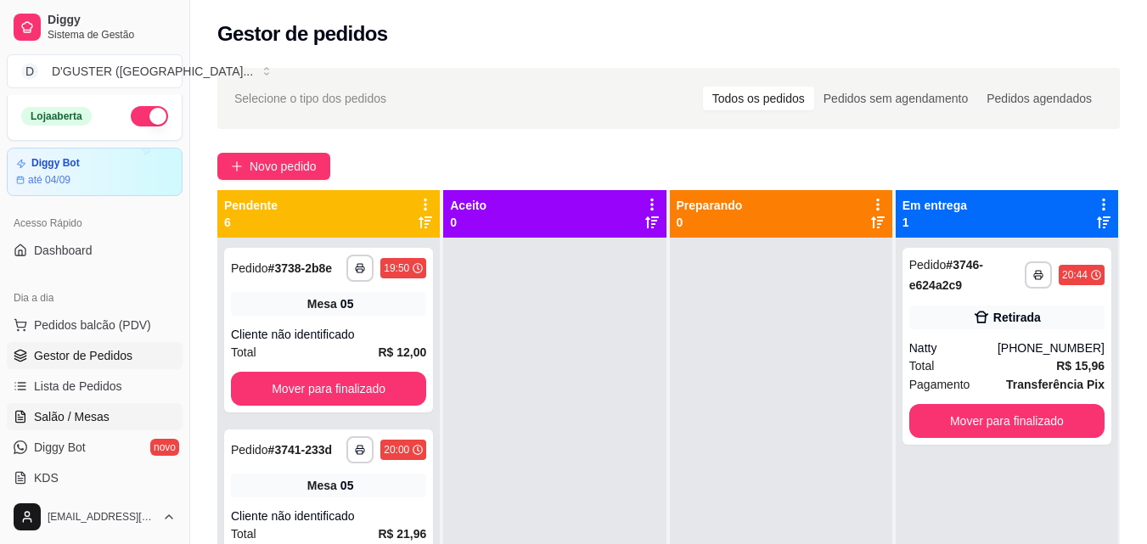
click at [69, 419] on span "Salão / Mesas" at bounding box center [72, 416] width 76 height 17
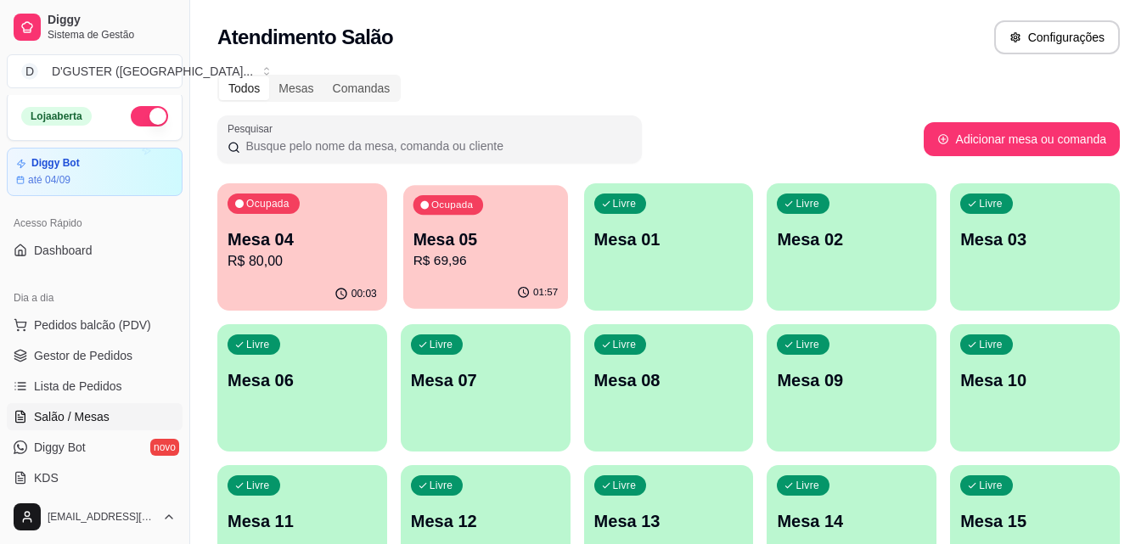
click at [474, 229] on p "Mesa 05" at bounding box center [484, 239] width 145 height 23
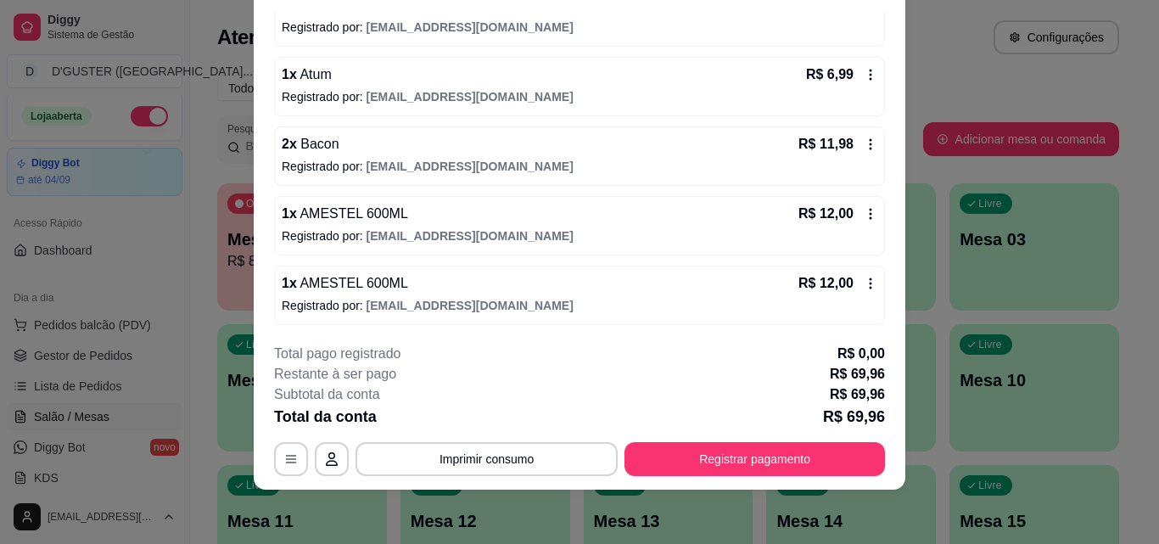
scroll to position [326, 0]
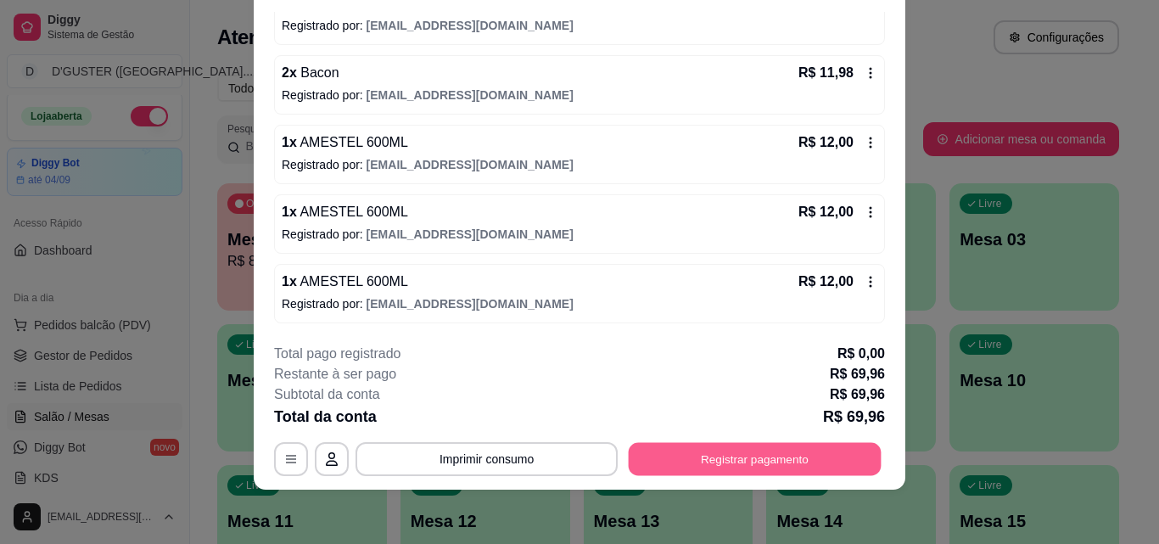
click at [804, 455] on button "Registrar pagamento" at bounding box center [755, 458] width 253 height 33
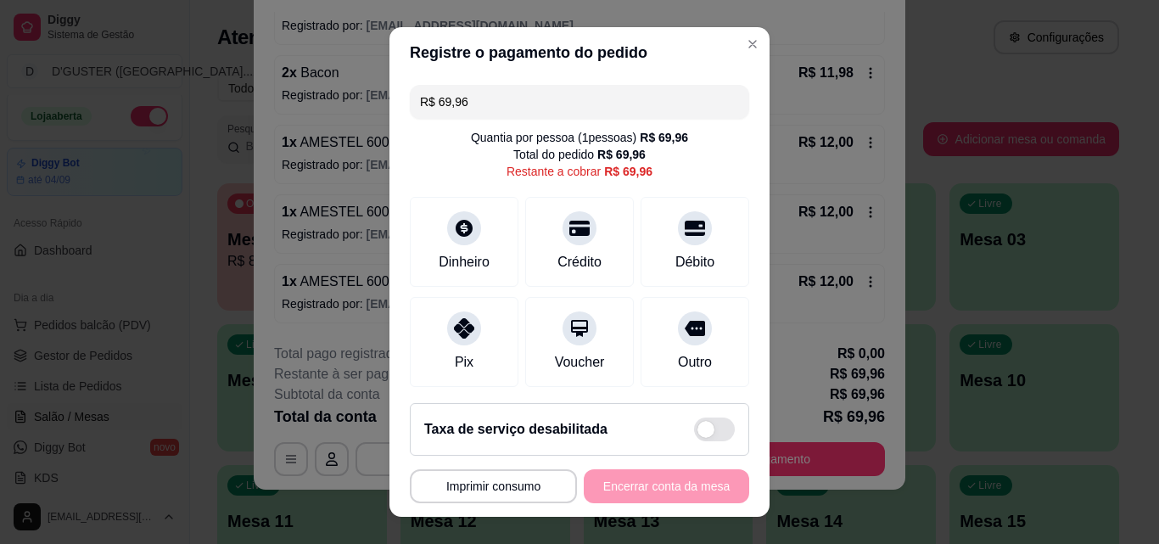
click at [577, 112] on input "R$ 69,96" at bounding box center [579, 102] width 319 height 34
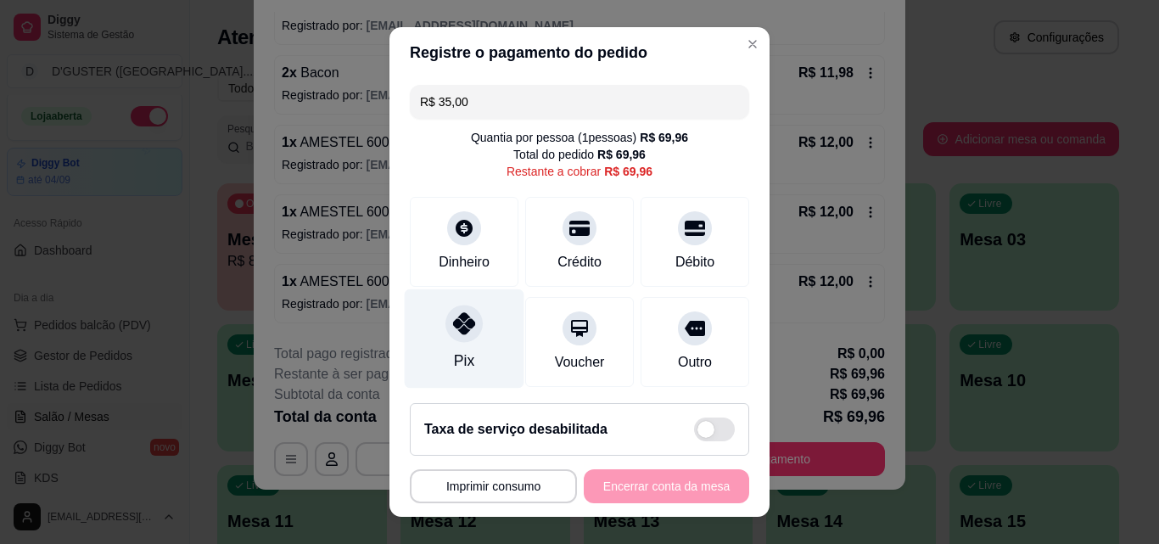
click at [457, 352] on div "Pix" at bounding box center [464, 361] width 20 height 22
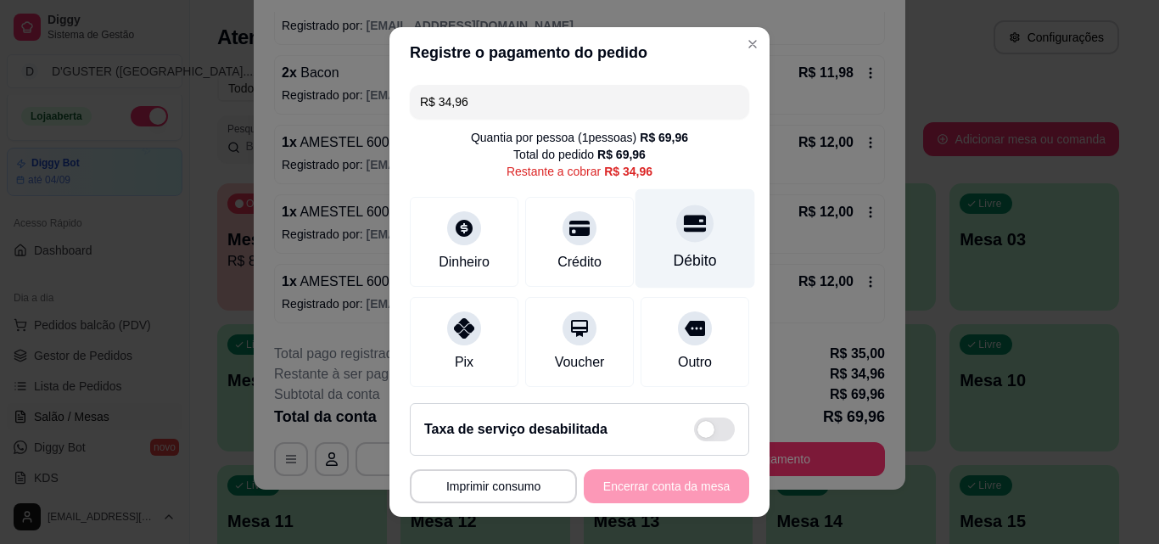
click at [674, 259] on div "Débito" at bounding box center [695, 261] width 43 height 22
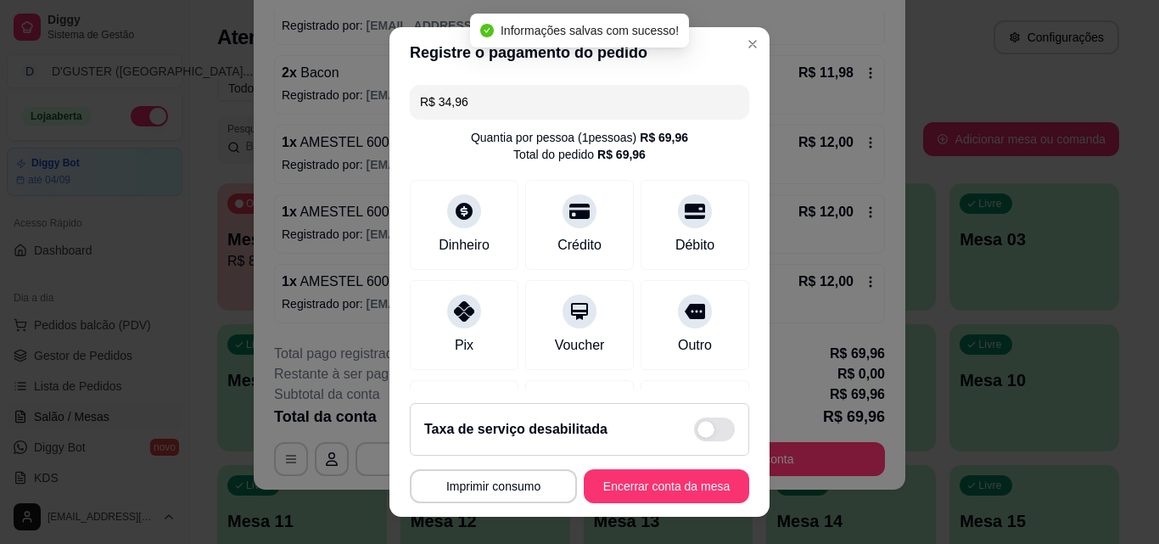
type input "R$ 0,00"
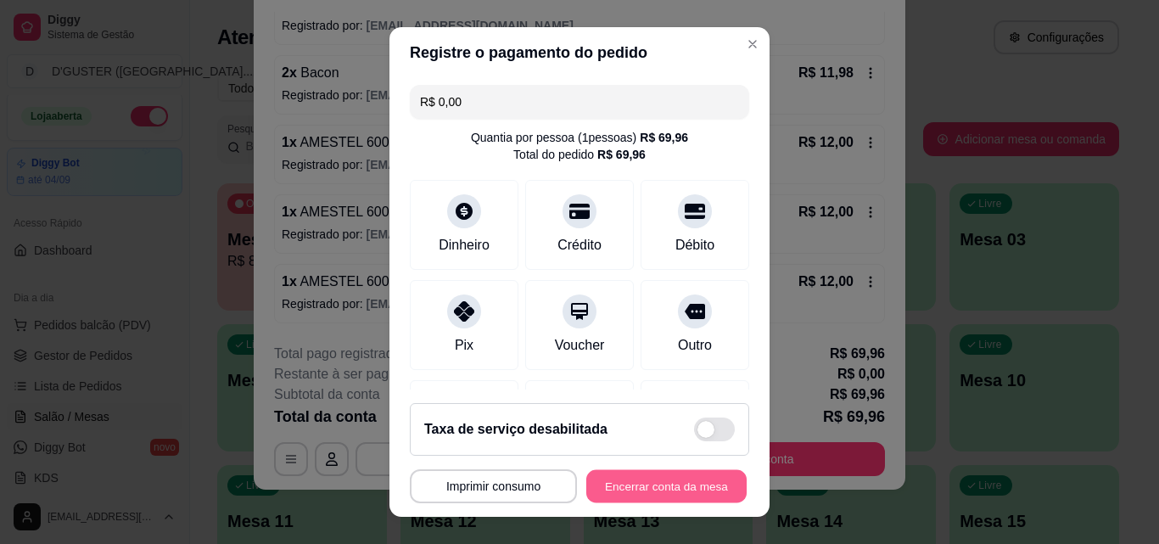
click at [704, 494] on button "Encerrar conta da mesa" at bounding box center [666, 486] width 160 height 33
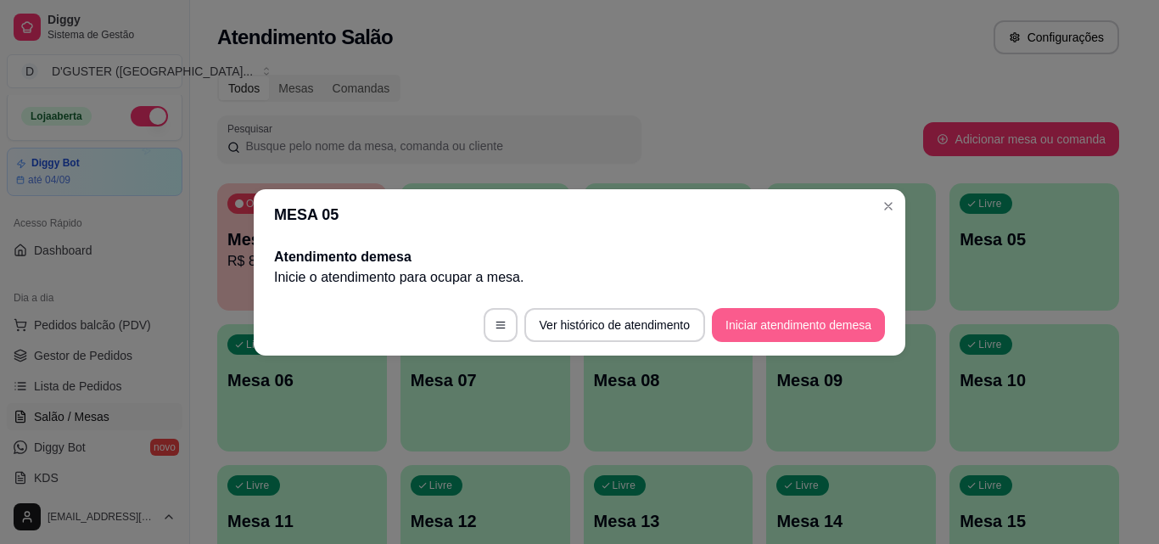
click at [848, 335] on button "Iniciar atendimento de mesa" at bounding box center [798, 325] width 173 height 34
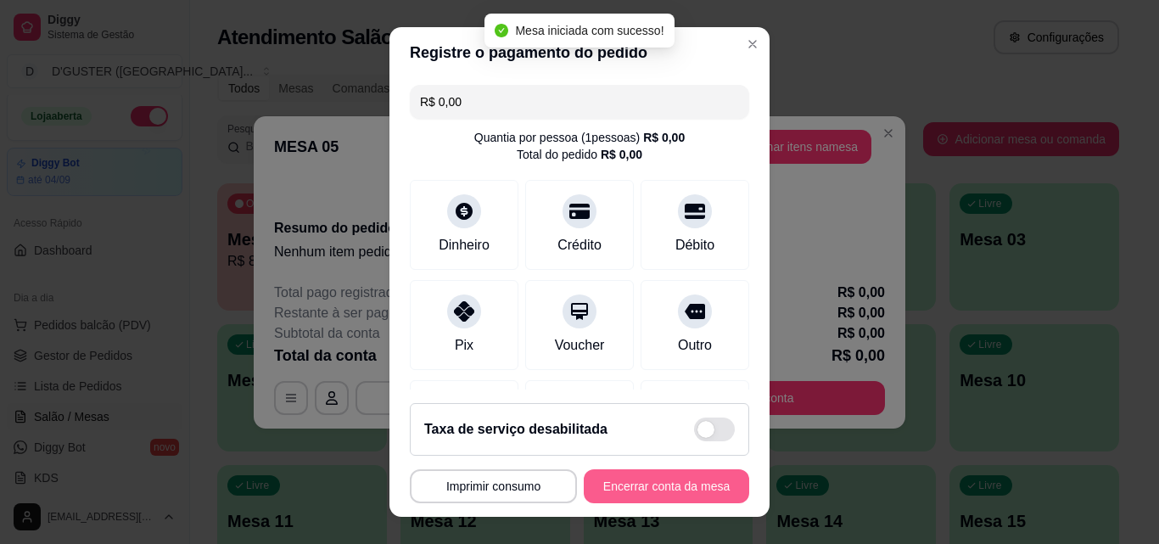
click at [676, 491] on button "Encerrar conta da mesa" at bounding box center [666, 486] width 165 height 34
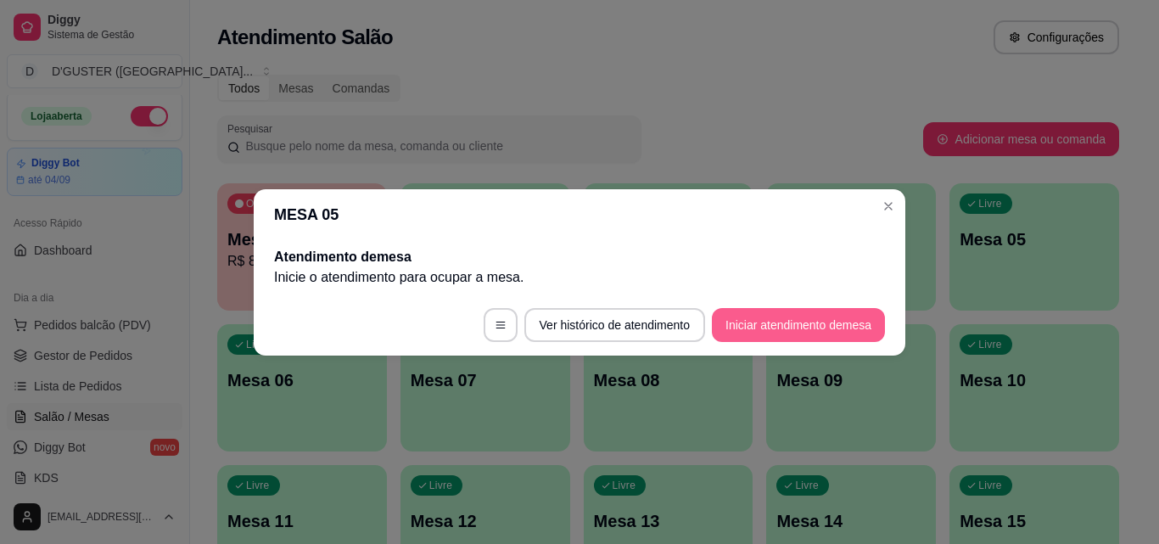
click at [786, 322] on button "Iniciar atendimento de mesa" at bounding box center [798, 325] width 173 height 34
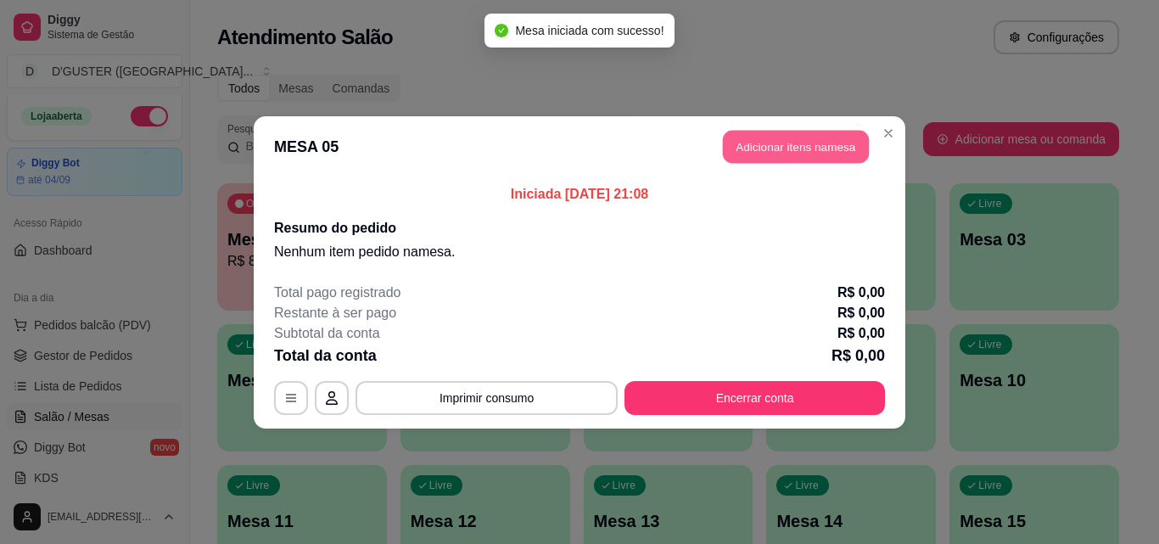
click at [794, 142] on button "Adicionar itens na mesa" at bounding box center [796, 146] width 146 height 33
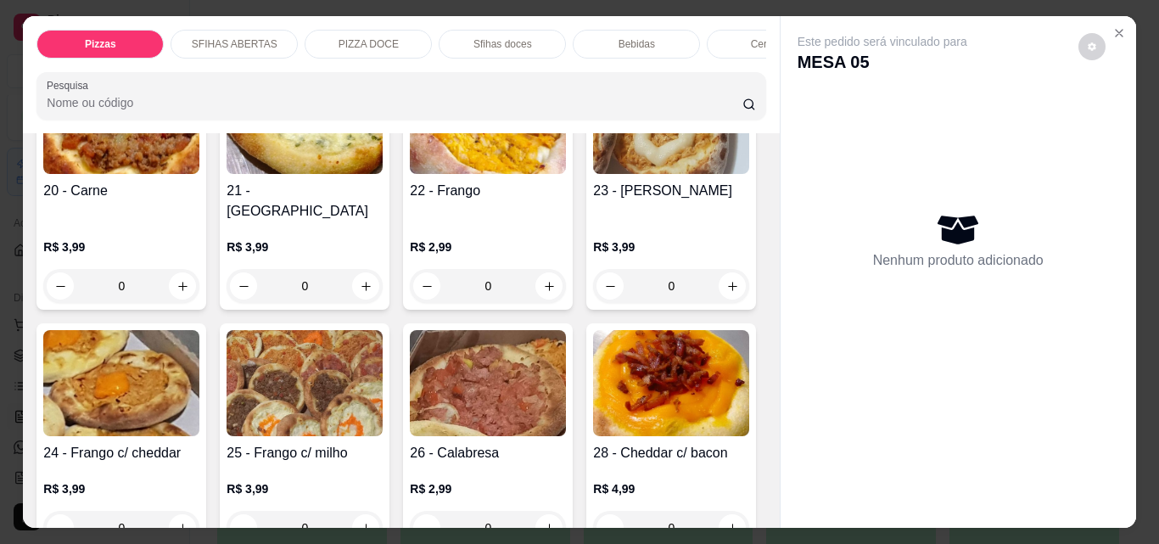
scroll to position [679, 0]
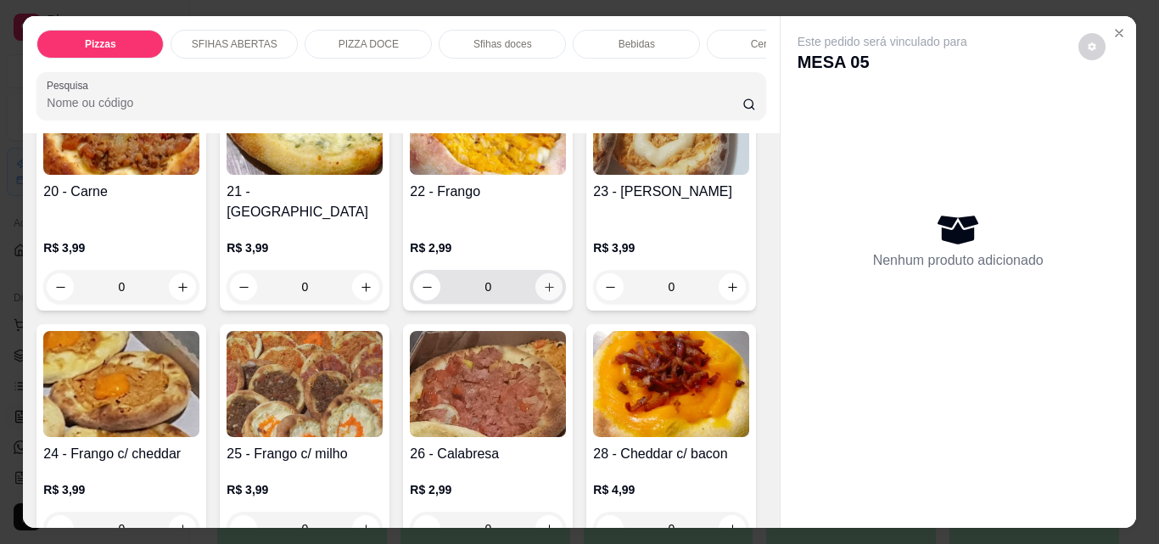
click at [547, 281] on icon "increase-product-quantity" at bounding box center [549, 287] width 13 height 13
type input "1"
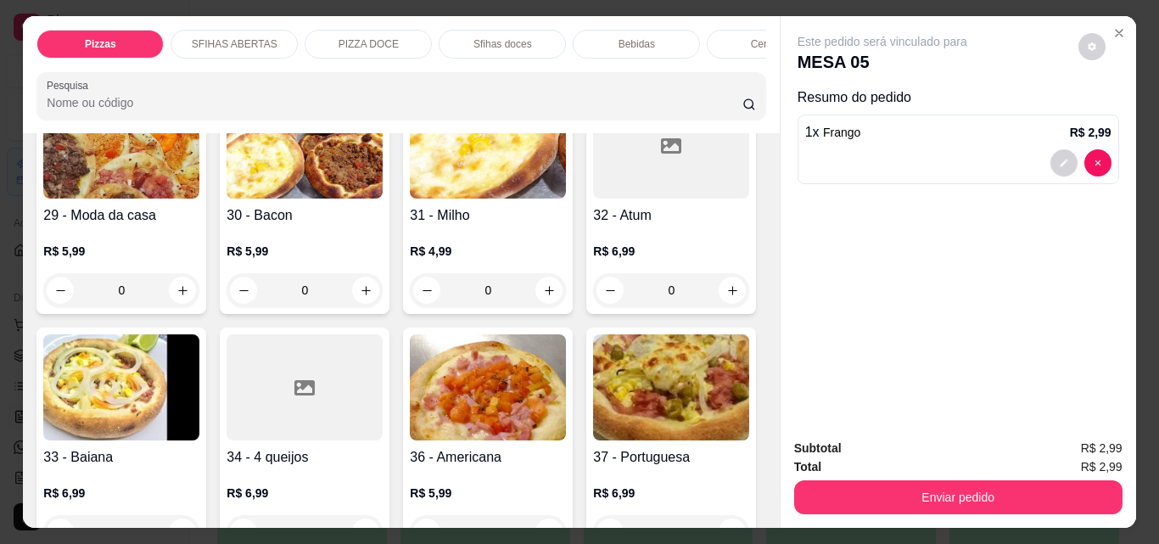
scroll to position [1188, 0]
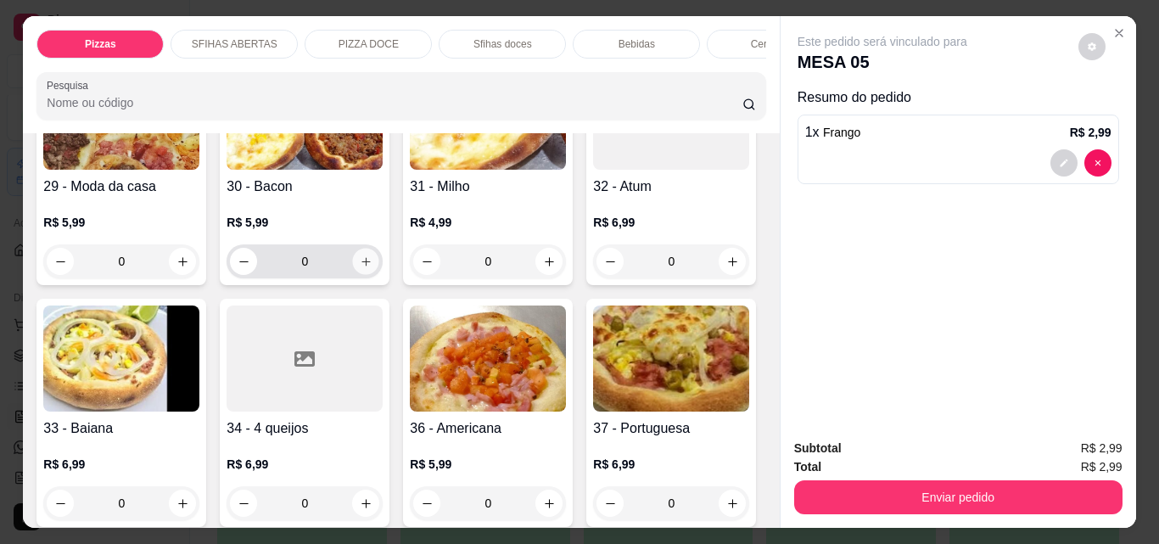
click at [353, 275] on button "increase-product-quantity" at bounding box center [366, 262] width 26 height 26
type input "1"
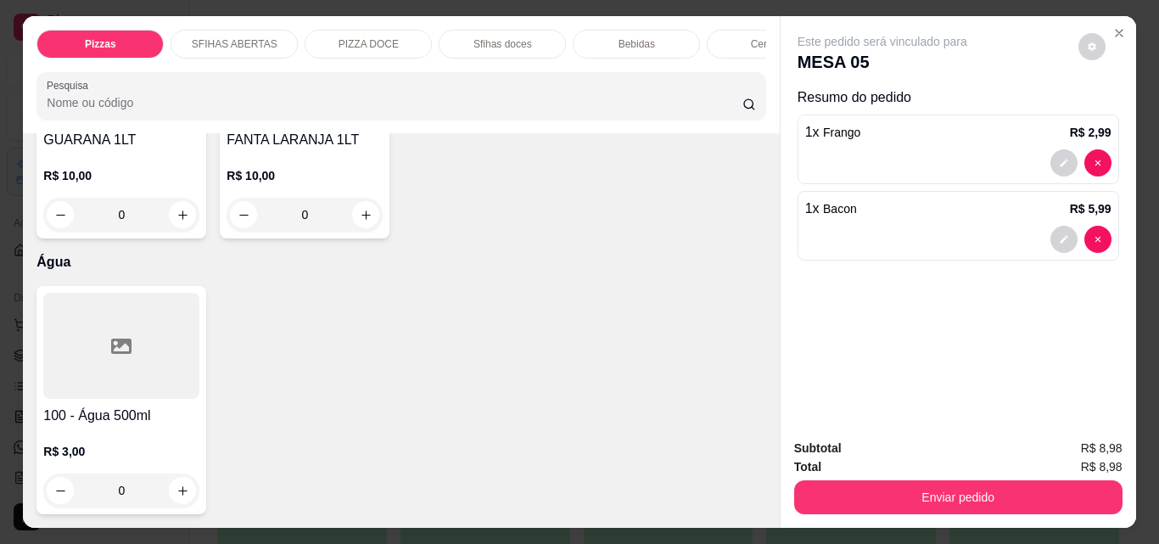
scroll to position [5856, 0]
type input "1"
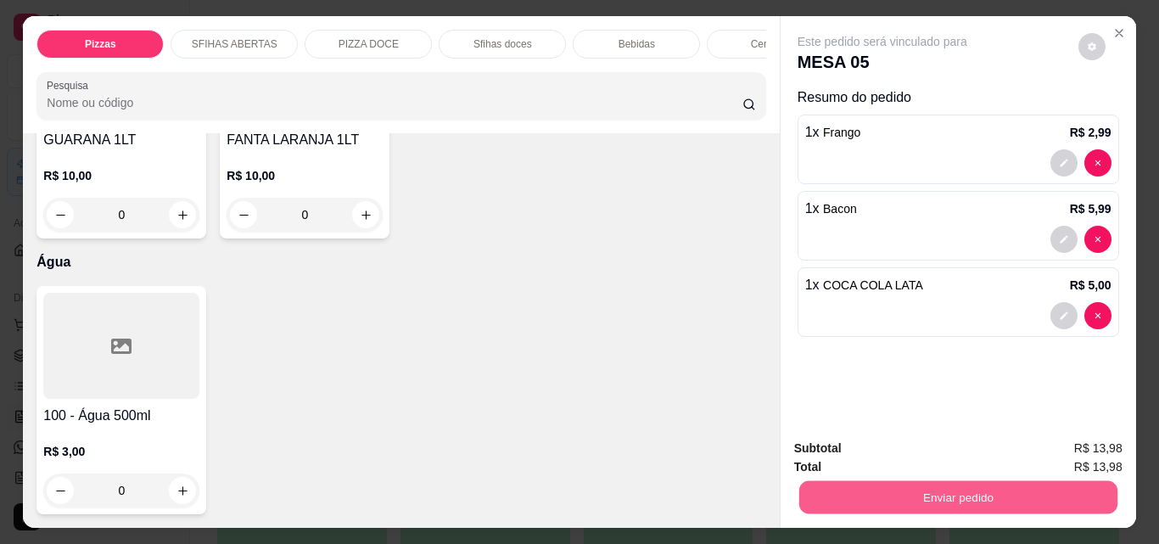
click at [996, 487] on button "Enviar pedido" at bounding box center [958, 496] width 318 height 33
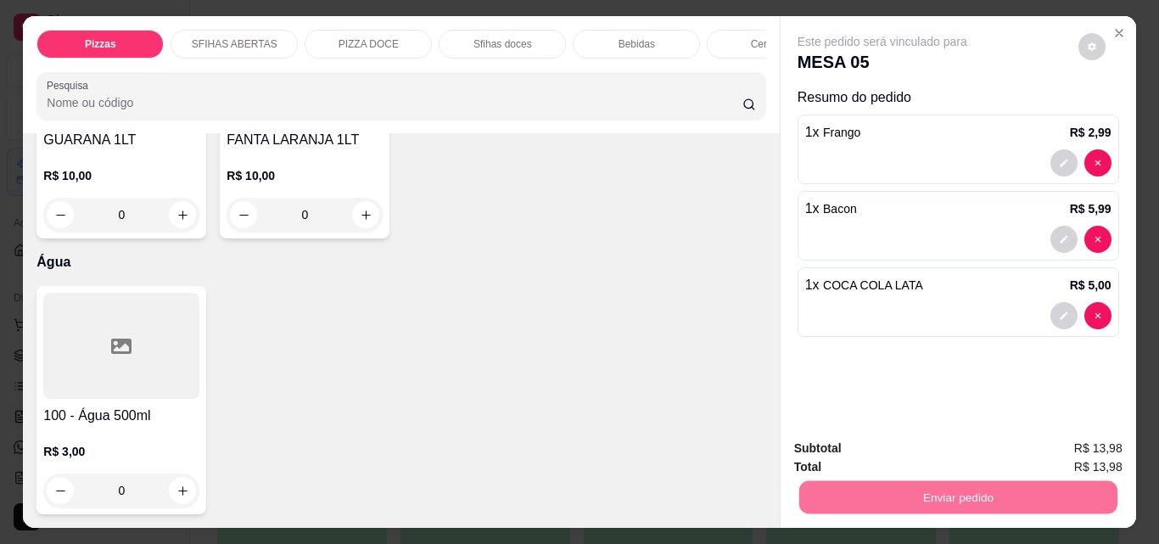
click at [882, 449] on button "Não registrar e enviar pedido" at bounding box center [901, 448] width 171 height 31
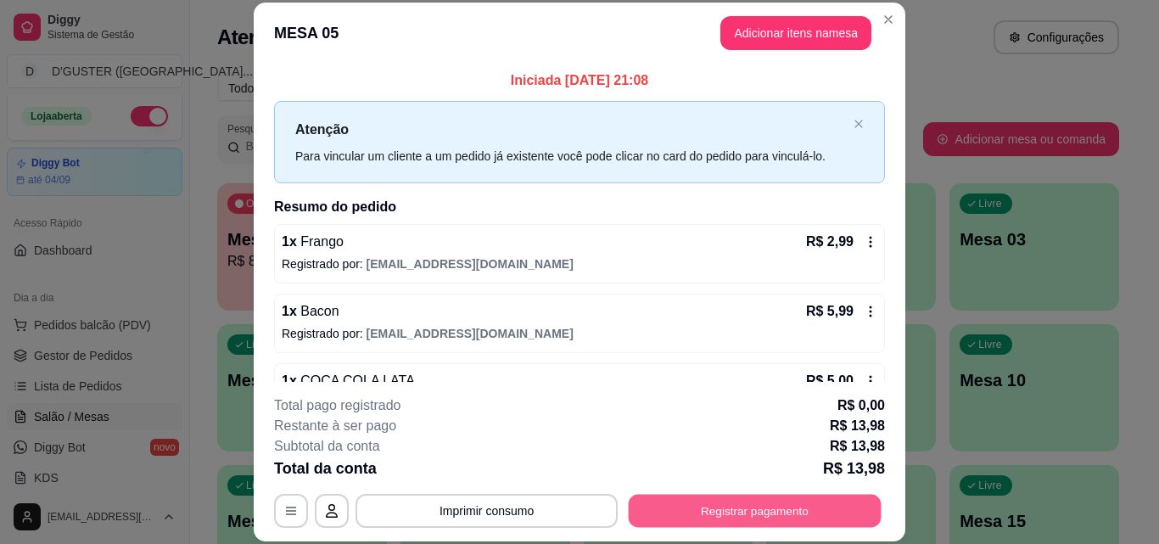
click at [787, 517] on button "Registrar pagamento" at bounding box center [755, 510] width 253 height 33
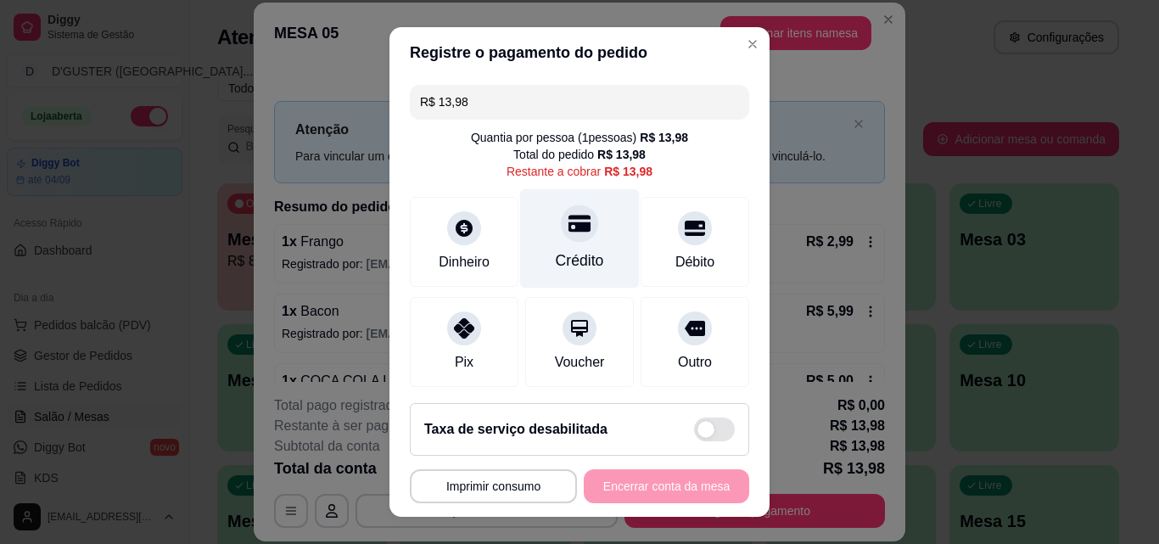
click at [577, 238] on div "Crédito" at bounding box center [580, 238] width 120 height 99
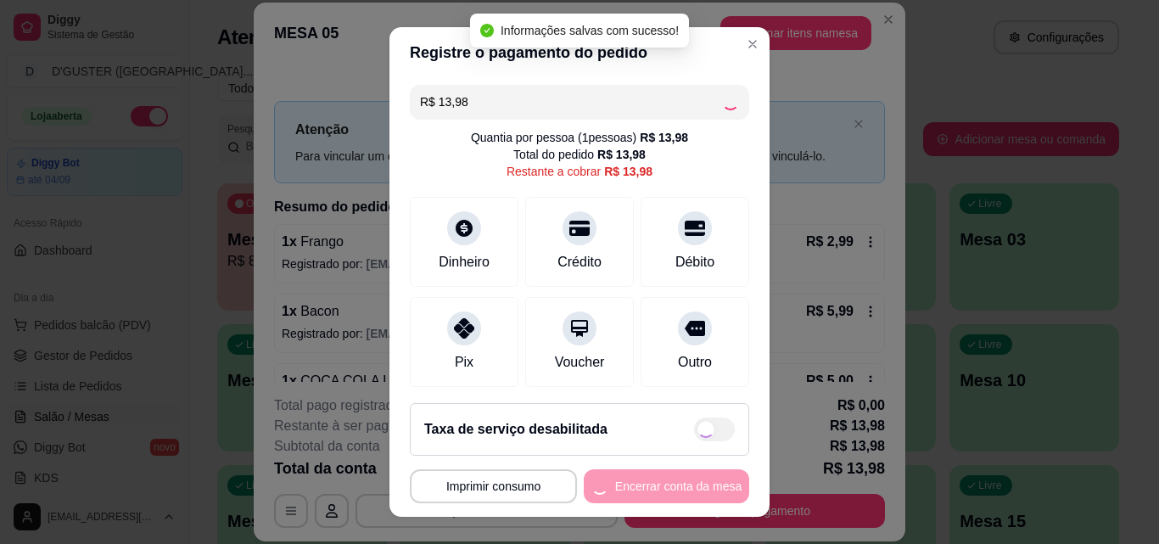
type input "R$ 0,00"
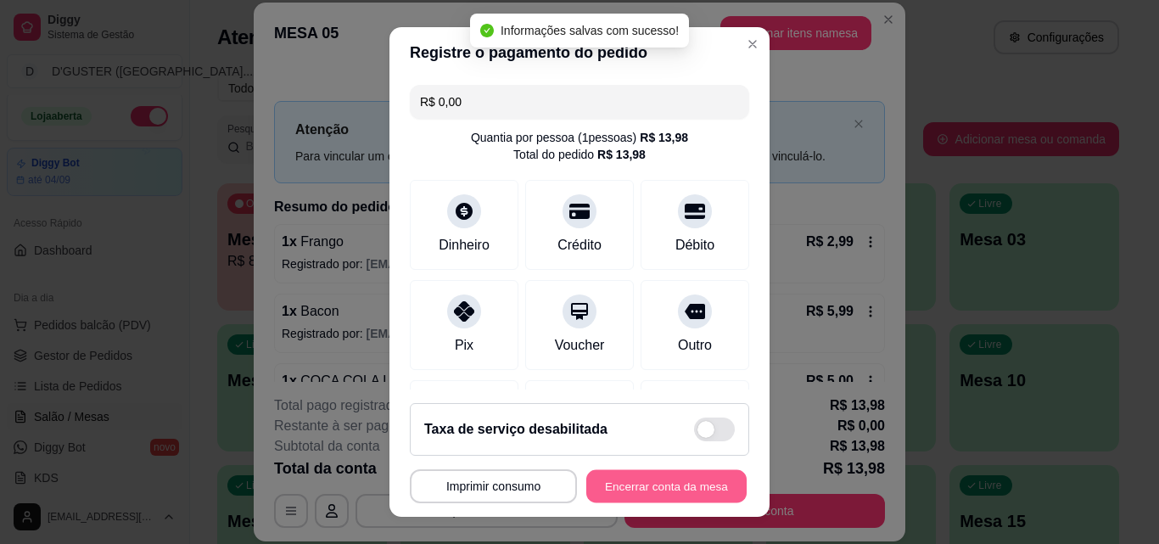
click at [677, 486] on button "Encerrar conta da mesa" at bounding box center [666, 486] width 160 height 33
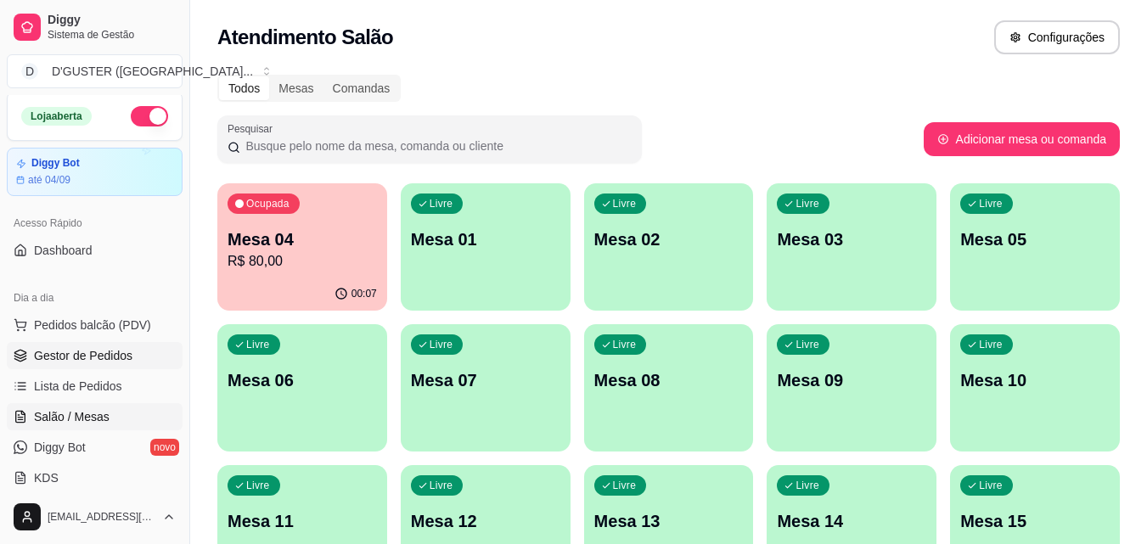
click at [65, 347] on span "Gestor de Pedidos" at bounding box center [83, 355] width 98 height 17
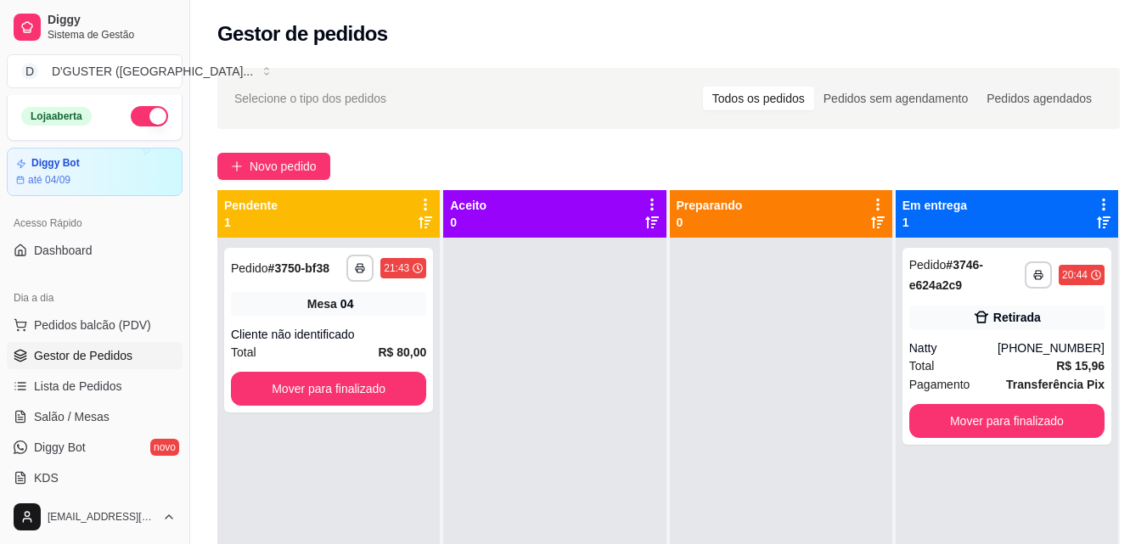
click at [7, 342] on link "Gestor de Pedidos" at bounding box center [95, 355] width 176 height 27
click at [72, 413] on span "Salão / Mesas" at bounding box center [72, 416] width 76 height 17
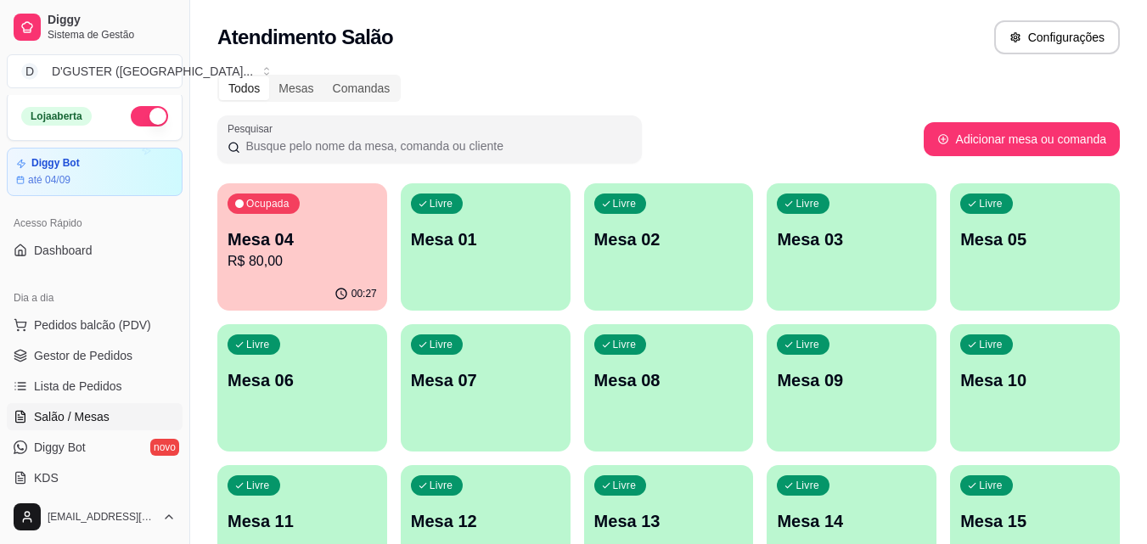
click at [65, 413] on span "Salão / Mesas" at bounding box center [72, 416] width 76 height 17
click at [275, 256] on p "R$ 80,00" at bounding box center [302, 261] width 145 height 20
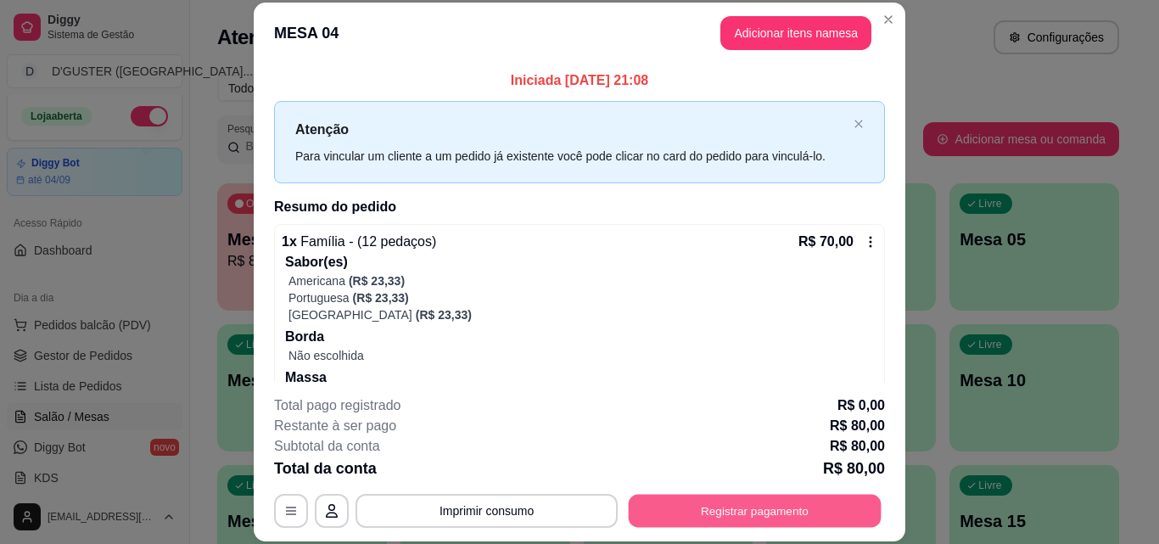
click at [767, 513] on button "Registrar pagamento" at bounding box center [755, 510] width 253 height 33
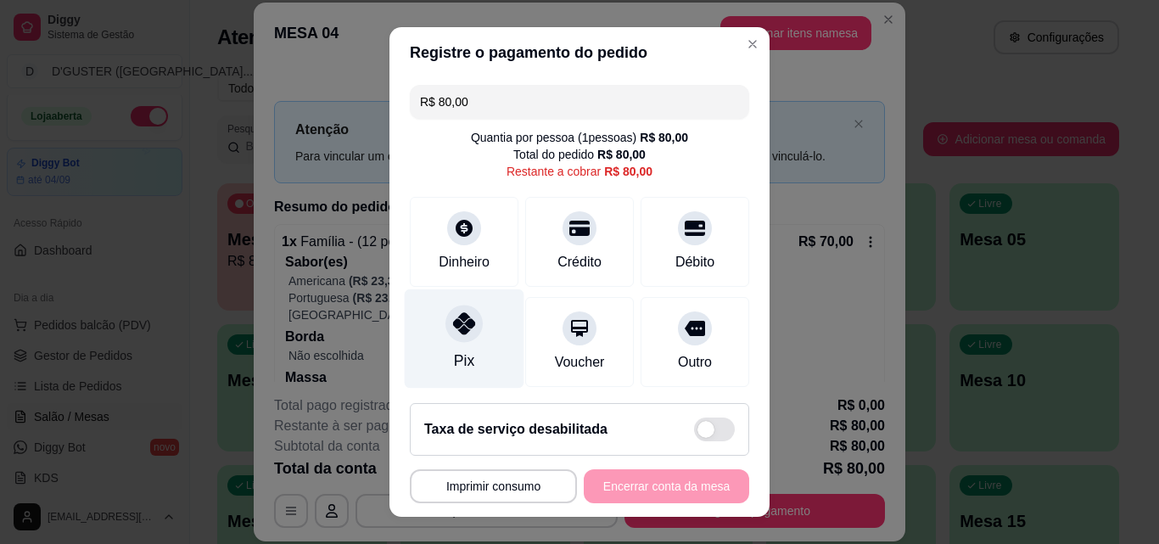
click at [453, 340] on div at bounding box center [464, 323] width 37 height 37
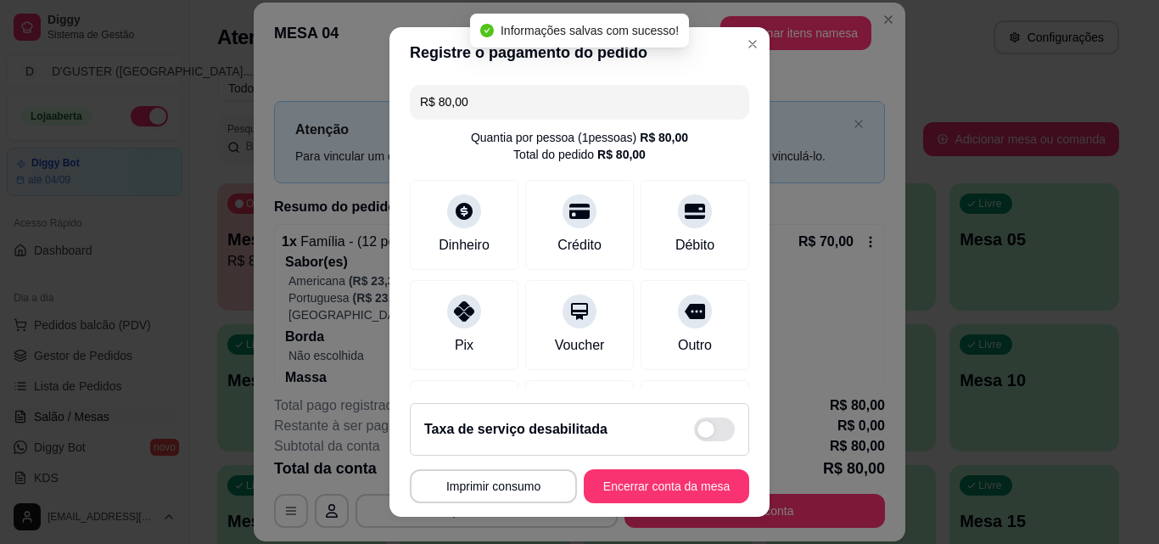
type input "R$ 0,00"
click at [642, 490] on button "Encerrar conta da mesa" at bounding box center [666, 486] width 165 height 34
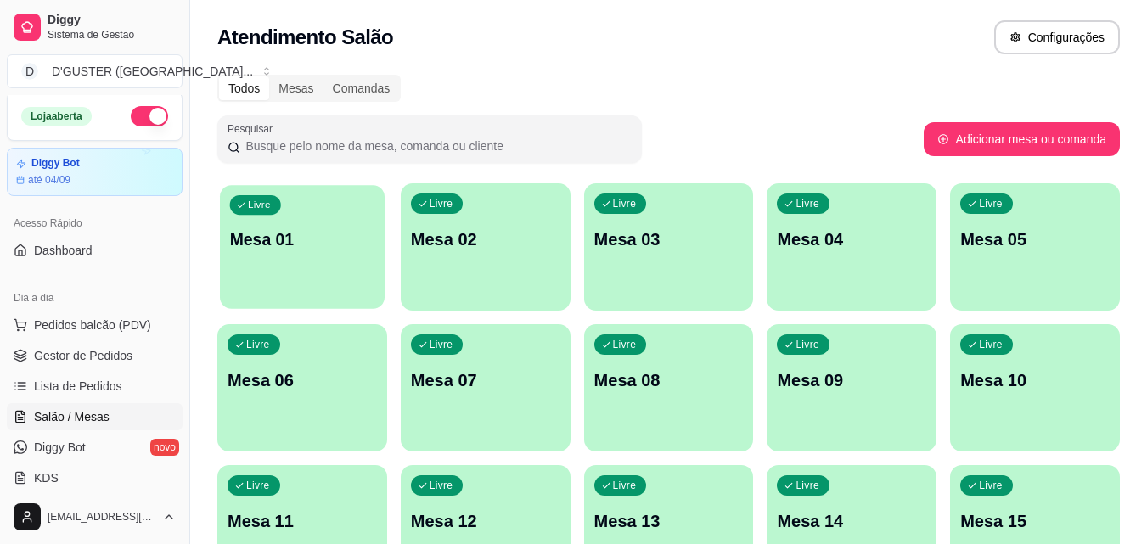
click at [264, 261] on div "Livre Mesa 01" at bounding box center [302, 237] width 165 height 104
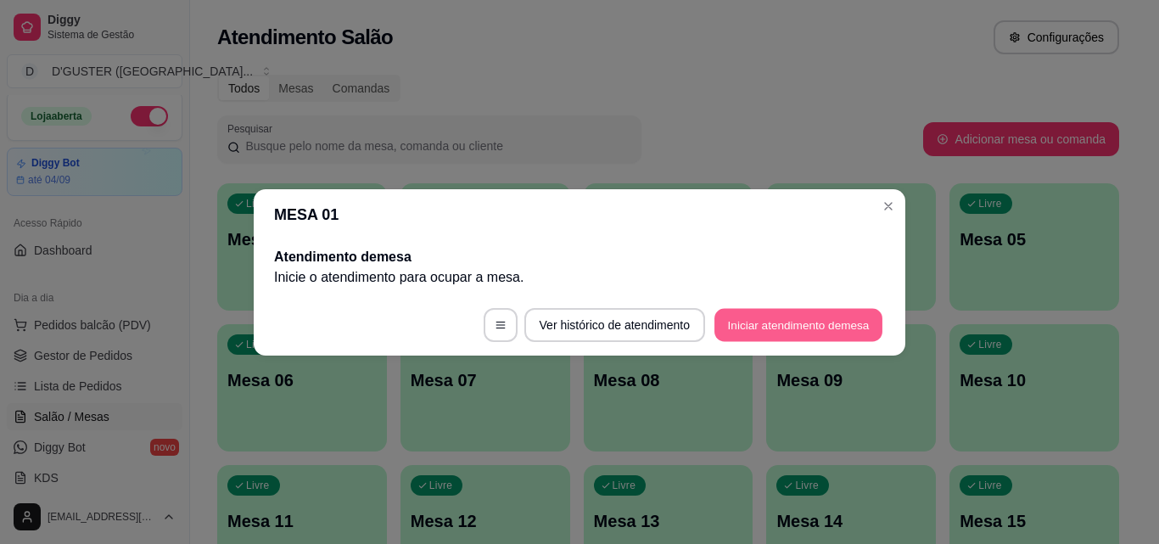
click at [797, 334] on button "Iniciar atendimento de mesa" at bounding box center [799, 324] width 168 height 33
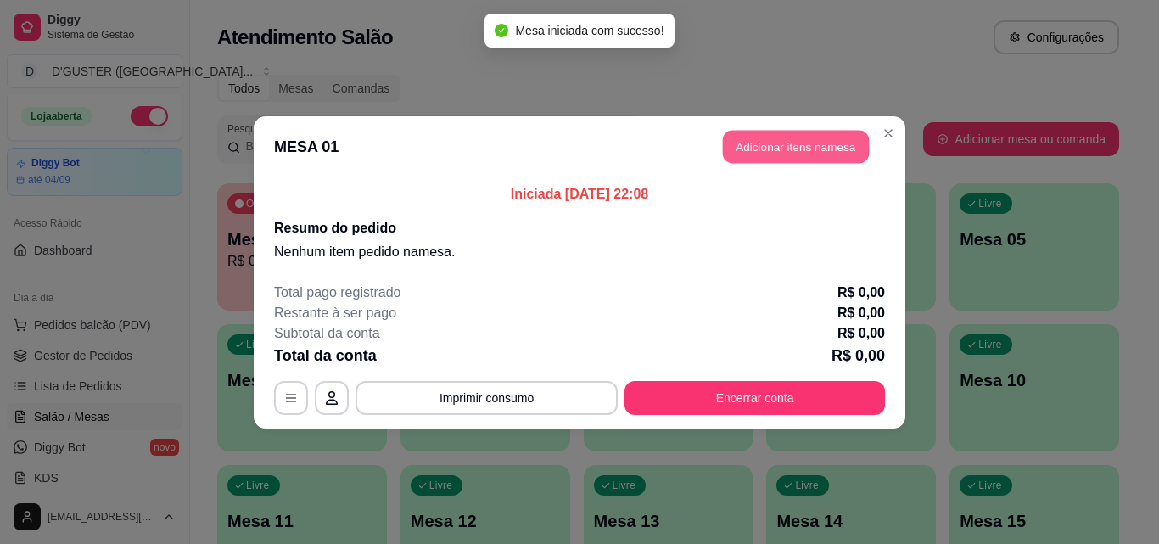
click at [749, 142] on button "Adicionar itens na mesa" at bounding box center [796, 146] width 146 height 33
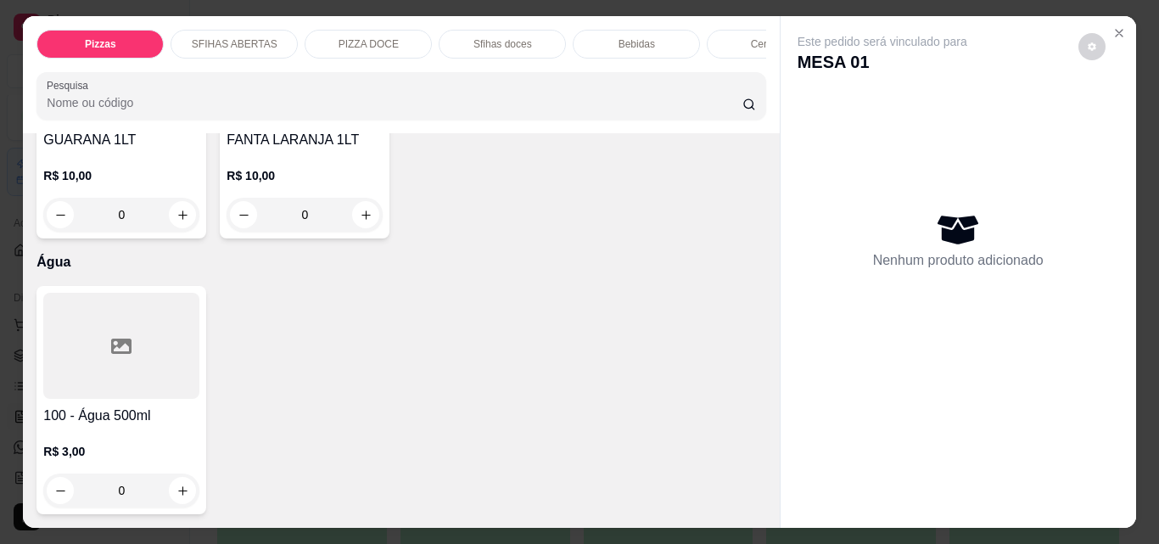
scroll to position [5432, 0]
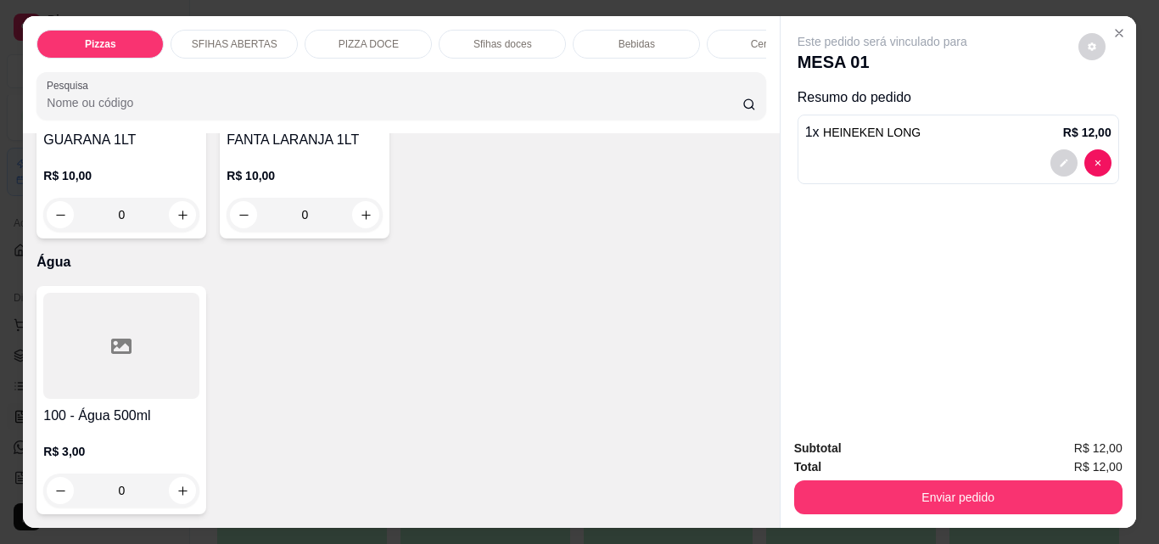
scroll to position [5433, 0]
type input "2"
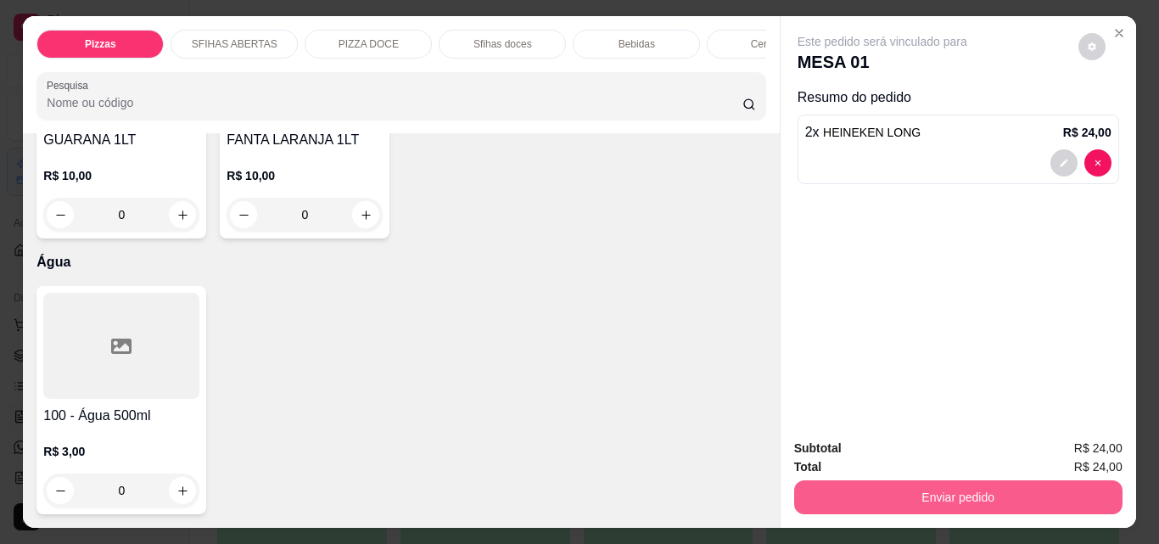
click at [986, 499] on button "Enviar pedido" at bounding box center [958, 497] width 328 height 34
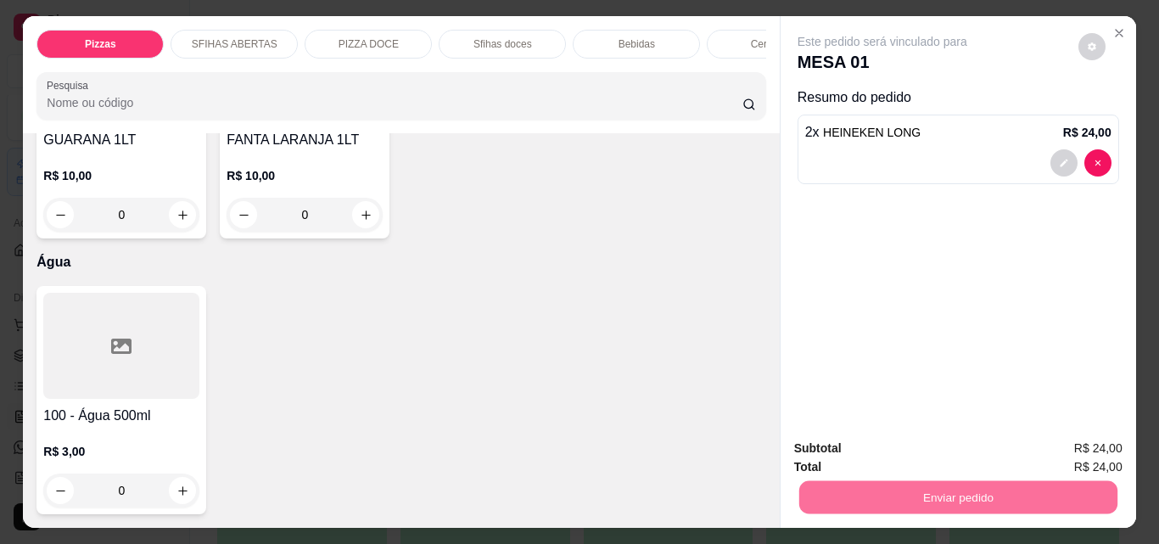
click at [933, 443] on button "Não registrar e enviar pedido" at bounding box center [901, 448] width 171 height 31
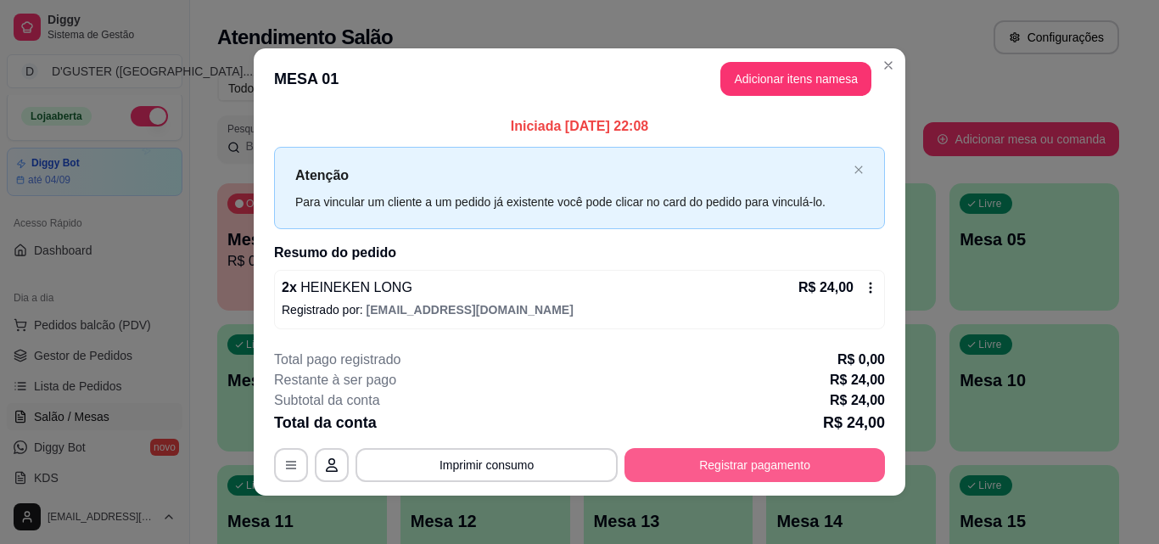
click at [678, 468] on button "Registrar pagamento" at bounding box center [755, 465] width 261 height 34
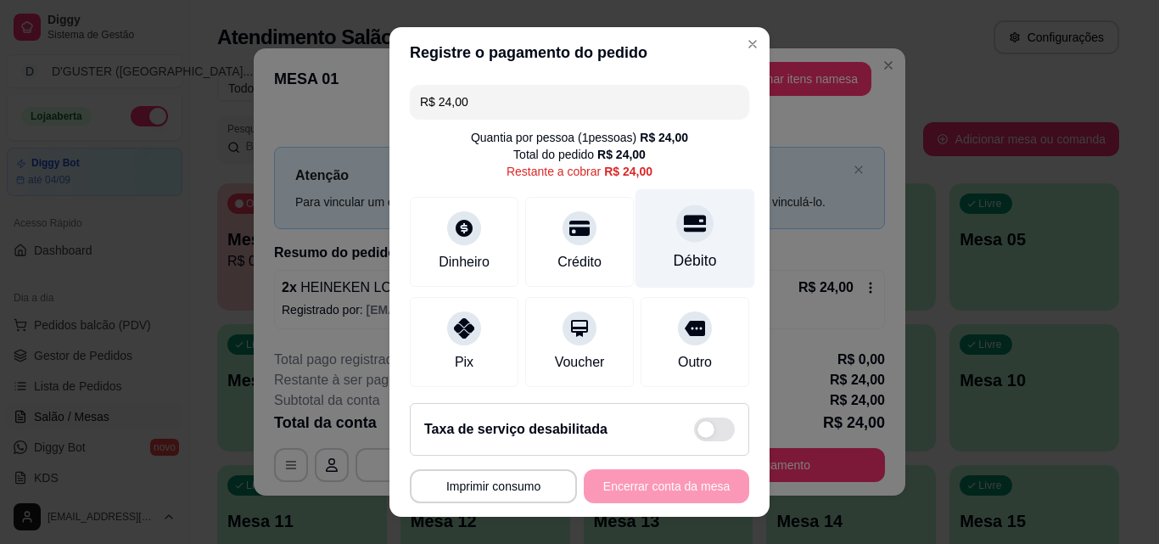
click at [694, 243] on div "Débito" at bounding box center [696, 238] width 120 height 99
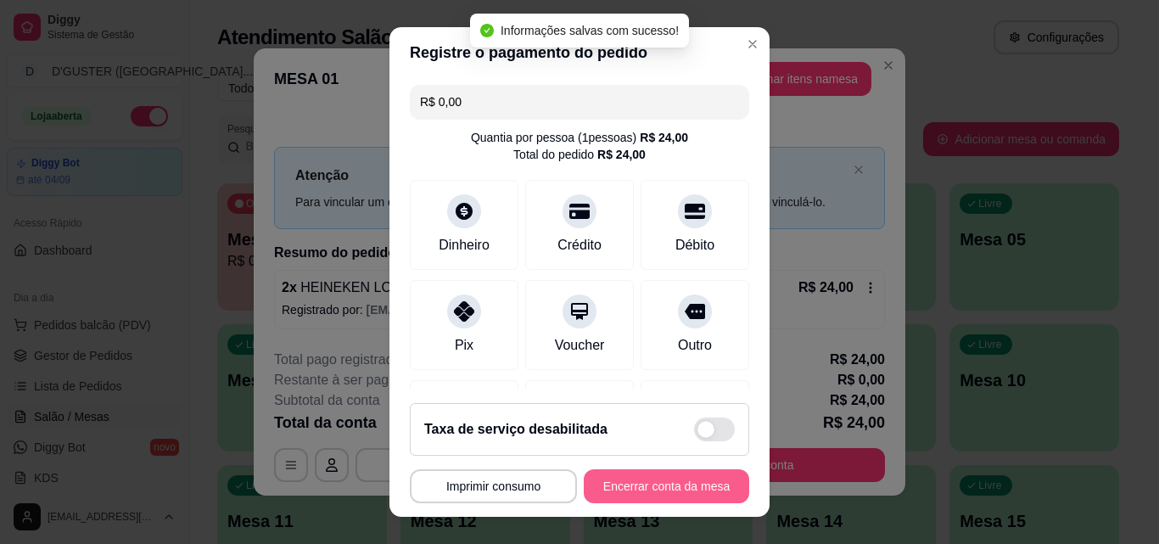
type input "R$ 0,00"
click at [677, 495] on button "Encerrar conta da mesa" at bounding box center [666, 486] width 165 height 34
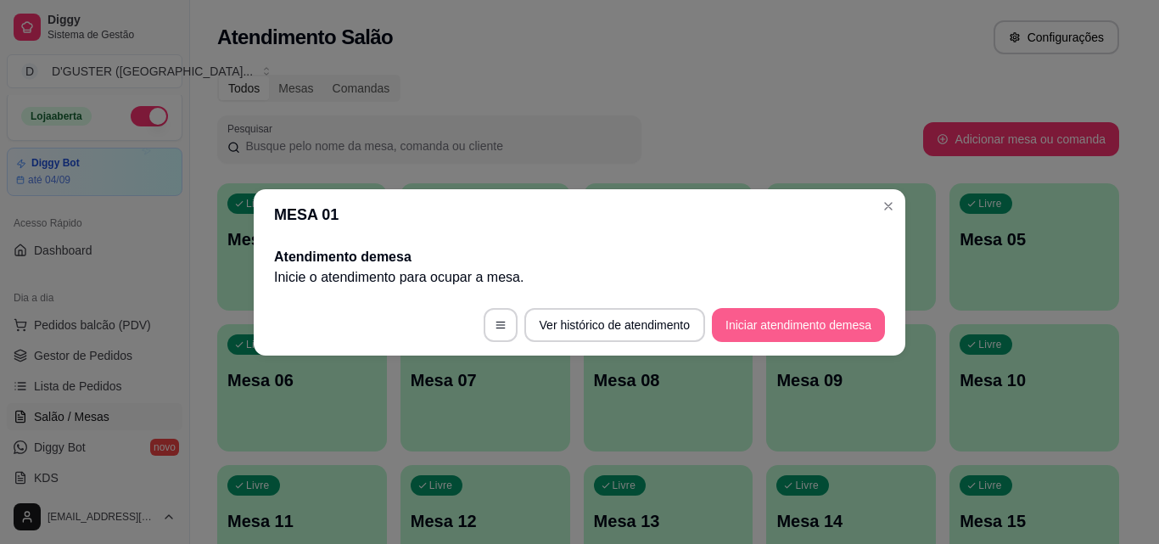
click at [804, 317] on button "Iniciar atendimento de mesa" at bounding box center [798, 325] width 173 height 34
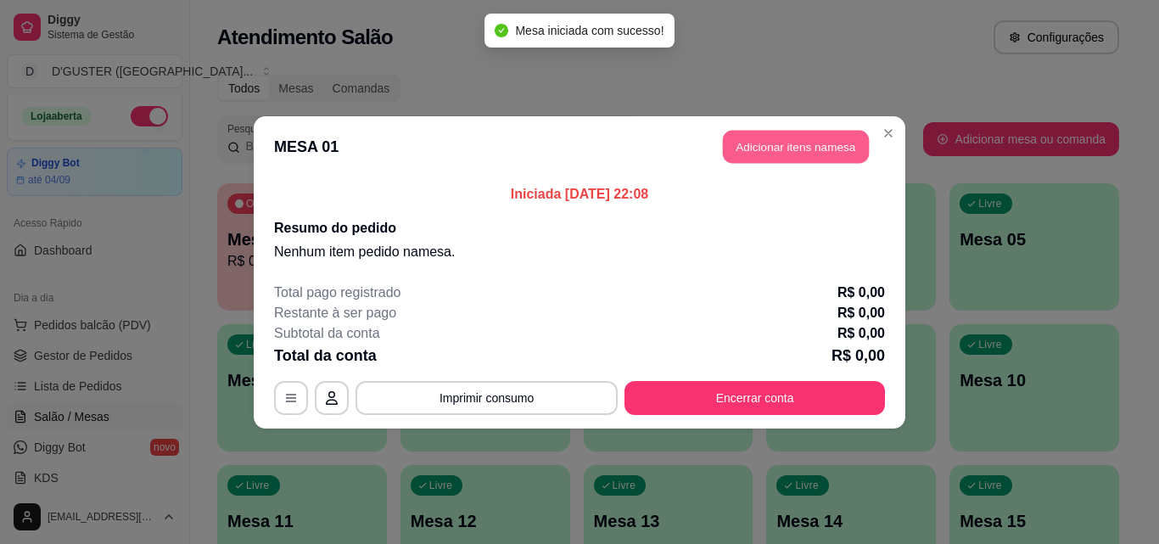
click at [820, 145] on button "Adicionar itens na mesa" at bounding box center [796, 146] width 146 height 33
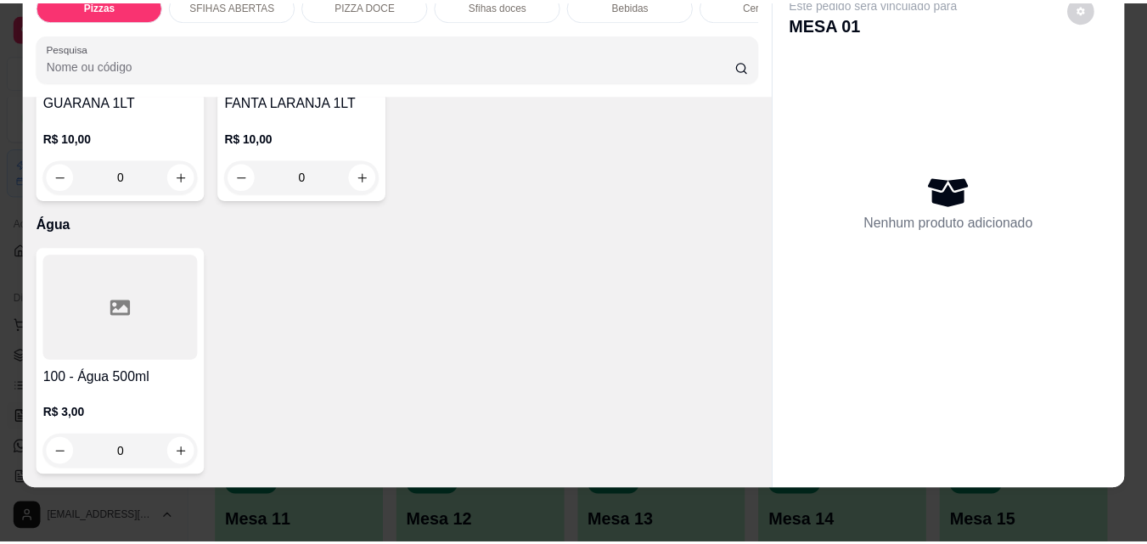
scroll to position [44, 0]
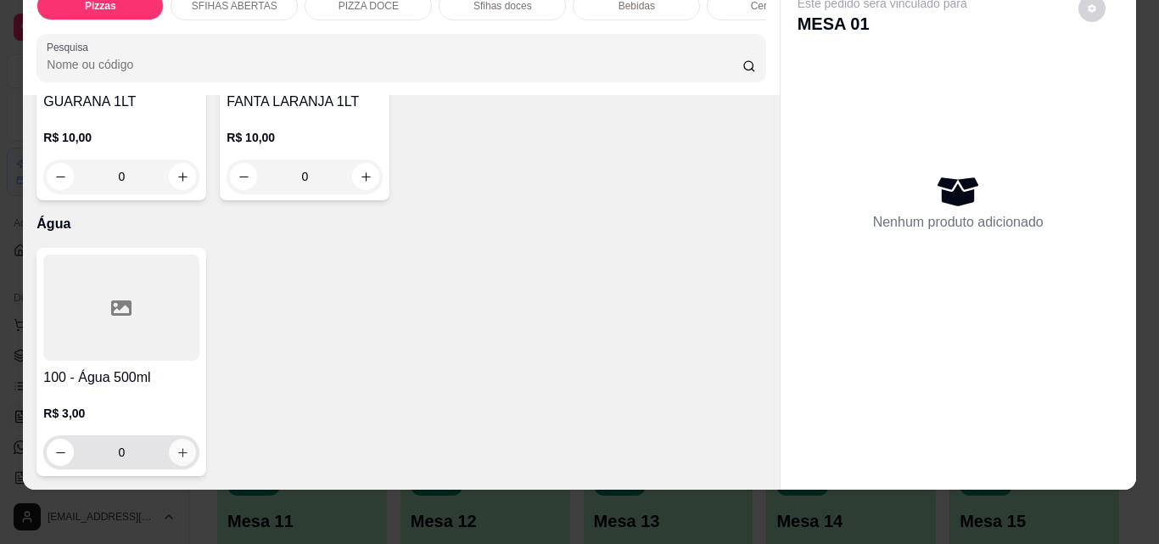
click at [184, 440] on button "increase-product-quantity" at bounding box center [182, 452] width 27 height 27
type input "1"
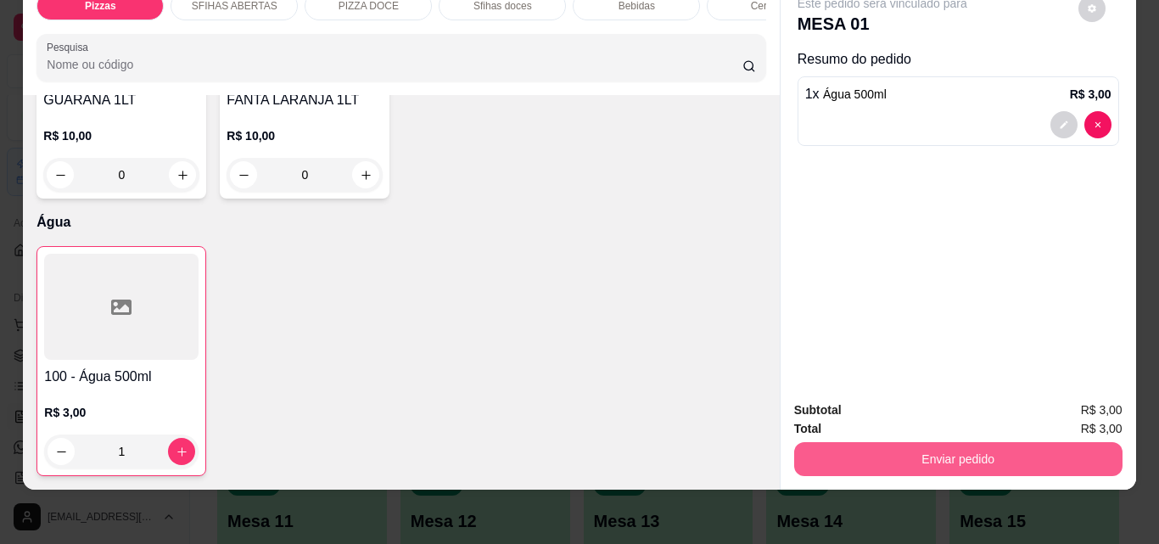
click at [890, 442] on button "Enviar pedido" at bounding box center [958, 459] width 328 height 34
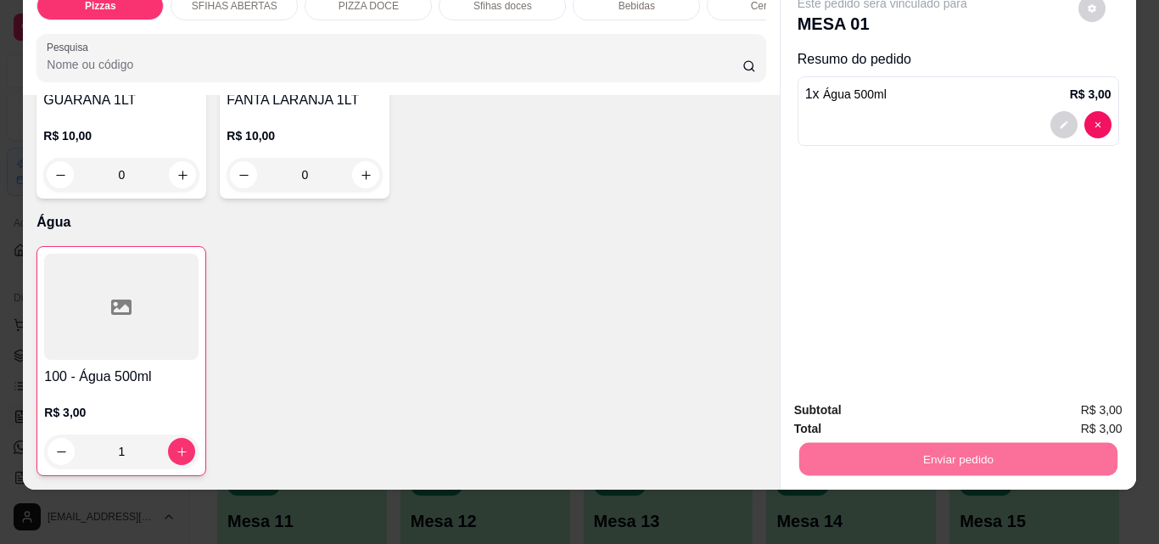
click at [947, 401] on button "Não registrar e enviar pedido" at bounding box center [902, 405] width 177 height 32
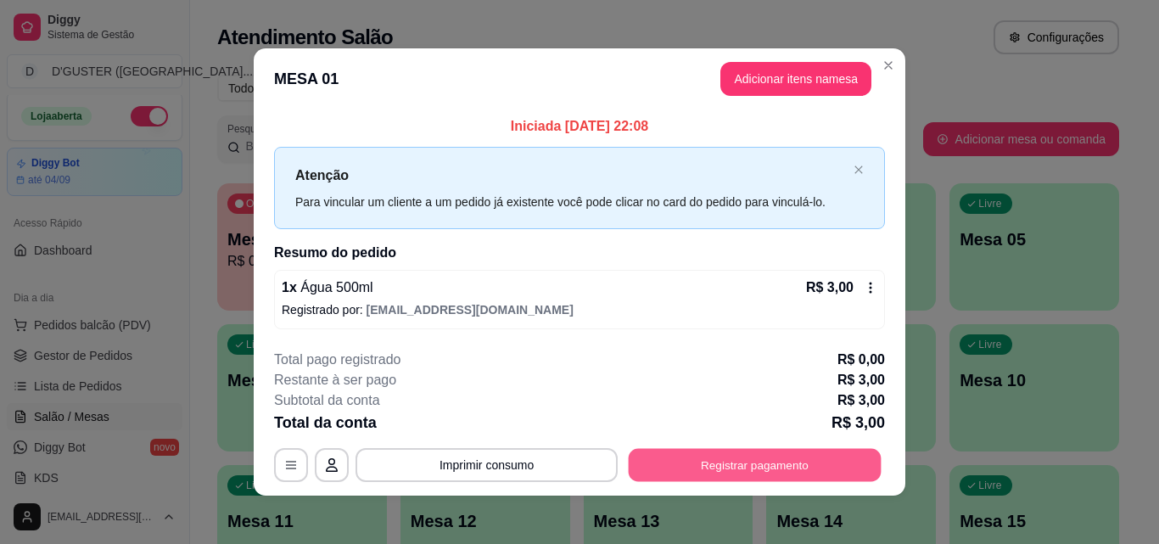
click at [786, 454] on button "Registrar pagamento" at bounding box center [755, 465] width 253 height 33
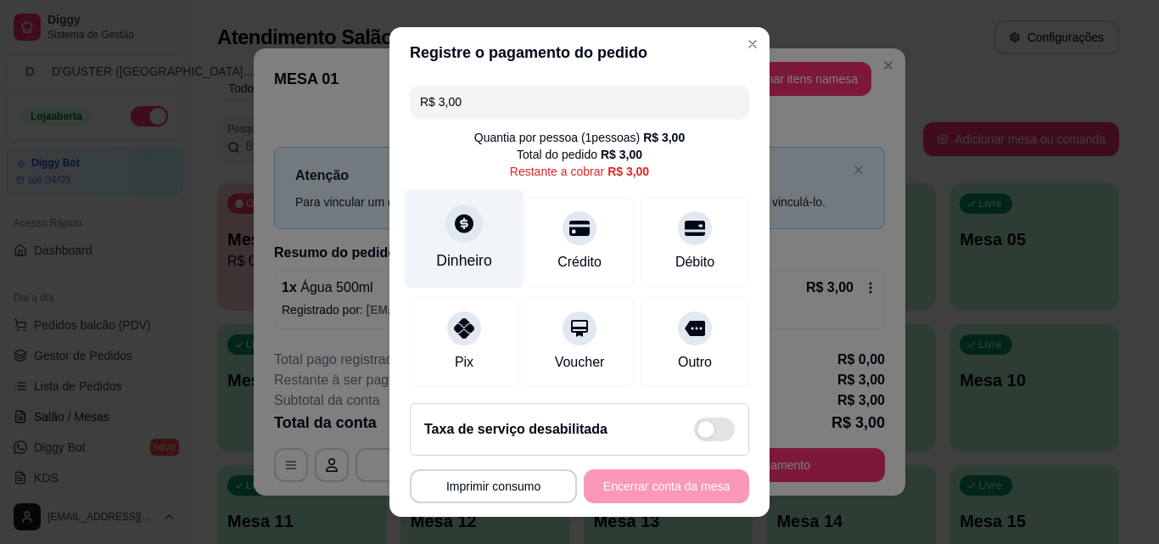
click at [470, 236] on div "Dinheiro" at bounding box center [465, 238] width 120 height 99
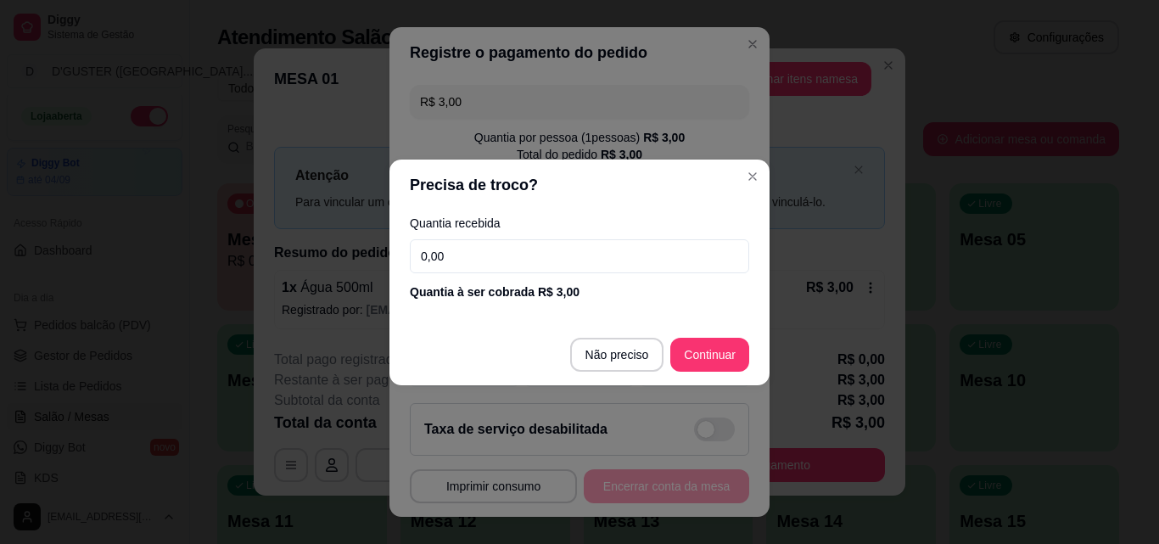
click at [606, 253] on input "0,00" at bounding box center [579, 256] width 339 height 34
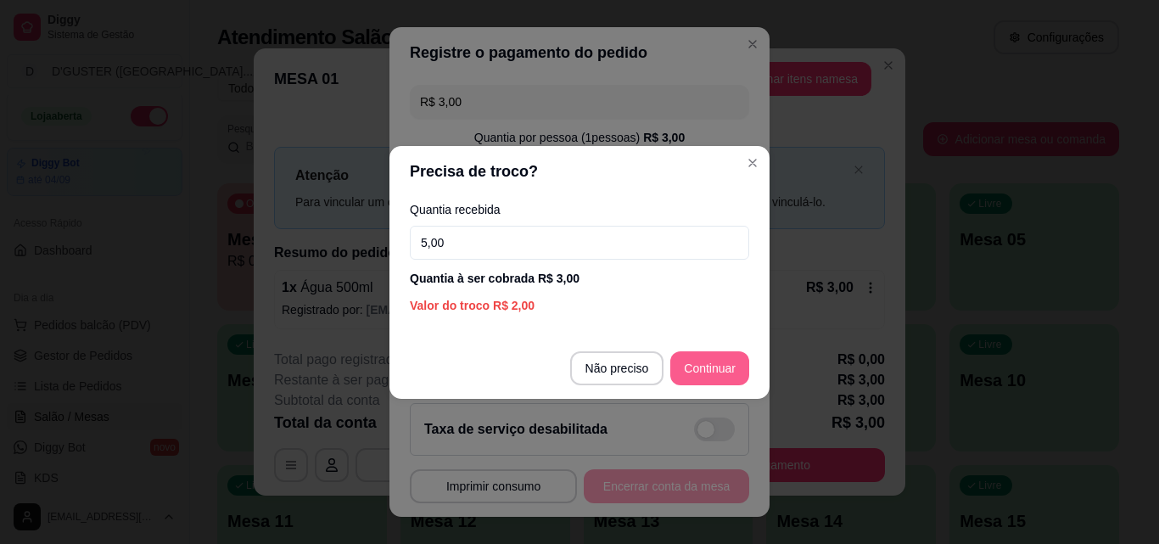
type input "5,00"
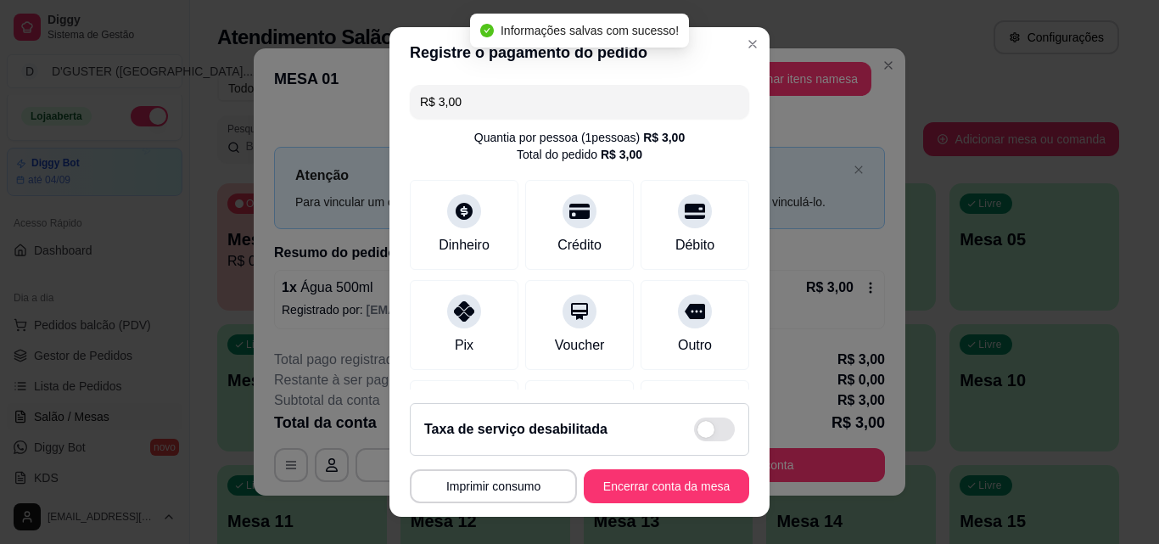
type input "R$ 0,00"
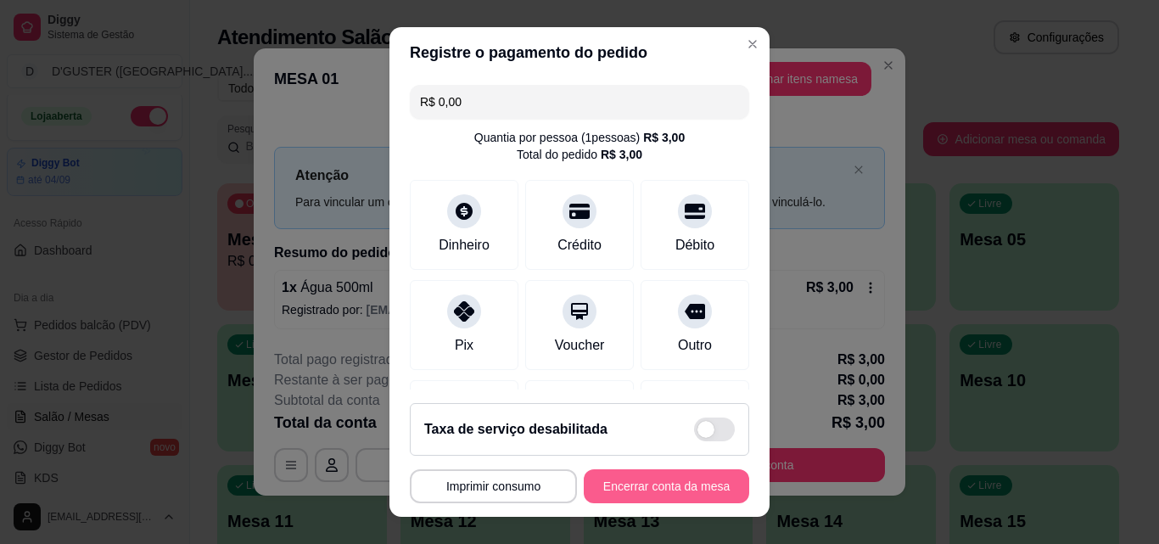
click at [682, 485] on button "Encerrar conta da mesa" at bounding box center [666, 486] width 165 height 34
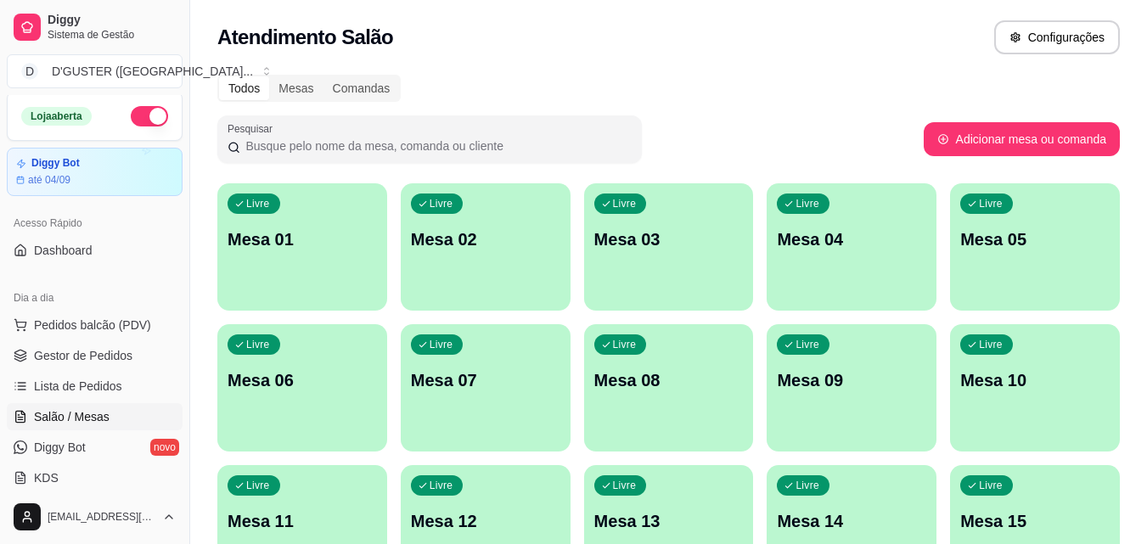
click at [131, 114] on button "button" at bounding box center [149, 116] width 37 height 20
drag, startPoint x: 103, startPoint y: 353, endPoint x: 135, endPoint y: 353, distance: 32.3
click at [104, 353] on span "Gestor de Pedidos" at bounding box center [83, 355] width 98 height 17
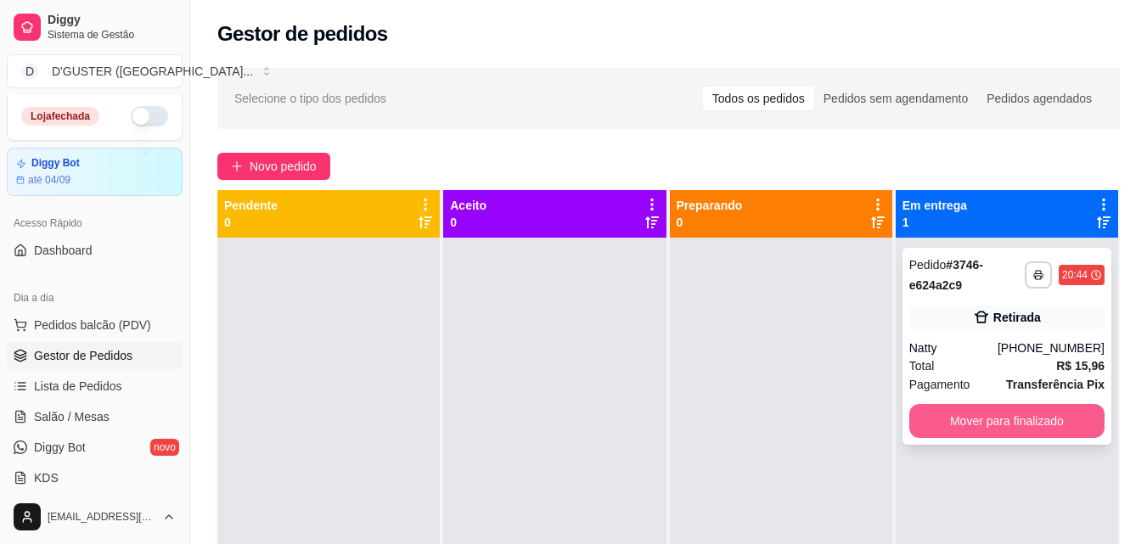
click at [979, 412] on button "Mover para finalizado" at bounding box center [1006, 421] width 195 height 34
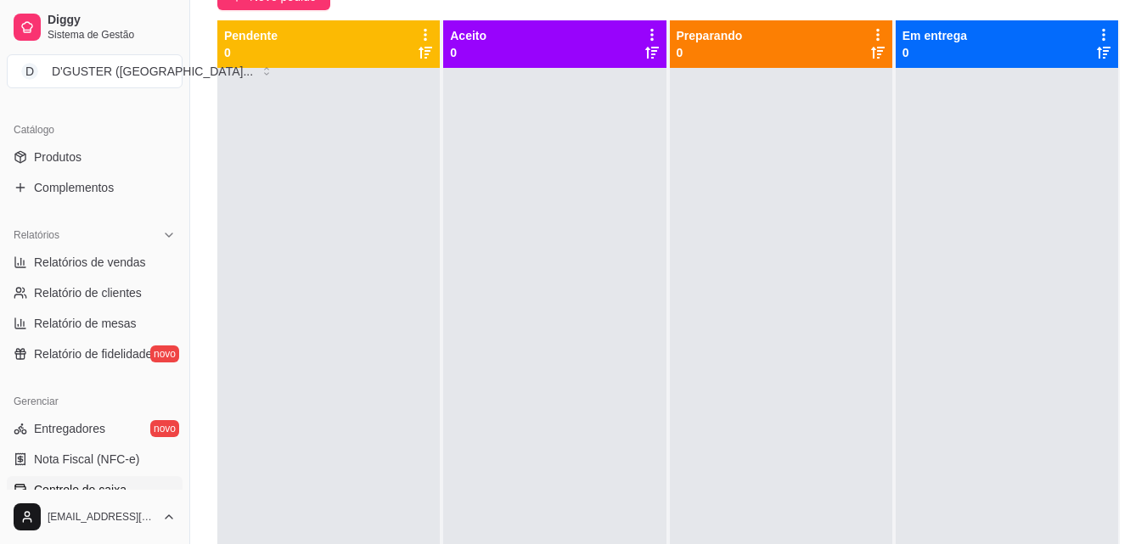
scroll to position [597, 0]
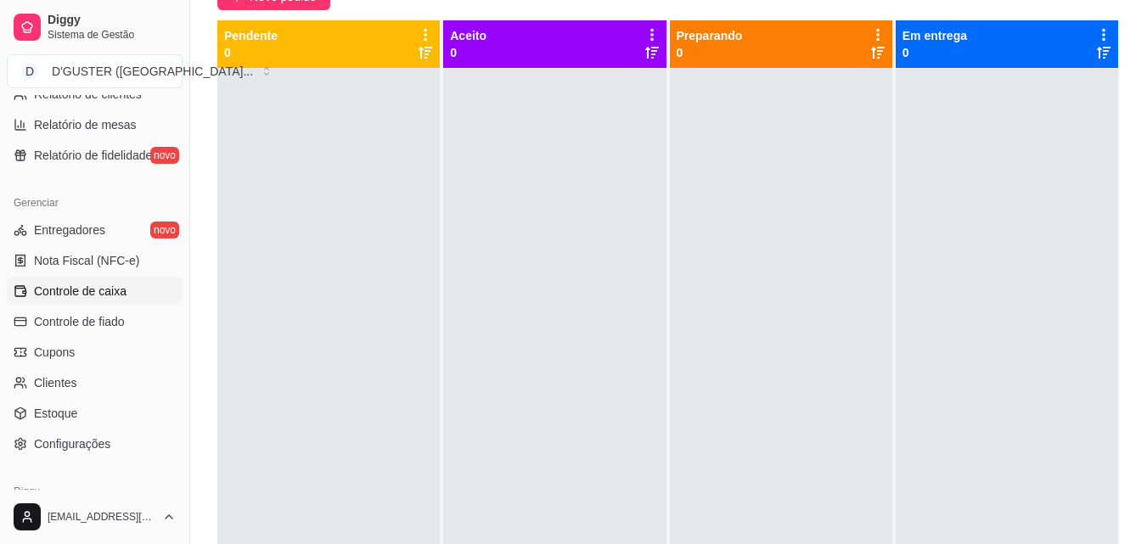
click at [102, 297] on span "Controle de caixa" at bounding box center [80, 291] width 93 height 17
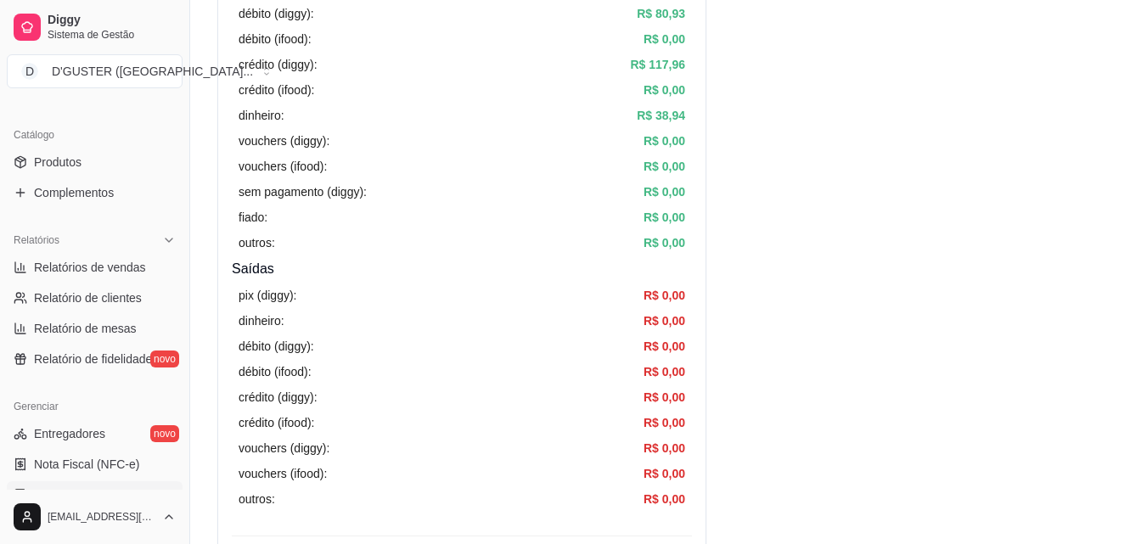
scroll to position [513, 0]
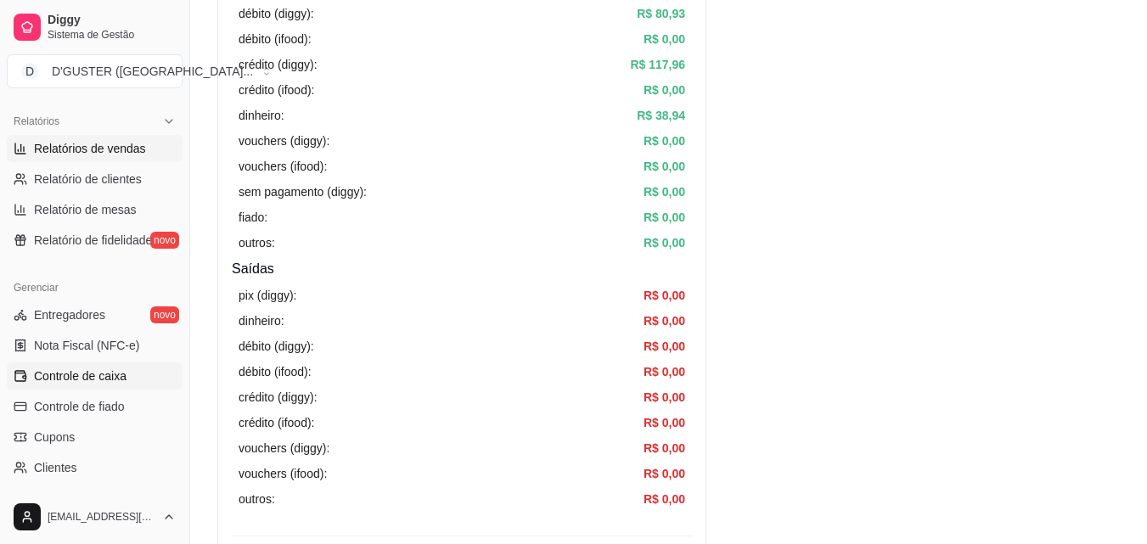
click at [128, 139] on link "Relatórios de vendas" at bounding box center [95, 148] width 176 height 27
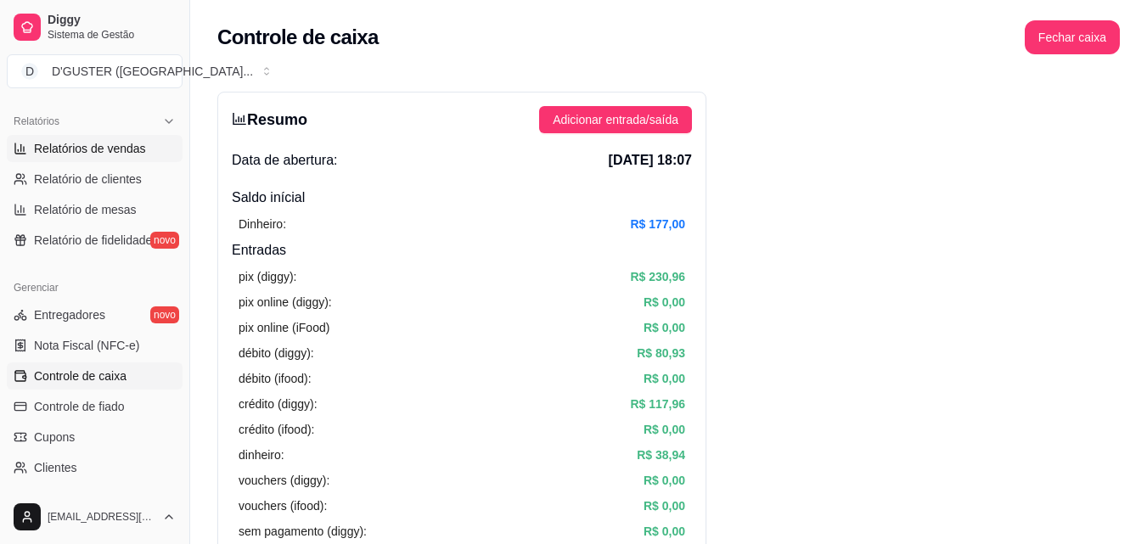
select select "ALL"
select select "0"
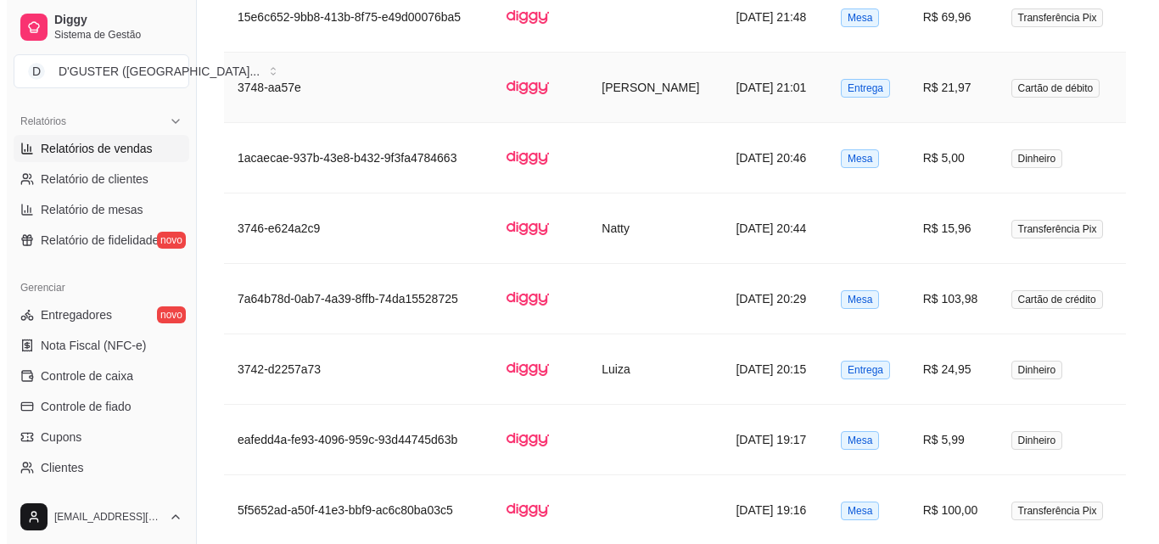
scroll to position [2018, 0]
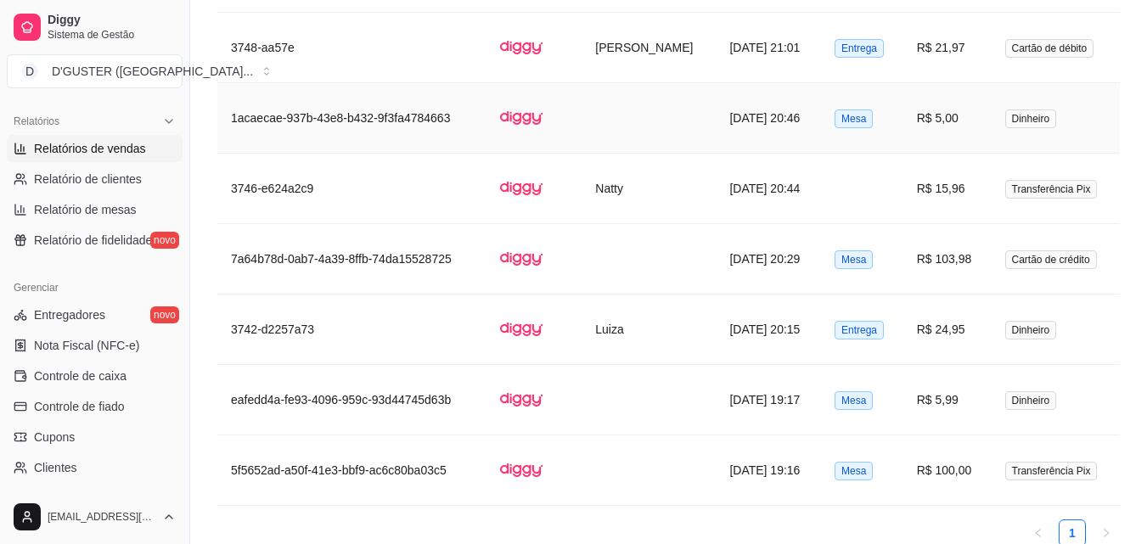
click at [973, 119] on td "R$ 5,00" at bounding box center [947, 118] width 88 height 70
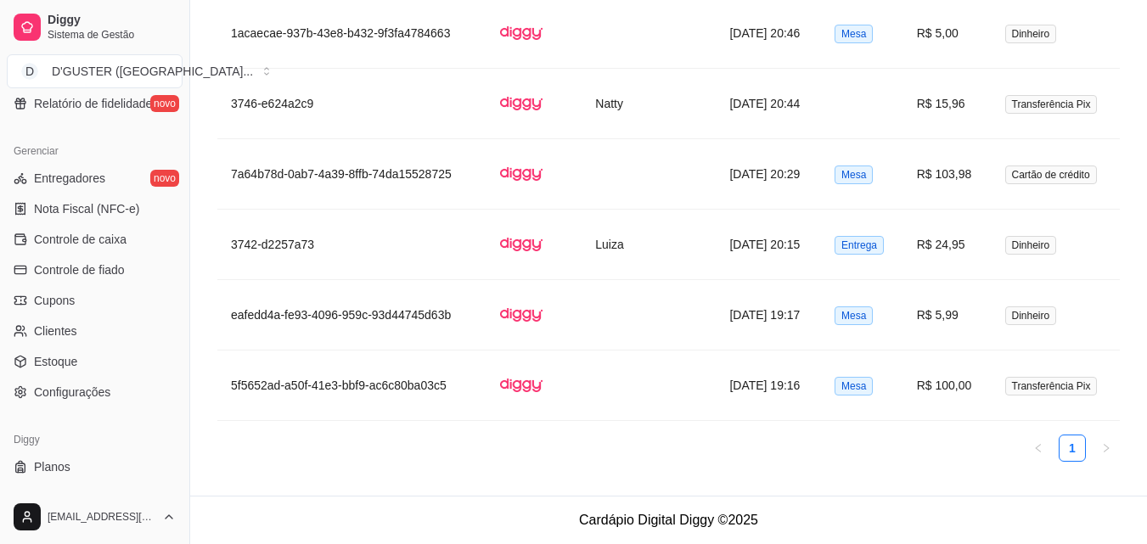
scroll to position [677, 0]
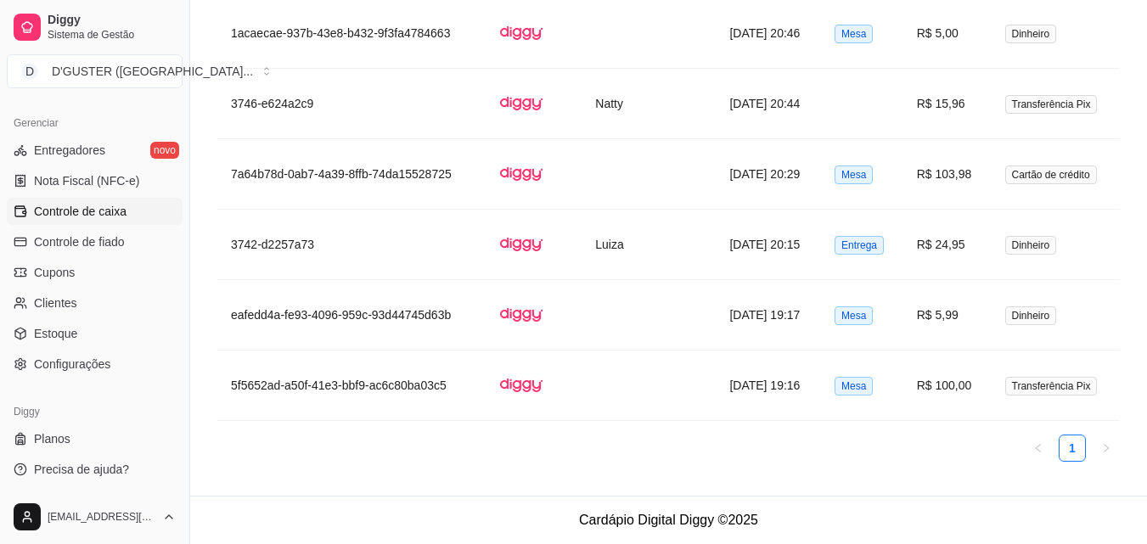
click at [74, 203] on span "Controle de caixa" at bounding box center [80, 211] width 93 height 17
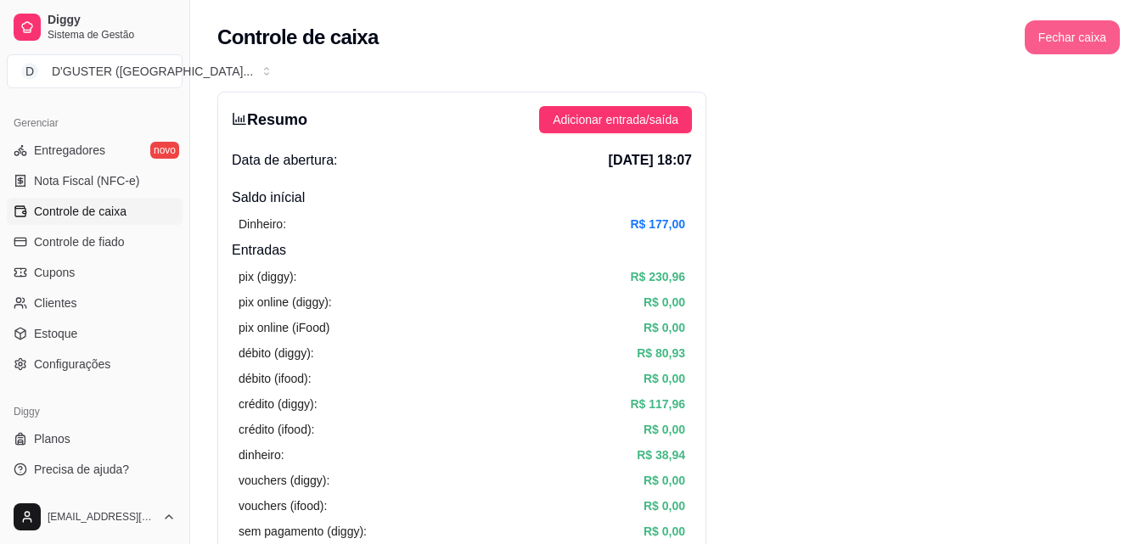
click at [1082, 27] on button "Fechar caixa" at bounding box center [1071, 37] width 95 height 34
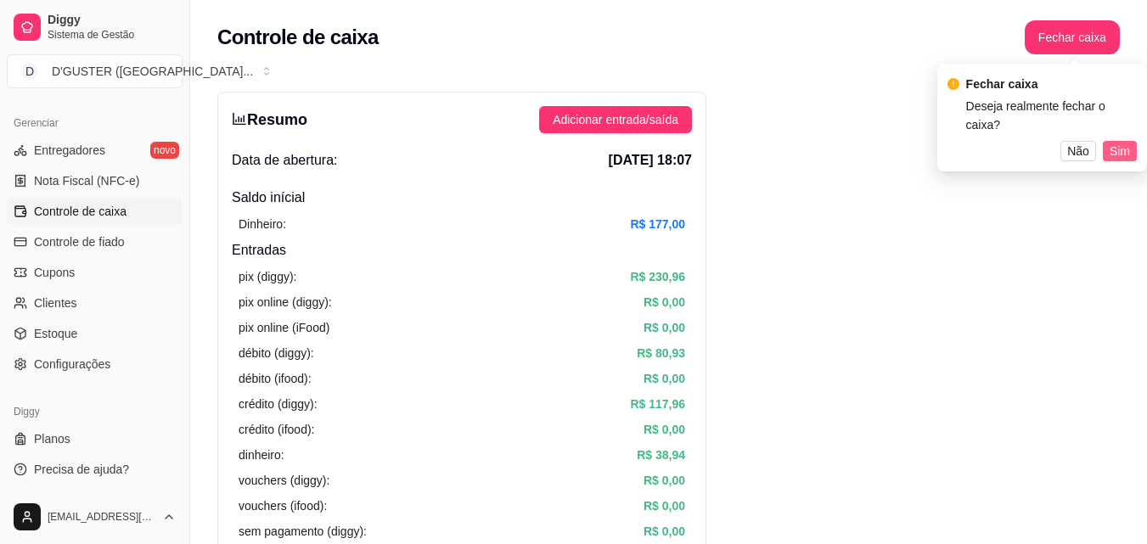
click at [1114, 142] on span "Sim" at bounding box center [1119, 151] width 20 height 19
